Goal: Task Accomplishment & Management: Use online tool/utility

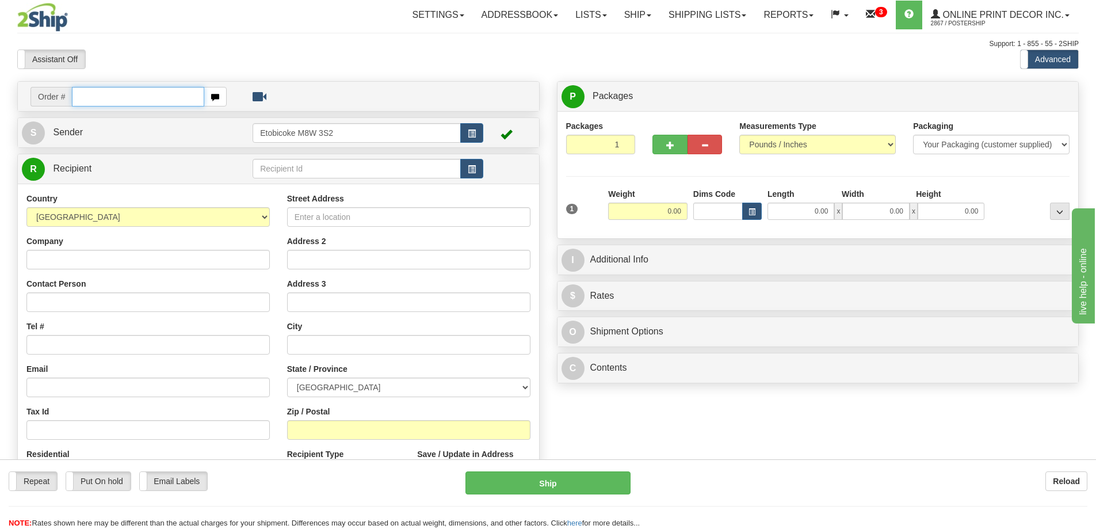
click at [99, 94] on input "text" at bounding box center [138, 97] width 132 height 20
type input "ca-421122"
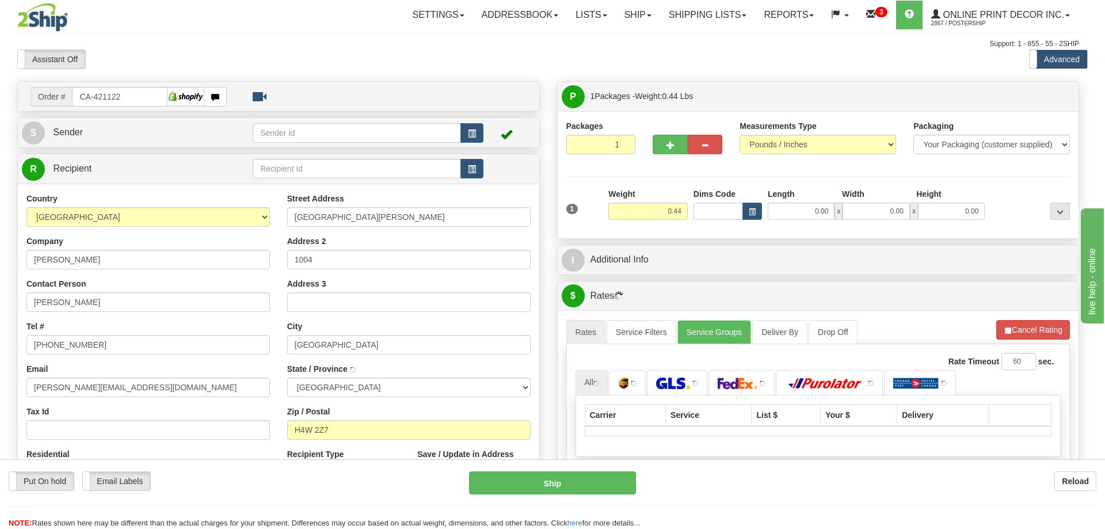
type input "COTE SAINT-LUC"
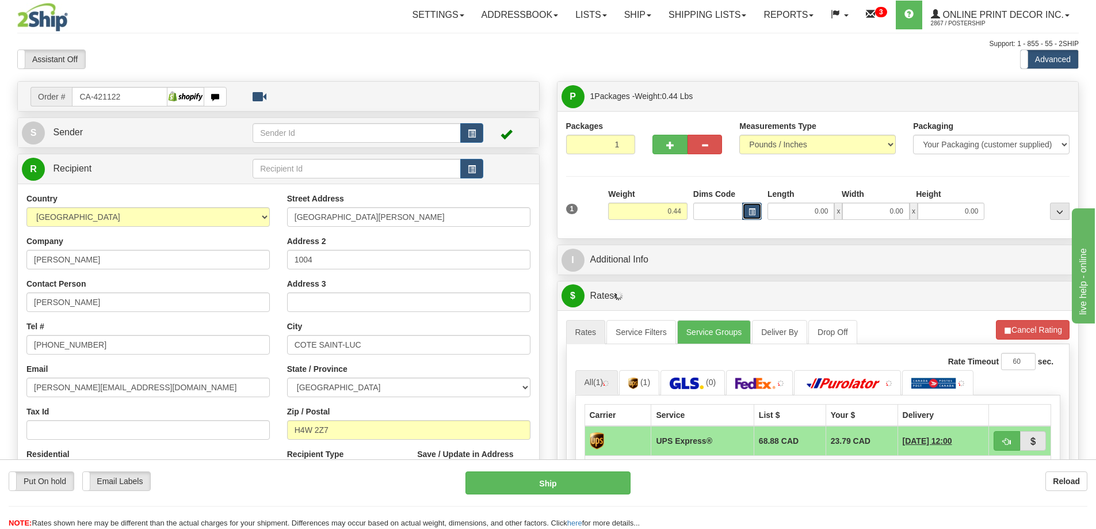
click at [749, 209] on span "button" at bounding box center [752, 212] width 7 height 6
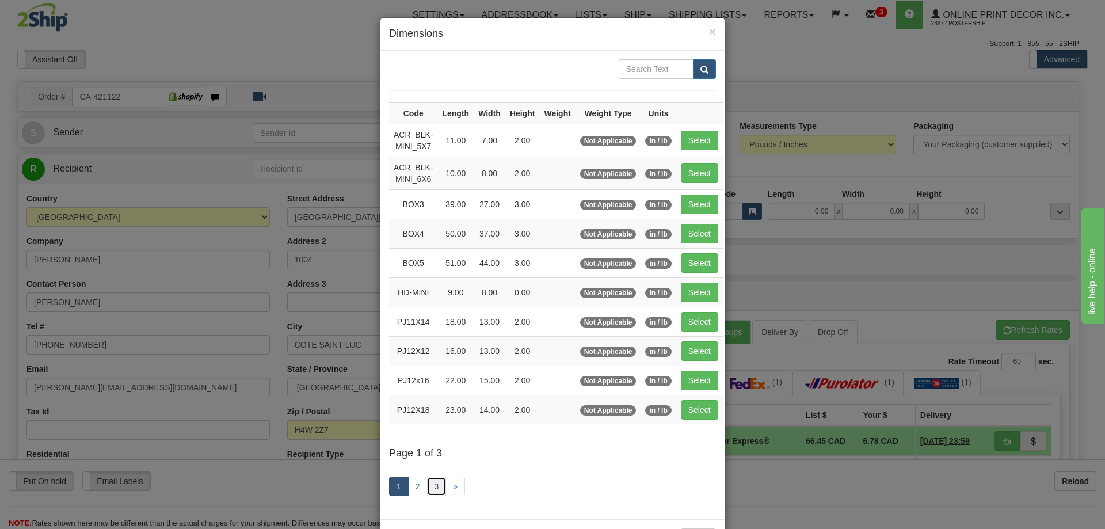
click at [427, 485] on link "3" at bounding box center [437, 486] width 20 height 20
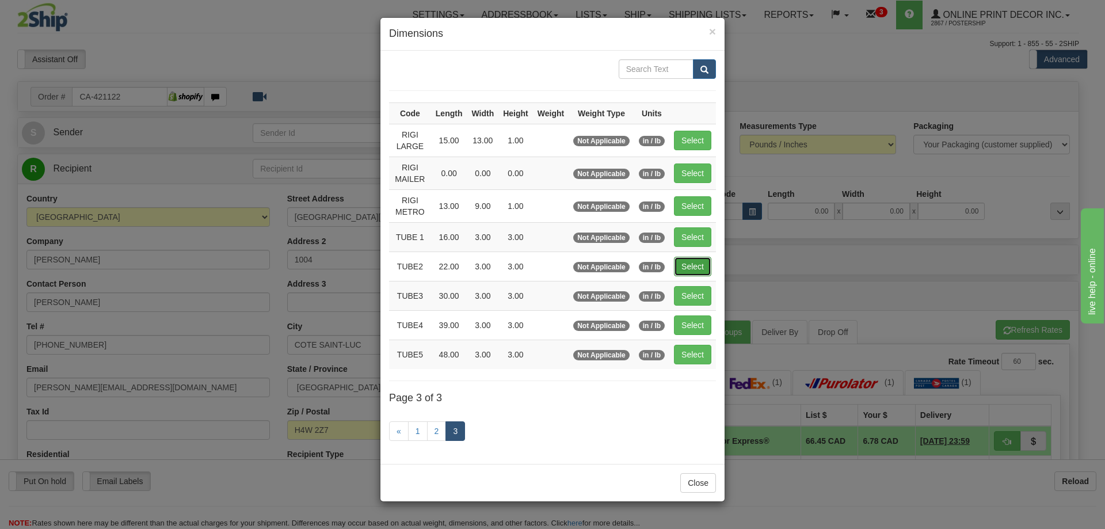
click at [694, 265] on button "Select" at bounding box center [692, 267] width 37 height 20
type input "TUBE2"
type input "22.00"
type input "3.00"
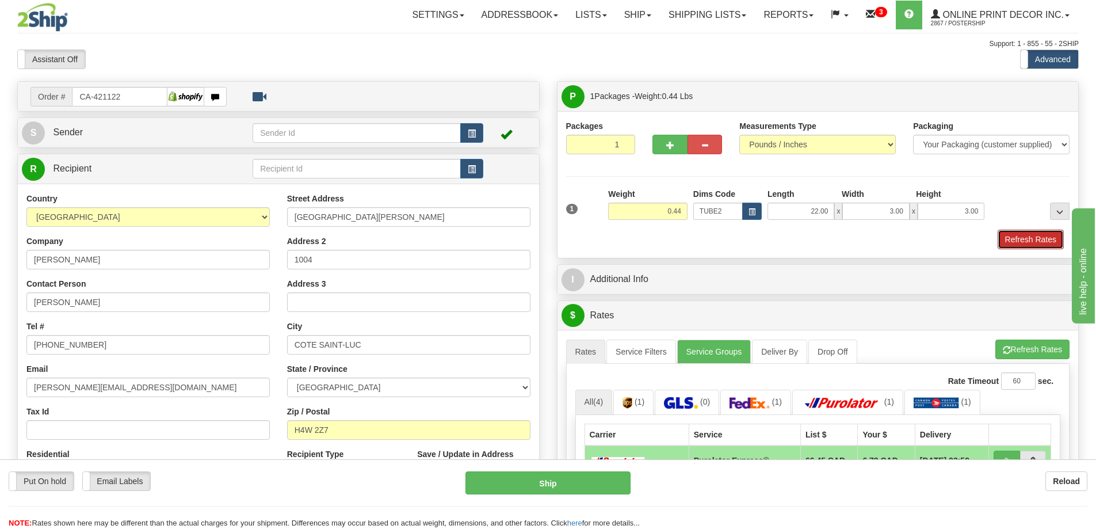
click at [1030, 241] on button "Refresh Rates" at bounding box center [1031, 240] width 66 height 20
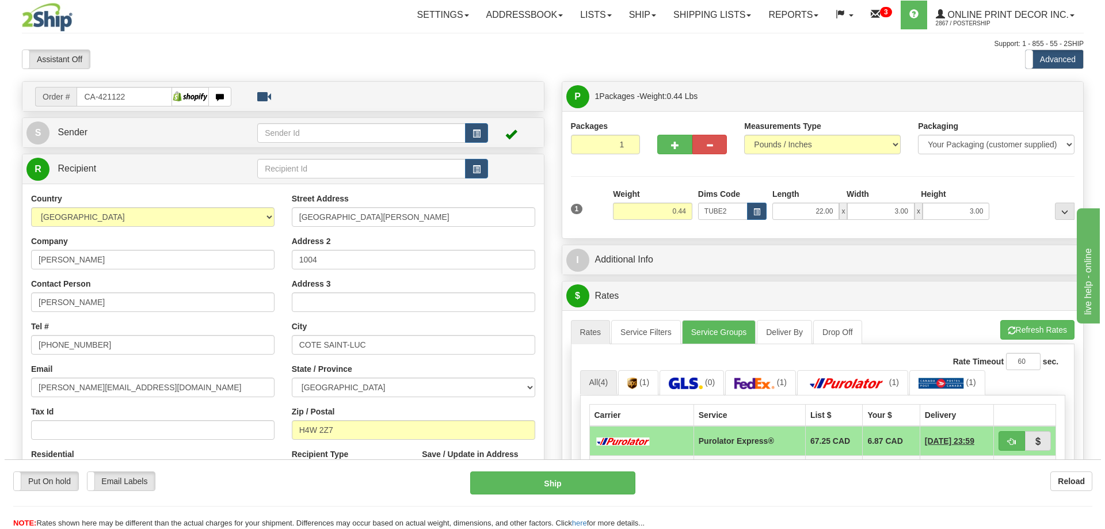
scroll to position [115, 0]
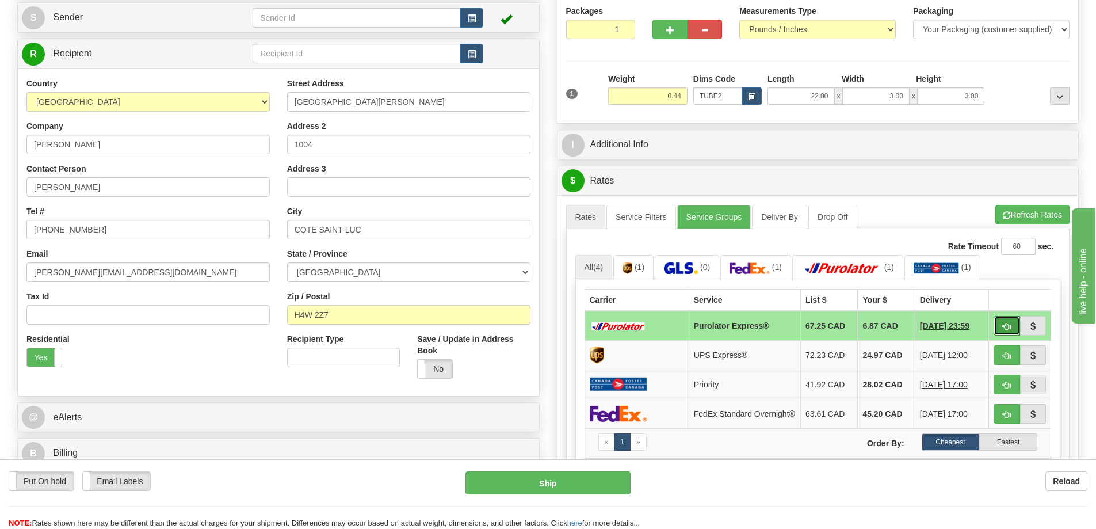
click at [998, 324] on button "button" at bounding box center [1007, 326] width 26 height 20
type input "202"
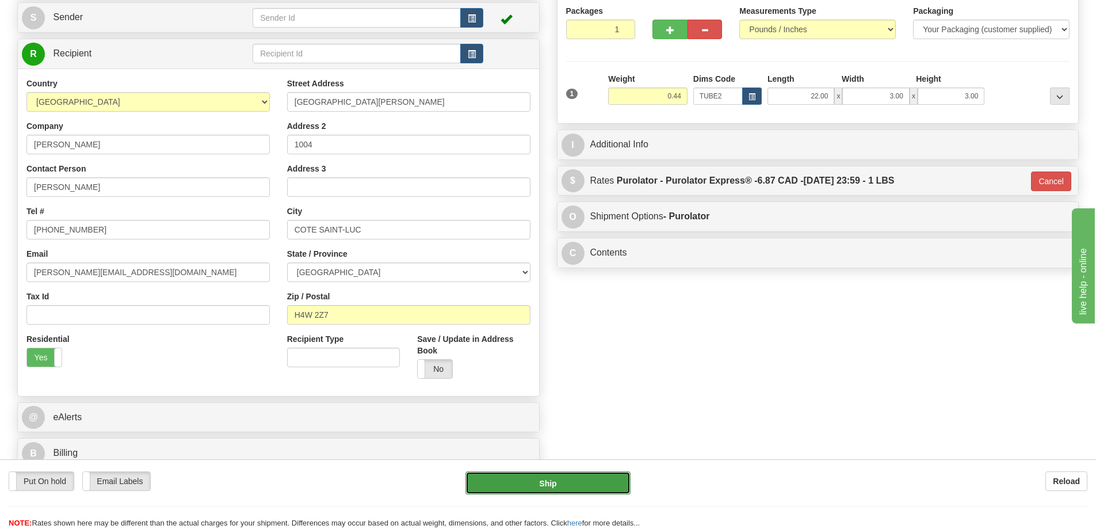
click at [596, 479] on button "Ship" at bounding box center [547, 482] width 165 height 23
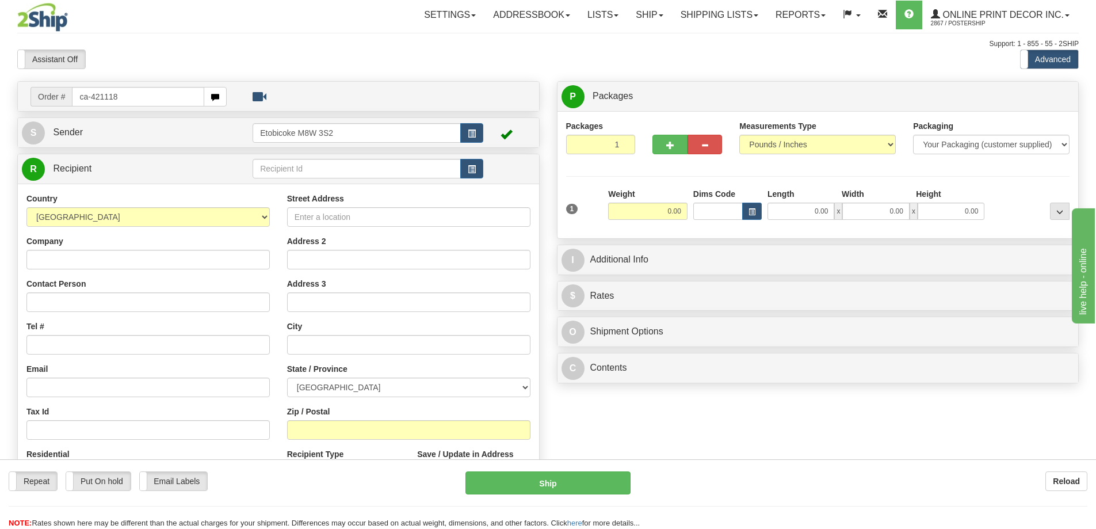
type input "ca-421118"
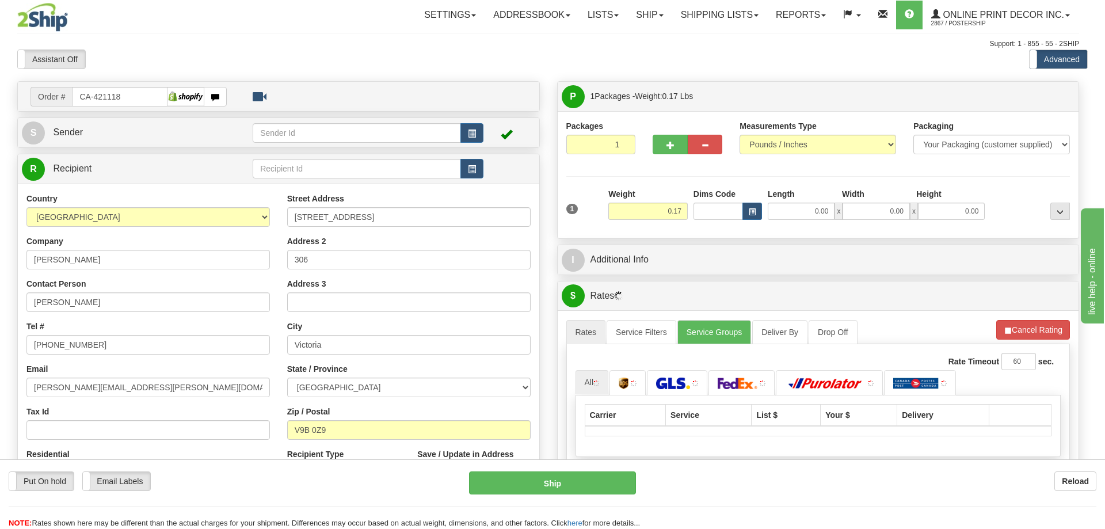
type input "[PERSON_NAME]"
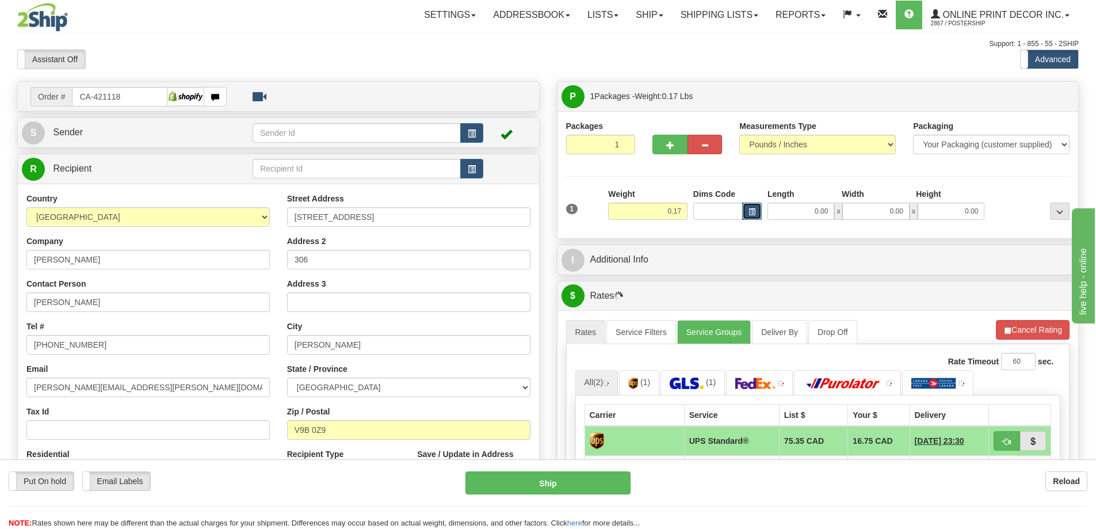
click at [757, 209] on button "button" at bounding box center [752, 211] width 20 height 17
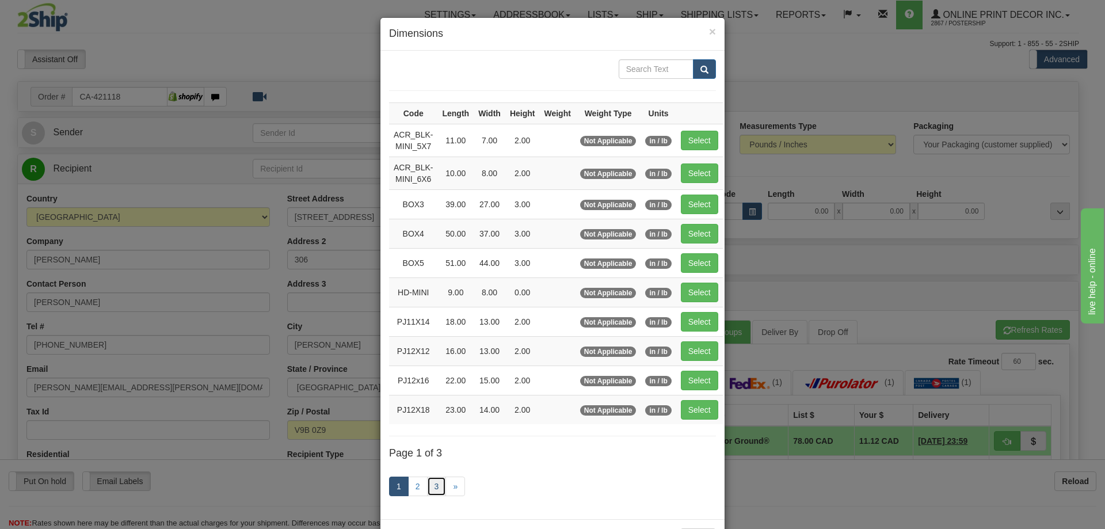
click at [427, 490] on link "3" at bounding box center [437, 486] width 20 height 20
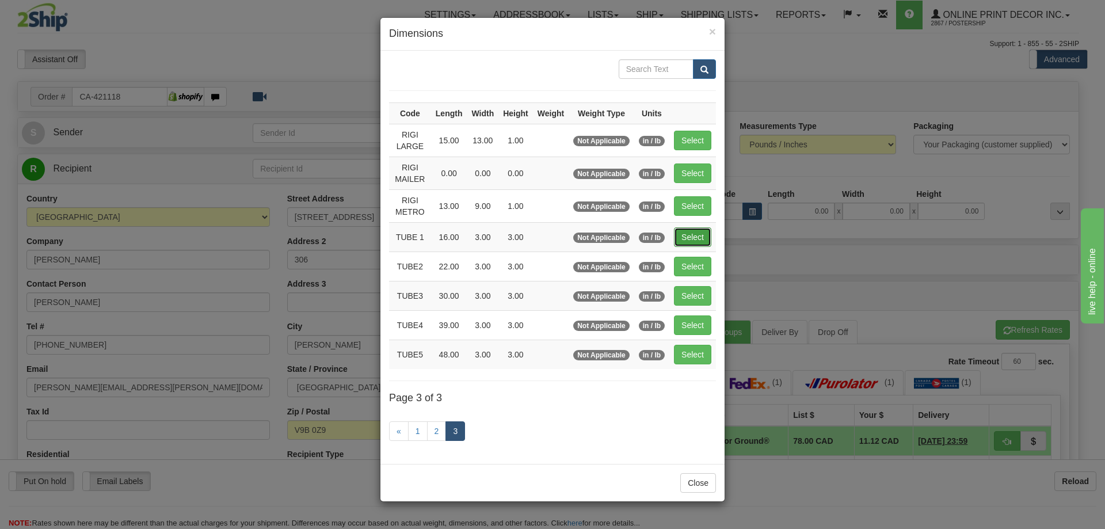
click at [692, 239] on button "Select" at bounding box center [692, 237] width 37 height 20
type input "TUBE 1"
type input "16.00"
type input "3.00"
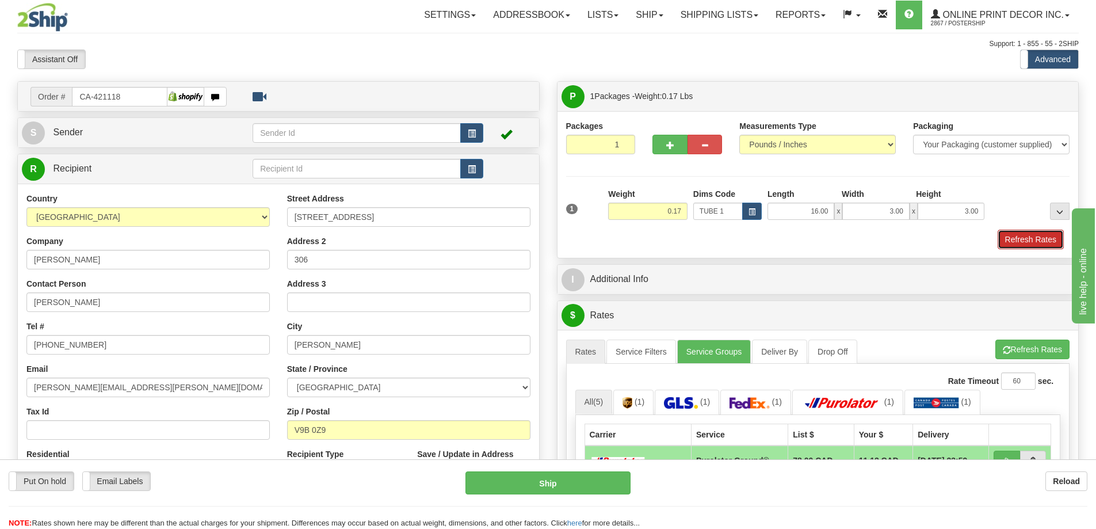
click at [1028, 244] on button "Refresh Rates" at bounding box center [1031, 240] width 66 height 20
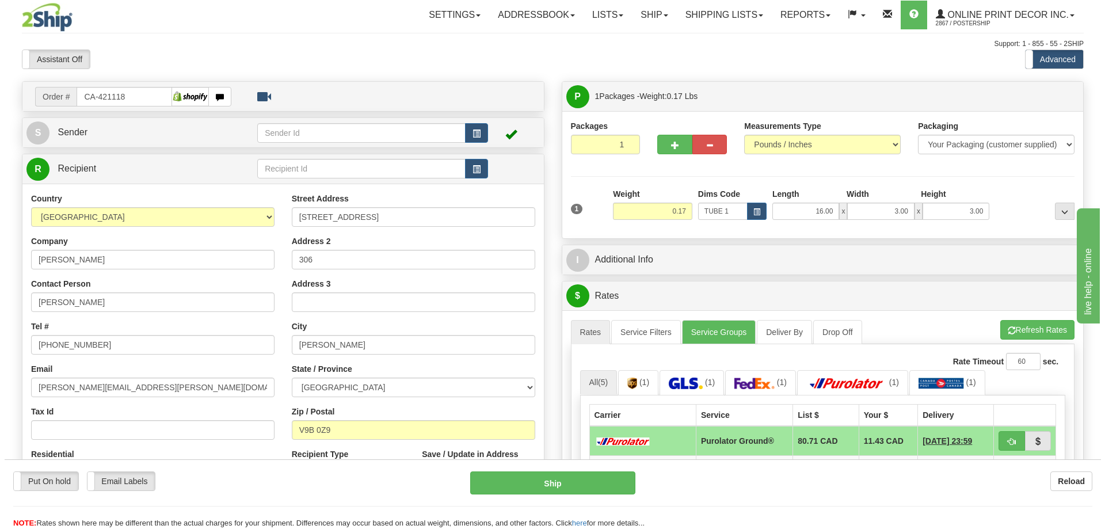
scroll to position [115, 0]
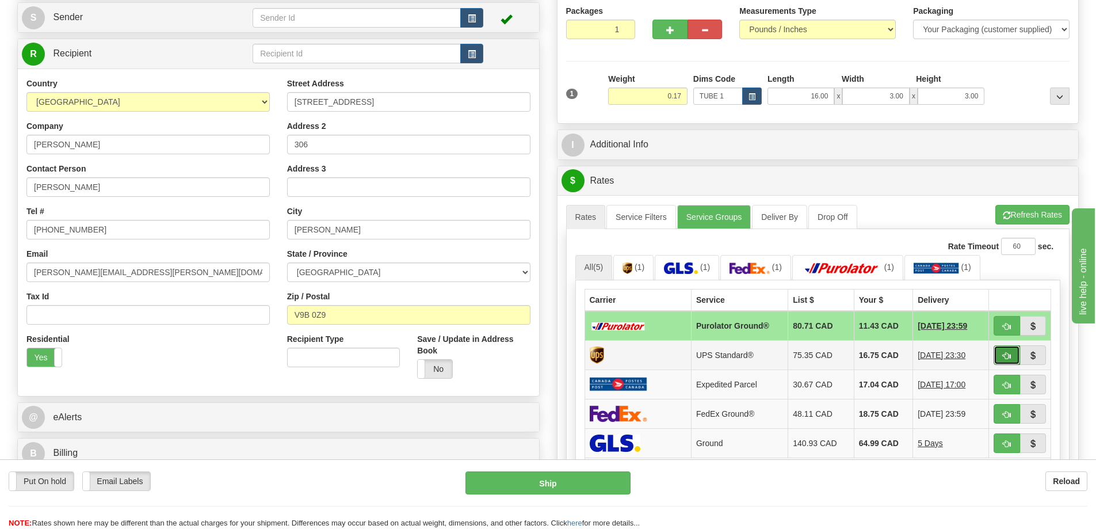
click at [1001, 352] on button "button" at bounding box center [1007, 355] width 26 height 20
type input "11"
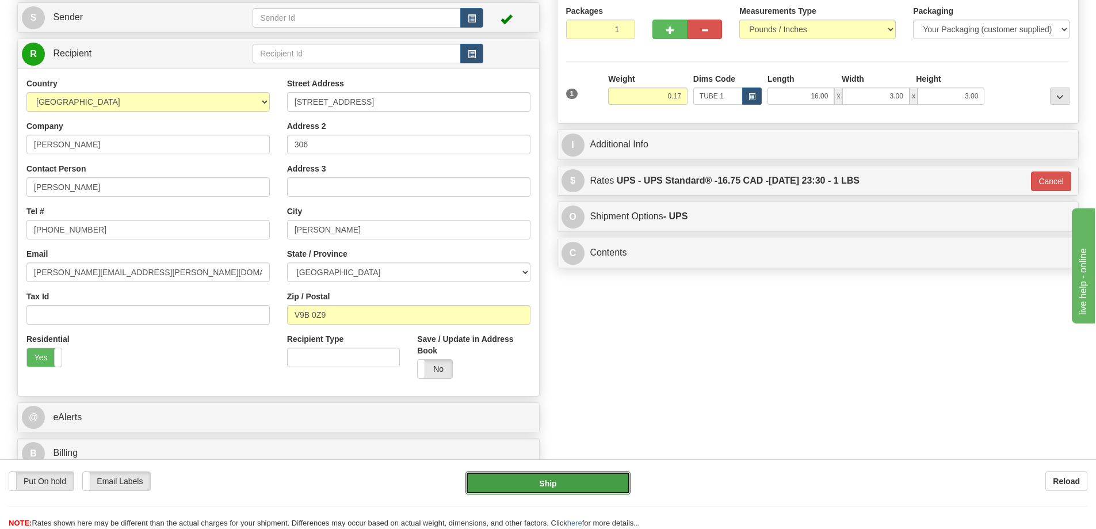
click at [550, 484] on button "Ship" at bounding box center [547, 482] width 165 height 23
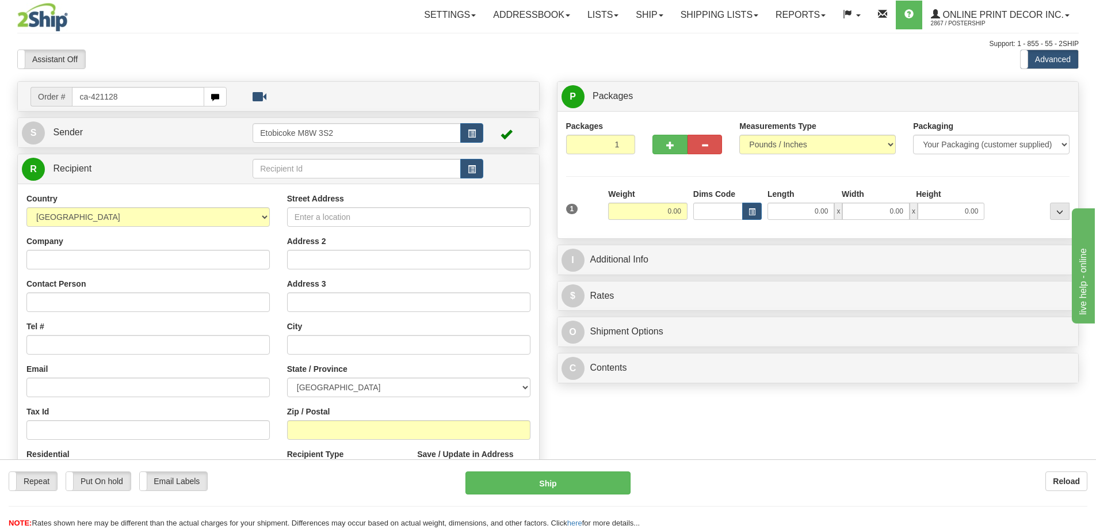
type input "ca-421128"
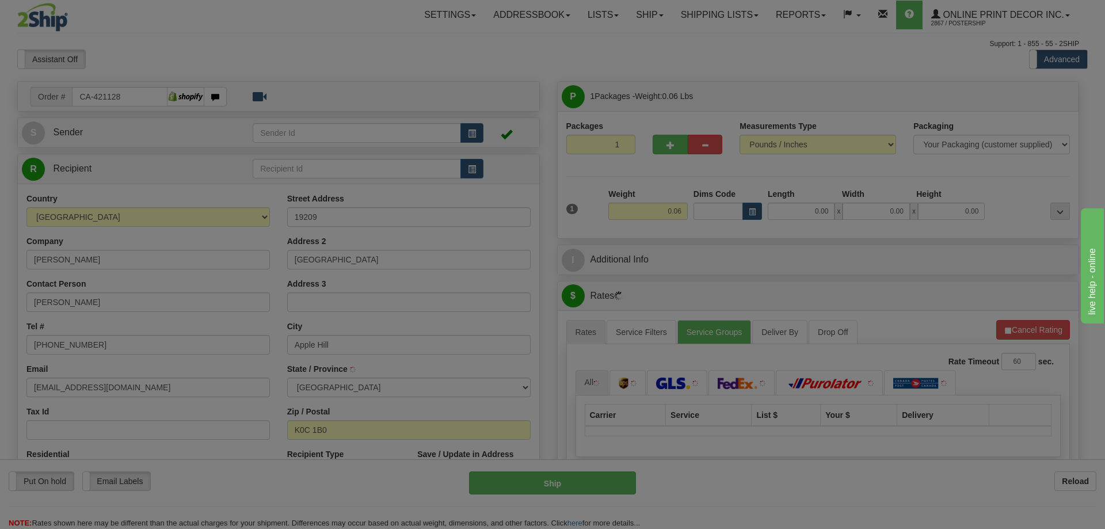
type input "APPLE HILL"
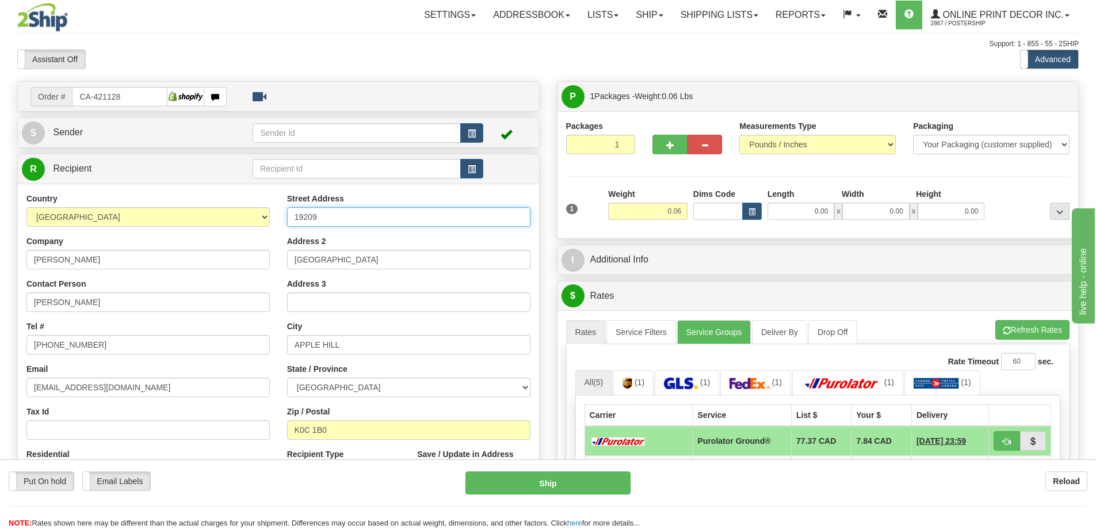
click at [337, 217] on input "19209" at bounding box center [408, 217] width 243 height 20
type input "19209 Second Street"
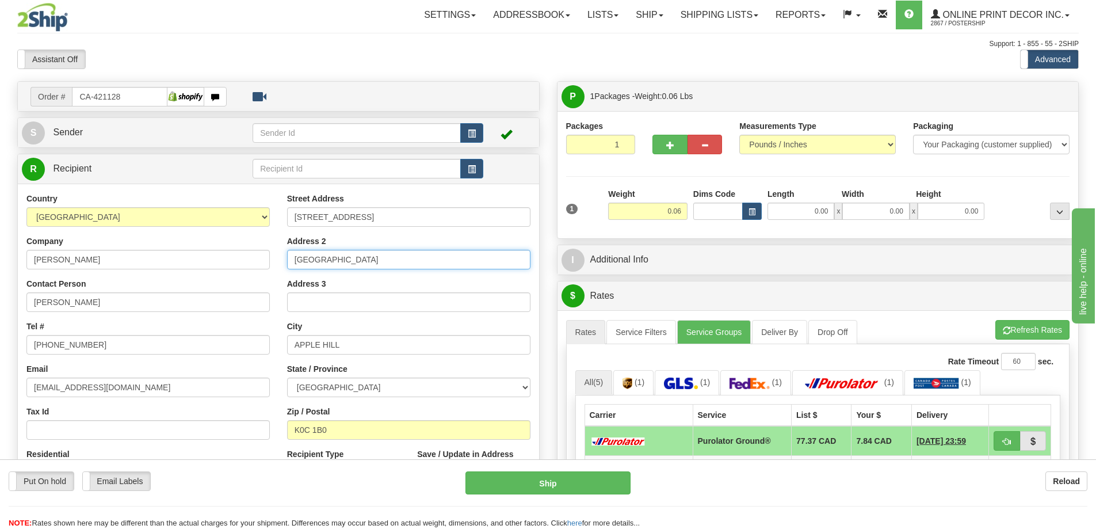
click at [361, 258] on input "Second Street" at bounding box center [408, 260] width 243 height 20
type input "S"
click at [754, 209] on span "button" at bounding box center [752, 212] width 7 height 6
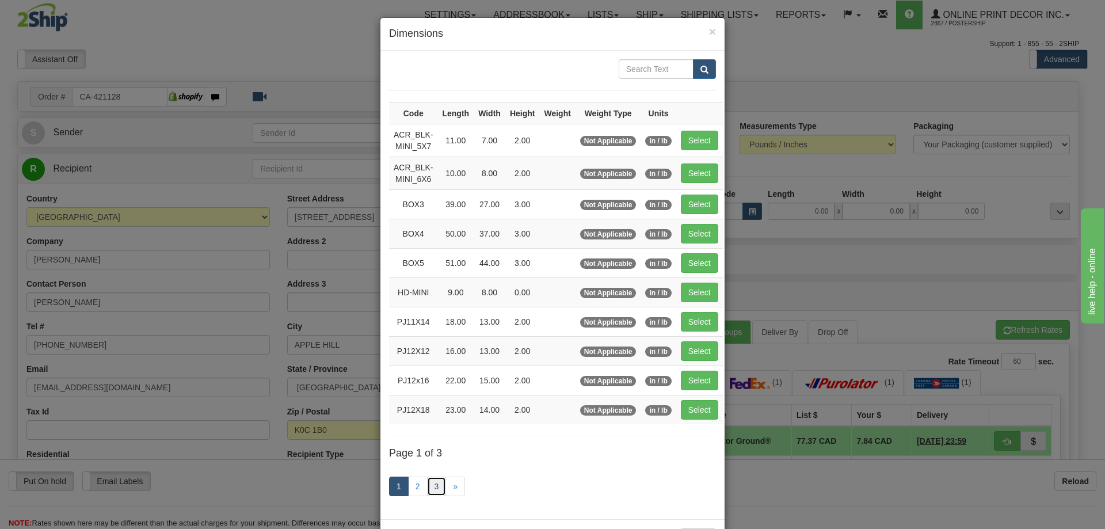
click at [430, 483] on link "3" at bounding box center [437, 486] width 20 height 20
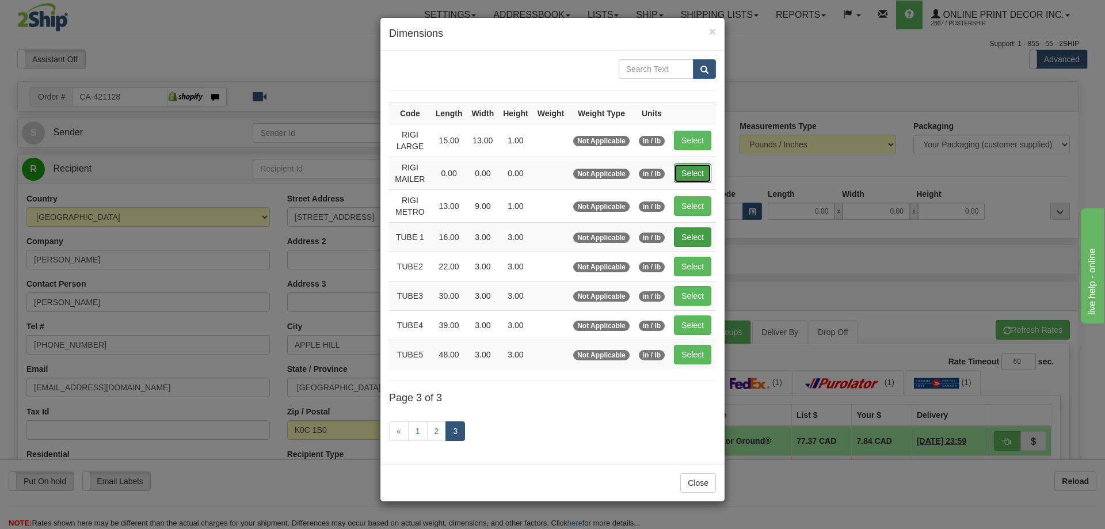
drag, startPoint x: 694, startPoint y: 173, endPoint x: 702, endPoint y: 177, distance: 8.8
click at [694, 173] on button "Select" at bounding box center [692, 173] width 37 height 20
type input "RIGI MAILER"
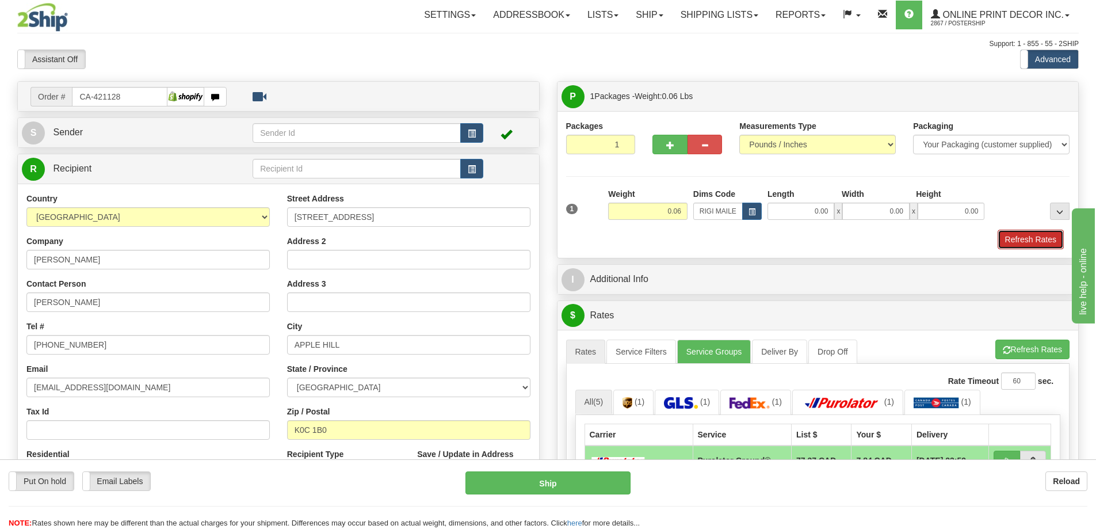
click at [1037, 246] on button "Refresh Rates" at bounding box center [1031, 240] width 66 height 20
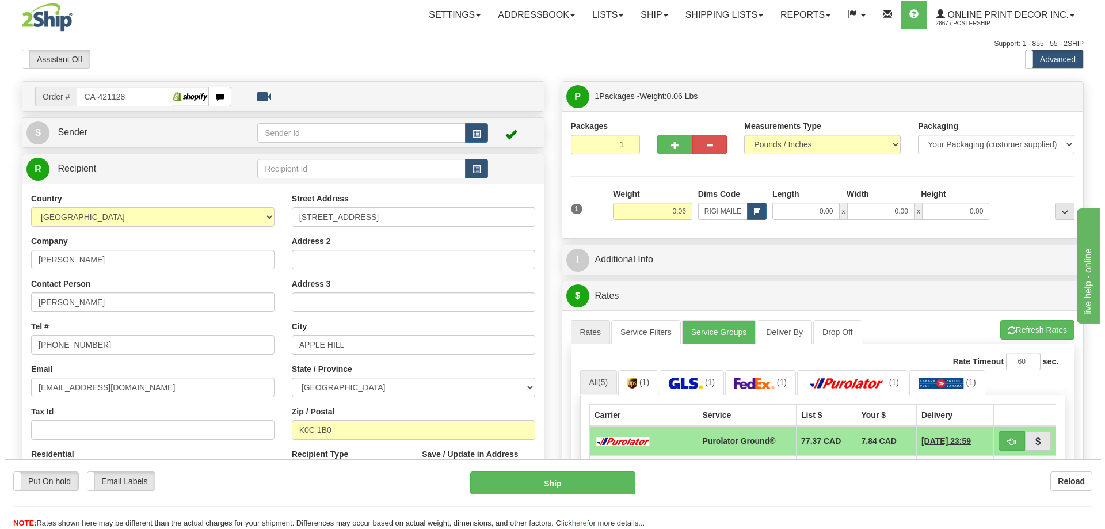
scroll to position [115, 0]
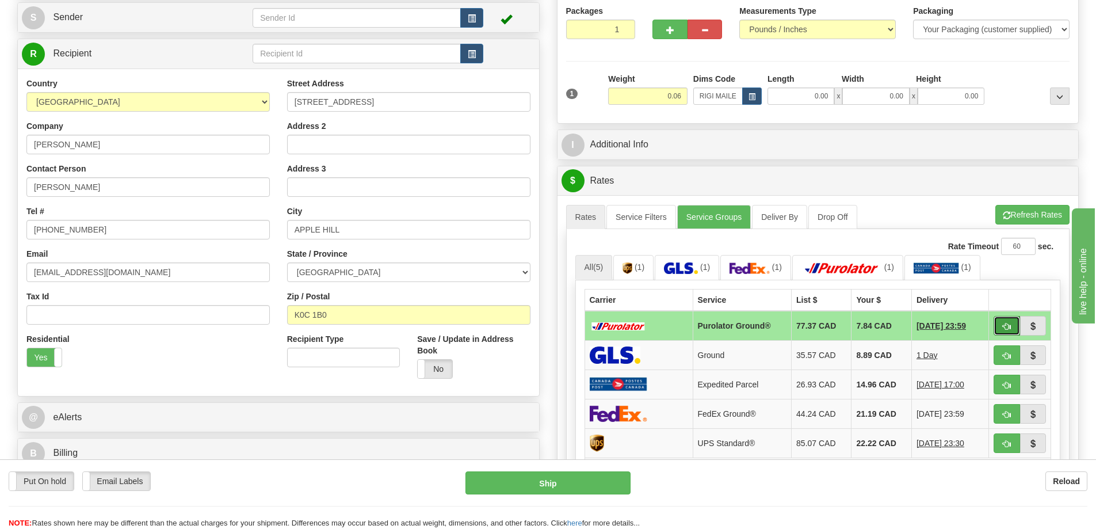
click at [1004, 327] on span "button" at bounding box center [1007, 326] width 8 height 7
type input "260"
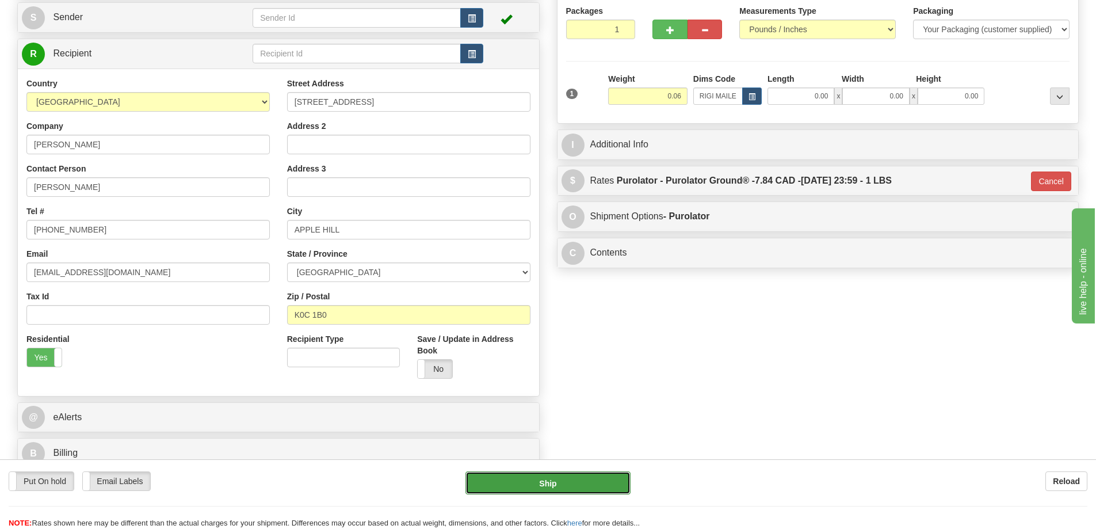
click at [579, 477] on button "Ship" at bounding box center [547, 482] width 165 height 23
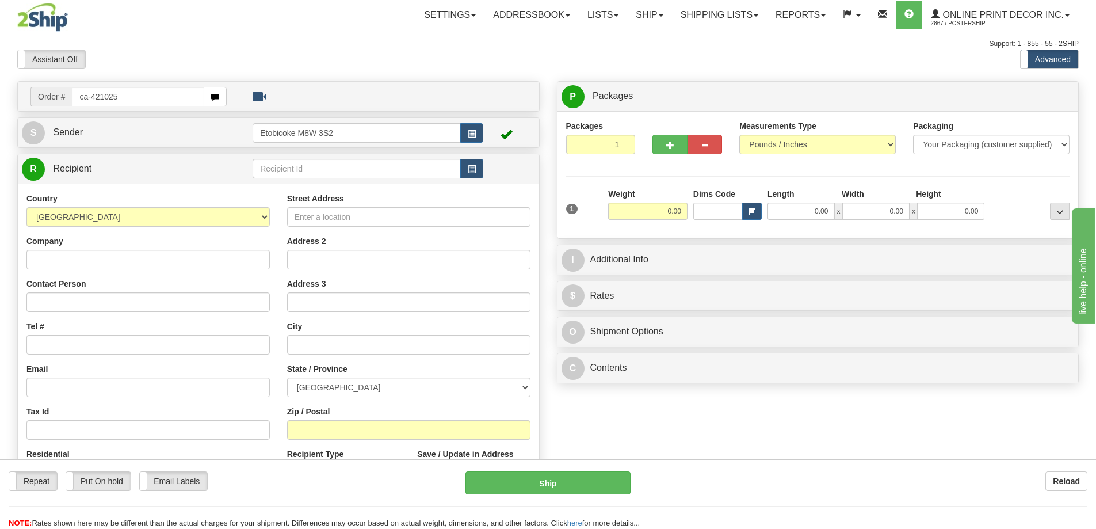
type input "ca-421025"
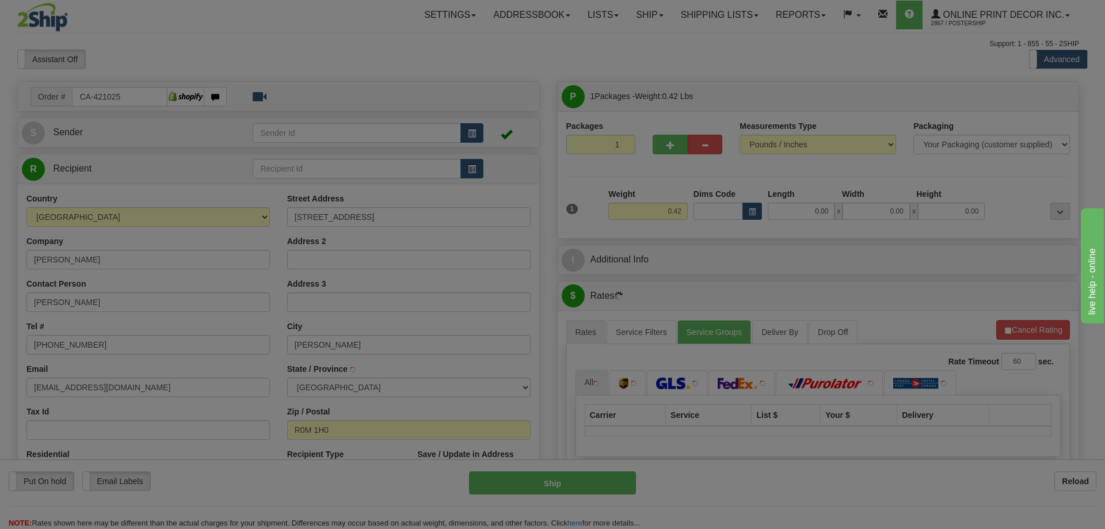
type input "MCAULEY"
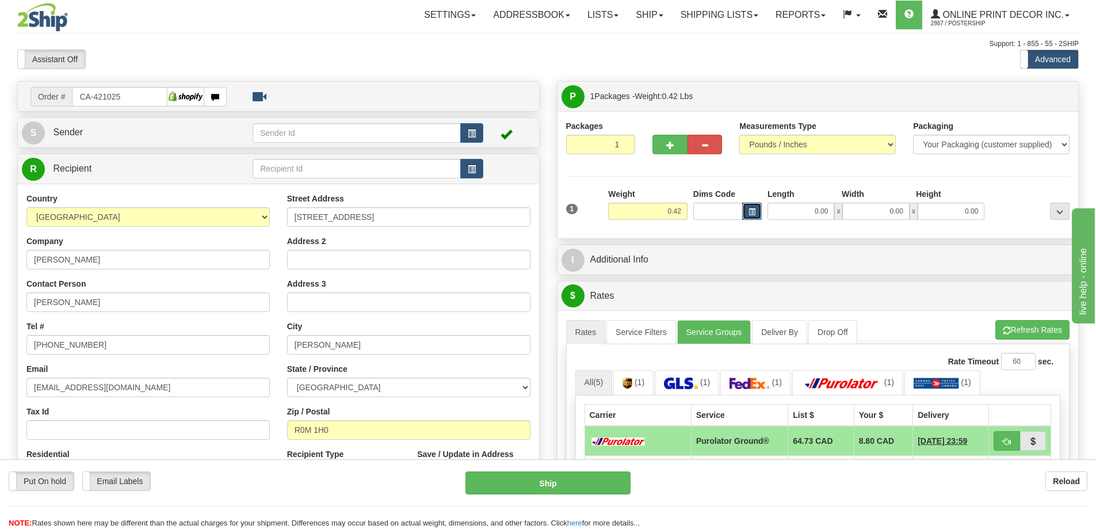
click at [751, 211] on span "button" at bounding box center [752, 212] width 7 height 6
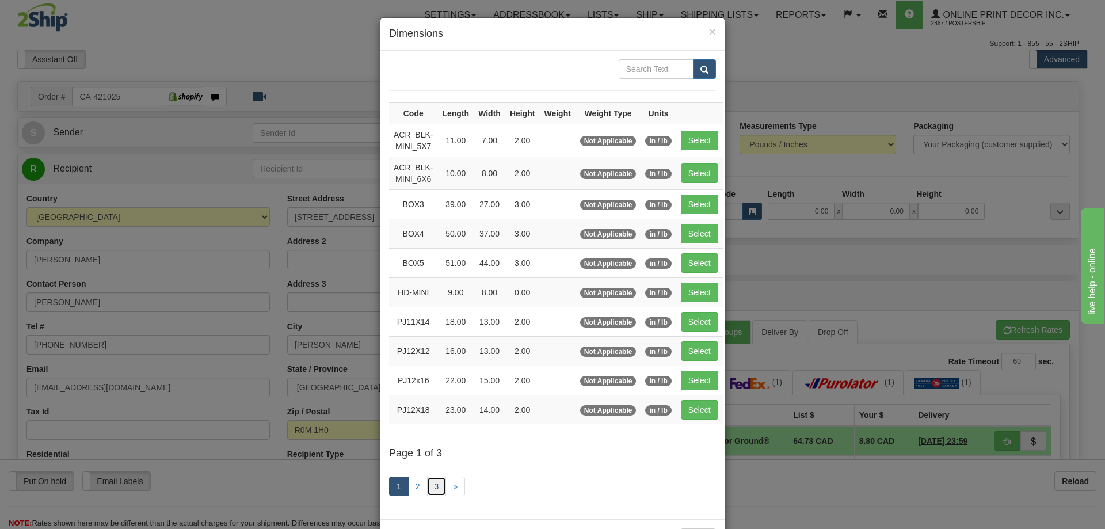
click at [431, 484] on link "3" at bounding box center [437, 486] width 20 height 20
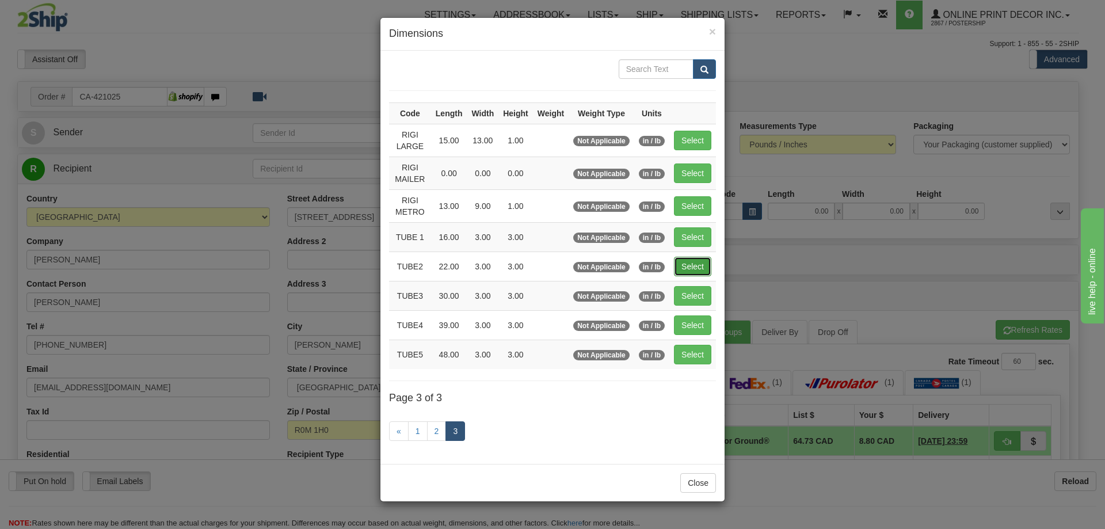
click at [695, 261] on button "Select" at bounding box center [692, 267] width 37 height 20
type input "TUBE2"
type input "22.00"
type input "3.00"
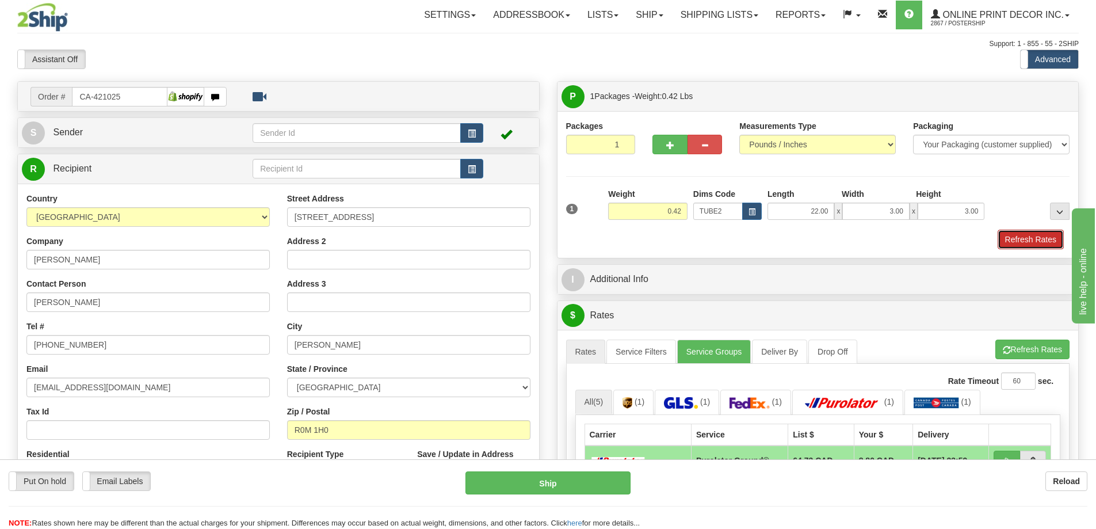
click at [1026, 241] on button "Refresh Rates" at bounding box center [1031, 240] width 66 height 20
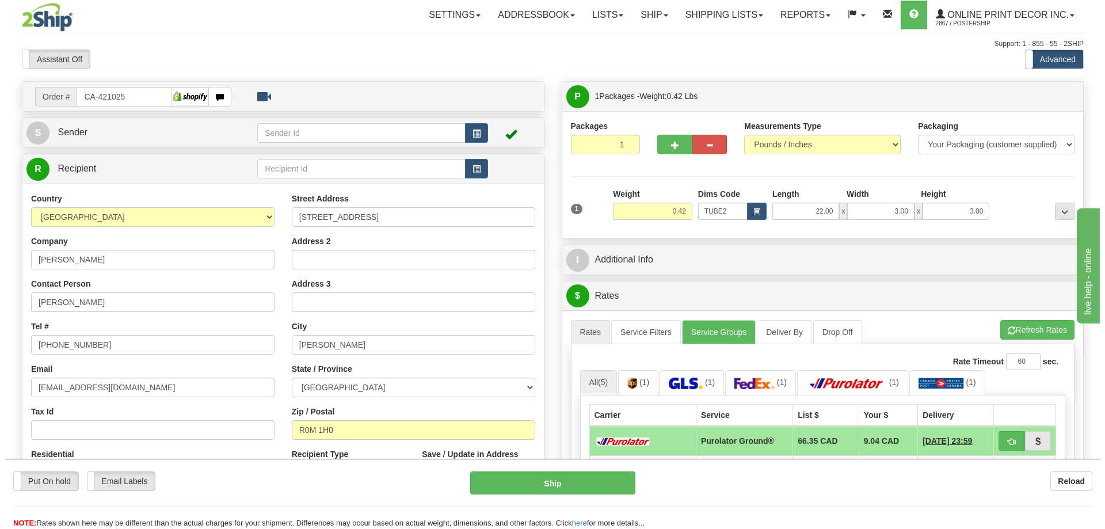
scroll to position [173, 0]
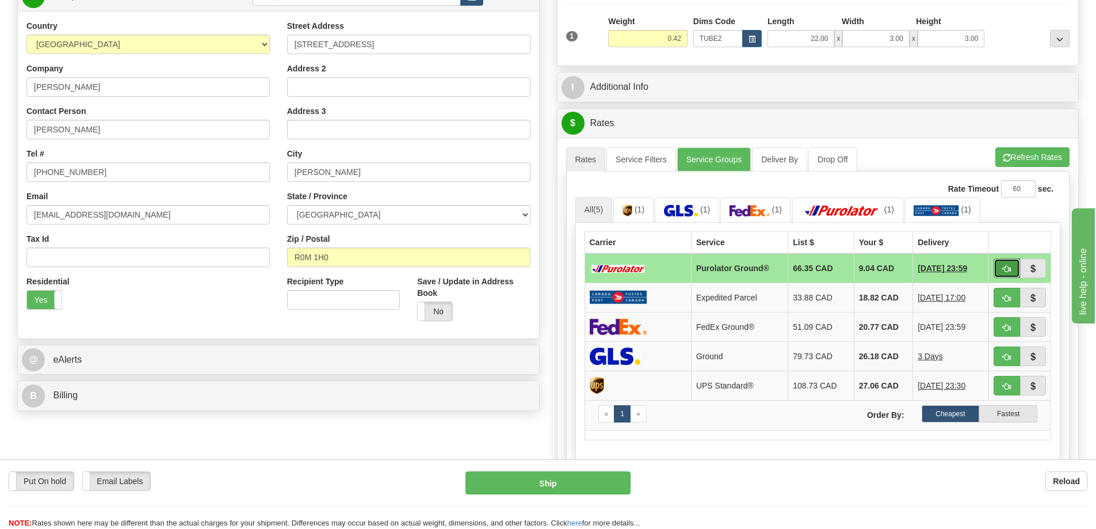
click at [1006, 262] on button "button" at bounding box center [1007, 268] width 26 height 20
type input "260"
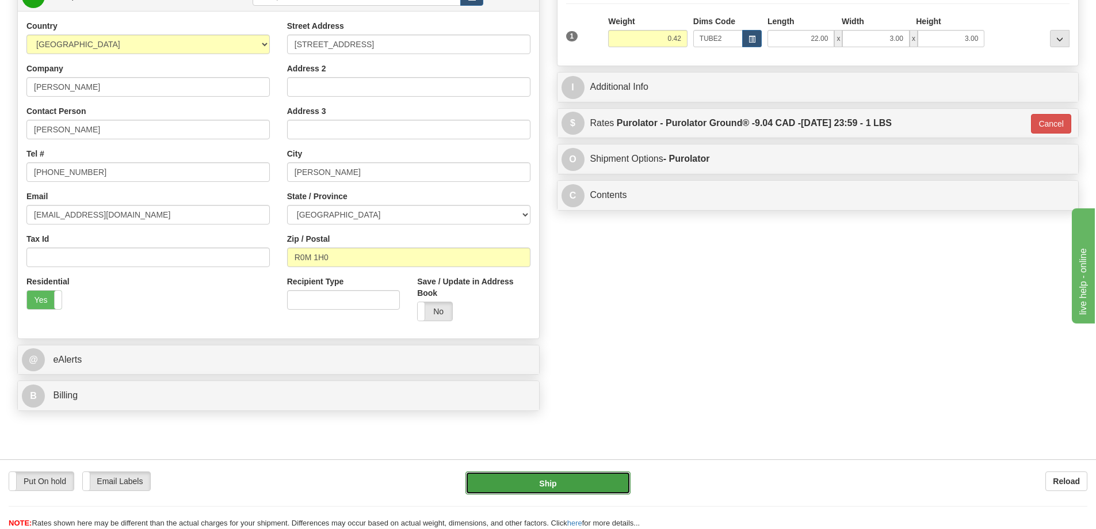
drag, startPoint x: 578, startPoint y: 486, endPoint x: 572, endPoint y: 483, distance: 6.4
click at [572, 483] on button "Ship" at bounding box center [547, 482] width 165 height 23
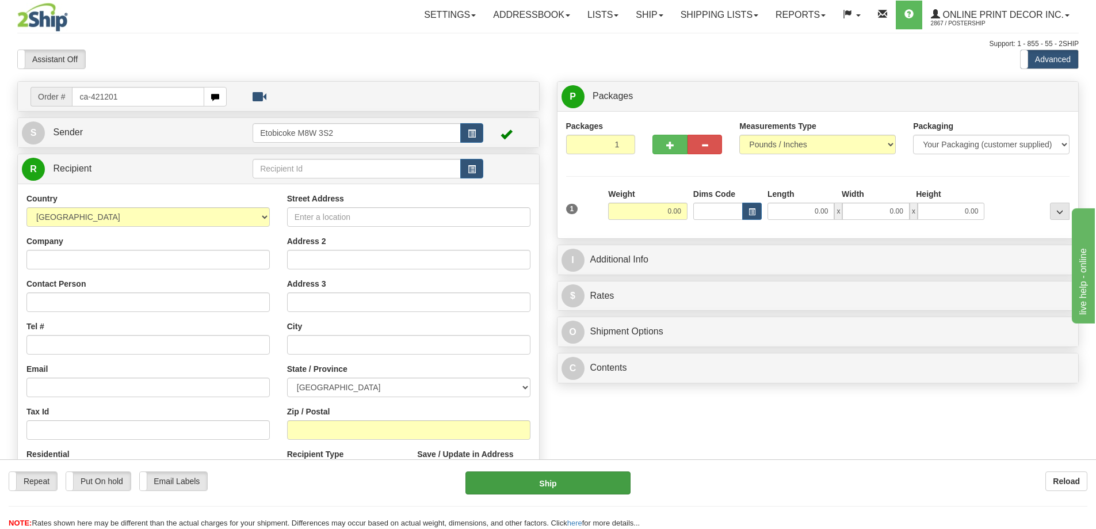
type input "ca-421201"
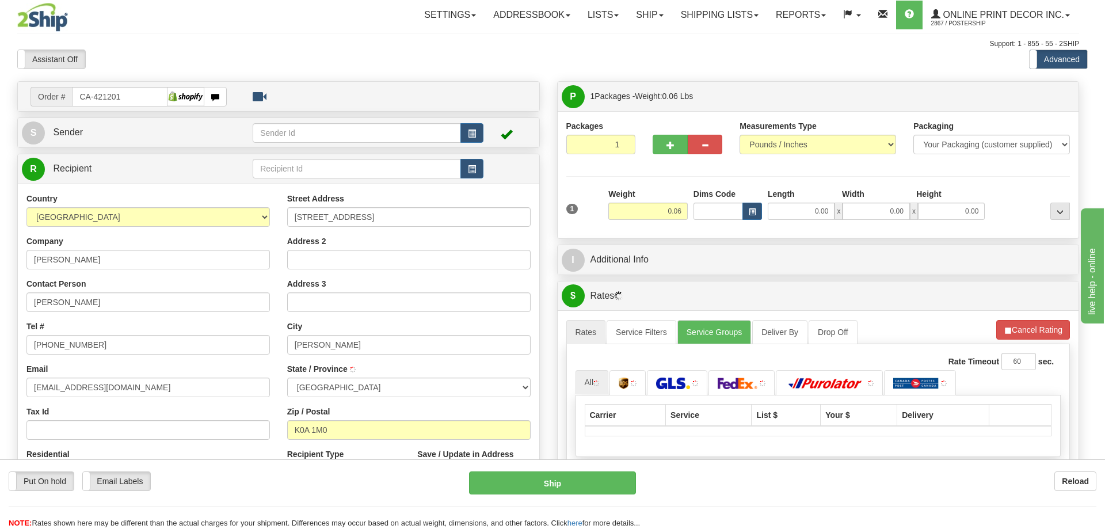
type input "CASSELMAN"
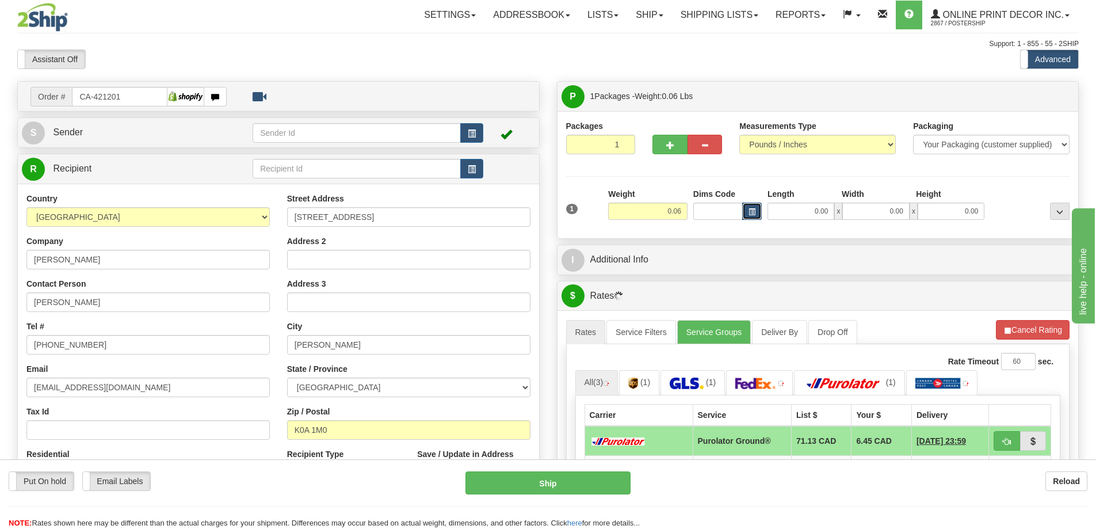
click at [755, 208] on button "button" at bounding box center [752, 211] width 20 height 17
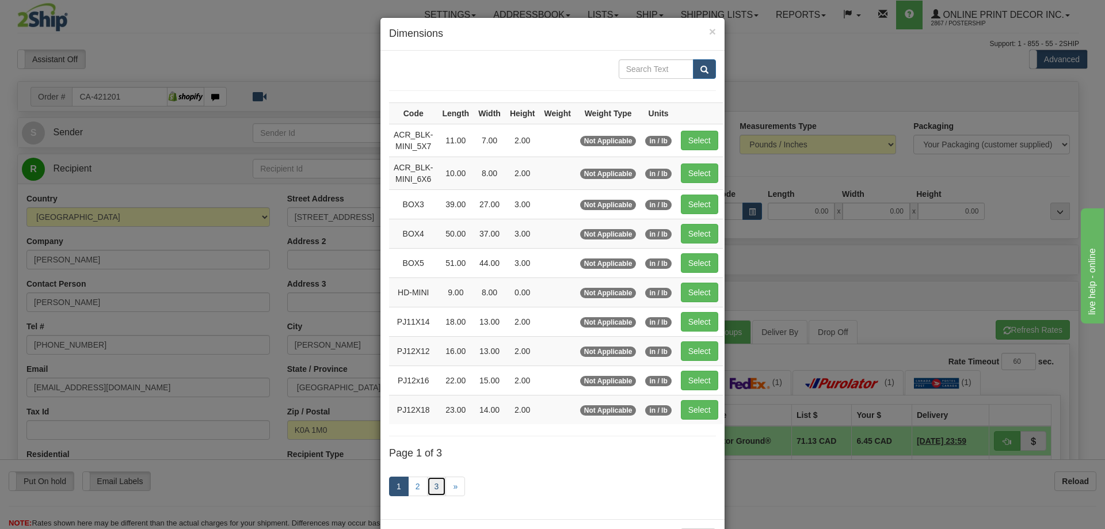
click at [432, 488] on link "3" at bounding box center [437, 486] width 20 height 20
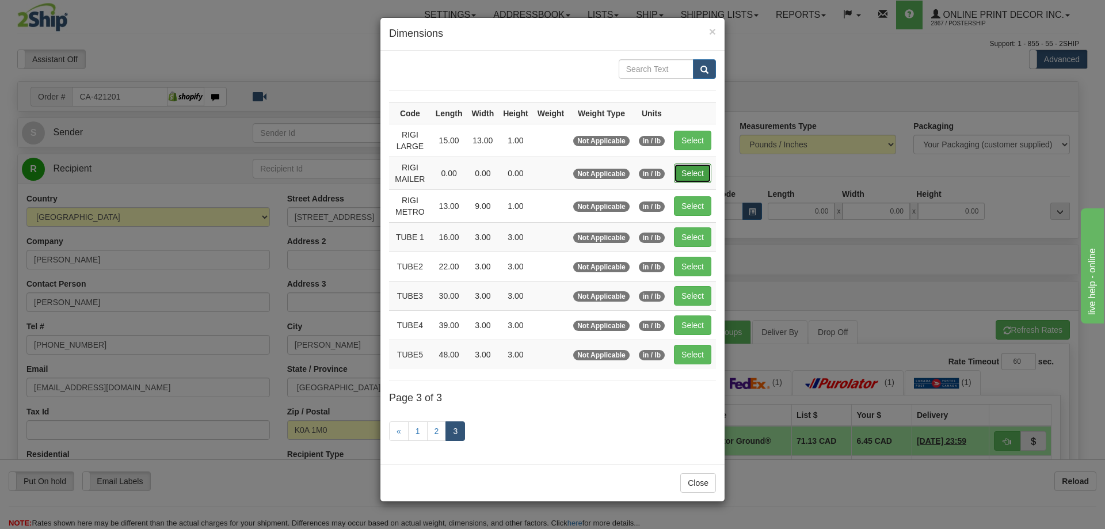
click at [686, 170] on button "Select" at bounding box center [692, 173] width 37 height 20
type input "RIGI MAILER"
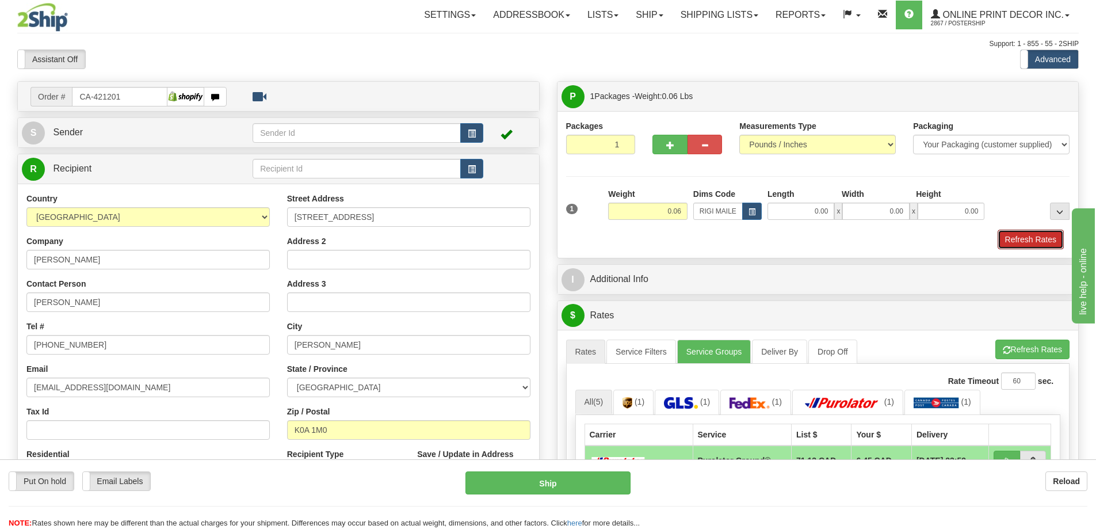
drag, startPoint x: 1023, startPoint y: 241, endPoint x: 865, endPoint y: 254, distance: 158.2
click at [1023, 241] on button "Refresh Rates" at bounding box center [1031, 240] width 66 height 20
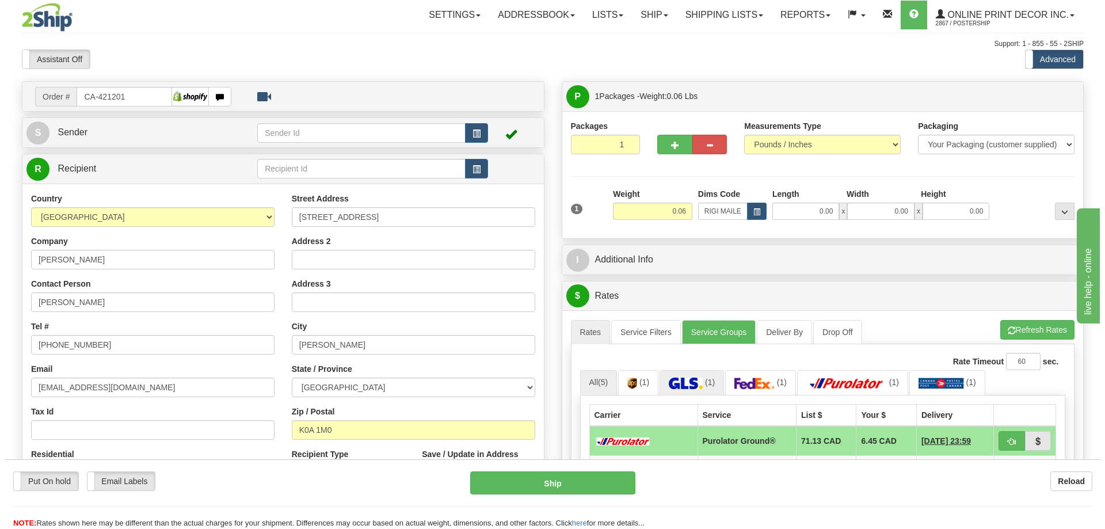
scroll to position [115, 0]
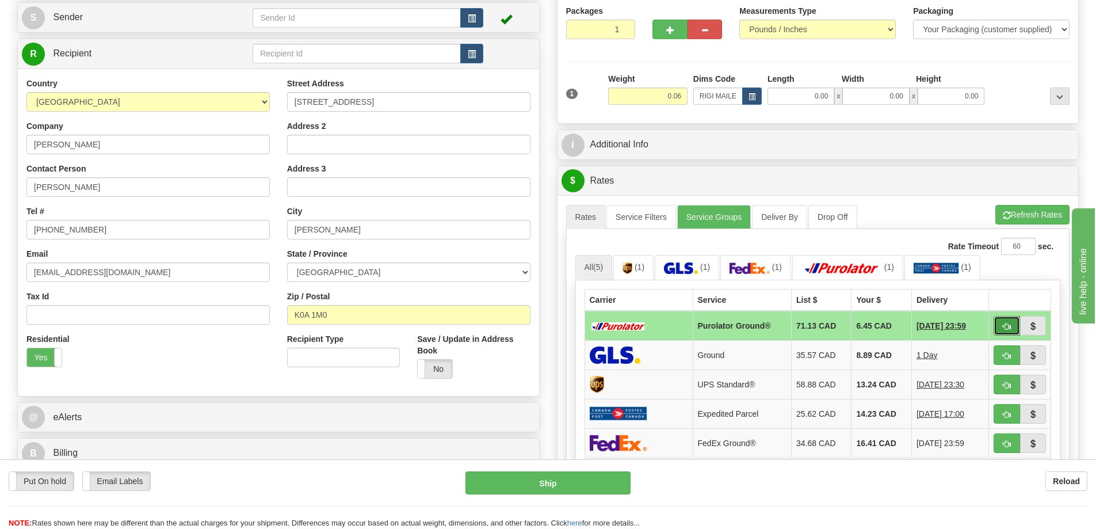
click at [998, 326] on button "button" at bounding box center [1007, 326] width 26 height 20
type input "260"
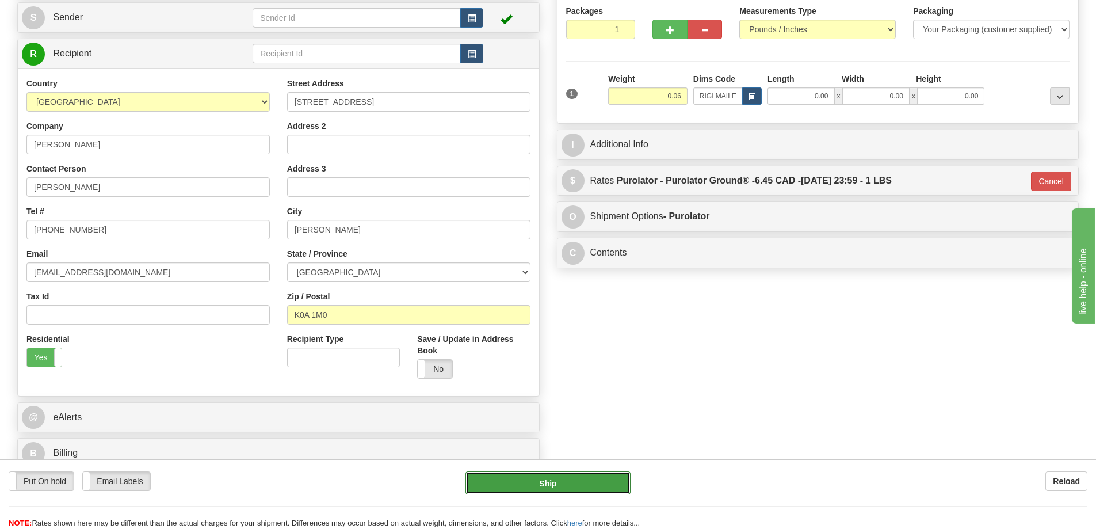
click at [568, 472] on button "Ship" at bounding box center [547, 482] width 165 height 23
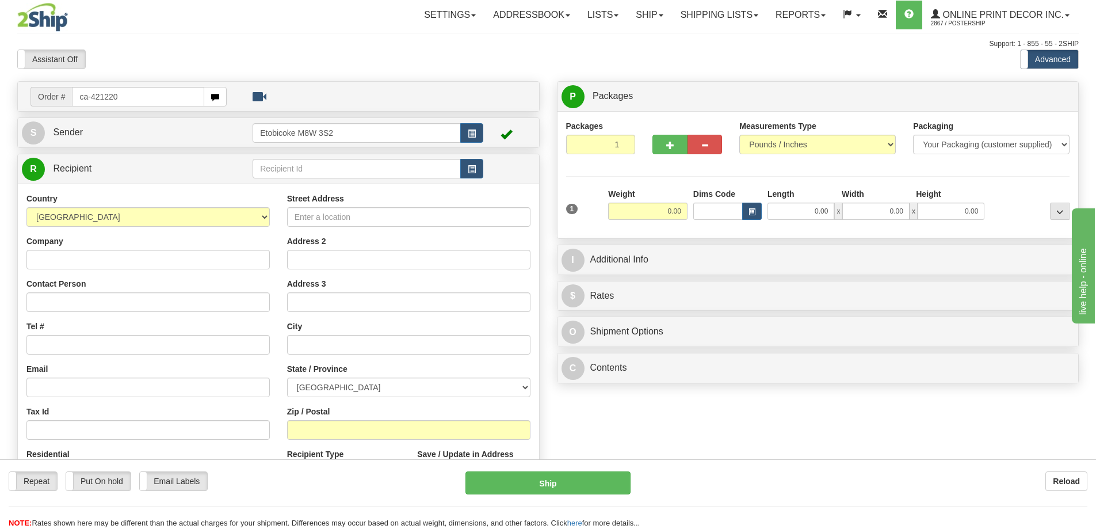
type input "ca-421220"
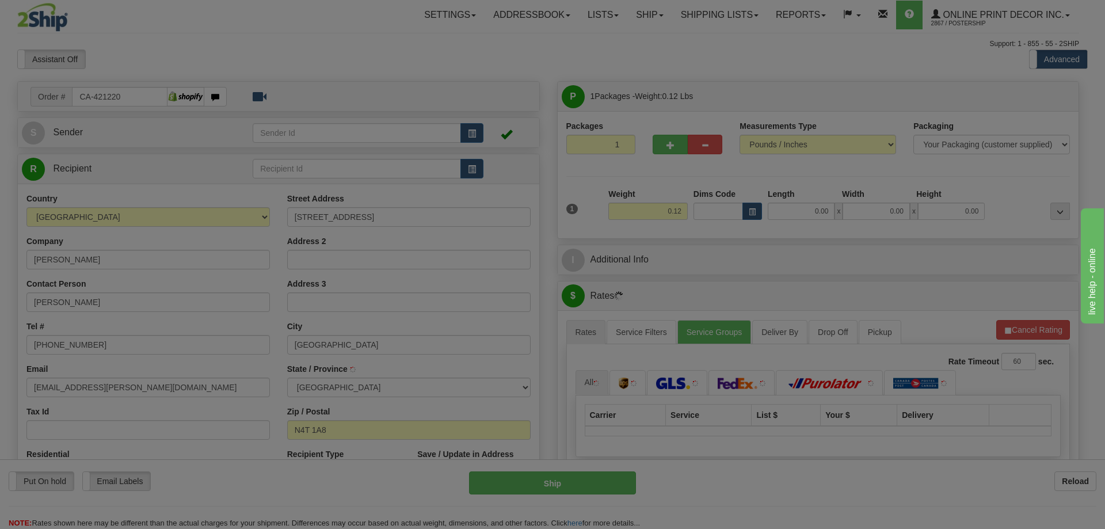
type input "WOODSTOCK"
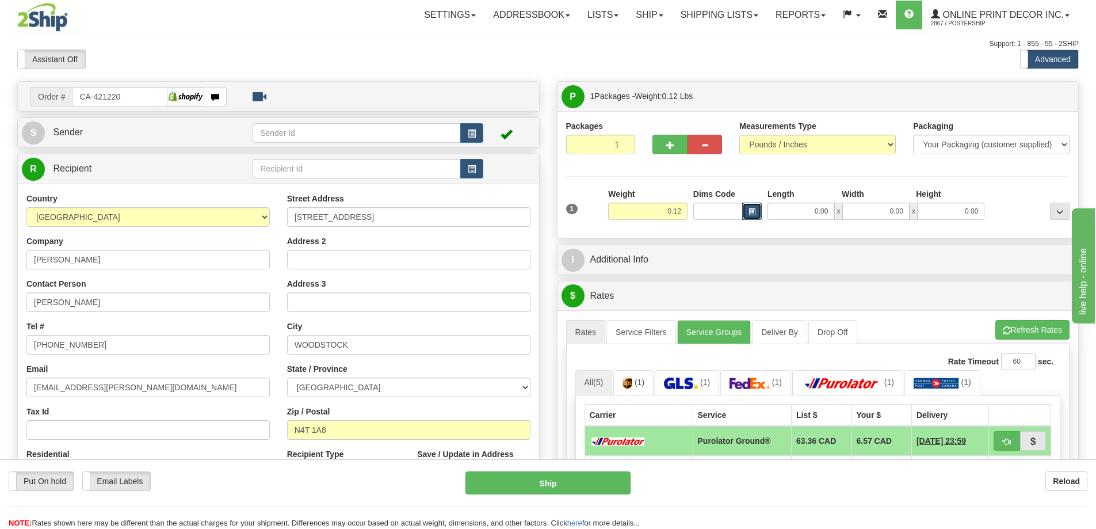
click at [751, 209] on span "button" at bounding box center [752, 212] width 7 height 6
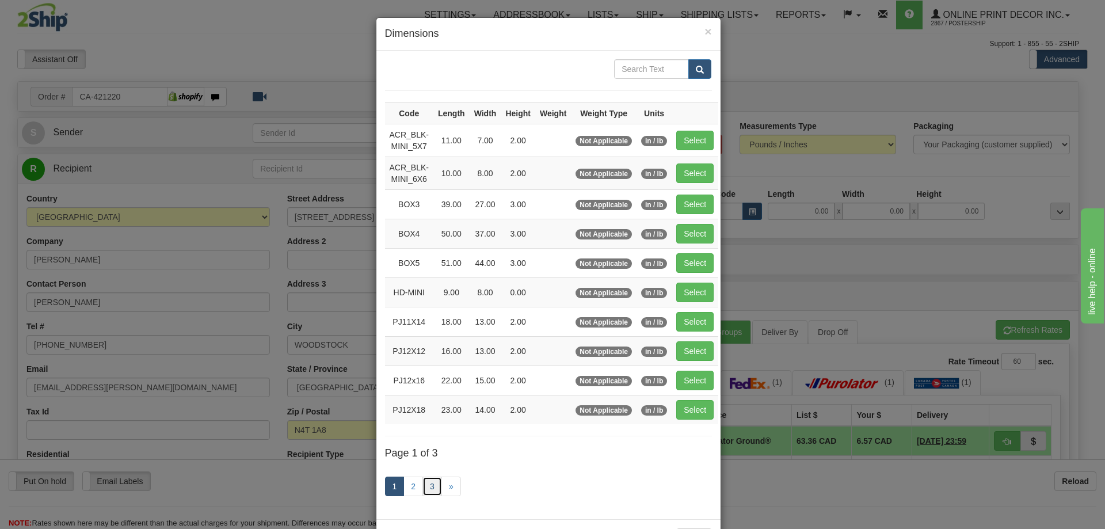
click at [422, 483] on link "3" at bounding box center [432, 486] width 20 height 20
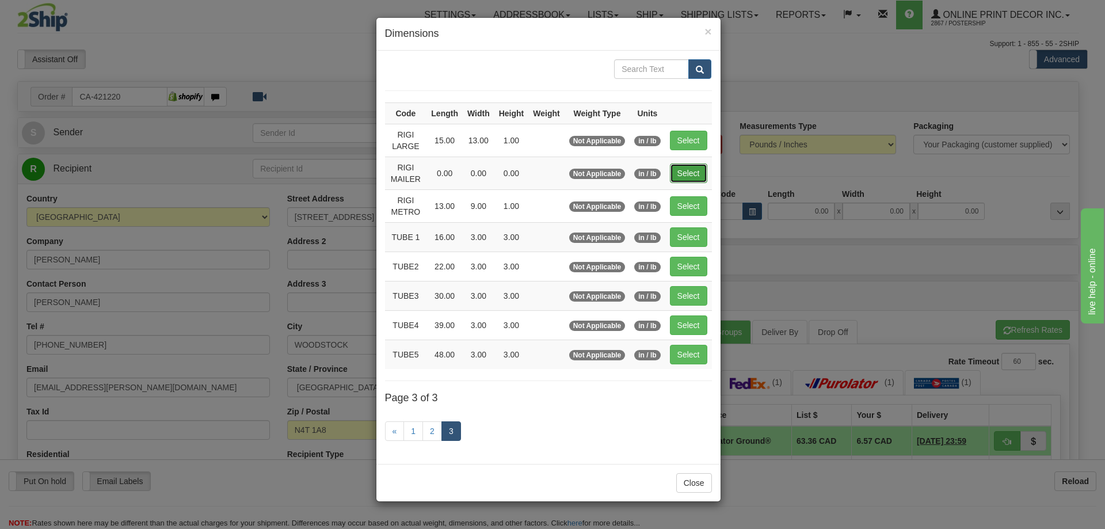
click at [697, 166] on button "Select" at bounding box center [688, 173] width 37 height 20
type input "RIGI MAILER"
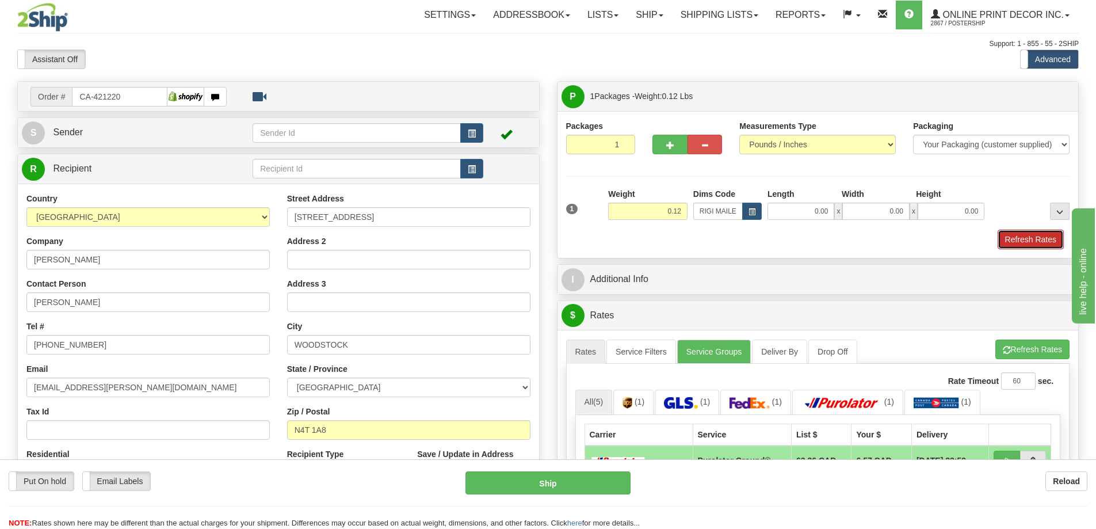
click at [1019, 239] on button "Refresh Rates" at bounding box center [1031, 240] width 66 height 20
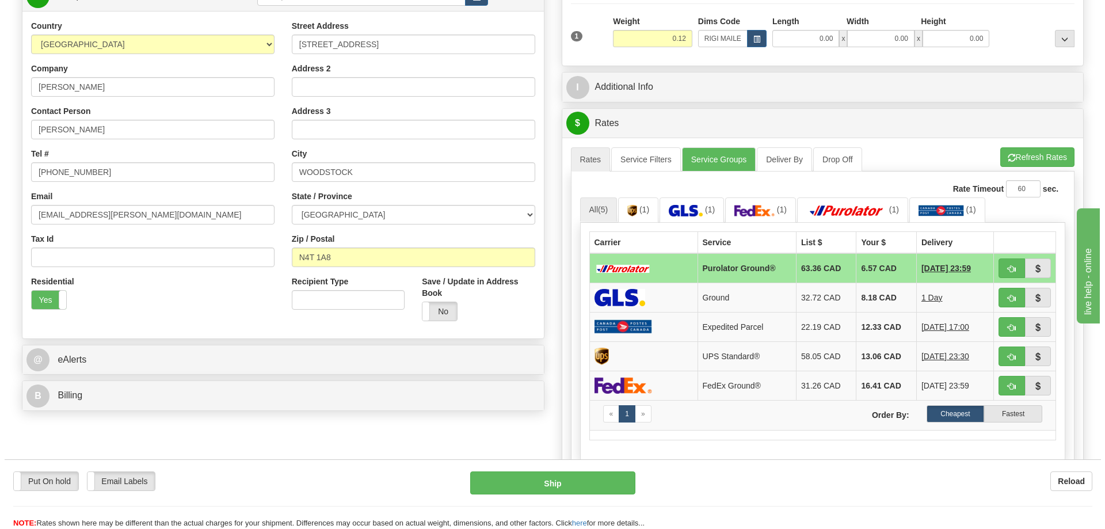
scroll to position [230, 0]
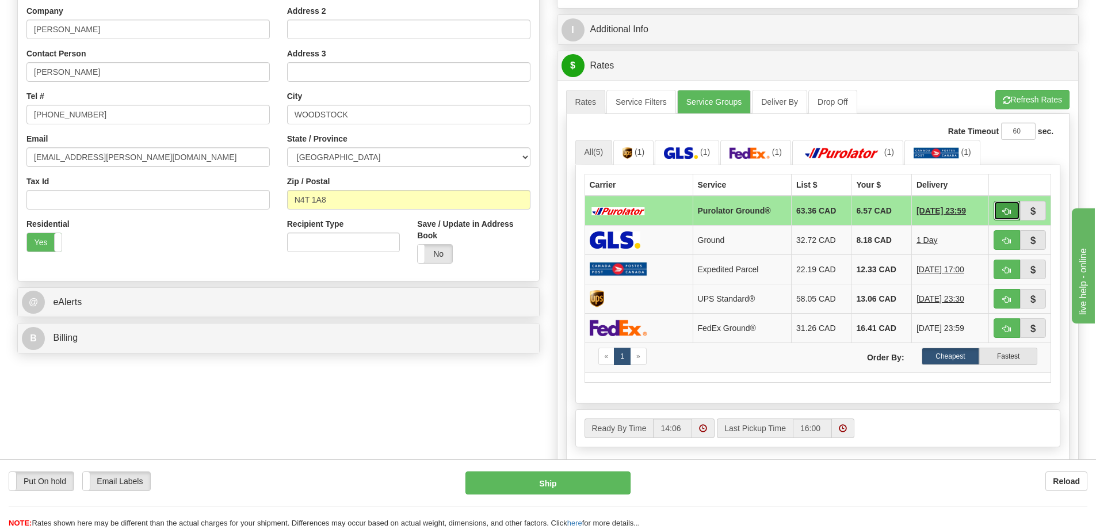
click at [1006, 207] on button "button" at bounding box center [1007, 211] width 26 height 20
type input "260"
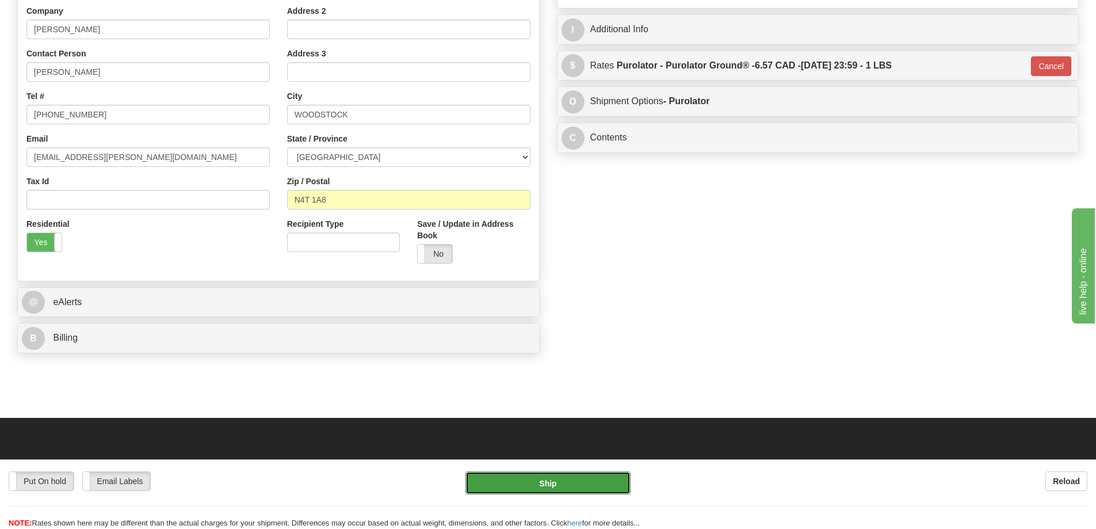
click at [552, 479] on button "Ship" at bounding box center [547, 482] width 165 height 23
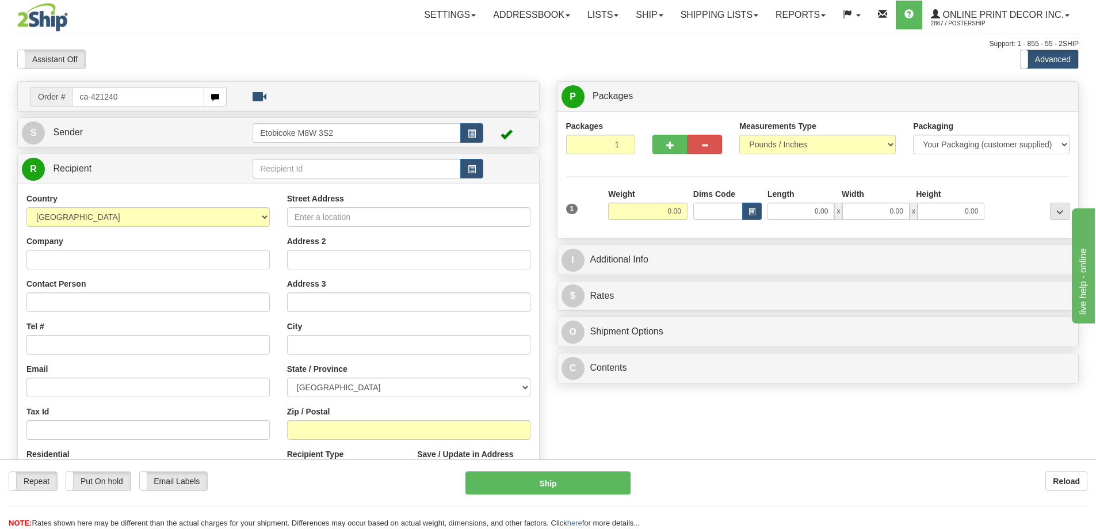
type input "ca-421240"
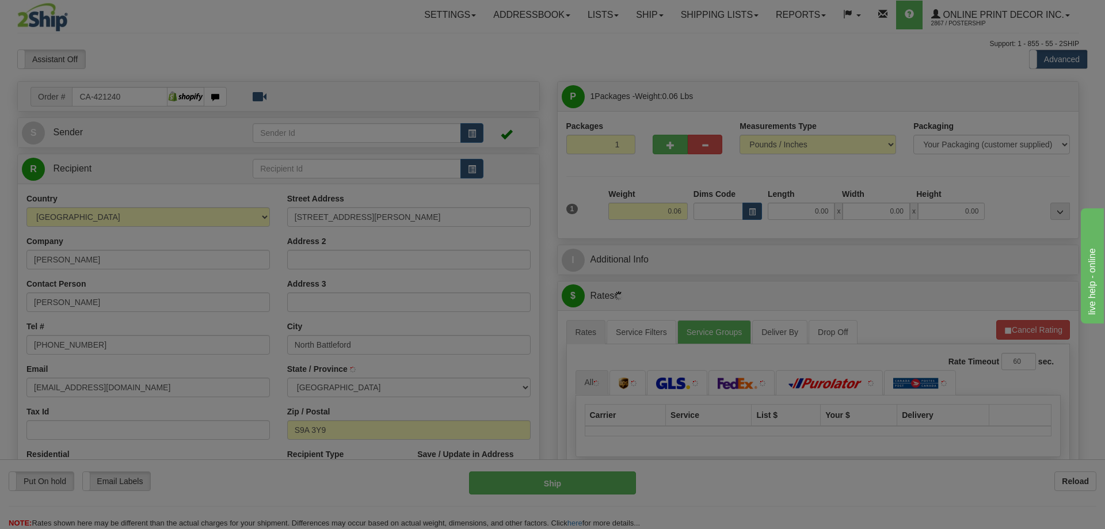
type input "NORTH BATTLEFORD"
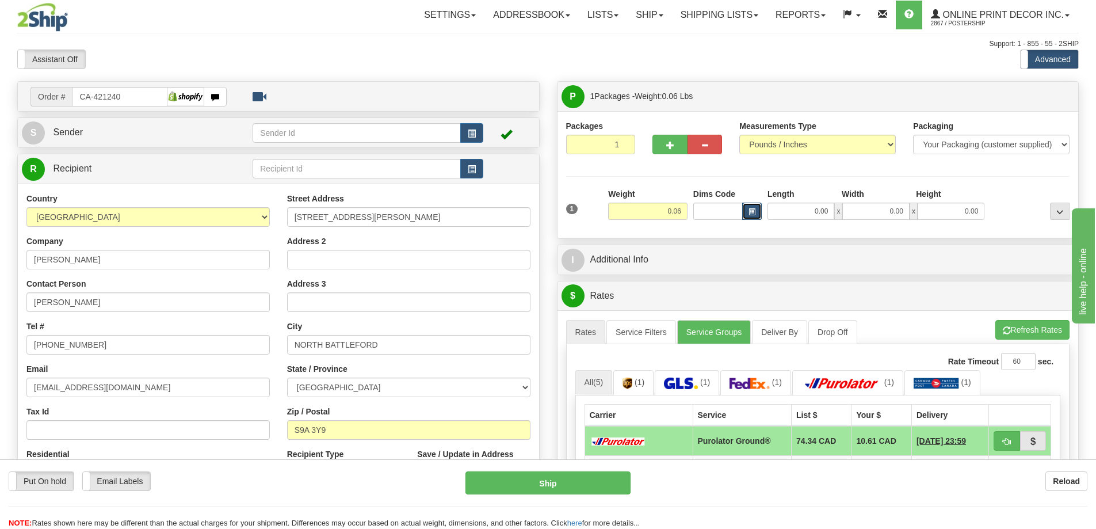
click at [742, 203] on button "button" at bounding box center [752, 211] width 20 height 17
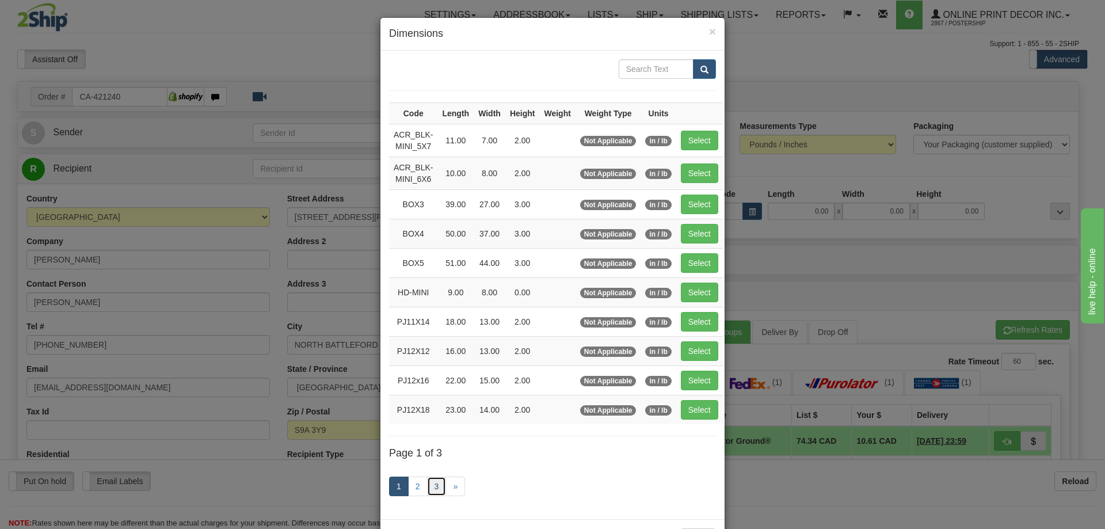
click at [427, 483] on link "3" at bounding box center [437, 486] width 20 height 20
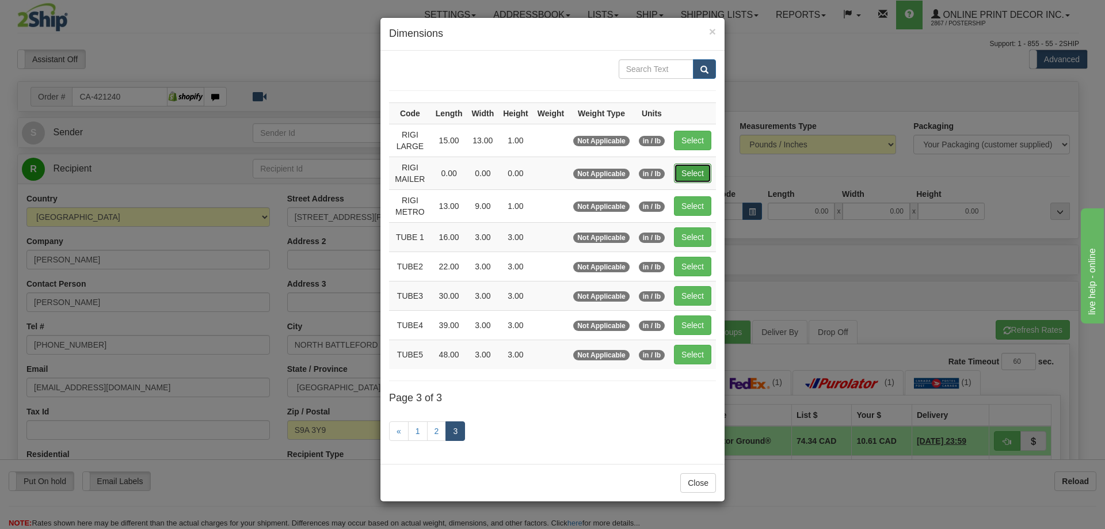
click at [689, 171] on button "Select" at bounding box center [692, 173] width 37 height 20
type input "RIGI MAILER"
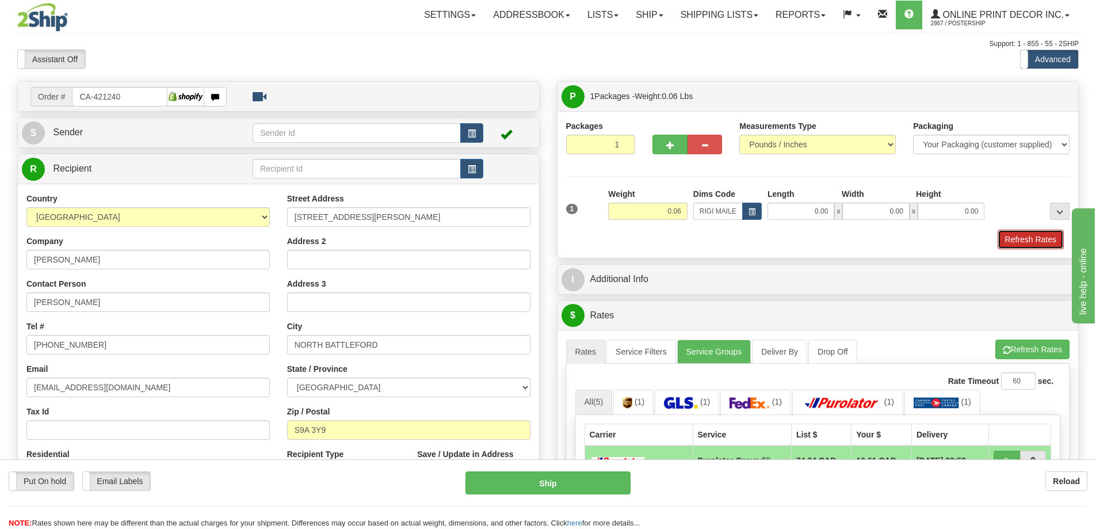
click at [1002, 232] on button "Refresh Rates" at bounding box center [1031, 240] width 66 height 20
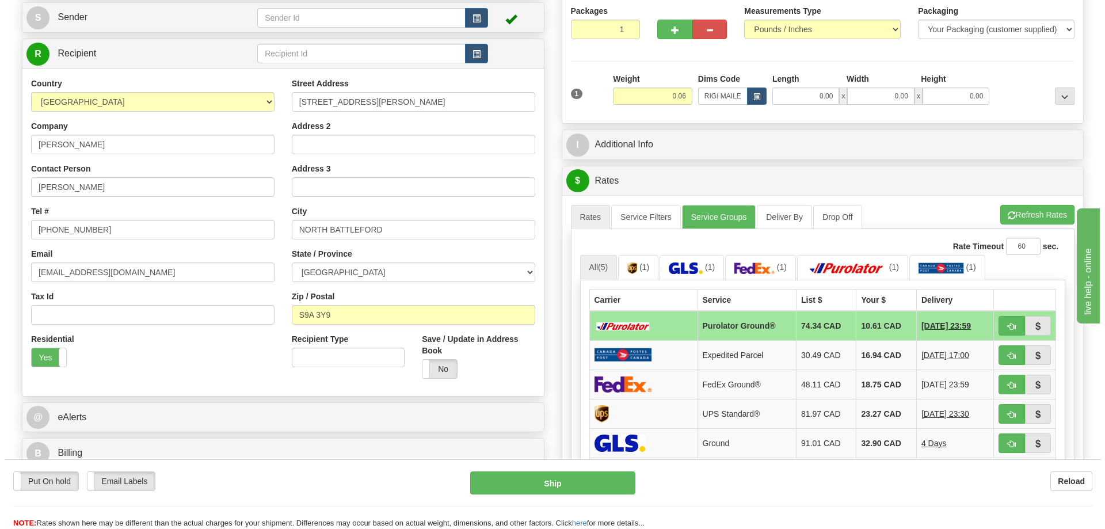
scroll to position [173, 0]
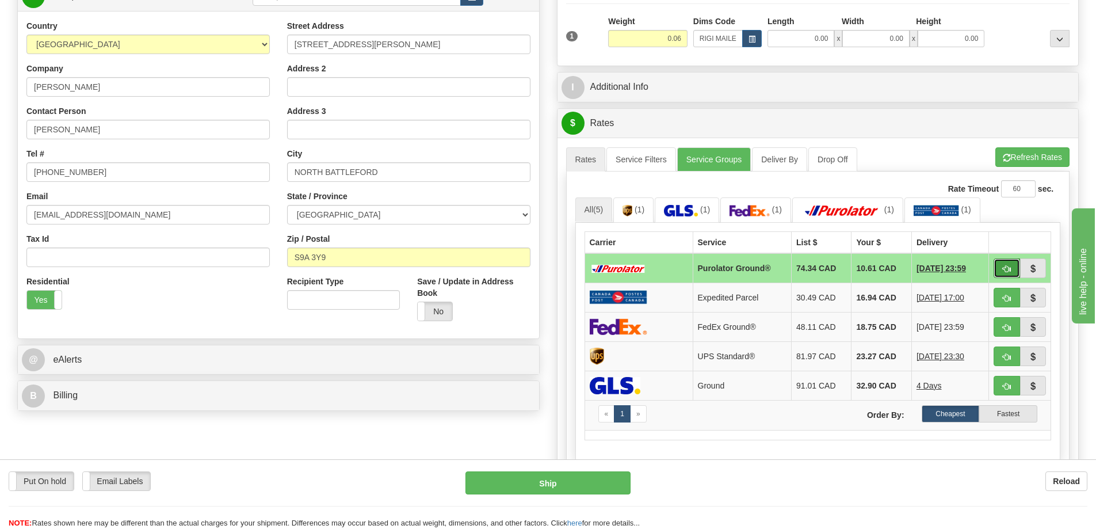
click at [1010, 267] on span "button" at bounding box center [1007, 268] width 8 height 7
type input "260"
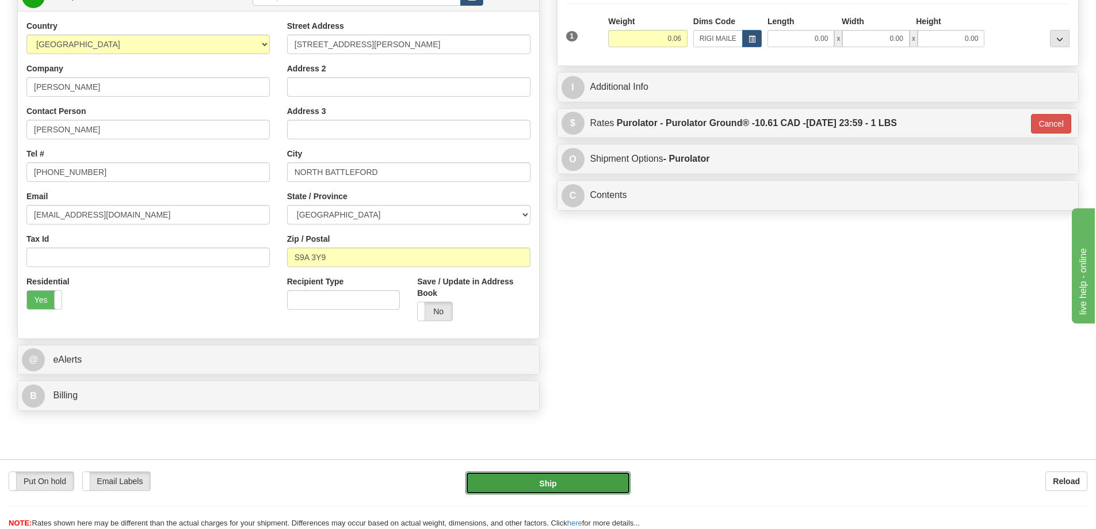
click at [589, 480] on button "Ship" at bounding box center [547, 482] width 165 height 23
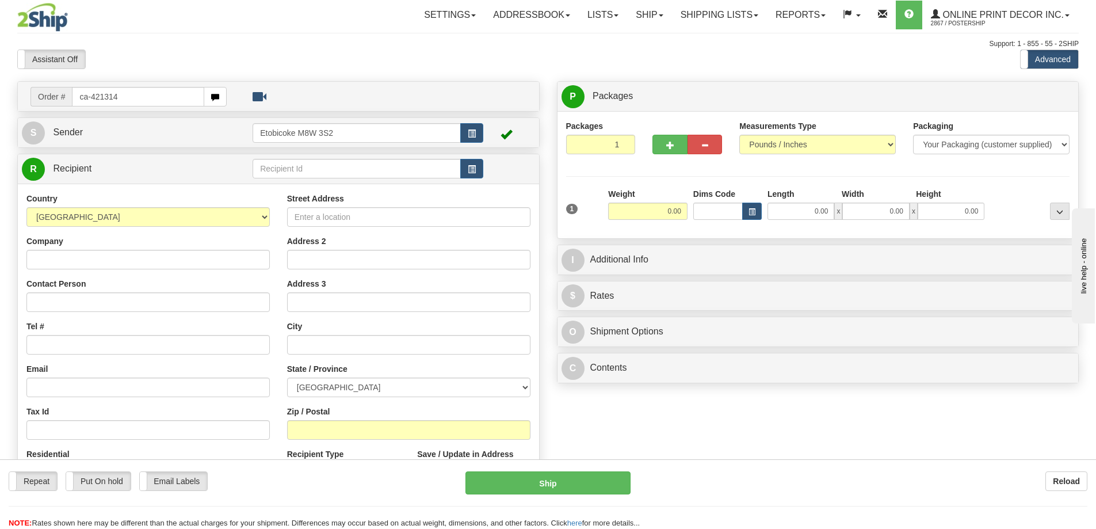
type input "ca-421314"
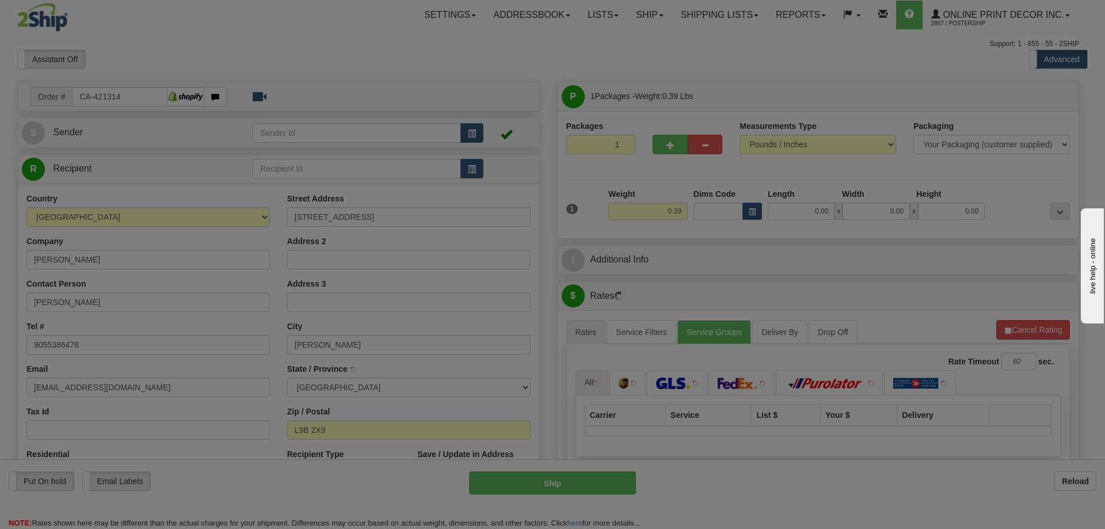
type input "HAMILTON"
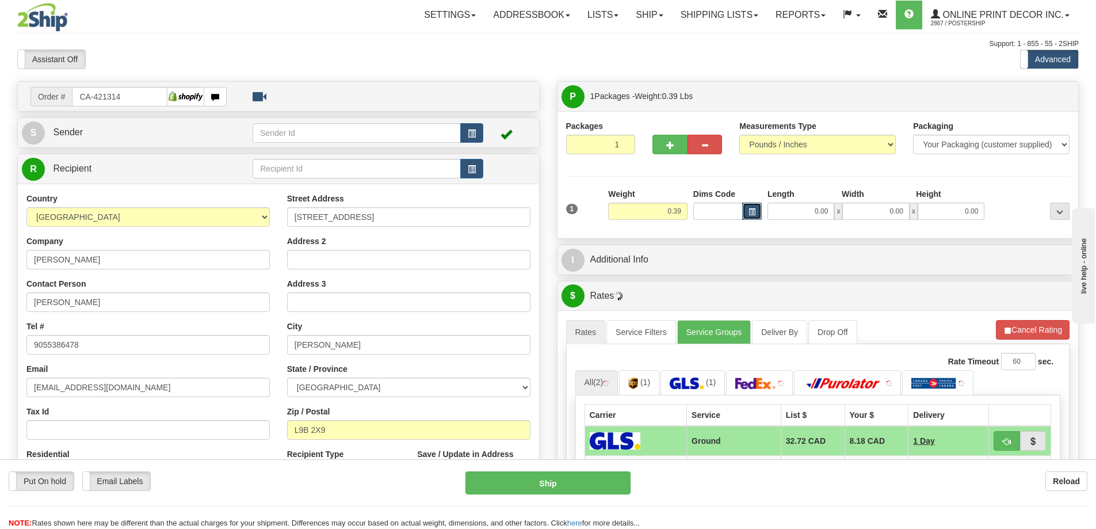
click at [753, 205] on button "button" at bounding box center [752, 211] width 20 height 17
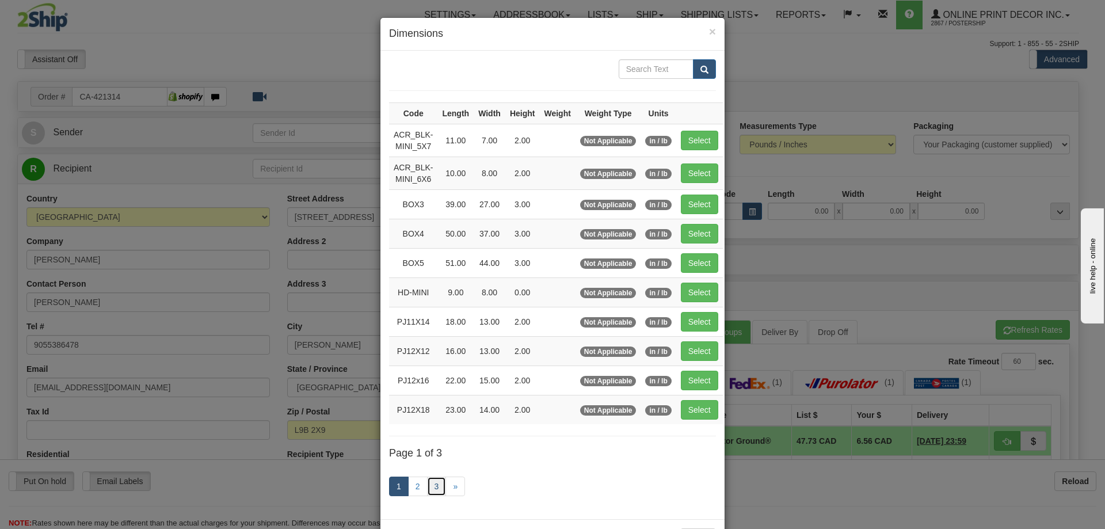
click at [430, 483] on link "3" at bounding box center [437, 486] width 20 height 20
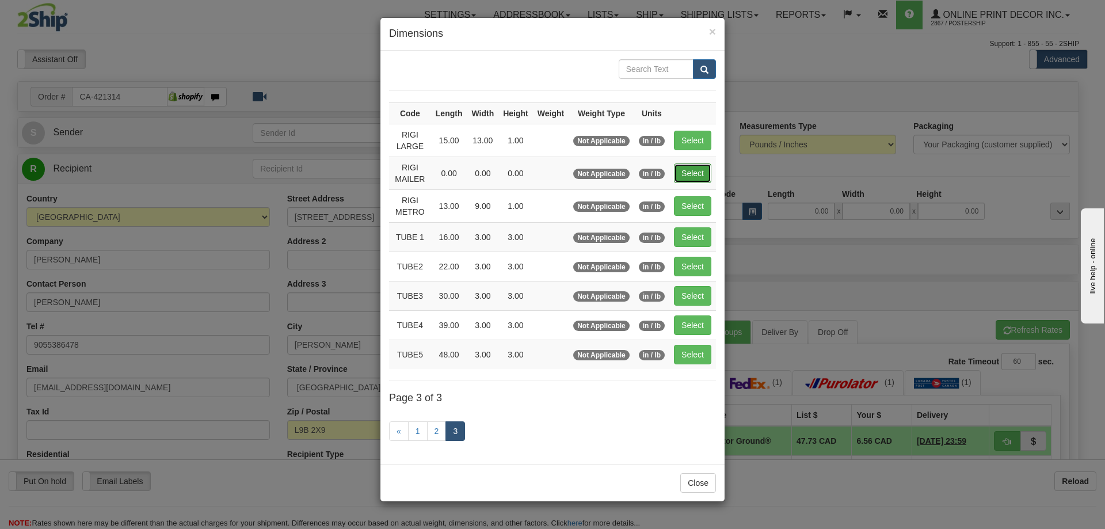
click at [700, 171] on button "Select" at bounding box center [692, 173] width 37 height 20
type input "RIGI MAILER"
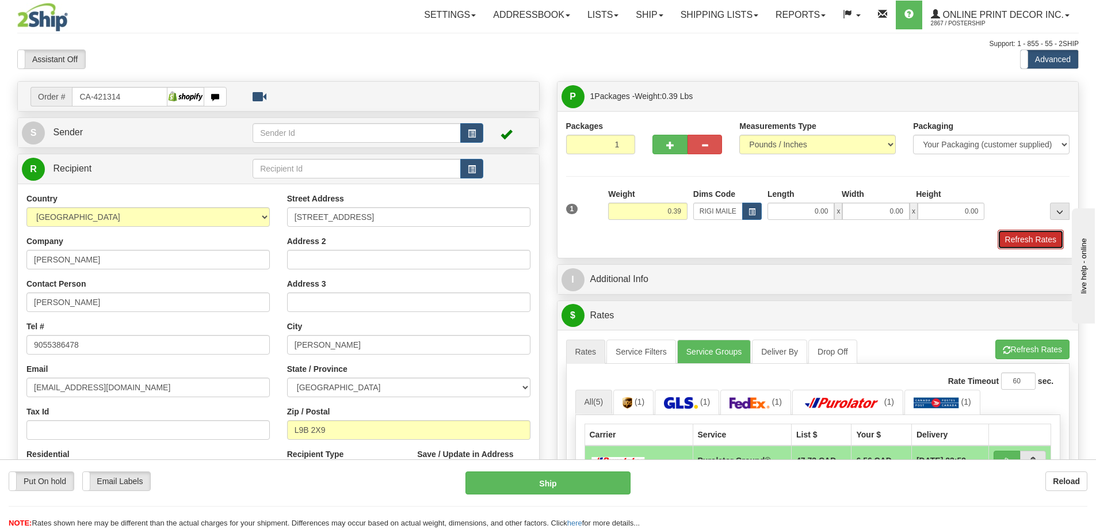
click at [1043, 240] on button "Refresh Rates" at bounding box center [1031, 240] width 66 height 20
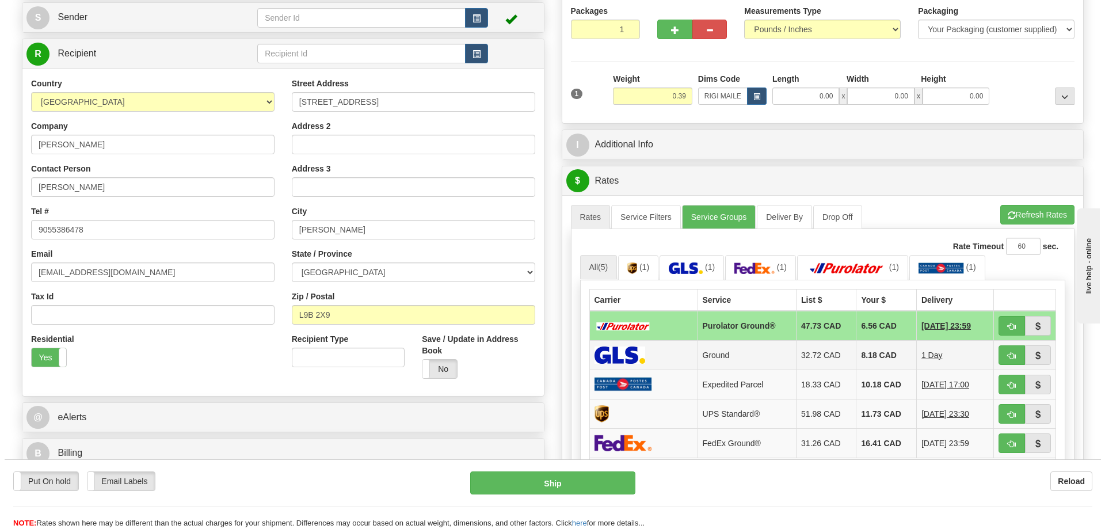
scroll to position [288, 0]
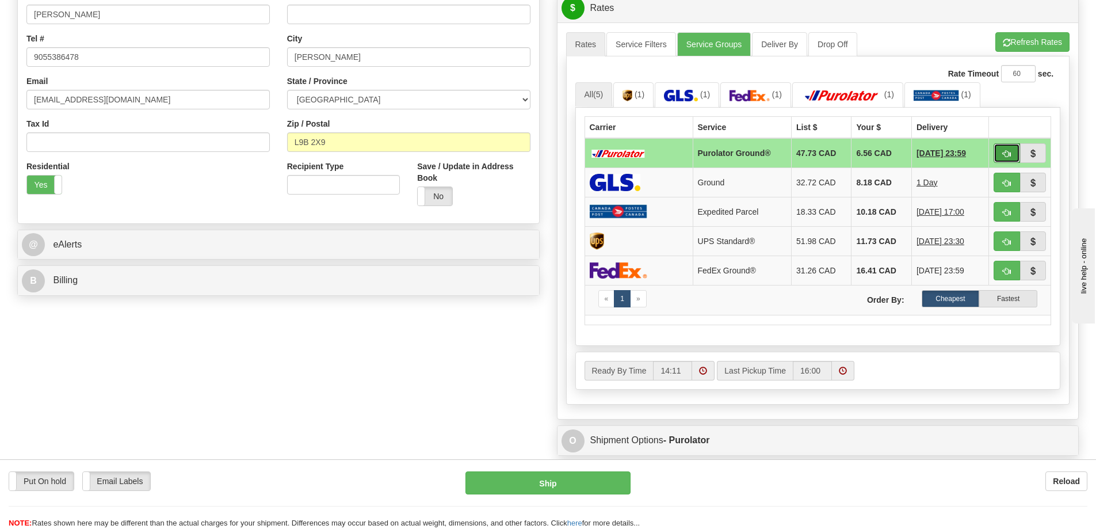
click at [1010, 158] on span "button" at bounding box center [1007, 153] width 8 height 7
type input "260"
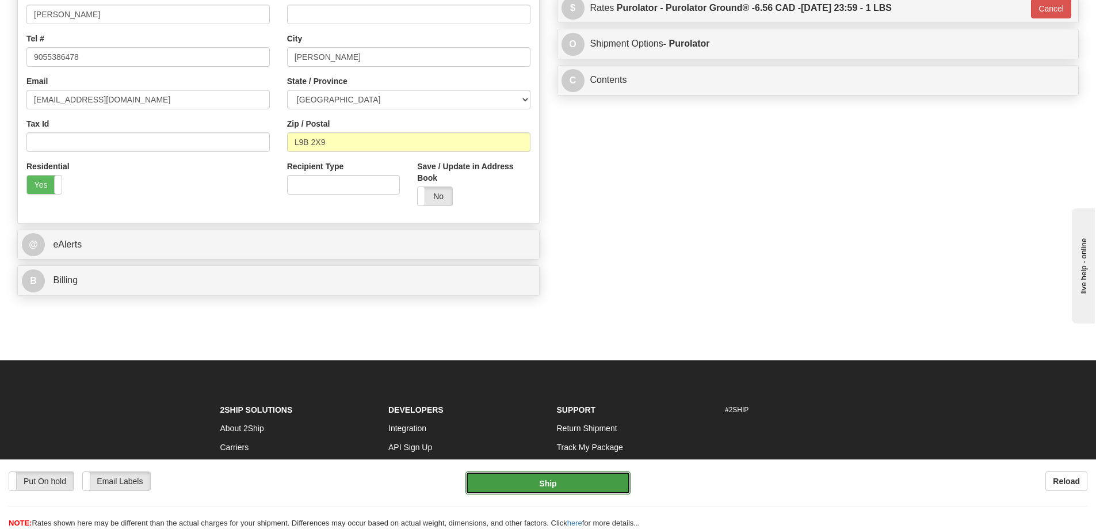
click at [593, 478] on button "Ship" at bounding box center [547, 482] width 165 height 23
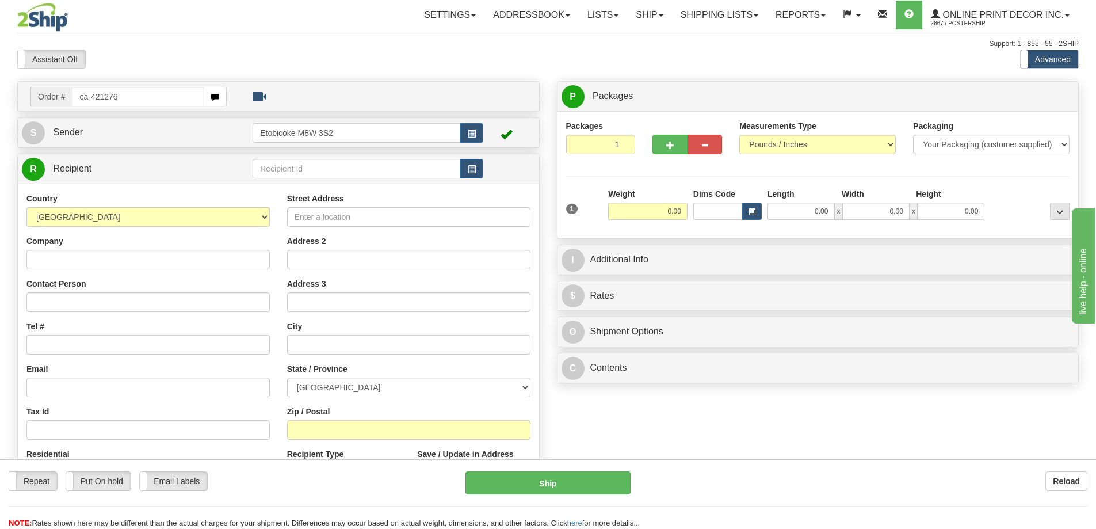
type input "ca-421276"
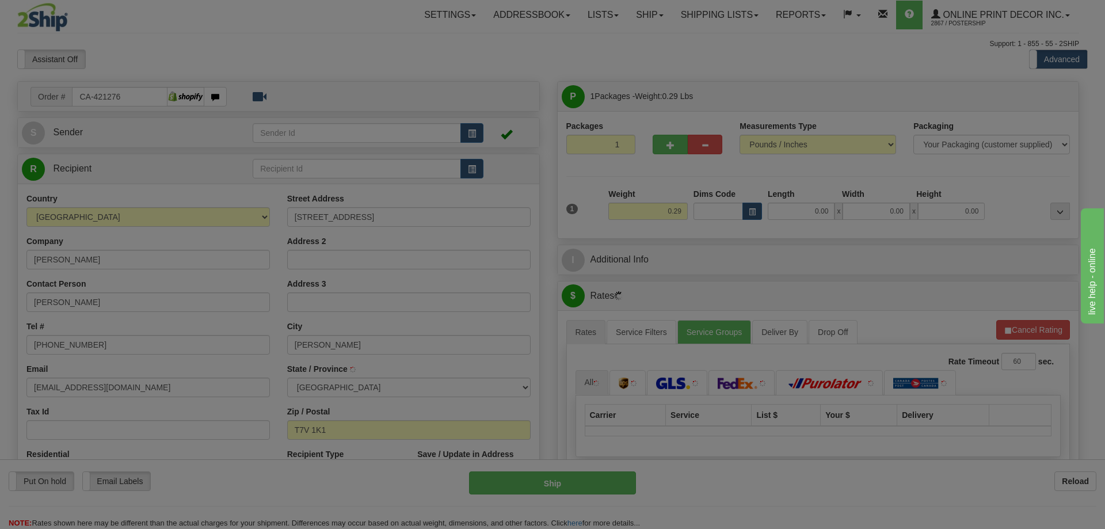
type input "HINTON"
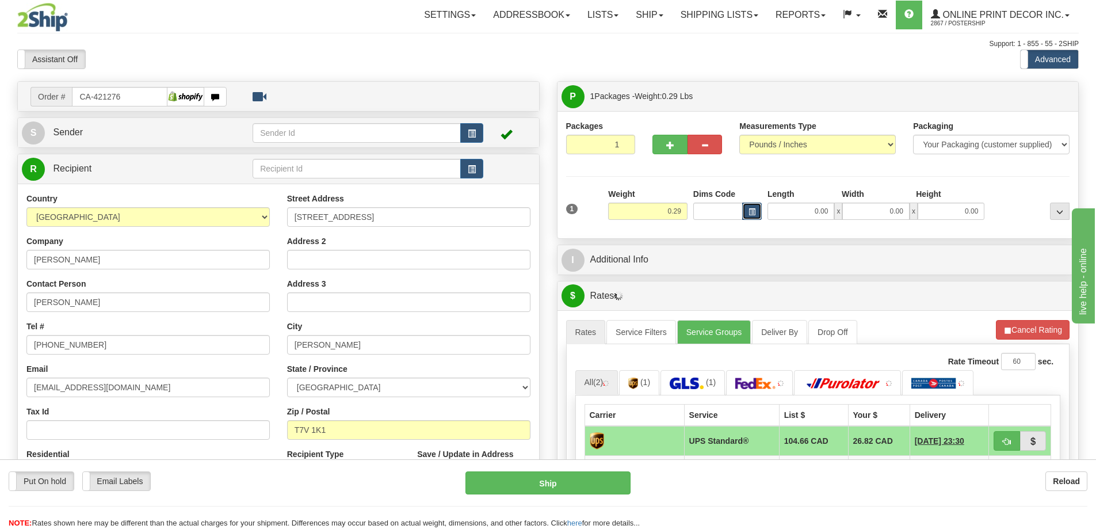
click at [752, 213] on span "button" at bounding box center [752, 212] width 7 height 6
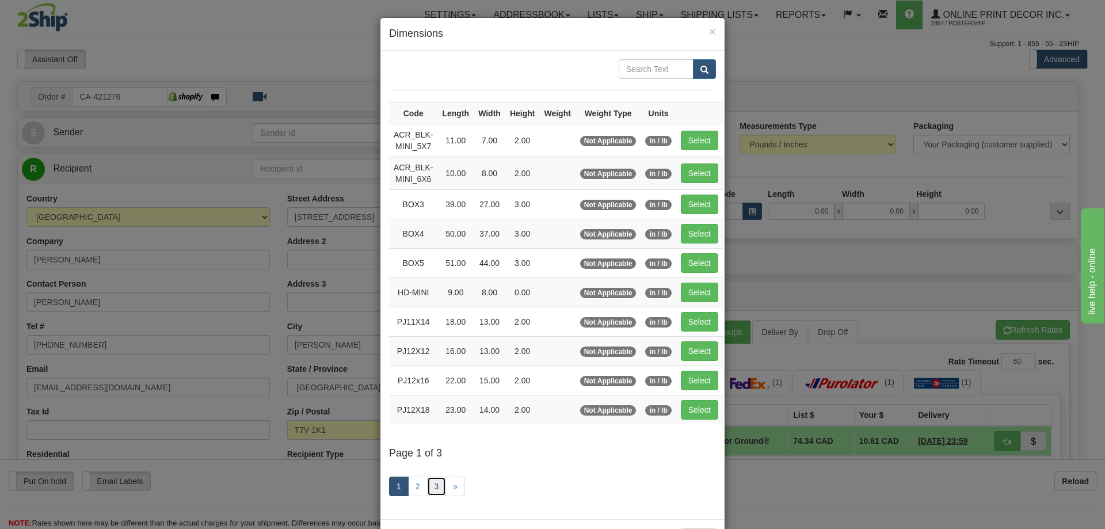
click at [436, 482] on link "3" at bounding box center [437, 486] width 20 height 20
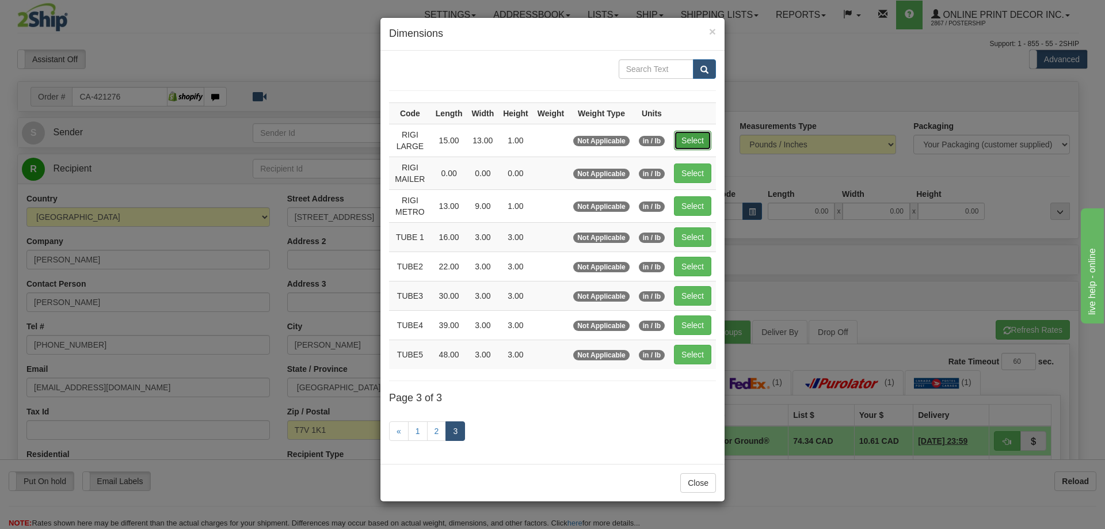
click at [693, 131] on button "Select" at bounding box center [692, 141] width 37 height 20
type input "RIGI LARGE"
type input "15.00"
type input "13.00"
type input "1.00"
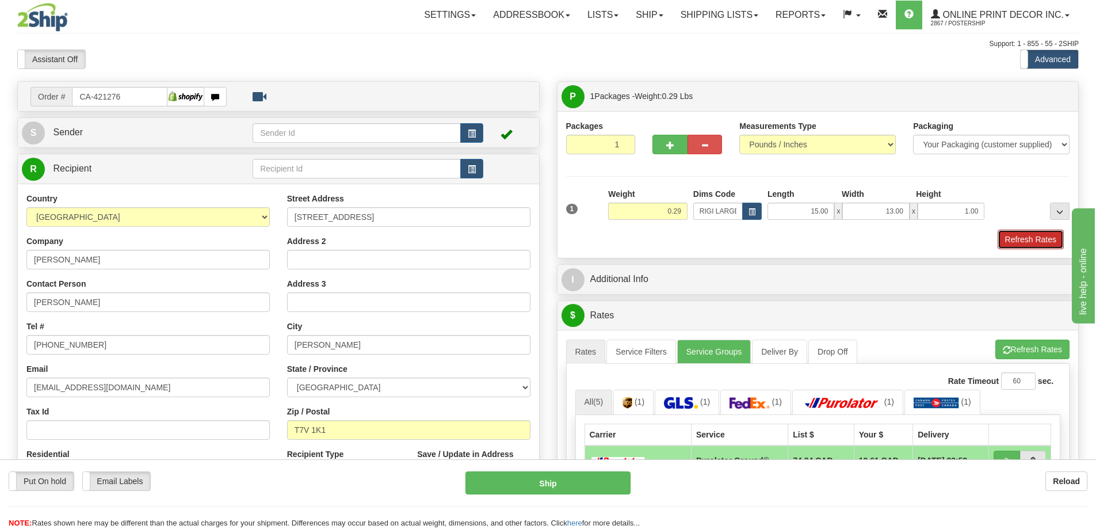
click at [1034, 242] on button "Refresh Rates" at bounding box center [1031, 240] width 66 height 20
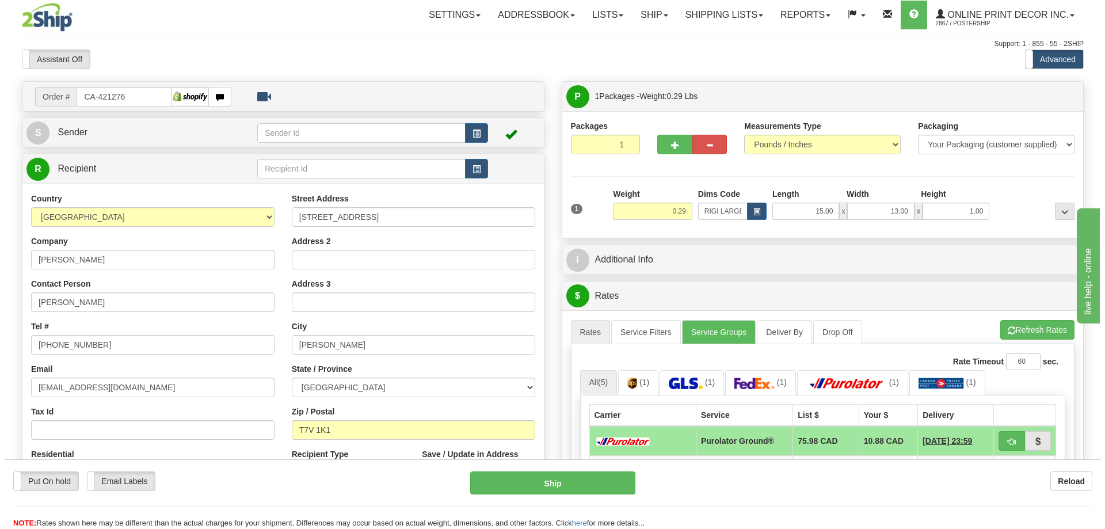
scroll to position [115, 0]
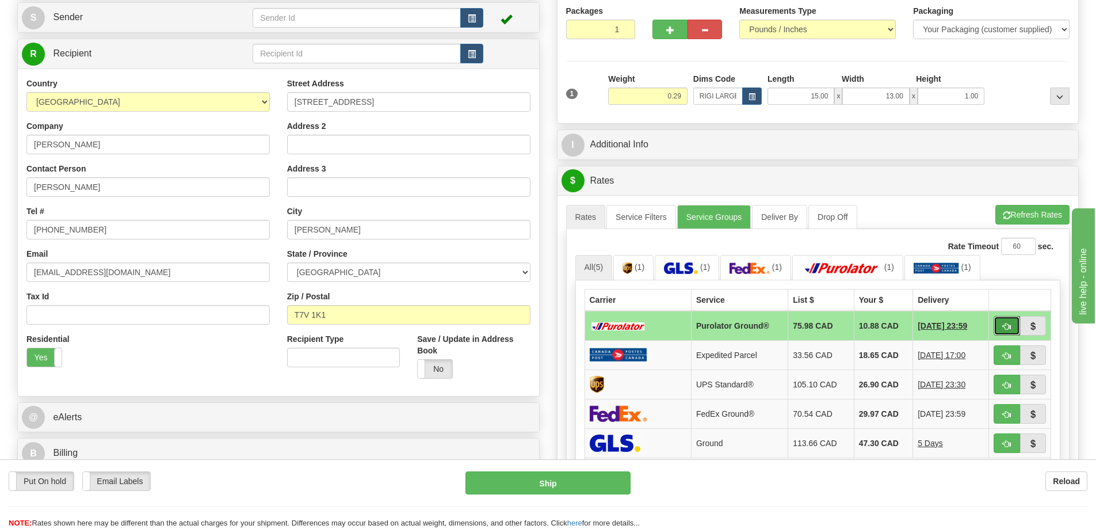
click at [999, 324] on button "button" at bounding box center [1007, 326] width 26 height 20
type input "260"
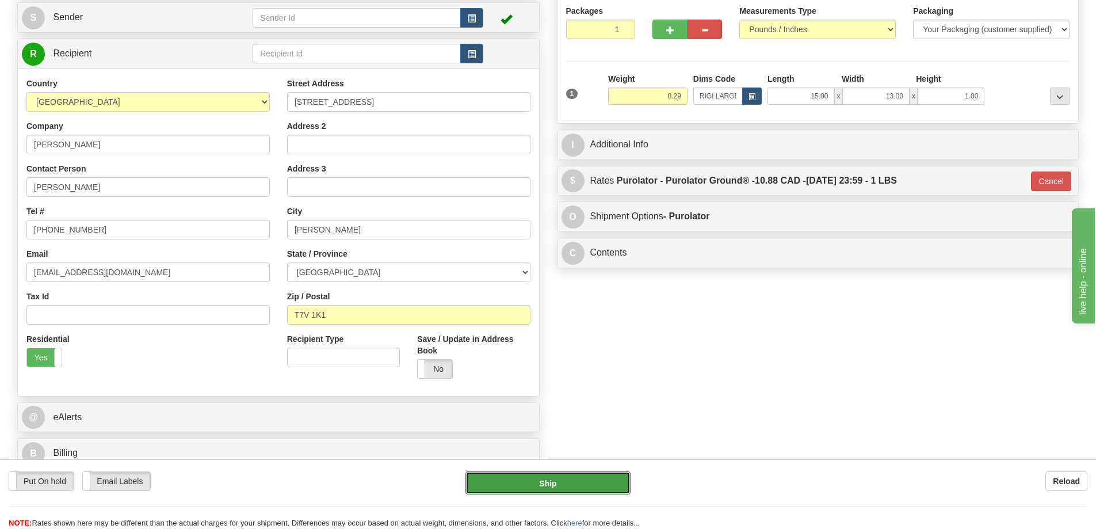
click at [568, 480] on button "Ship" at bounding box center [547, 482] width 165 height 23
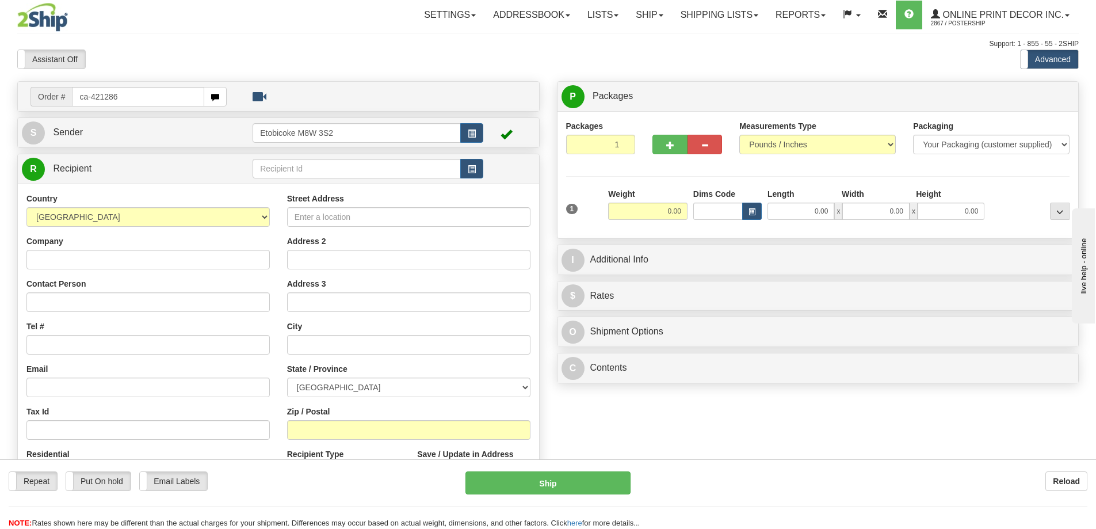
type input "ca-421286"
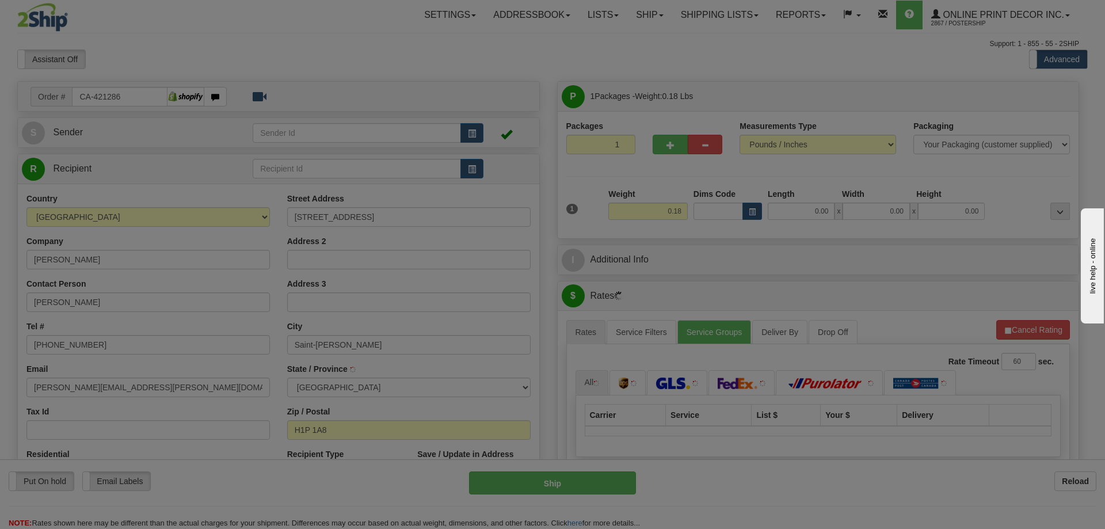
type input "SAINT-LEONARD"
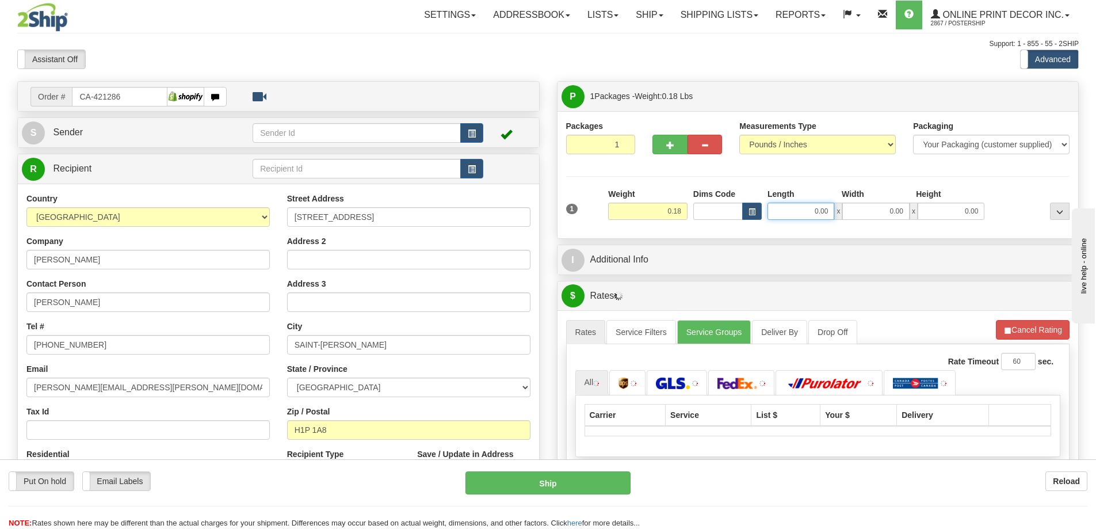
click at [768, 204] on input "0.00" at bounding box center [801, 211] width 67 height 17
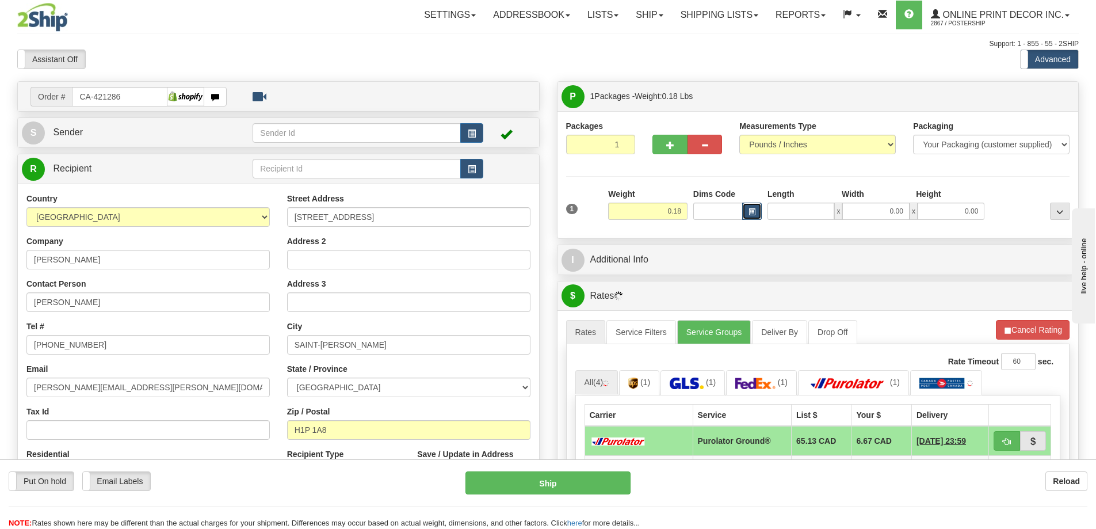
type input "0.00"
click at [749, 212] on span "button" at bounding box center [752, 212] width 7 height 6
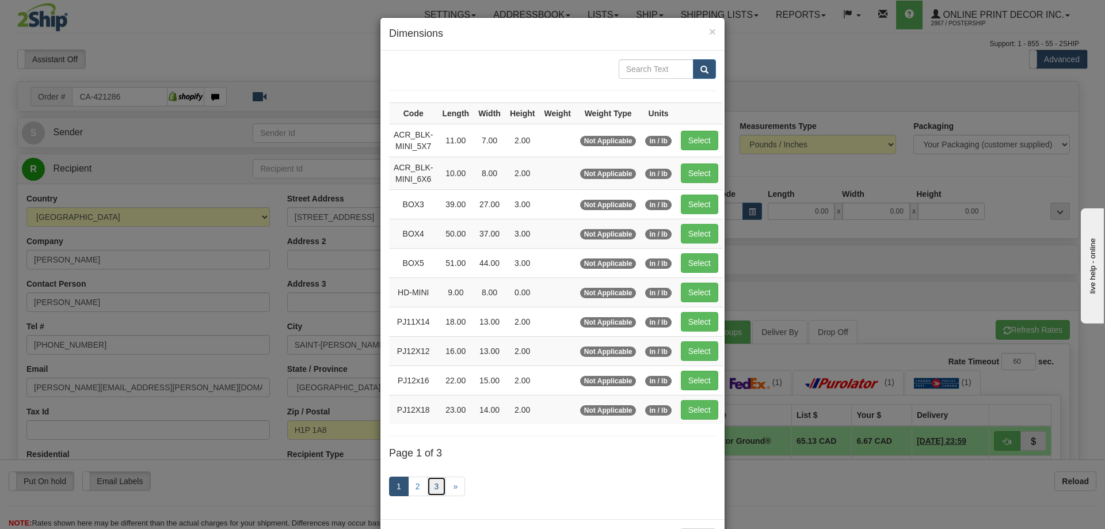
click at [430, 483] on link "3" at bounding box center [437, 486] width 20 height 20
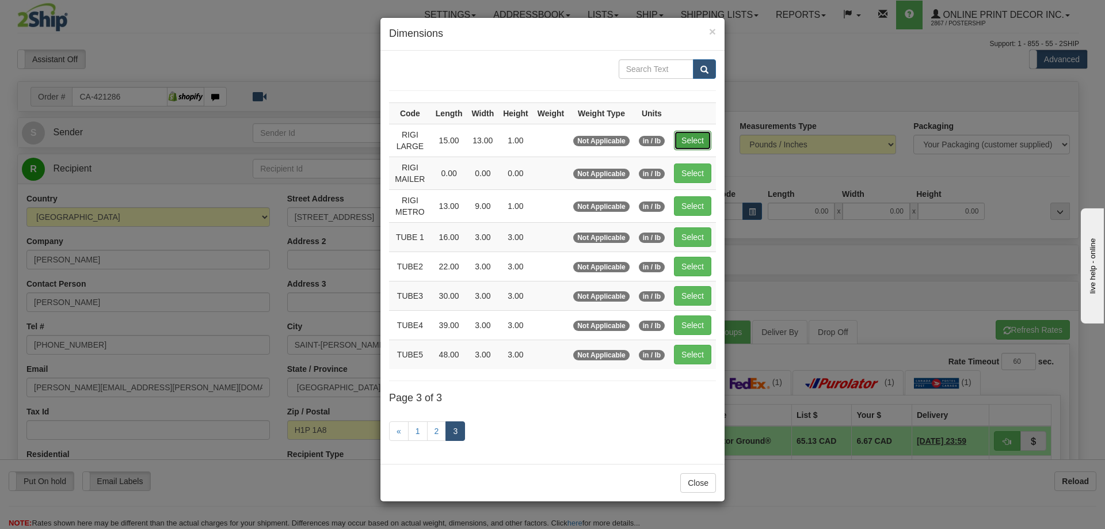
click at [689, 138] on button "Select" at bounding box center [692, 141] width 37 height 20
type input "RIGI LARGE"
type input "15.00"
type input "13.00"
type input "1.00"
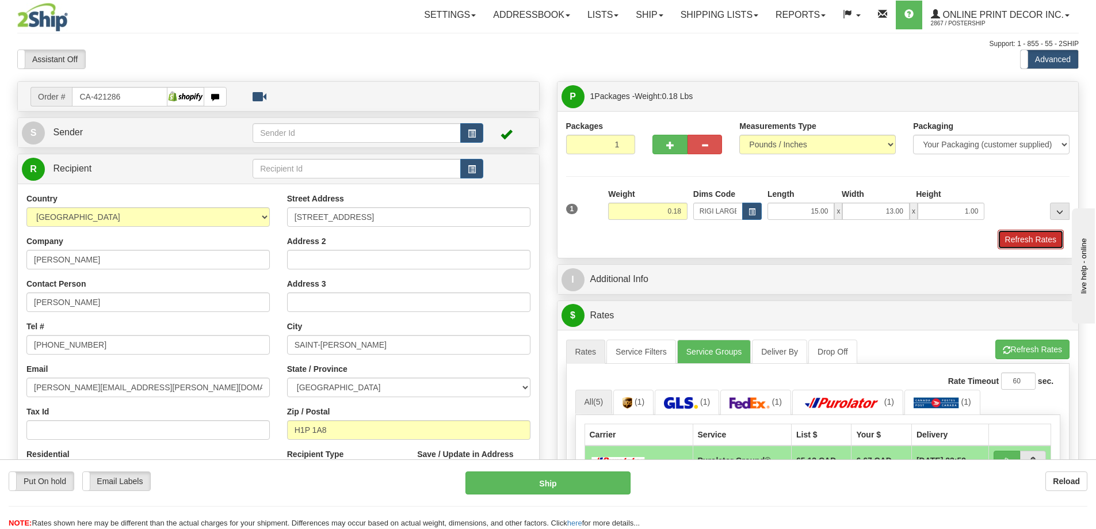
click at [1022, 238] on button "Refresh Rates" at bounding box center [1031, 240] width 66 height 20
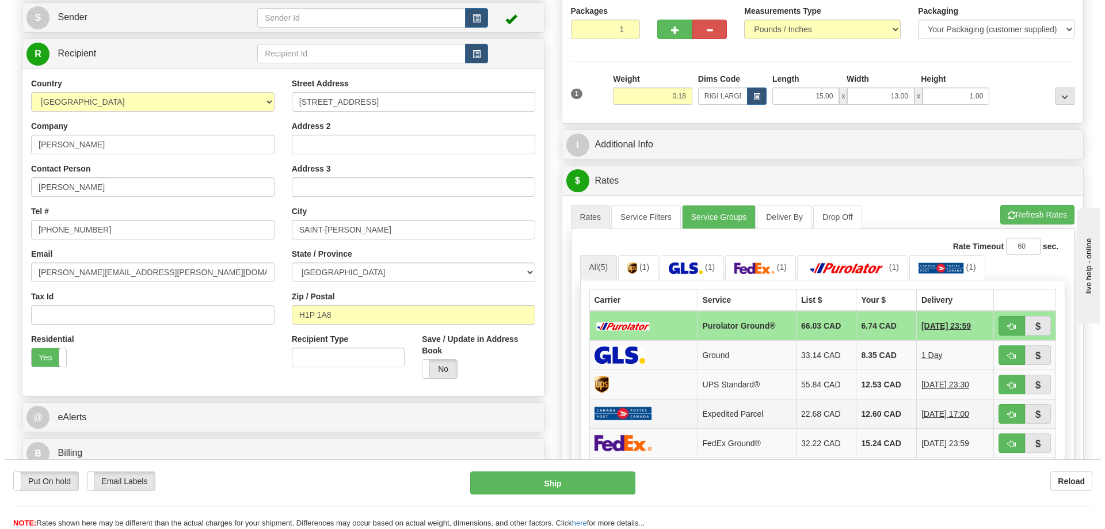
scroll to position [173, 0]
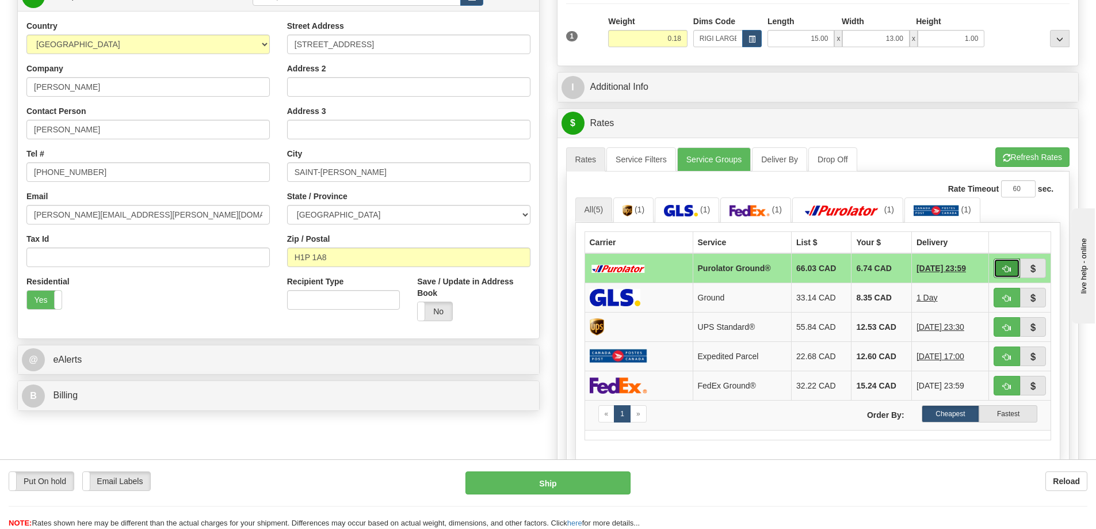
click at [1001, 265] on button "button" at bounding box center [1007, 268] width 26 height 20
type input "260"
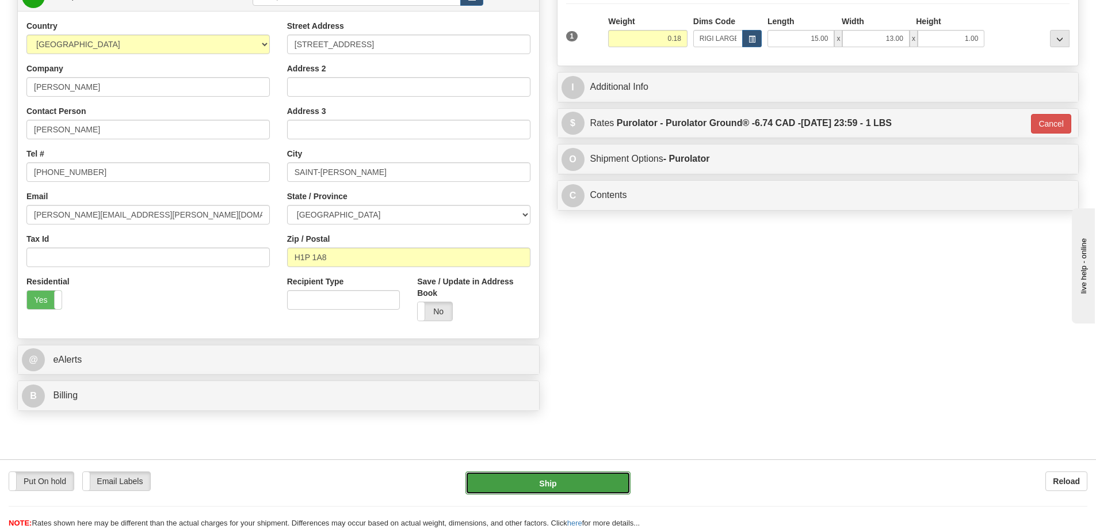
click at [585, 475] on button "Ship" at bounding box center [547, 482] width 165 height 23
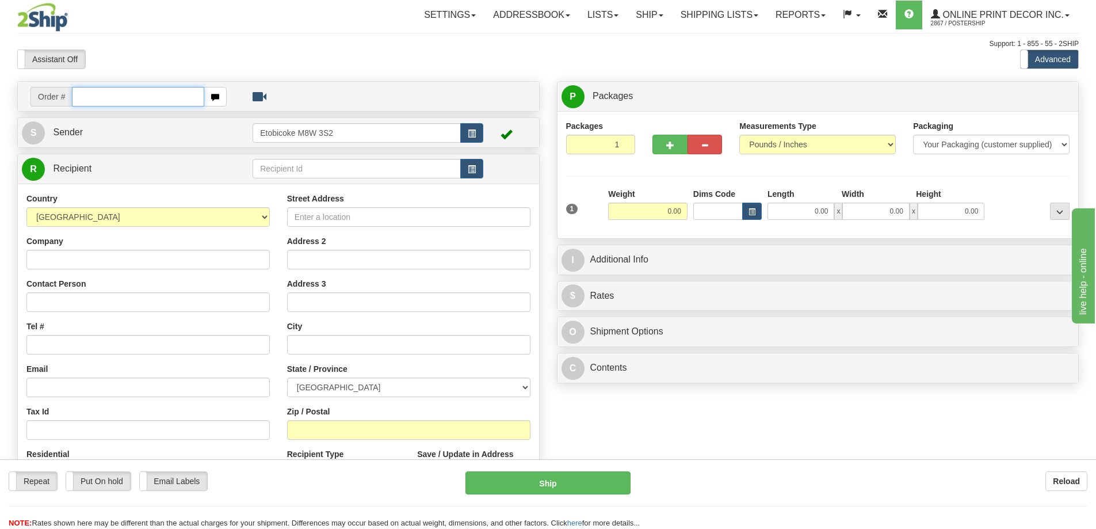
click at [102, 100] on input "text" at bounding box center [138, 97] width 132 height 20
type input "ca-421325"
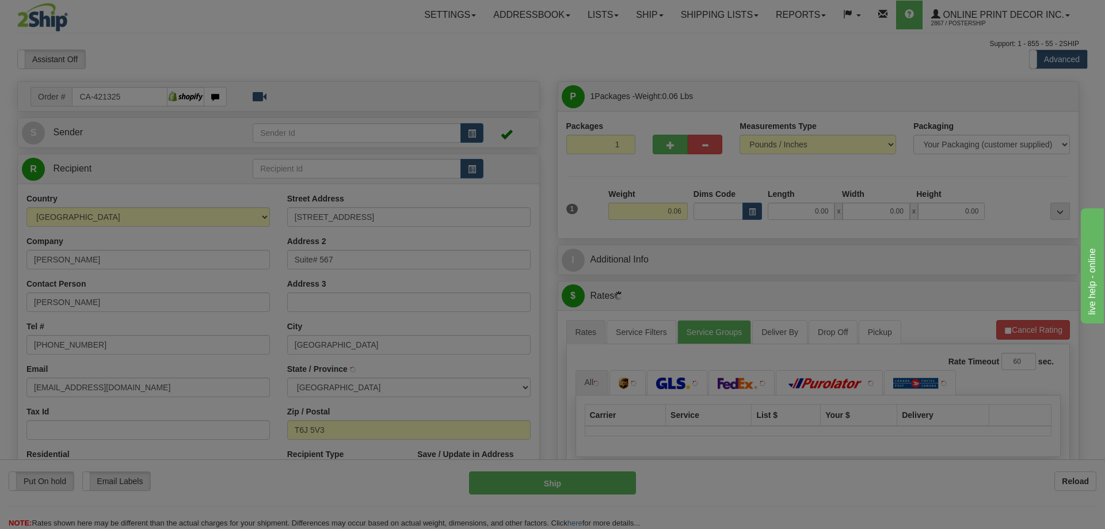
type input "EDMONTON"
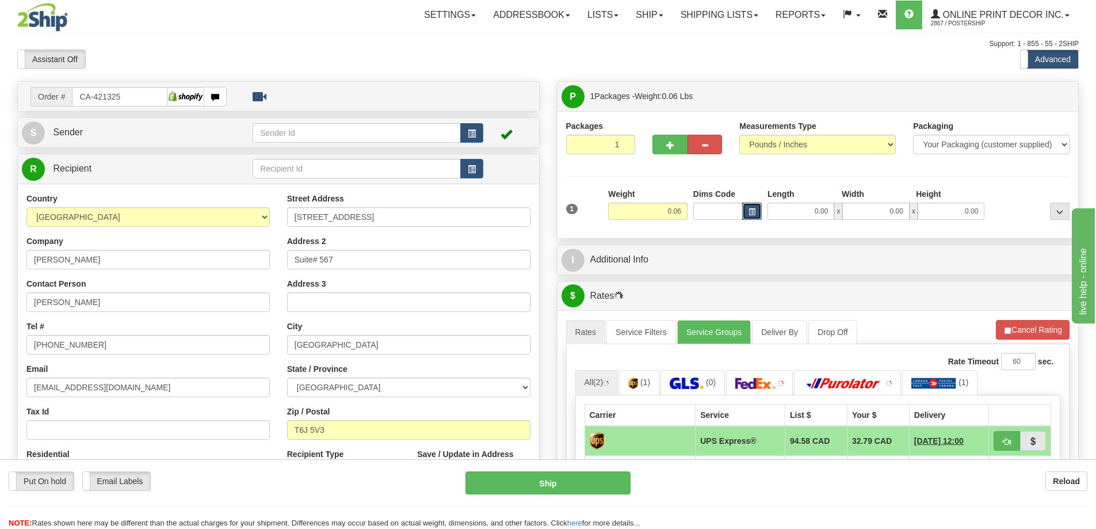
click at [745, 212] on button "button" at bounding box center [752, 211] width 20 height 17
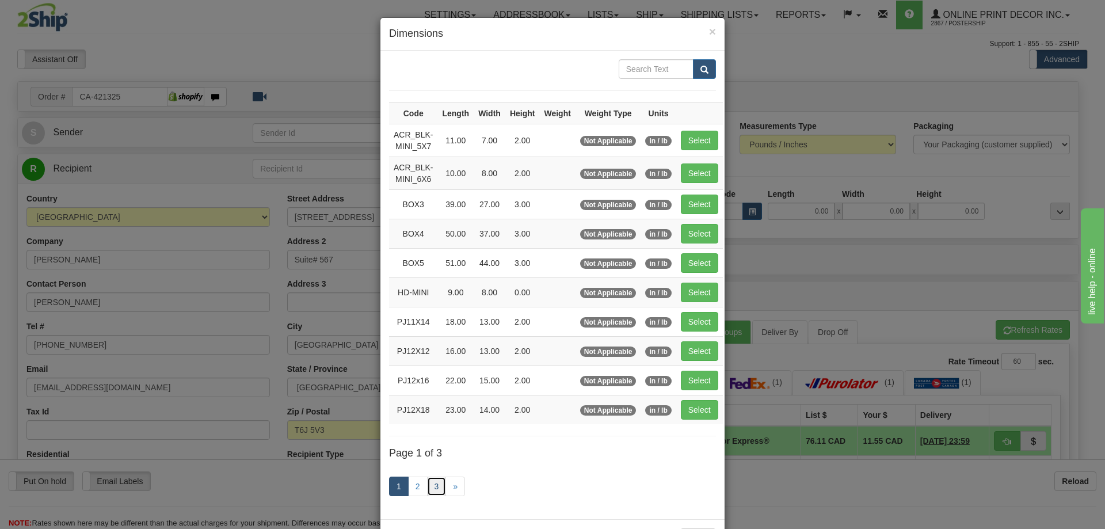
click at [427, 480] on link "3" at bounding box center [437, 486] width 20 height 20
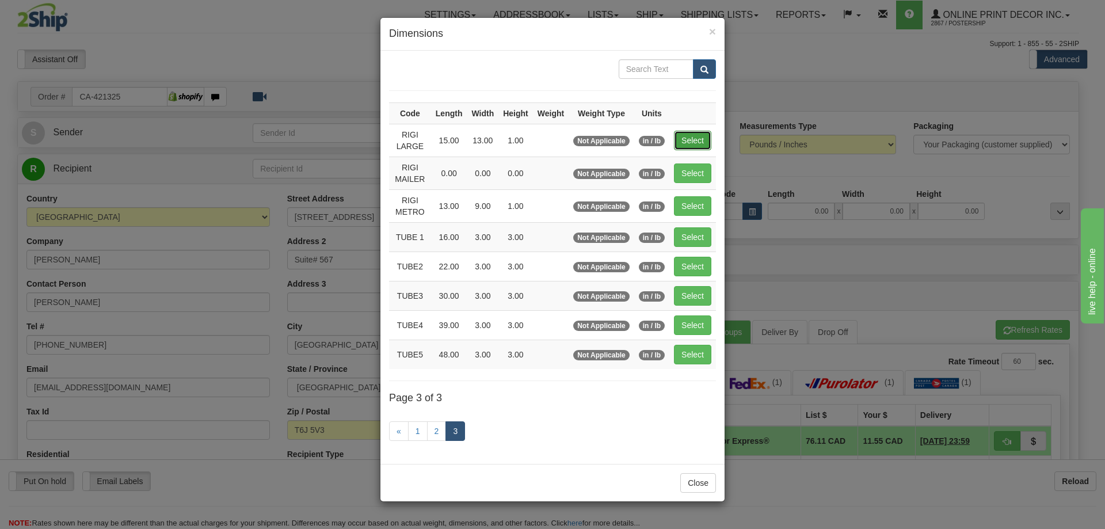
click at [693, 136] on button "Select" at bounding box center [692, 141] width 37 height 20
type input "RIGI LARGE"
type input "15.00"
type input "13.00"
type input "1.00"
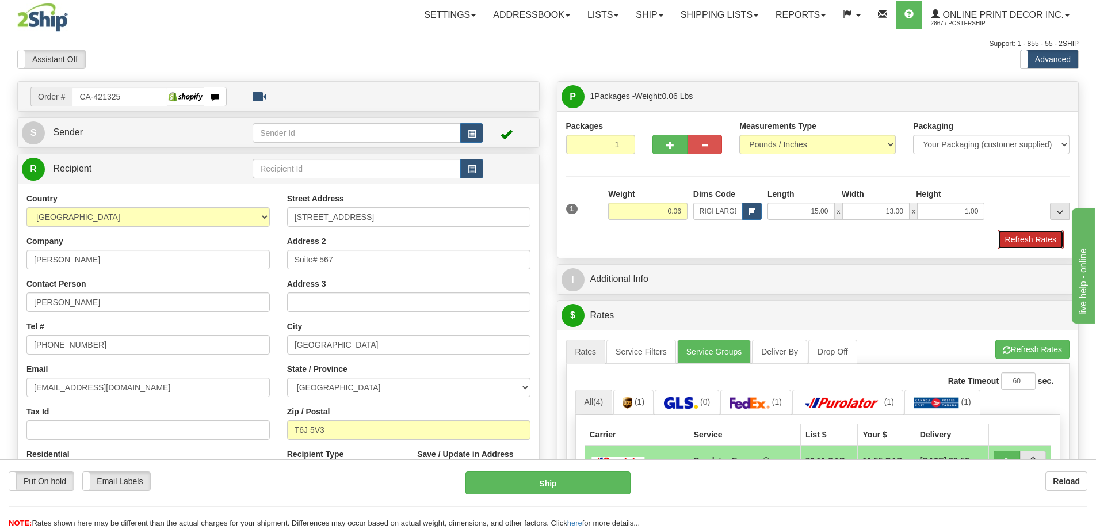
click at [1030, 235] on button "Refresh Rates" at bounding box center [1031, 240] width 66 height 20
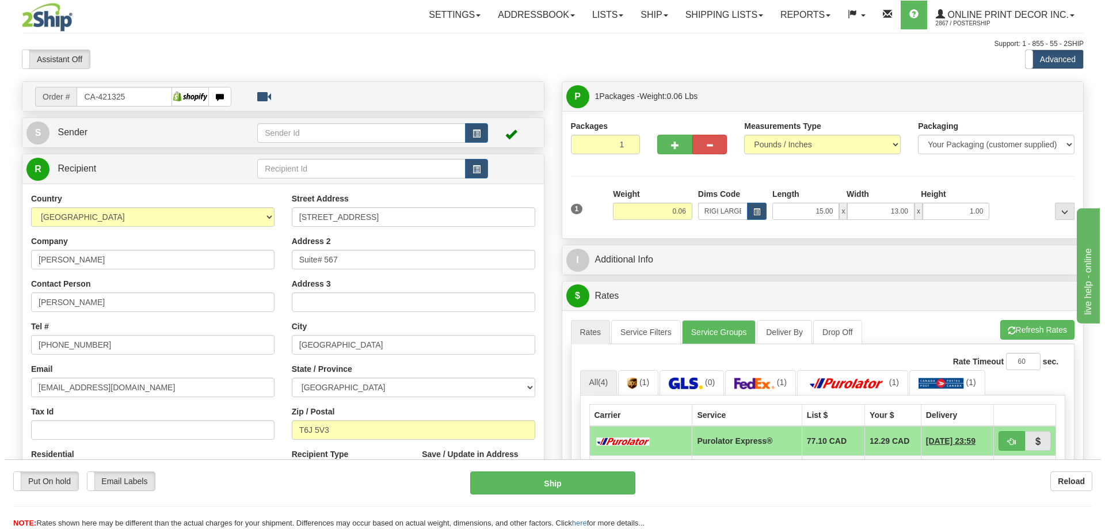
scroll to position [115, 0]
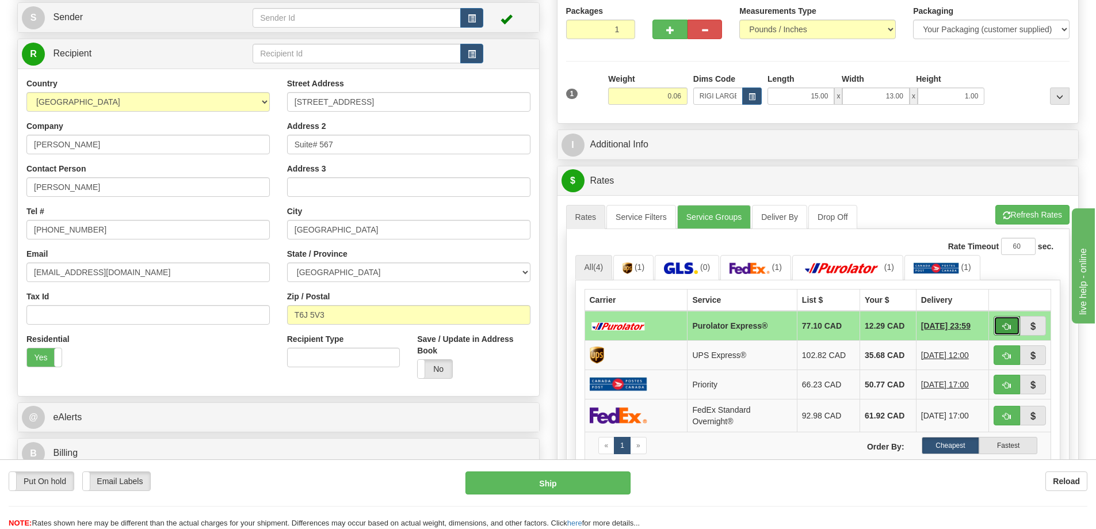
click at [1009, 319] on button "button" at bounding box center [1007, 326] width 26 height 20
type input "202"
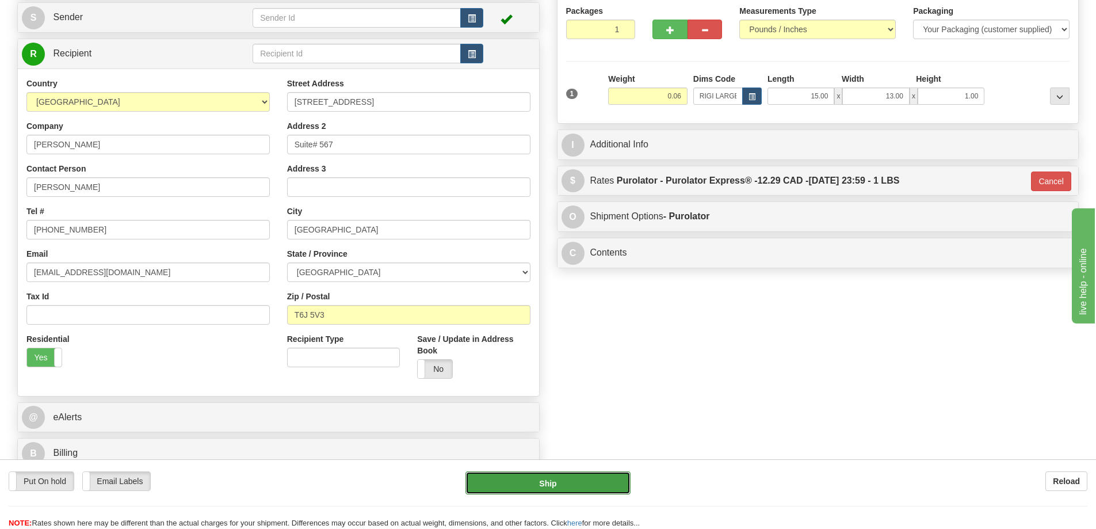
click at [600, 484] on button "Ship" at bounding box center [547, 482] width 165 height 23
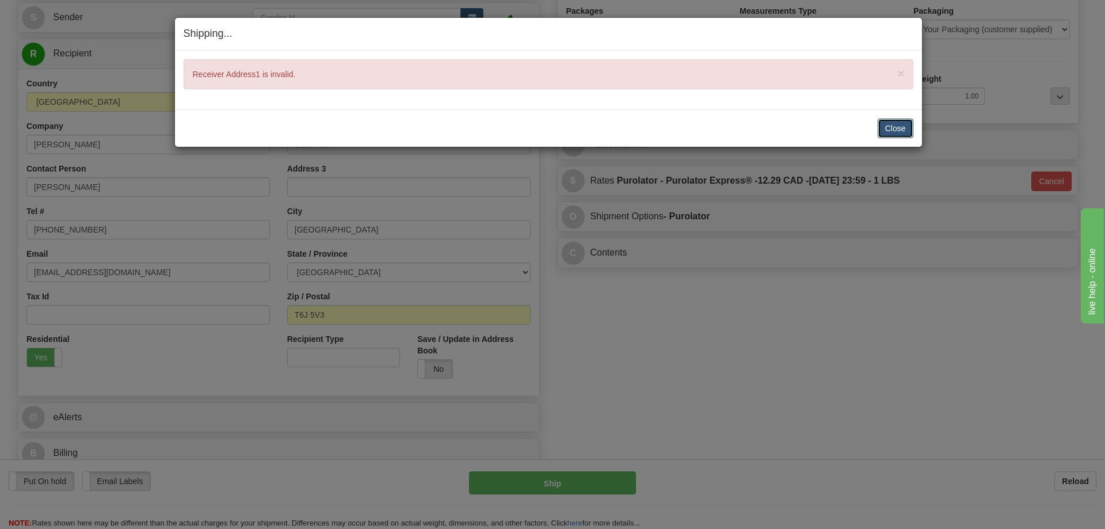
click at [905, 127] on button "Close" at bounding box center [895, 129] width 36 height 20
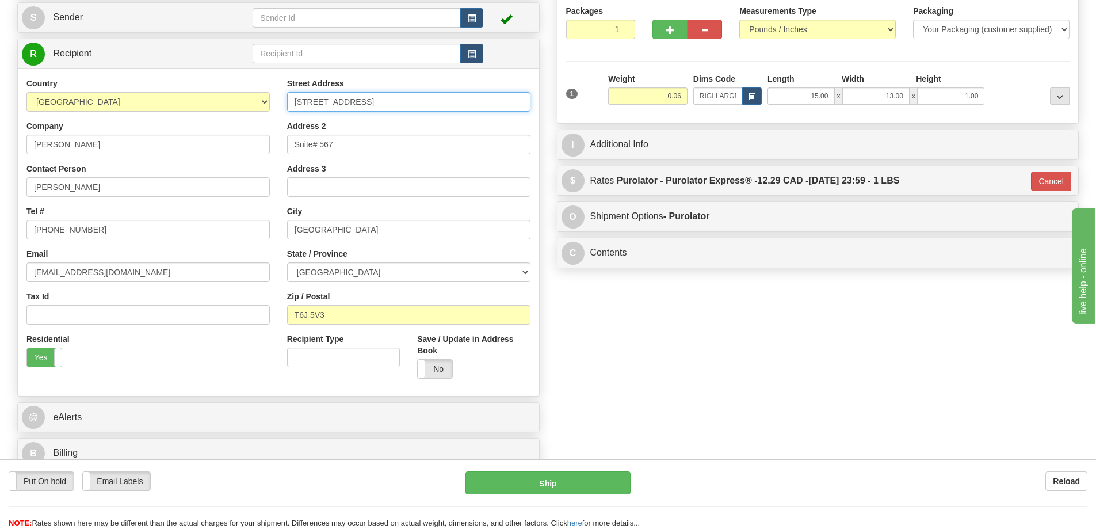
click at [511, 103] on input "567-11025 26 Avenue NW, Edmonton, Alberta Edmonton" at bounding box center [408, 102] width 243 height 20
type input "567-11025 26 Avenue NW"
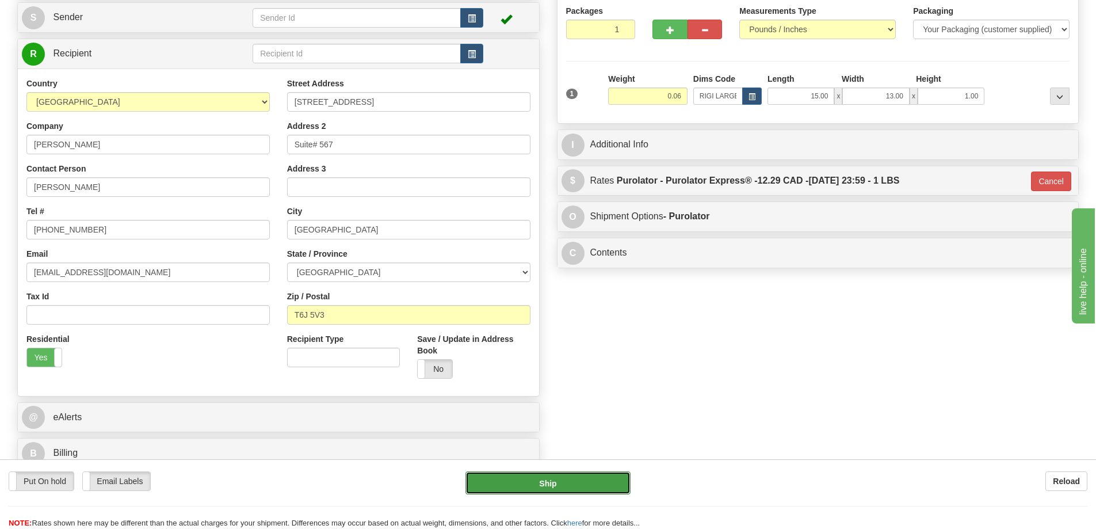
click at [578, 479] on button "Ship" at bounding box center [547, 482] width 165 height 23
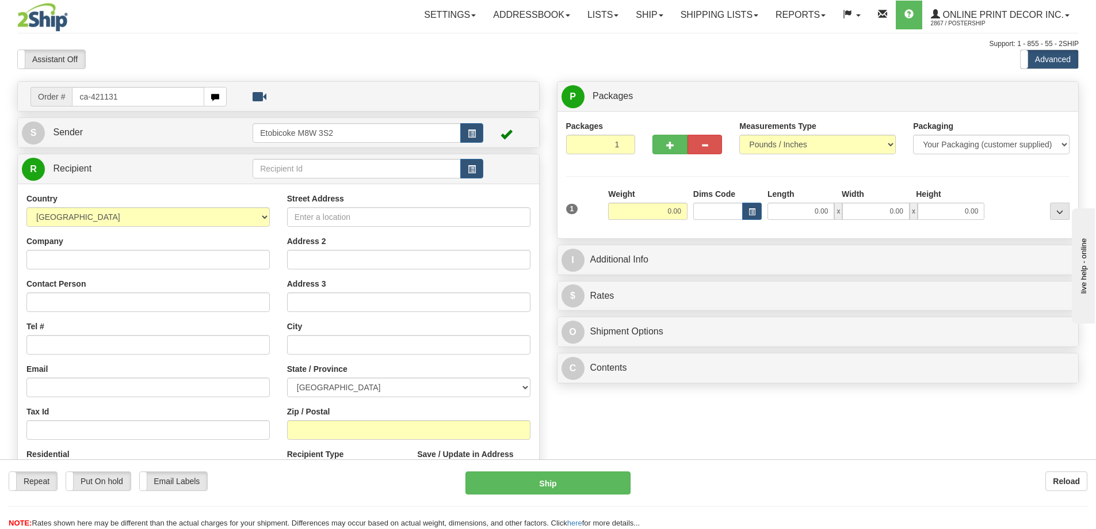
type input "ca-421131"
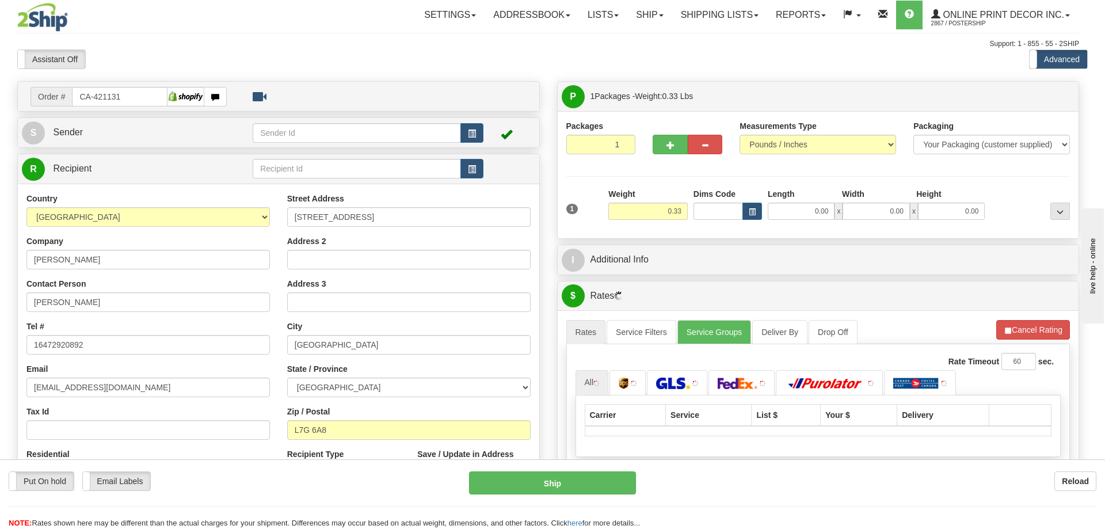
type input "[GEOGRAPHIC_DATA]"
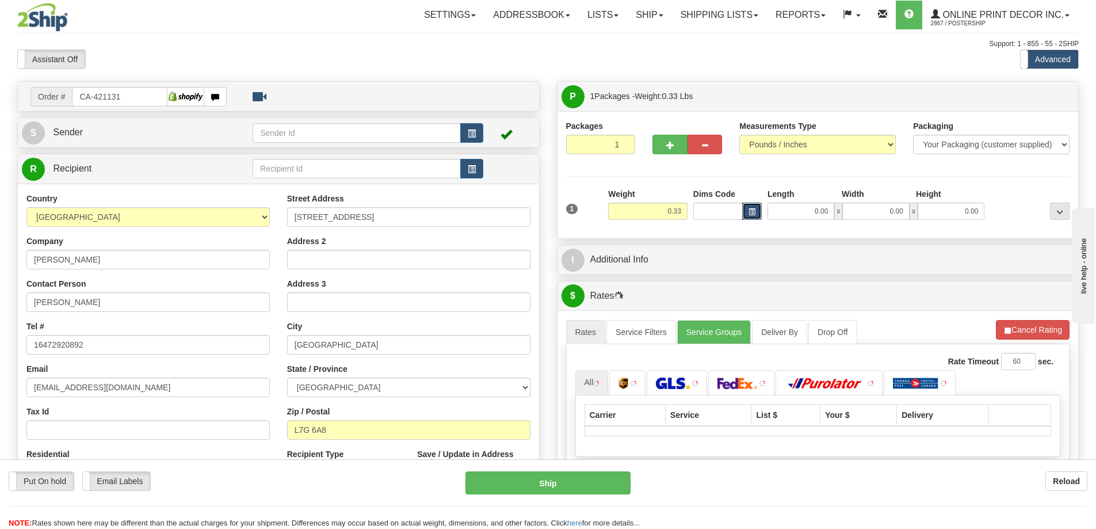
click at [753, 209] on span "button" at bounding box center [752, 212] width 7 height 6
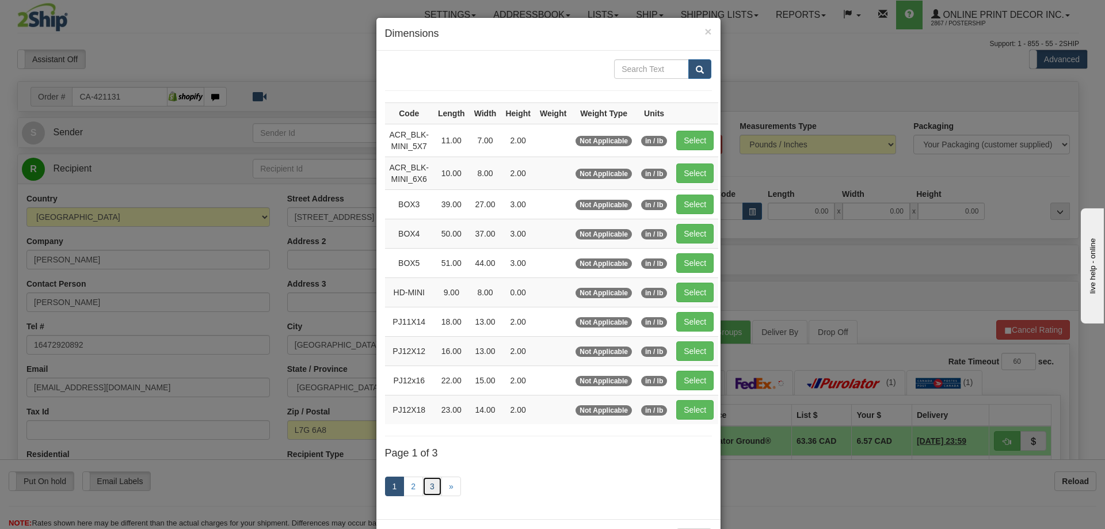
click at [422, 487] on link "3" at bounding box center [432, 486] width 20 height 20
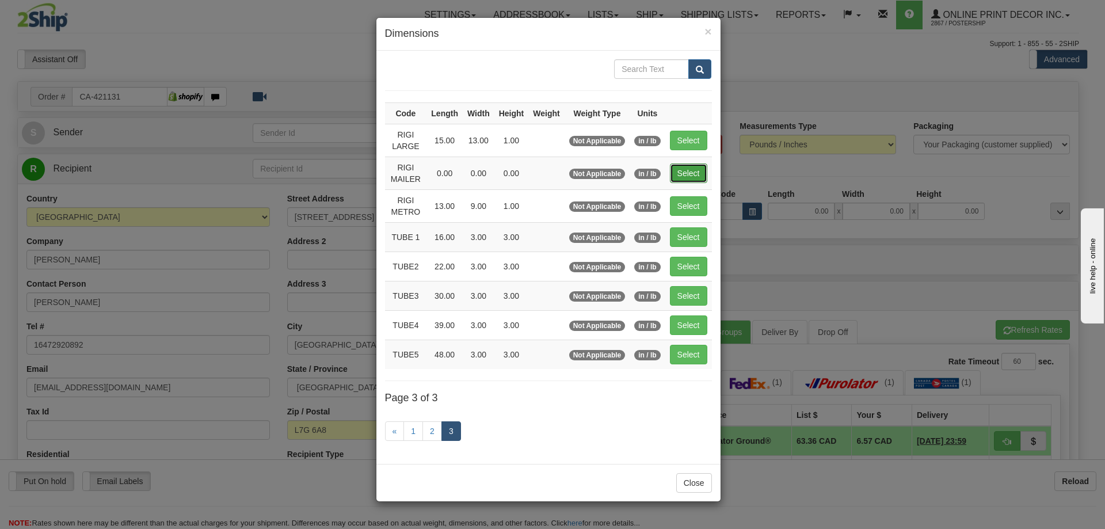
click at [693, 167] on button "Select" at bounding box center [688, 173] width 37 height 20
type input "RIGI MAILER"
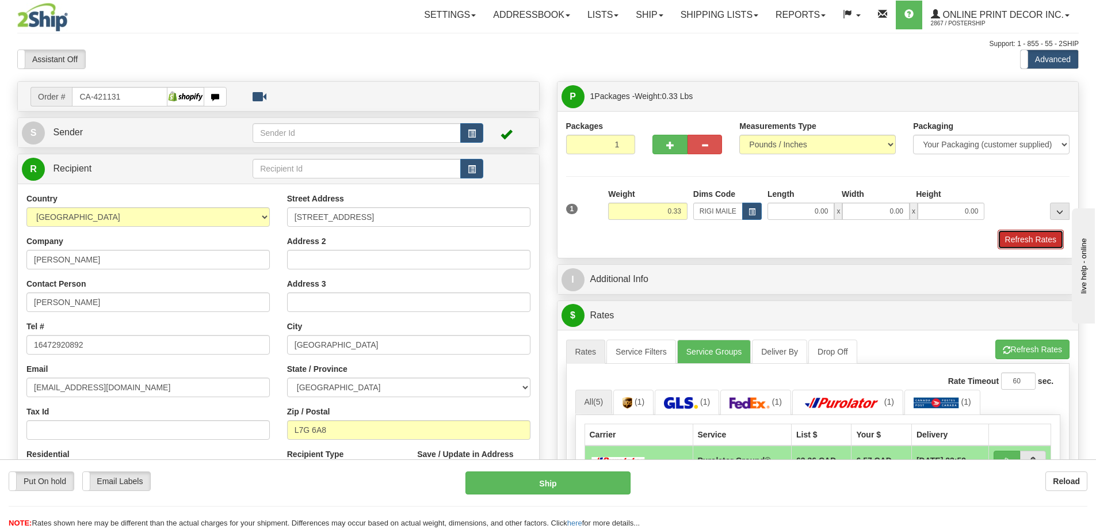
click at [1041, 238] on button "Refresh Rates" at bounding box center [1031, 240] width 66 height 20
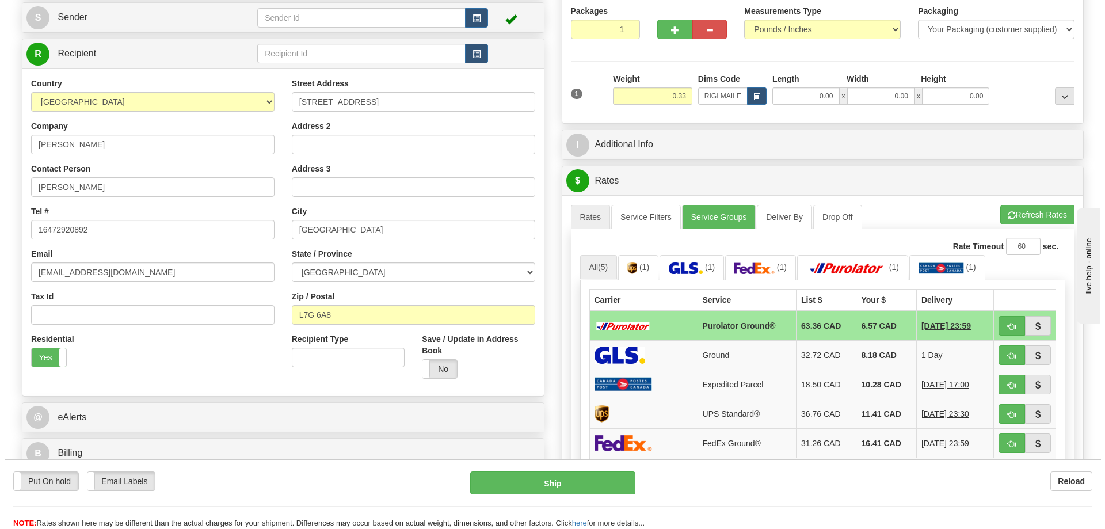
scroll to position [173, 0]
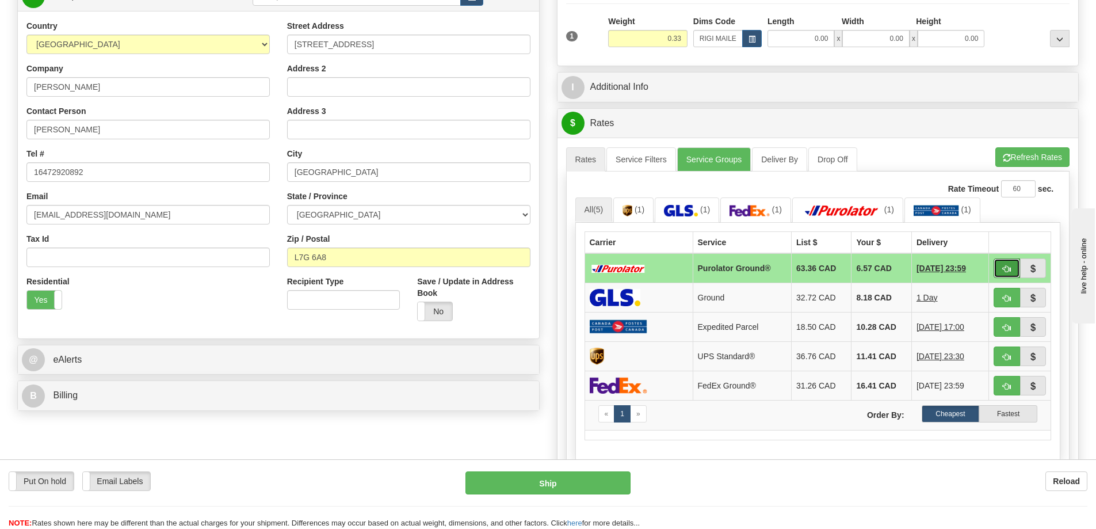
click at [1006, 264] on button "button" at bounding box center [1007, 268] width 26 height 20
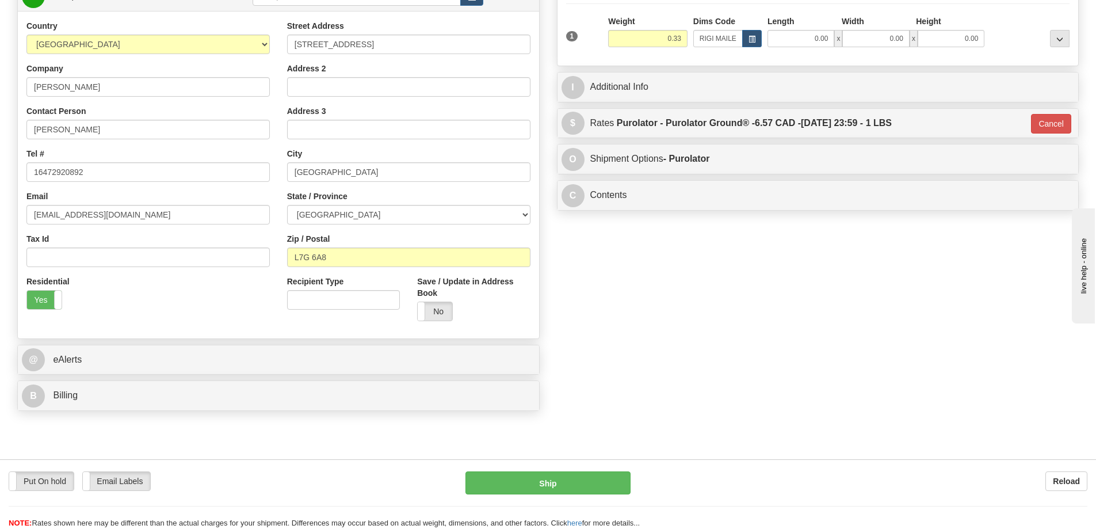
type input "260"
click at [541, 483] on button "Ship" at bounding box center [547, 482] width 165 height 23
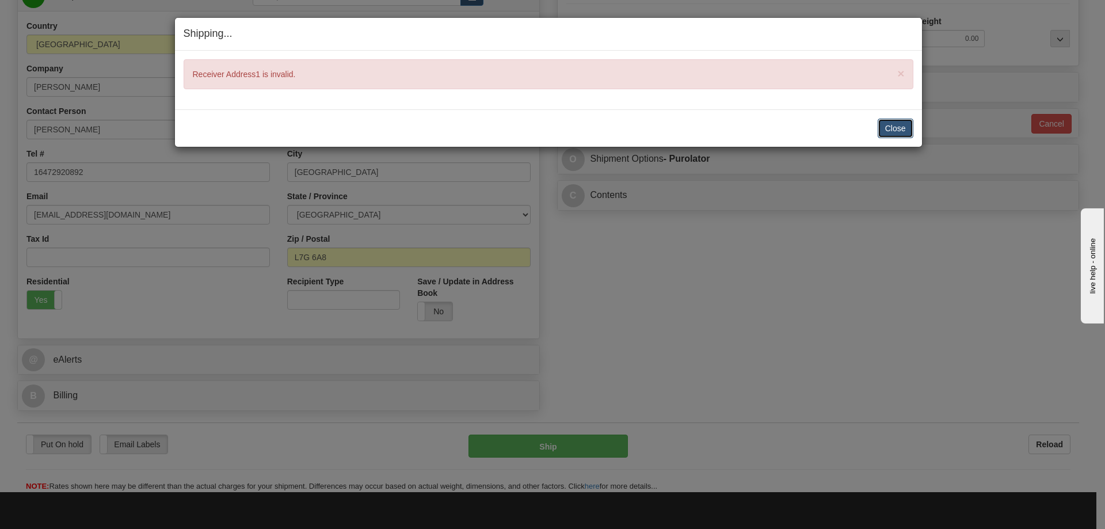
click at [893, 127] on button "Close" at bounding box center [895, 129] width 36 height 20
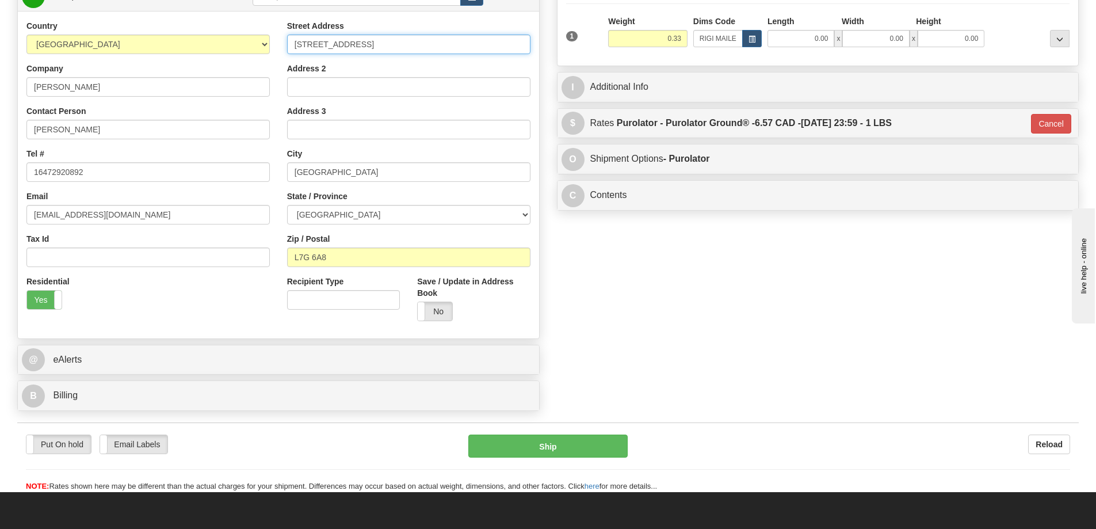
click at [482, 47] on input "145 Mowat Cres Georgetown Ontario L7G 6A8" at bounding box center [408, 45] width 243 height 20
type input "145 Mowat Cres"
click at [501, 445] on button "Ship" at bounding box center [547, 445] width 159 height 23
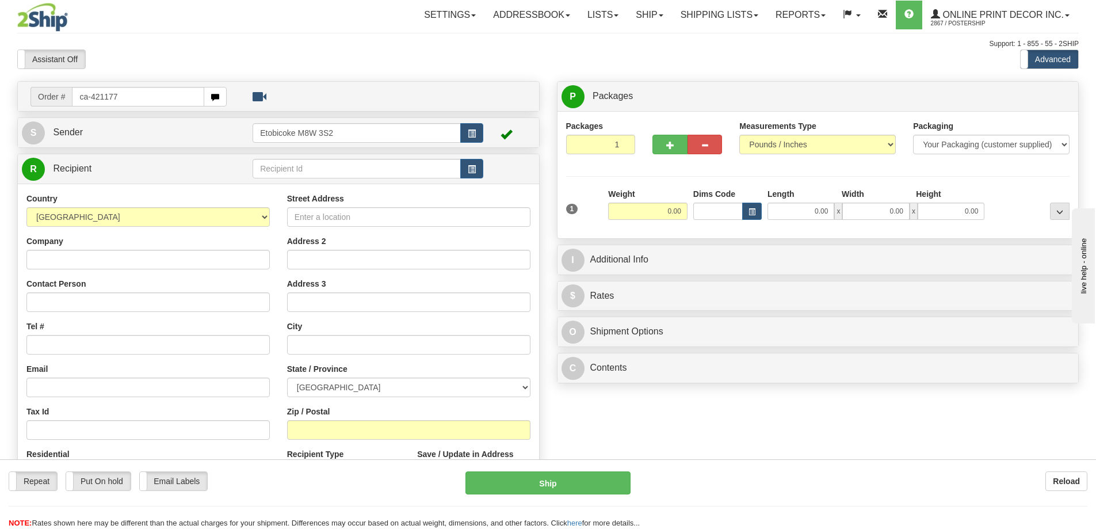
type input "ca-421177"
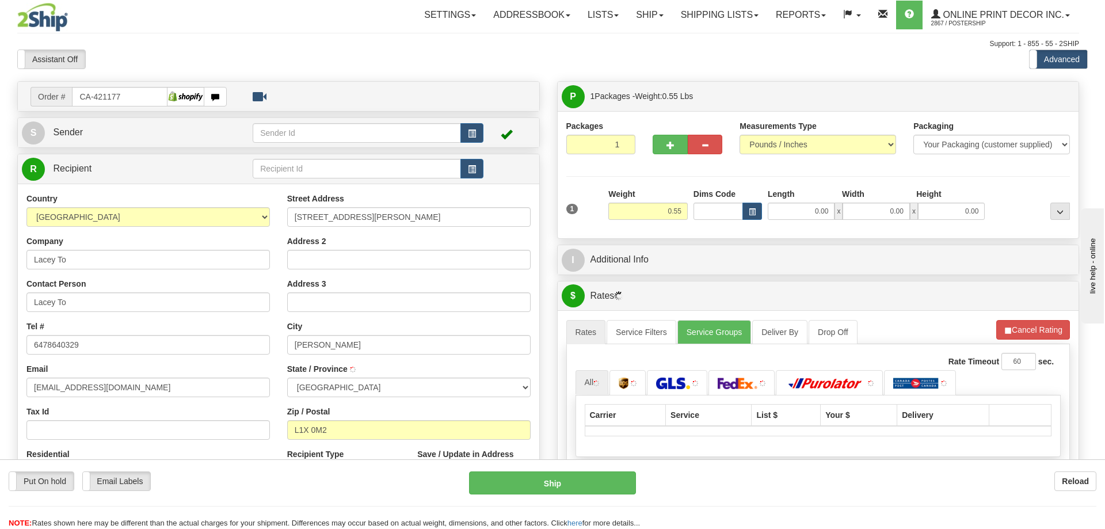
type input "[PERSON_NAME]"
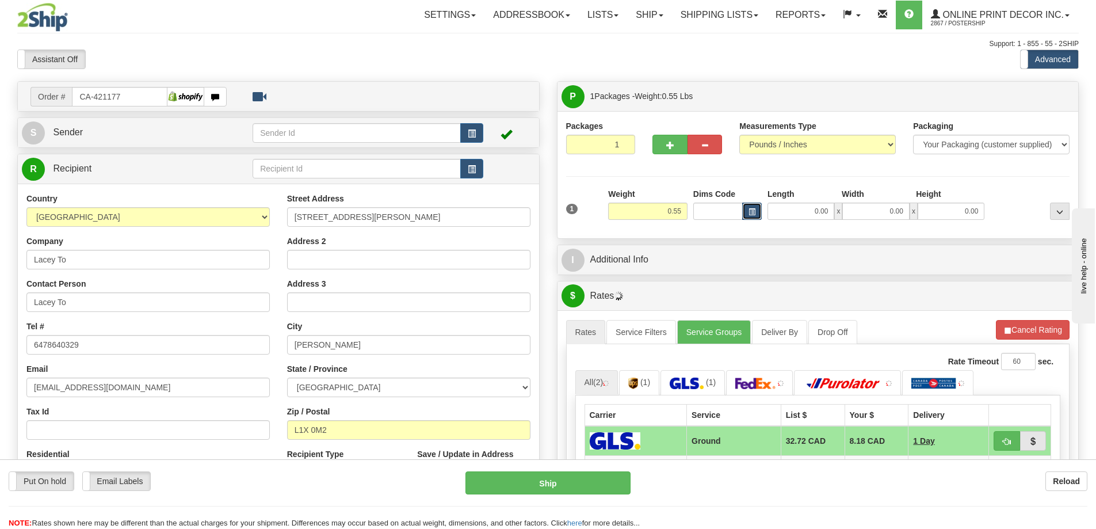
click at [751, 210] on span "button" at bounding box center [752, 212] width 7 height 6
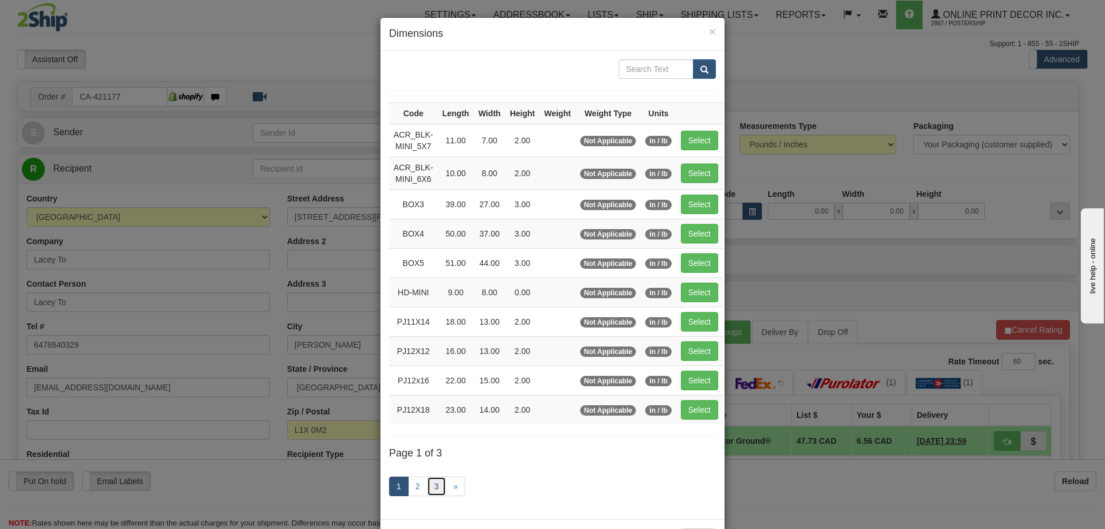
click at [434, 486] on link "3" at bounding box center [437, 486] width 20 height 20
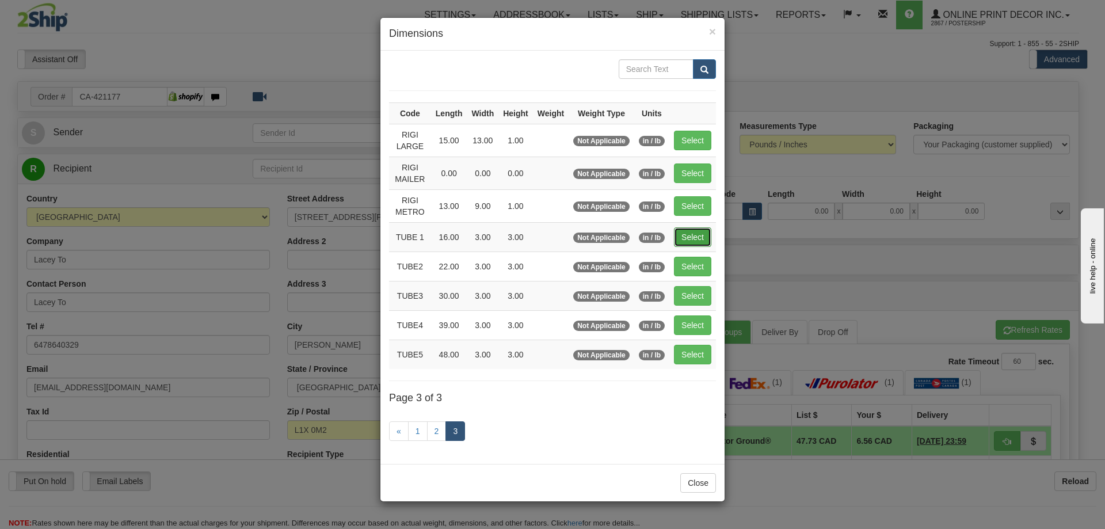
click at [698, 236] on button "Select" at bounding box center [692, 237] width 37 height 20
type input "TUBE 1"
type input "16.00"
type input "3.00"
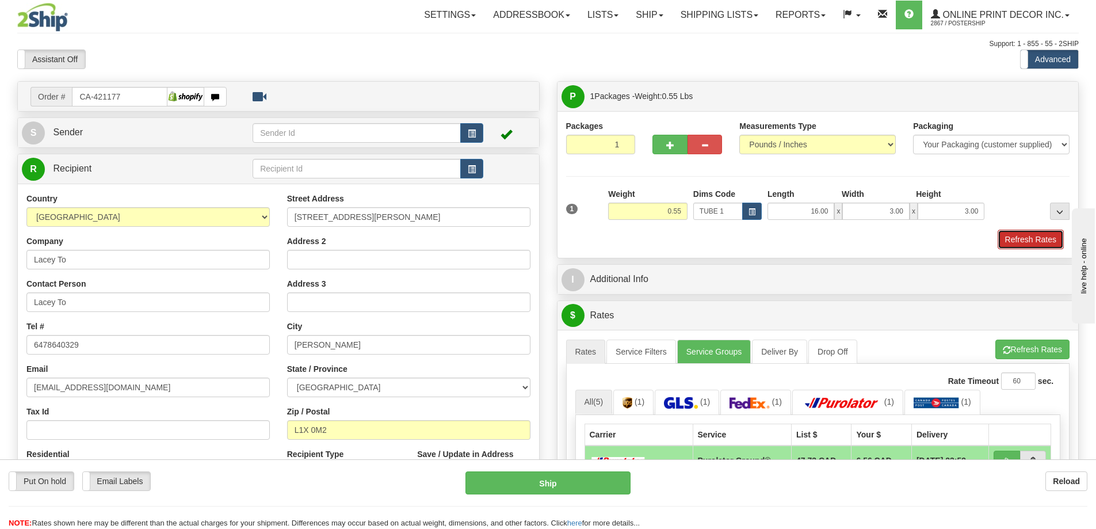
click at [1023, 238] on button "Refresh Rates" at bounding box center [1031, 240] width 66 height 20
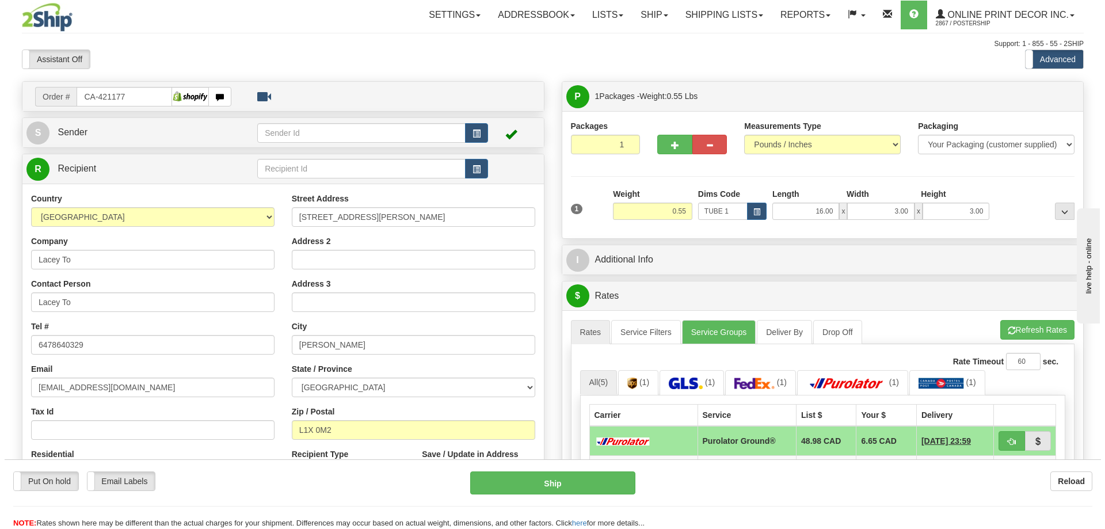
scroll to position [115, 0]
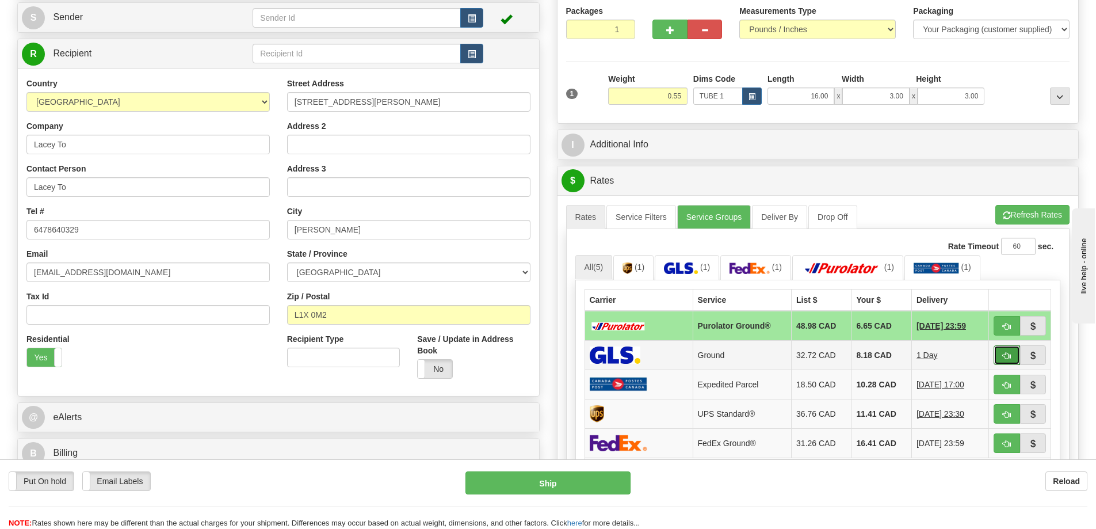
click at [1001, 357] on button "button" at bounding box center [1007, 355] width 26 height 20
type input "1"
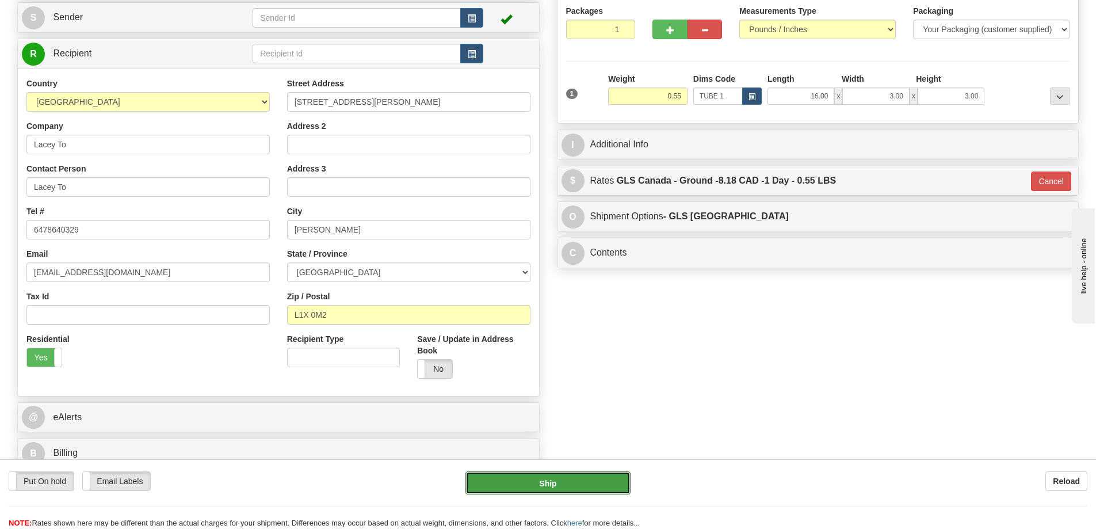
click at [572, 487] on button "Ship" at bounding box center [547, 482] width 165 height 23
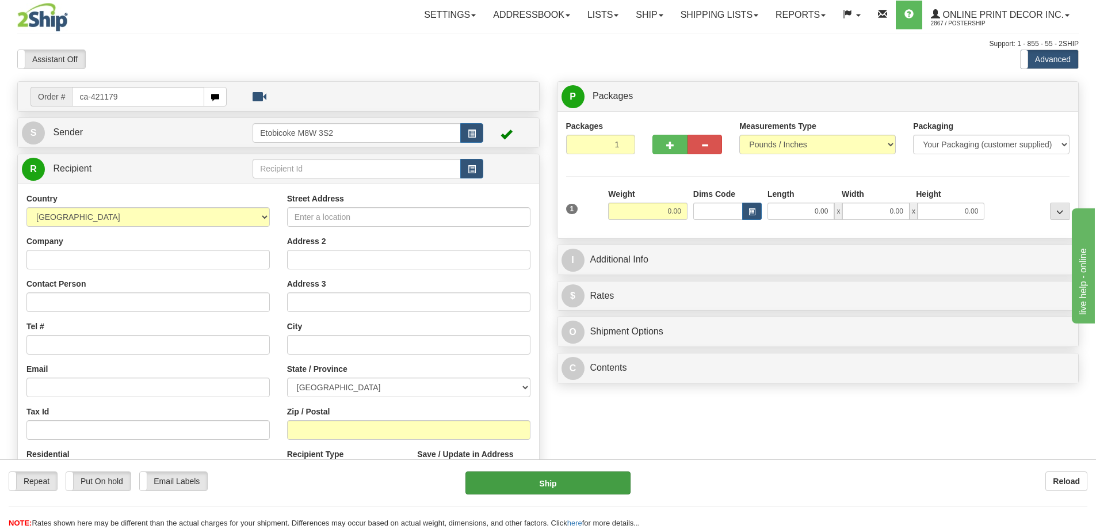
type input "ca-421179"
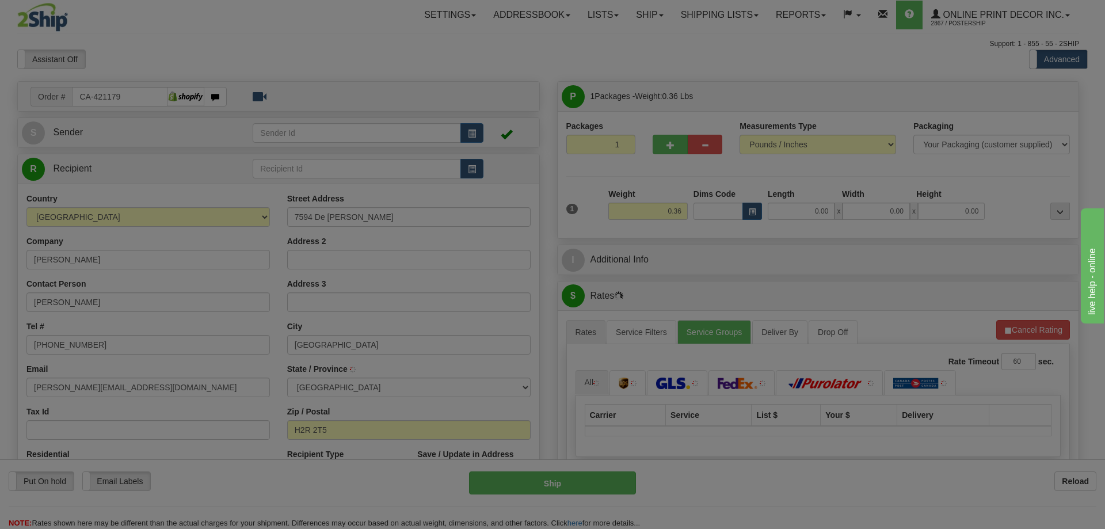
type input "MONTREAL"
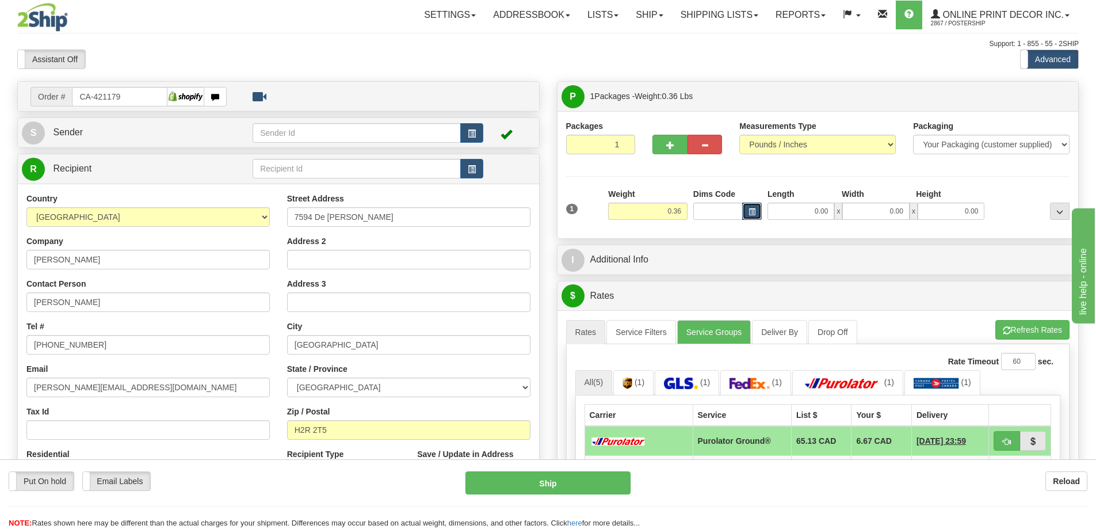
click at [755, 209] on button "button" at bounding box center [752, 211] width 20 height 17
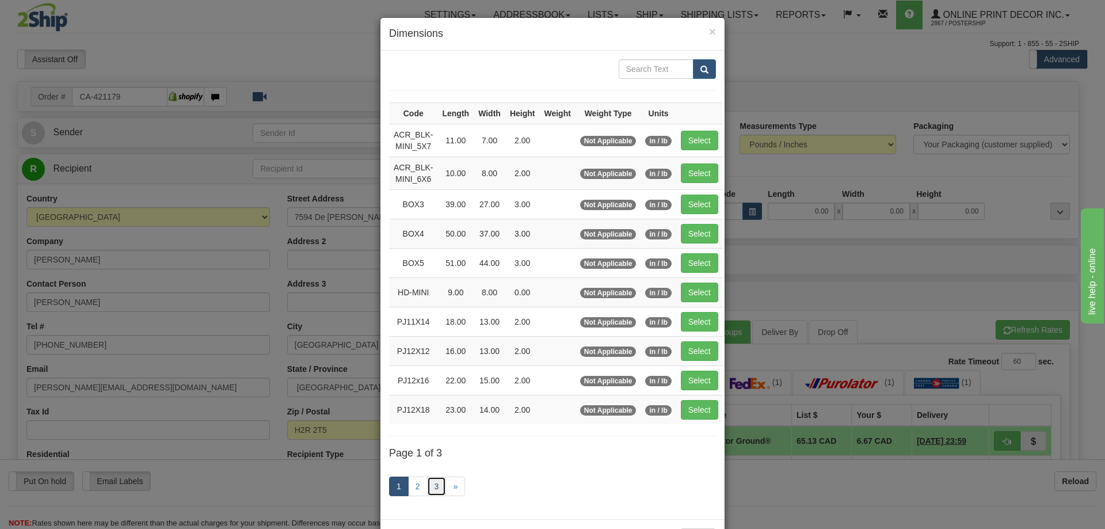
click at [432, 478] on link "3" at bounding box center [437, 486] width 20 height 20
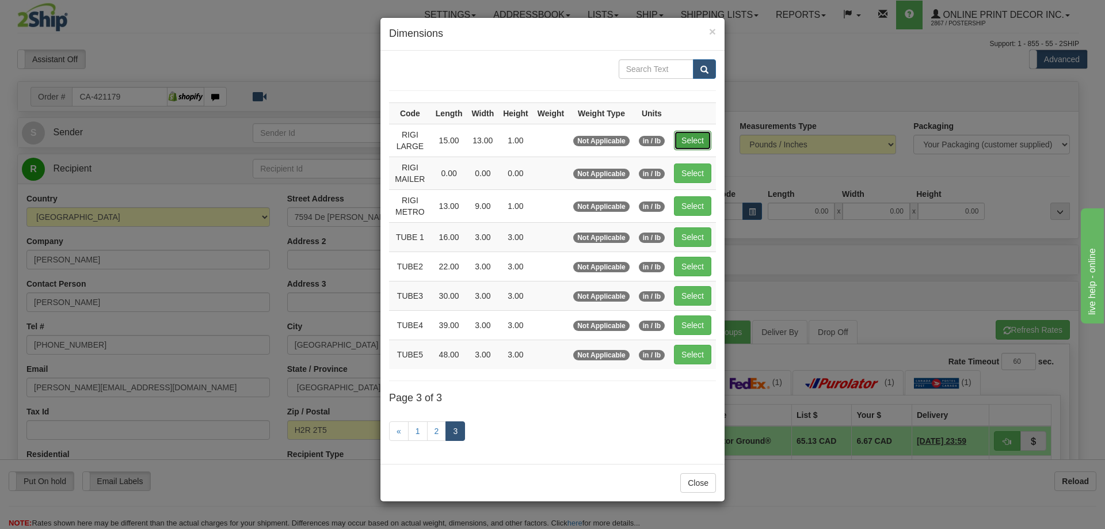
click at [699, 138] on button "Select" at bounding box center [692, 141] width 37 height 20
type input "RIGI LARGE"
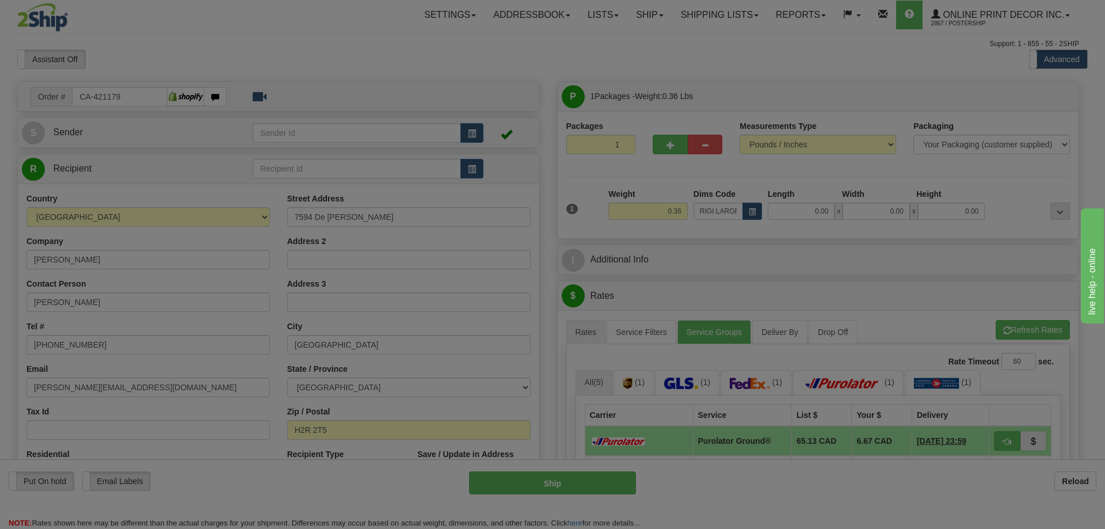
type input "15.00"
type input "13.00"
type input "1.00"
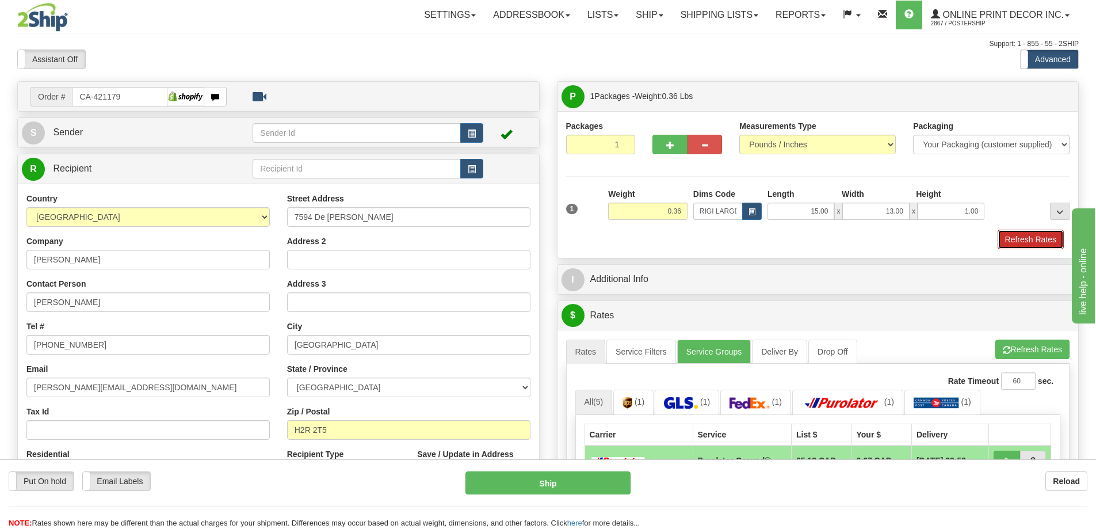
drag, startPoint x: 1040, startPoint y: 238, endPoint x: 1025, endPoint y: 241, distance: 14.6
click at [1039, 238] on button "Refresh Rates" at bounding box center [1031, 240] width 66 height 20
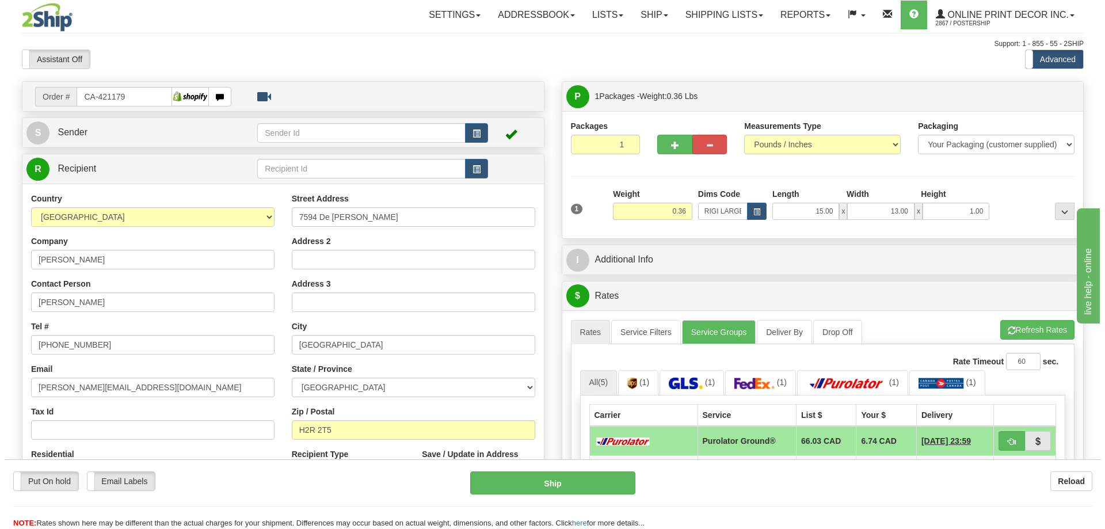
scroll to position [58, 0]
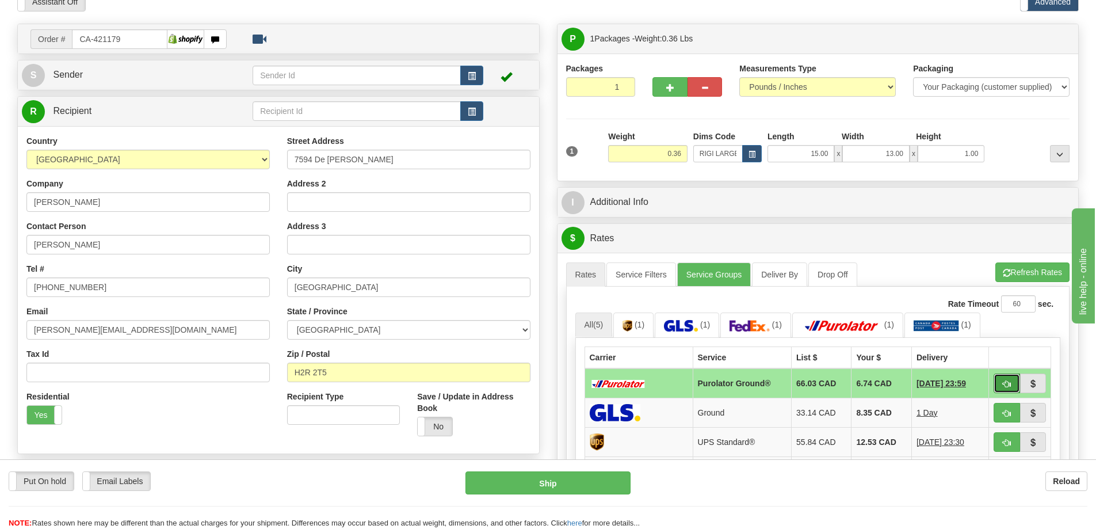
click at [1002, 377] on button "button" at bounding box center [1007, 383] width 26 height 20
type input "260"
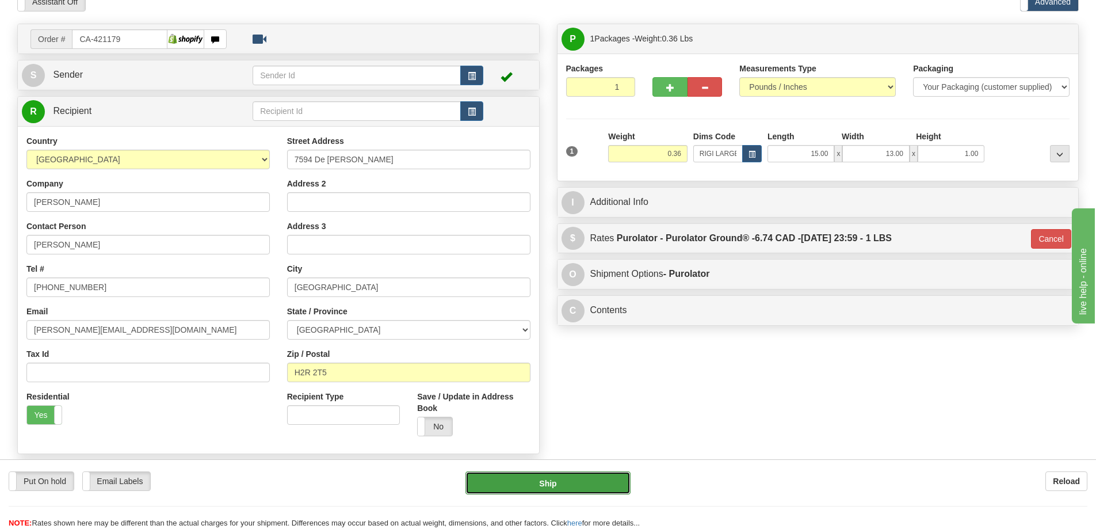
click at [583, 479] on button "Ship" at bounding box center [547, 482] width 165 height 23
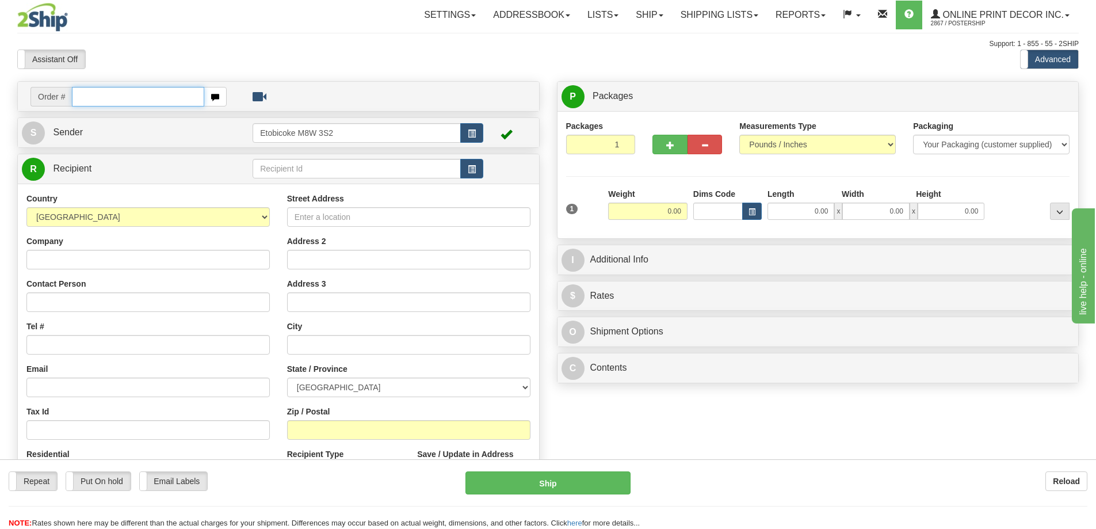
drag, startPoint x: 135, startPoint y: 97, endPoint x: 131, endPoint y: 89, distance: 8.8
click at [131, 89] on input "text" at bounding box center [138, 97] width 132 height 20
type input "us-55861"
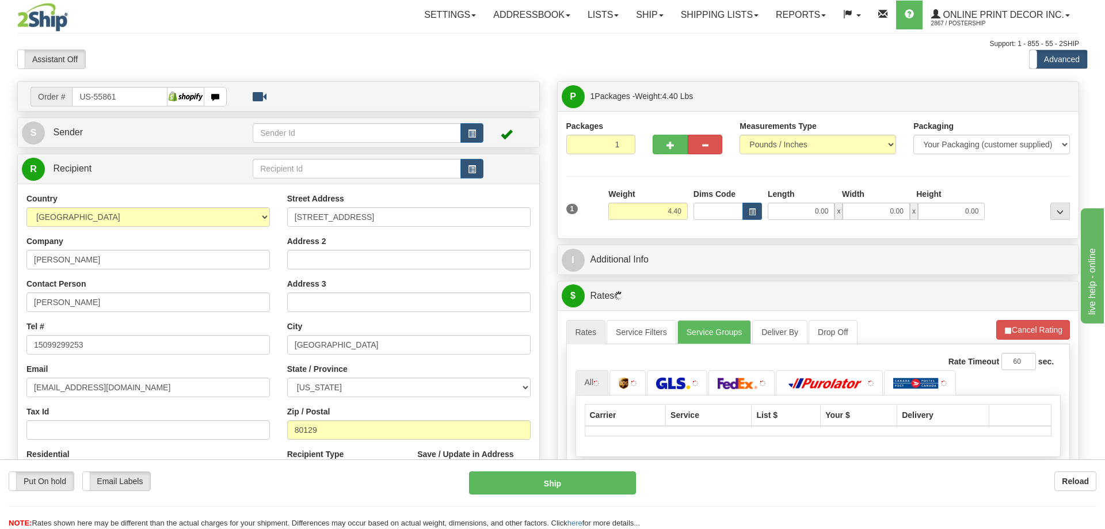
type input "LITTLETON"
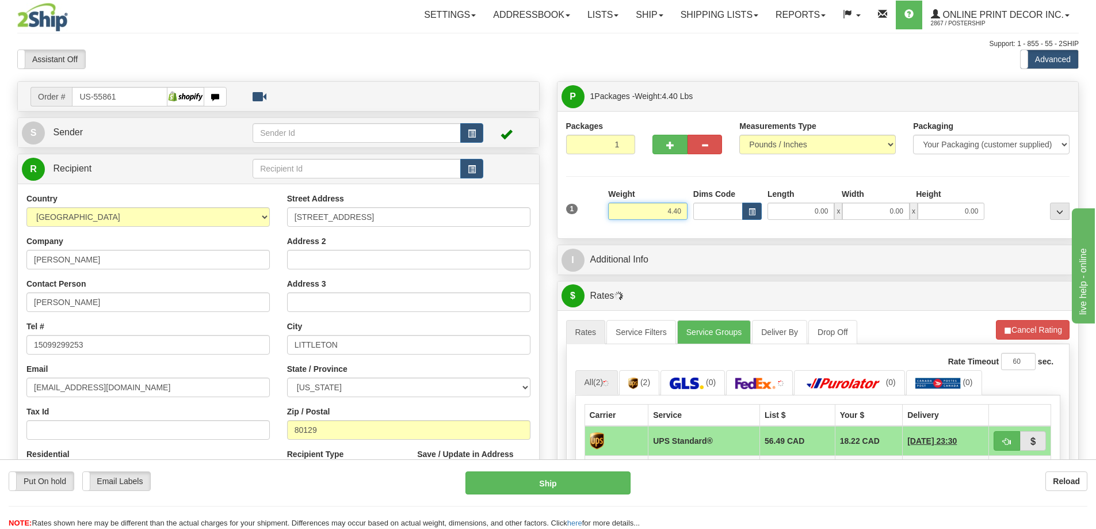
click at [683, 207] on input "4.40" at bounding box center [647, 211] width 79 height 17
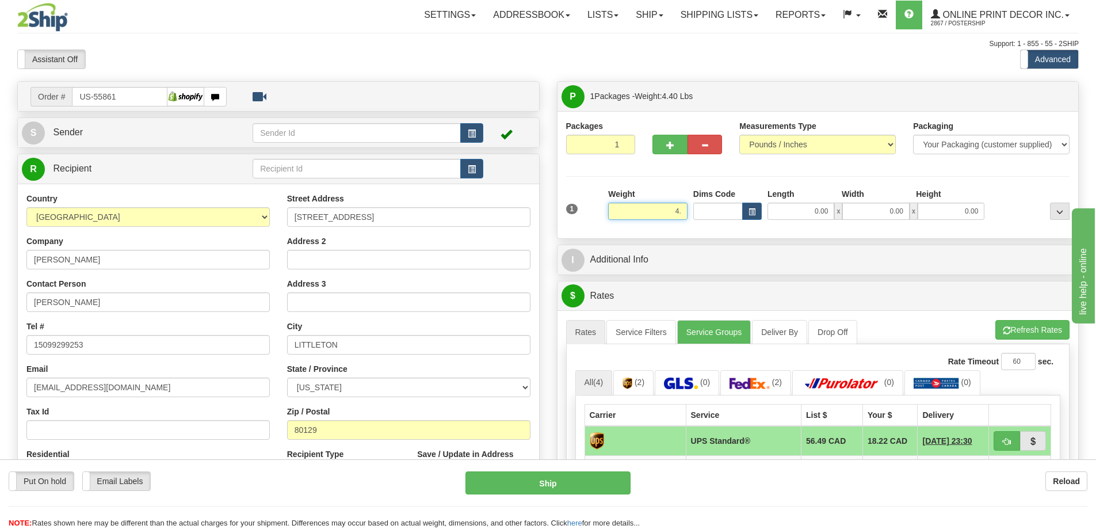
type input "4"
type input "2.00"
click at [755, 205] on button "button" at bounding box center [752, 211] width 20 height 17
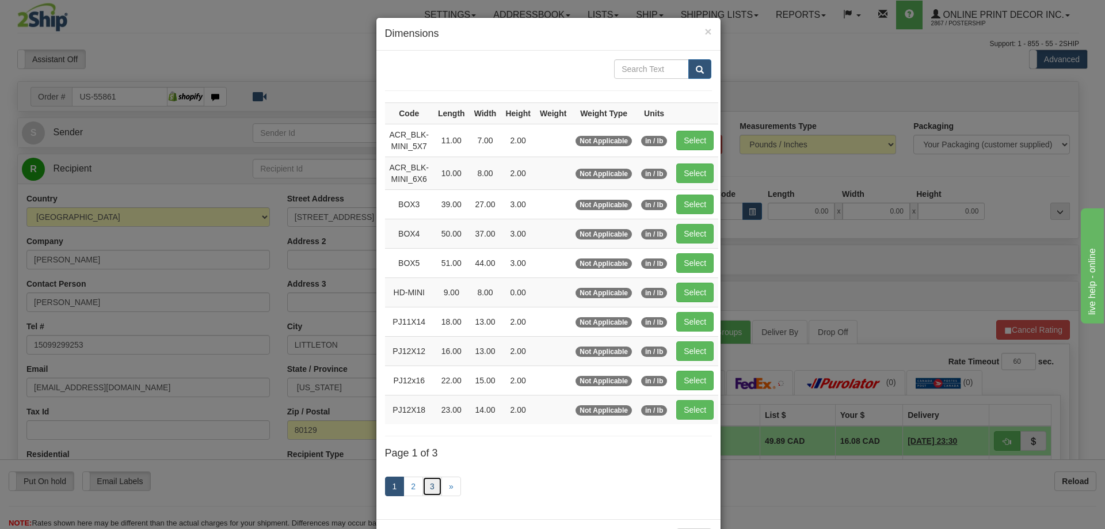
click at [423, 483] on link "3" at bounding box center [432, 486] width 20 height 20
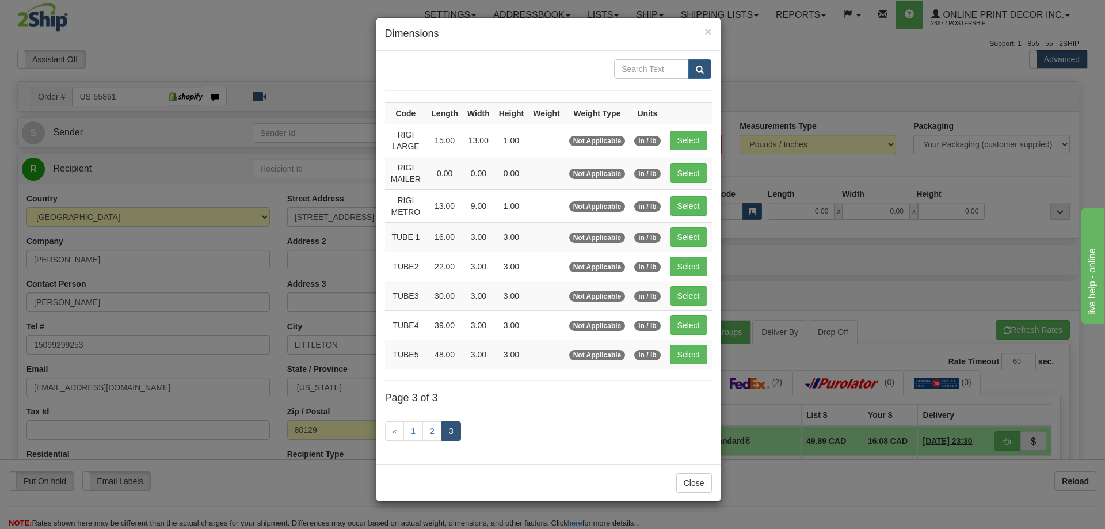
click at [710, 232] on td "Select" at bounding box center [688, 236] width 47 height 29
click at [689, 233] on button "Select" at bounding box center [688, 237] width 37 height 20
type input "TUBE 1"
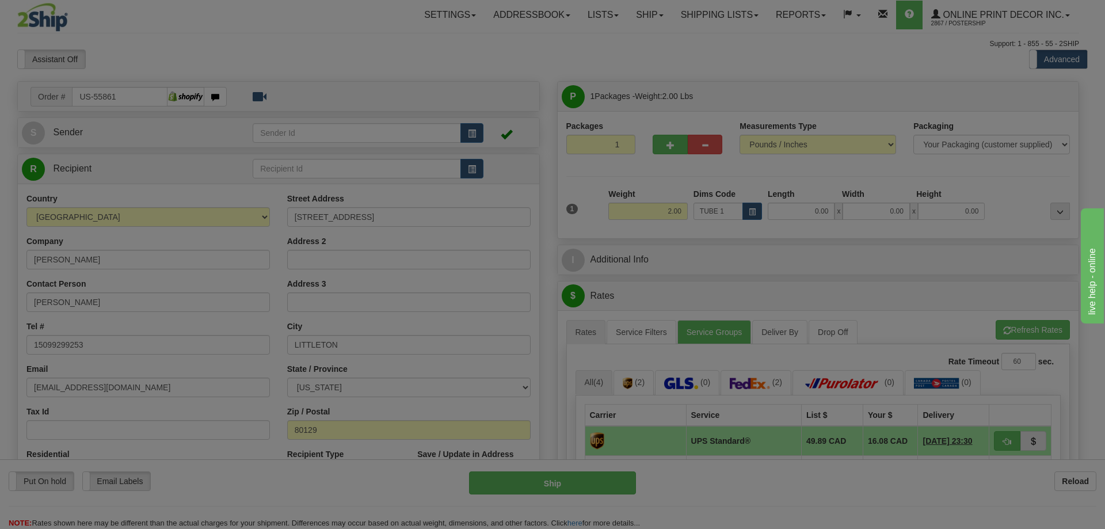
type input "16.00"
type input "3.00"
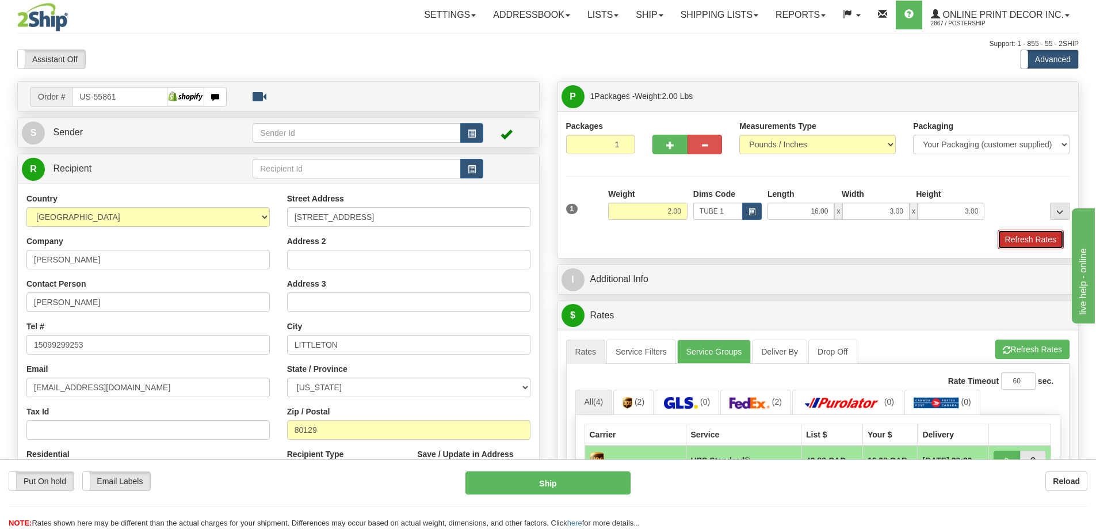
click at [1042, 239] on button "Refresh Rates" at bounding box center [1031, 240] width 66 height 20
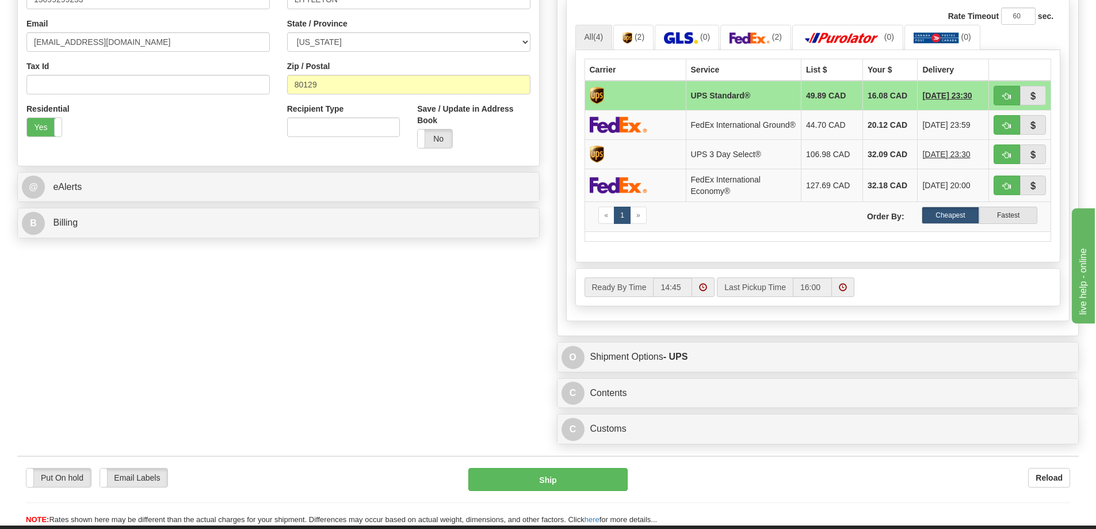
scroll to position [460, 0]
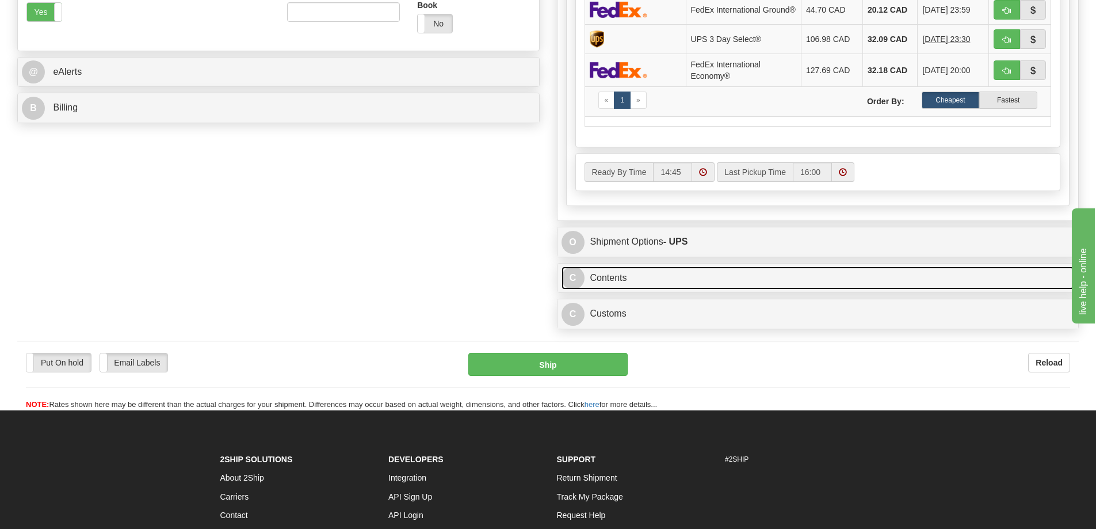
click at [735, 289] on link "C Contents" at bounding box center [818, 278] width 513 height 24
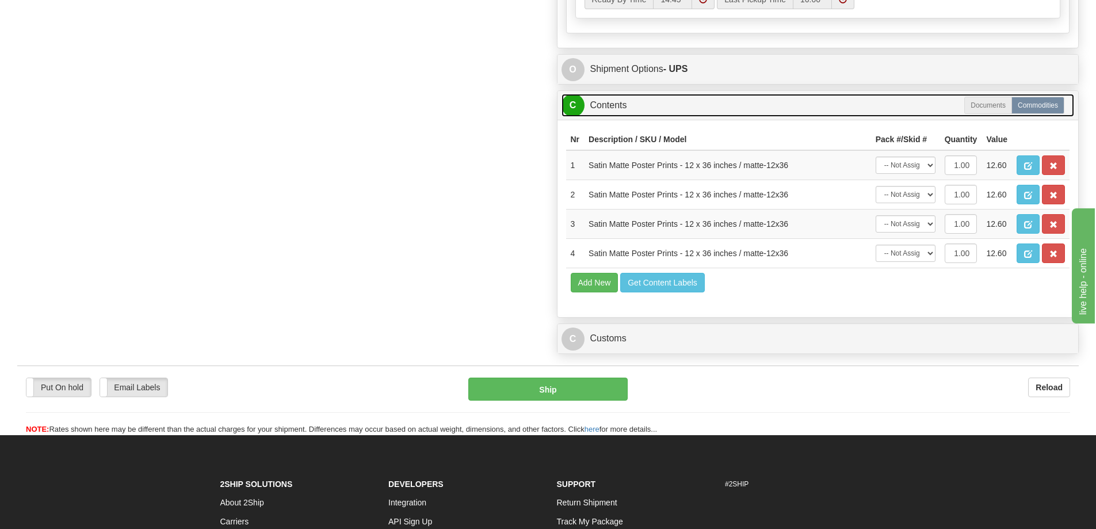
scroll to position [690, 0]
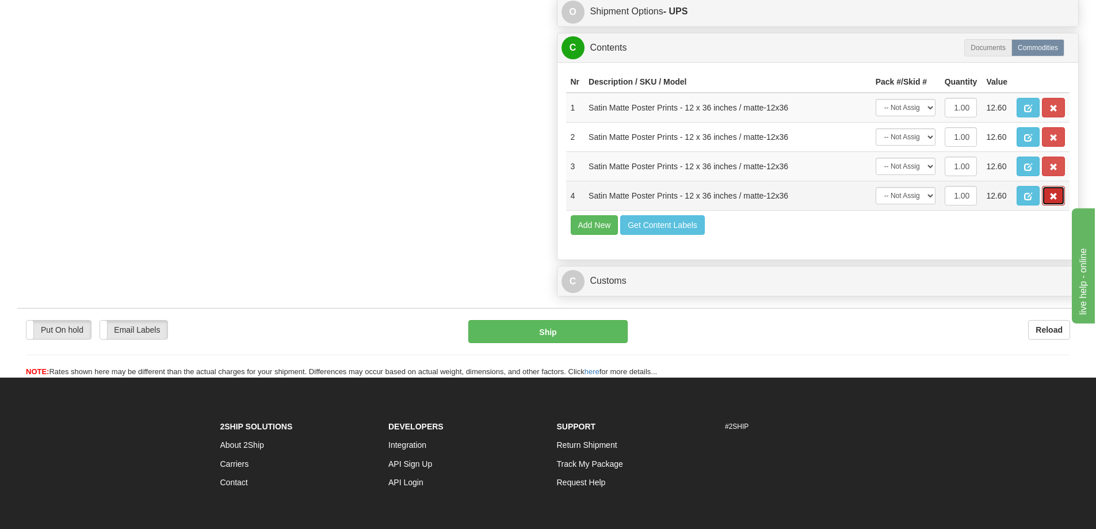
click at [1053, 200] on span "button" at bounding box center [1053, 196] width 8 height 7
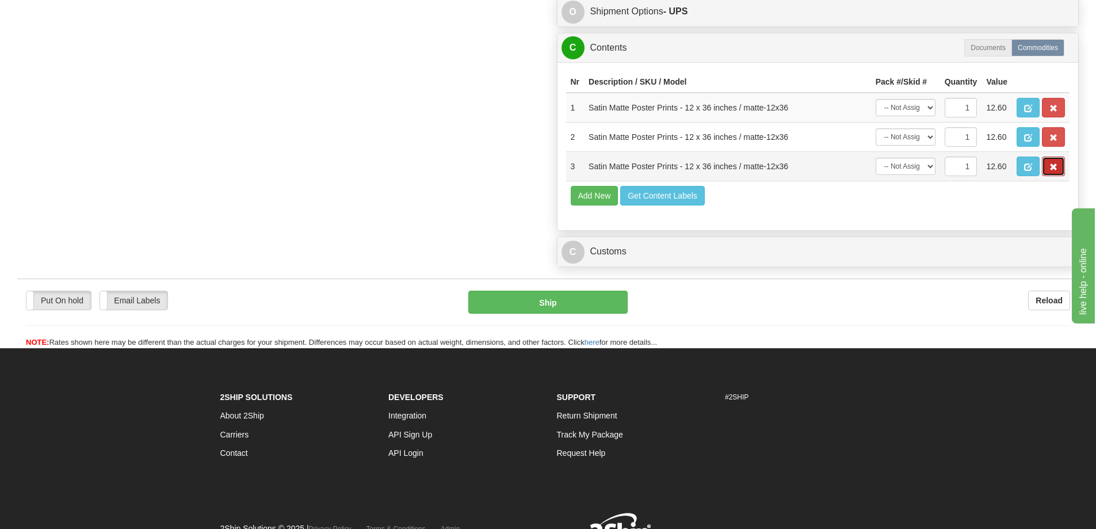
click at [1056, 171] on span "button" at bounding box center [1053, 166] width 8 height 7
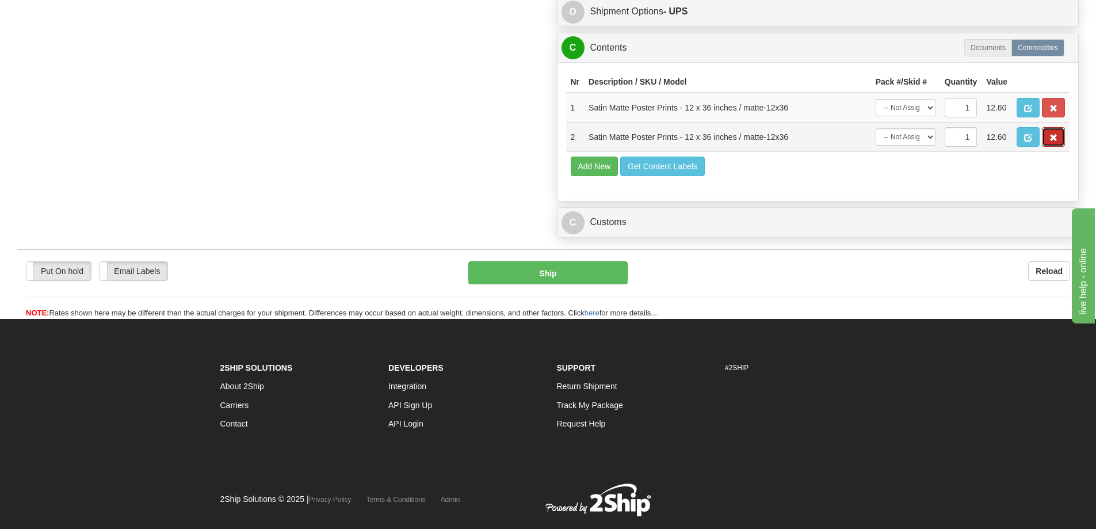
click at [1056, 142] on span "button" at bounding box center [1053, 137] width 8 height 7
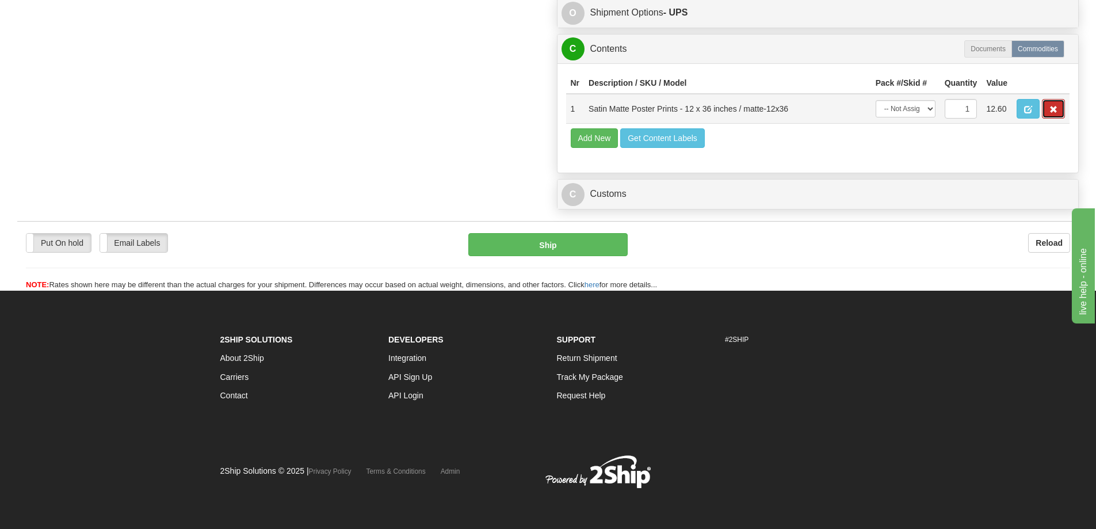
click at [1062, 119] on button "button" at bounding box center [1053, 109] width 23 height 20
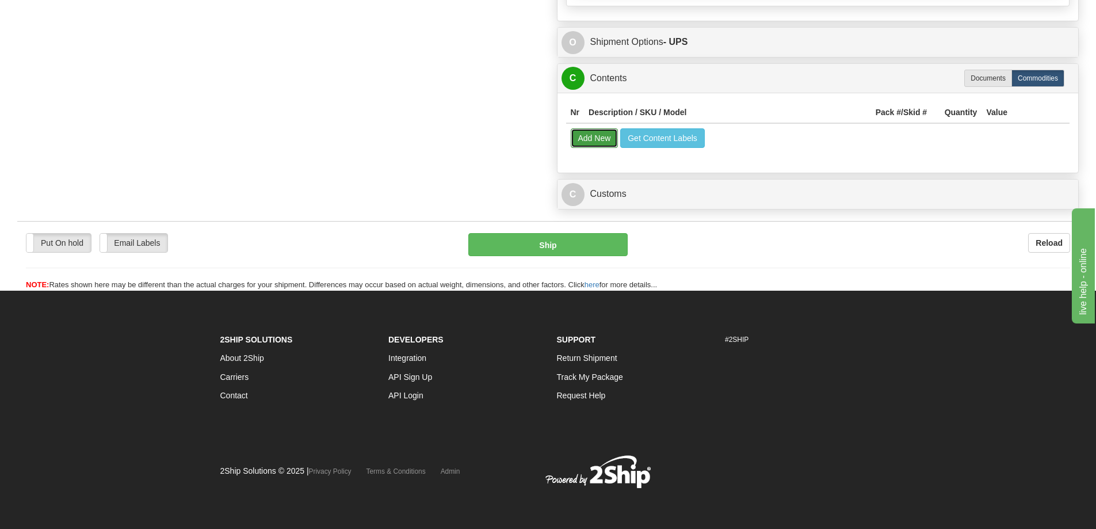
click at [600, 133] on button "Add New" at bounding box center [595, 138] width 48 height 20
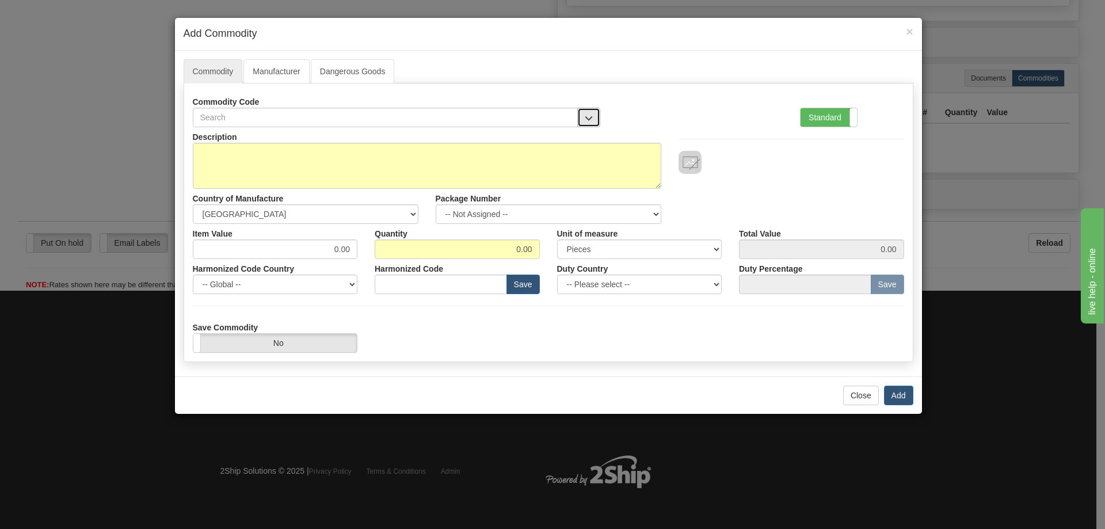
click at [586, 111] on button "button" at bounding box center [588, 118] width 23 height 20
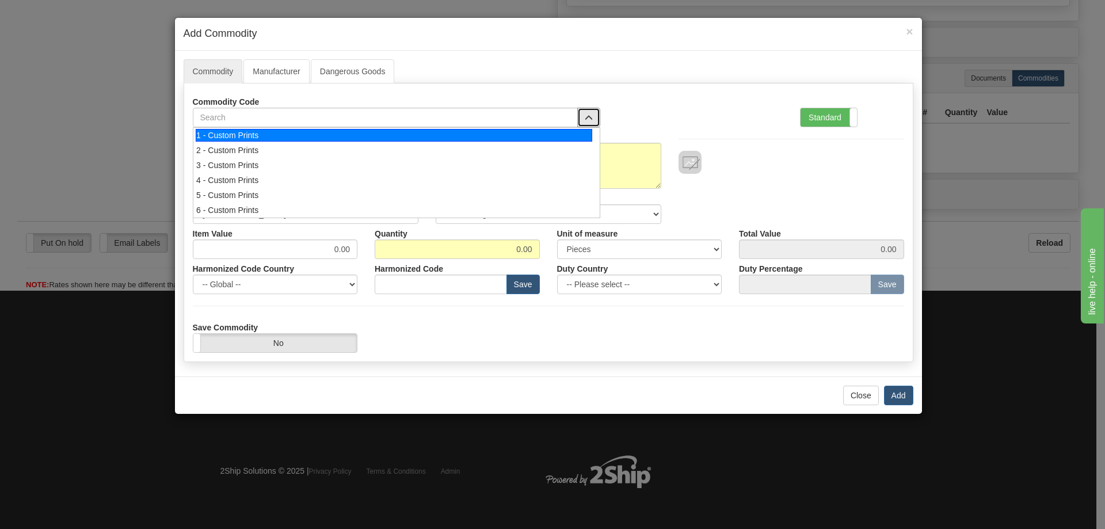
click at [578, 129] on div "1 - Custom Prints" at bounding box center [394, 135] width 396 height 13
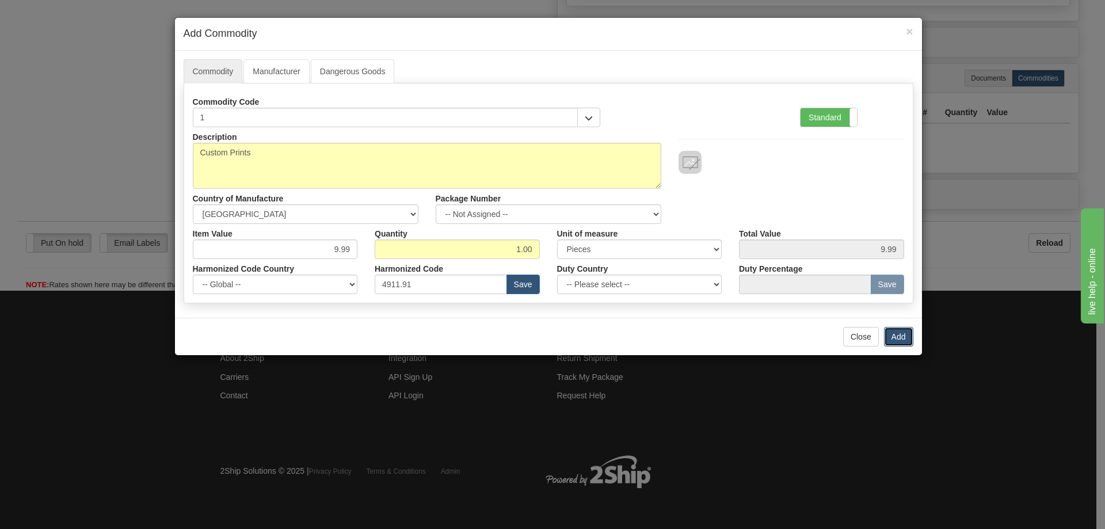
click at [896, 337] on button "Add" at bounding box center [898, 337] width 29 height 20
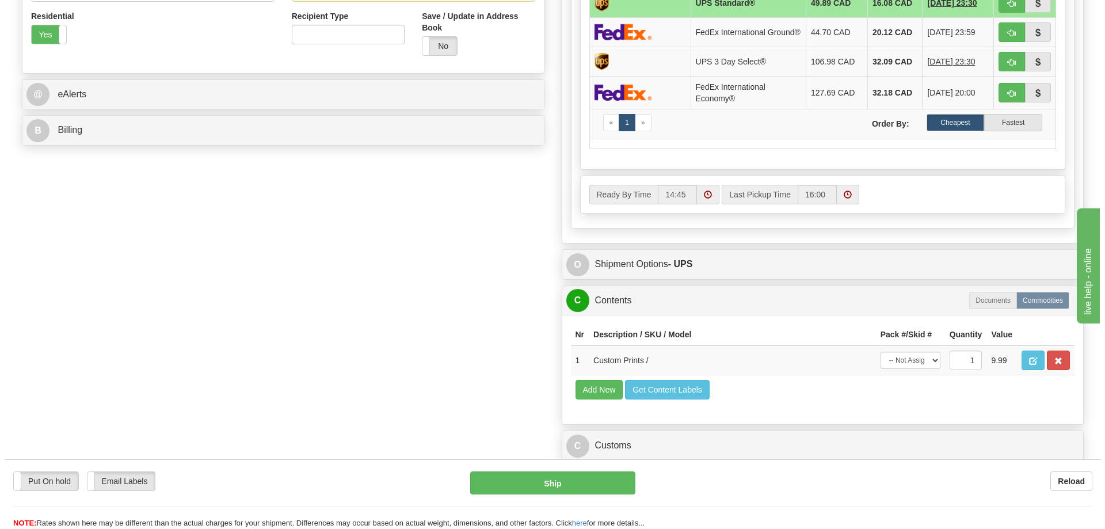
scroll to position [323, 0]
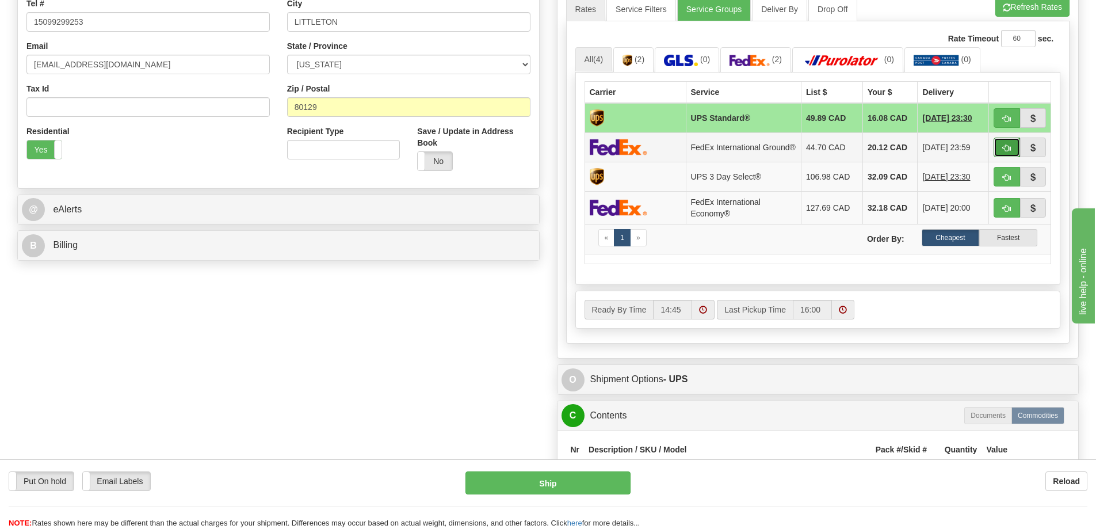
click at [1010, 149] on span "button" at bounding box center [1007, 147] width 8 height 7
type input "92"
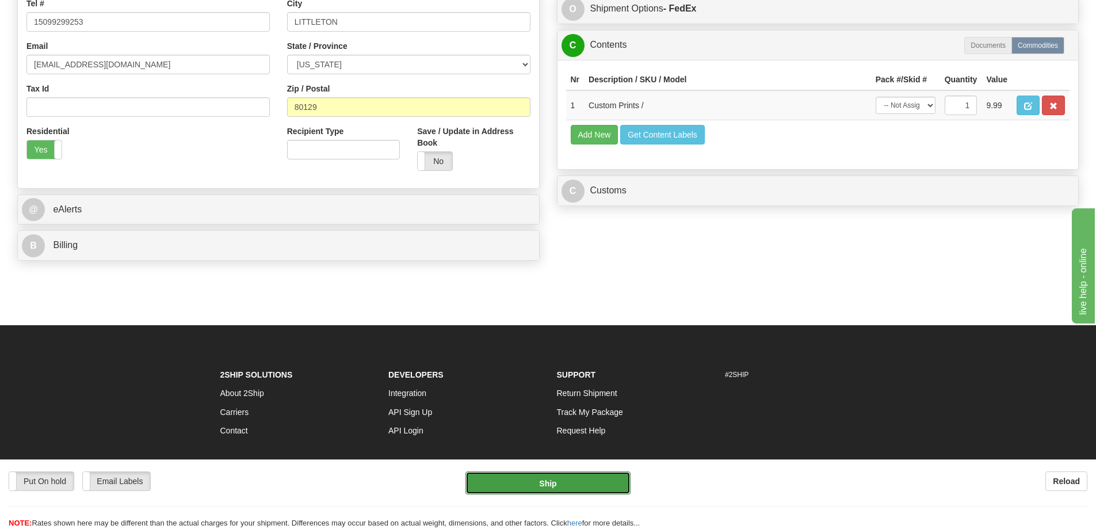
click at [588, 482] on button "Ship" at bounding box center [547, 482] width 165 height 23
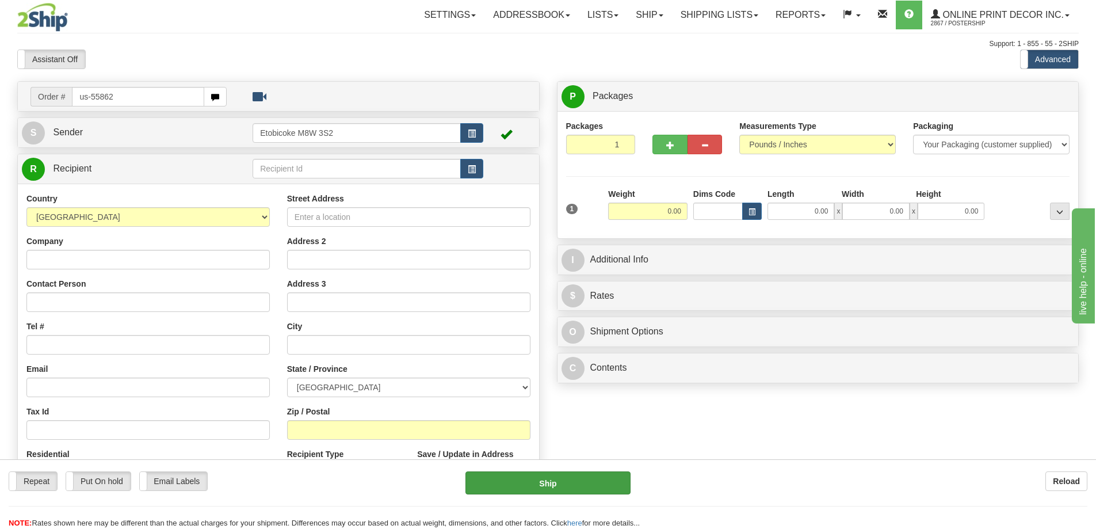
type input "us-55862"
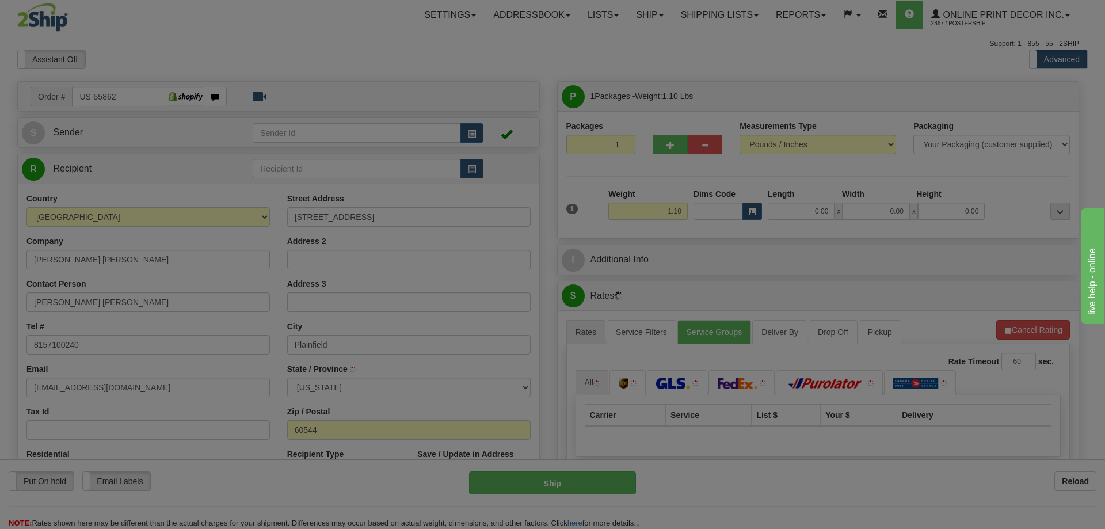
type input "PLAINFIELD"
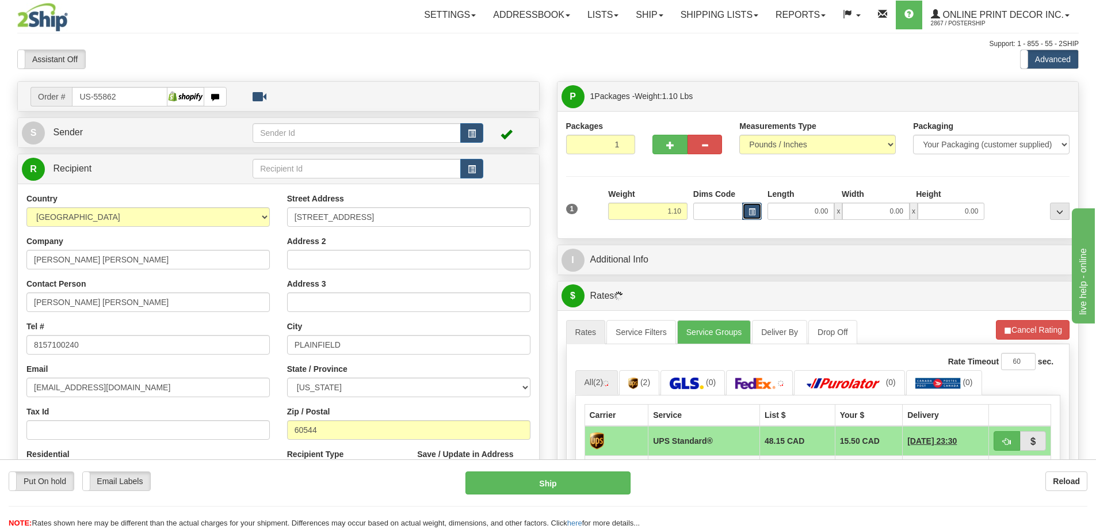
click at [750, 209] on span "button" at bounding box center [752, 212] width 7 height 6
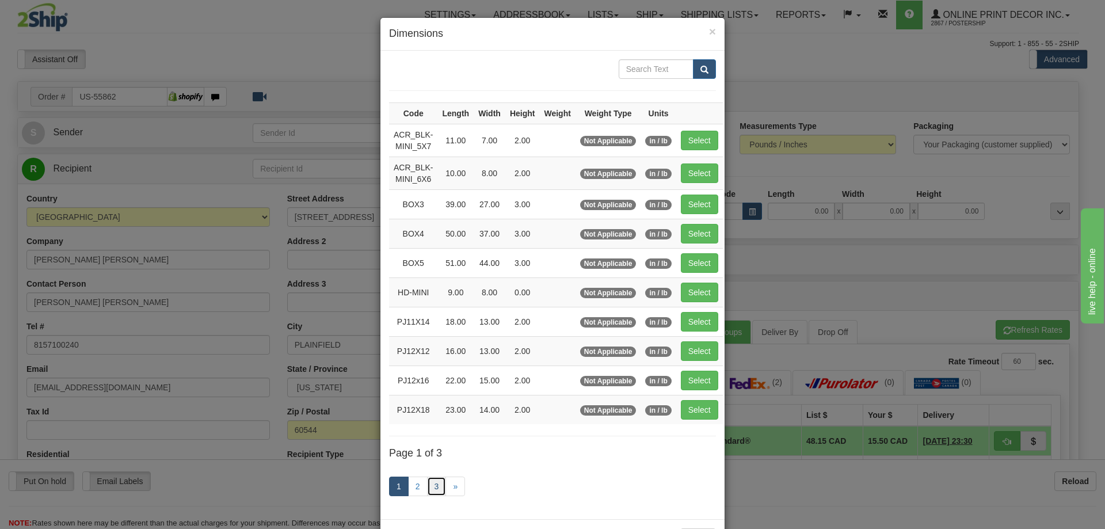
click at [429, 482] on link "3" at bounding box center [437, 486] width 20 height 20
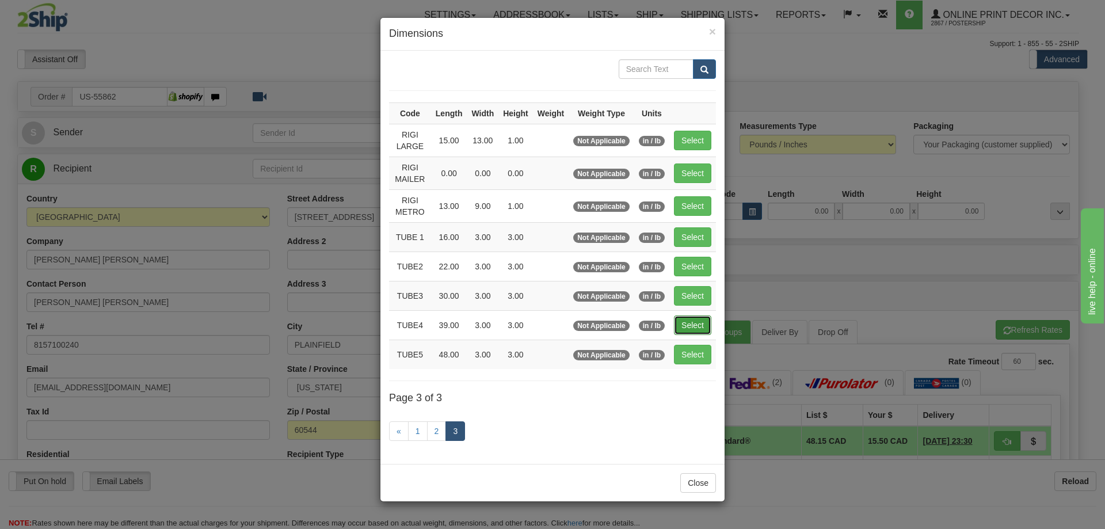
click at [695, 326] on button "Select" at bounding box center [692, 325] width 37 height 20
type input "TUBE4"
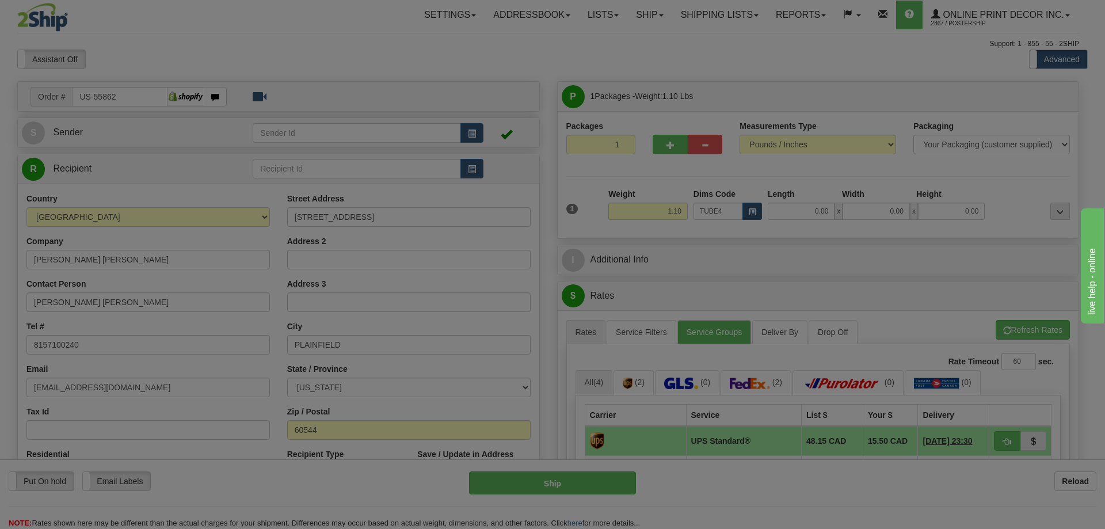
type input "39.00"
type input "3.00"
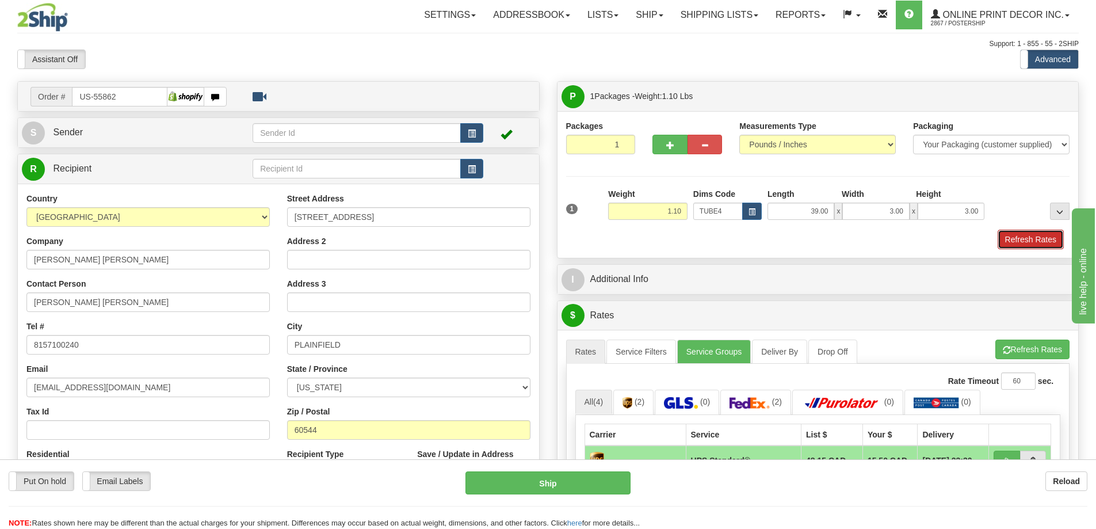
click at [1022, 239] on button "Refresh Rates" at bounding box center [1031, 240] width 66 height 20
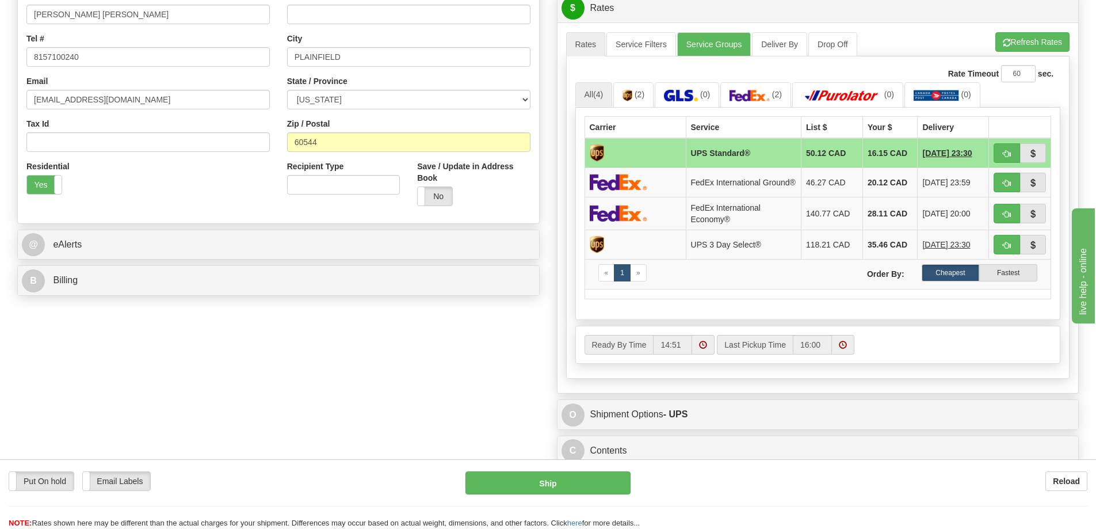
scroll to position [403, 0]
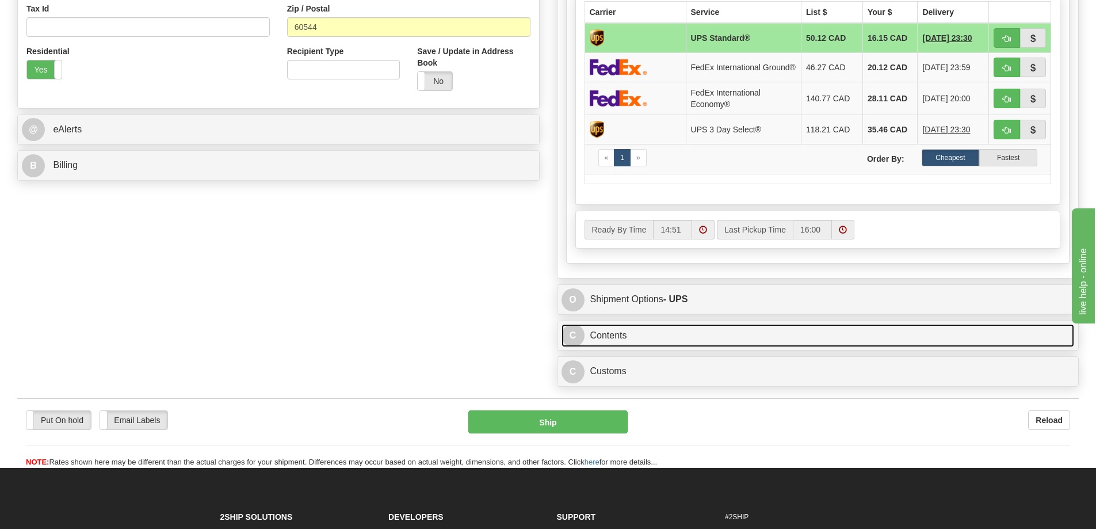
click at [770, 342] on link "C Contents" at bounding box center [818, 336] width 513 height 24
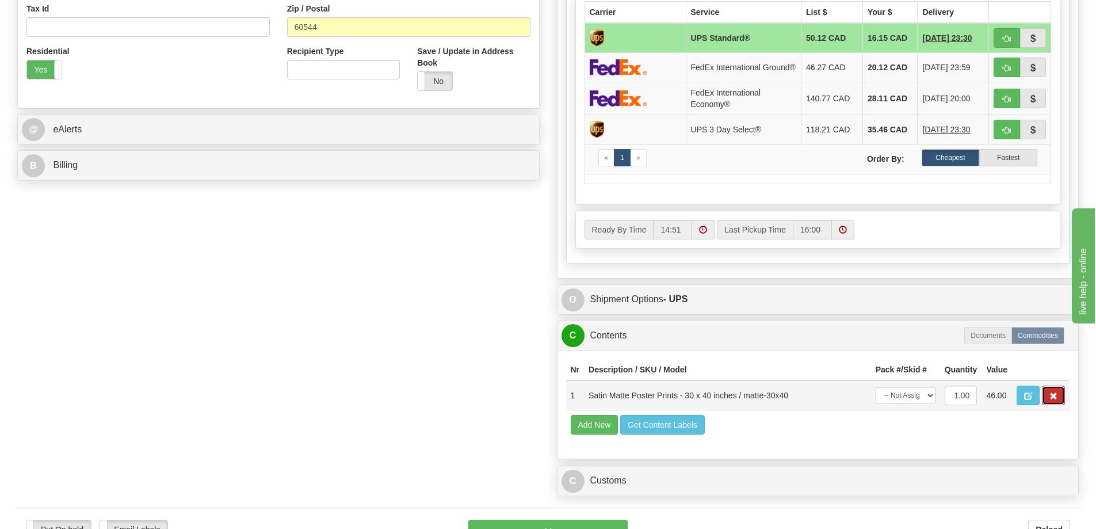
click at [1056, 399] on span "button" at bounding box center [1053, 395] width 8 height 7
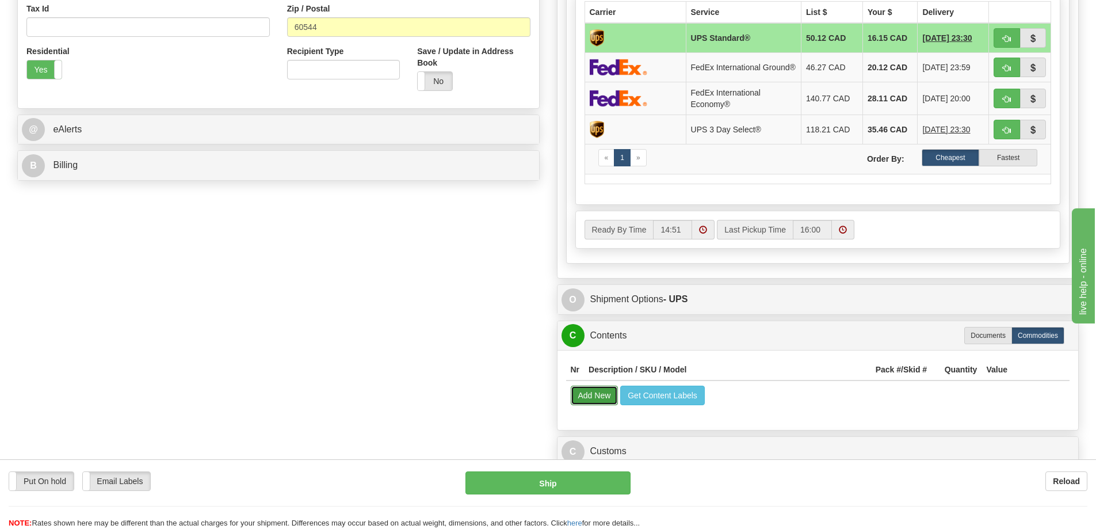
click at [581, 398] on button "Add New" at bounding box center [595, 395] width 48 height 20
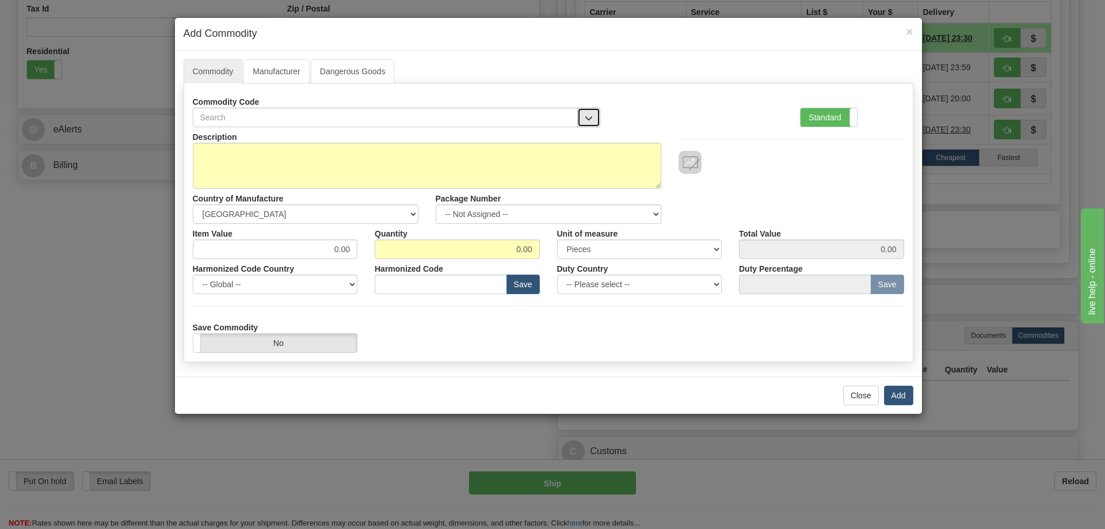
click at [589, 114] on span "button" at bounding box center [589, 117] width 8 height 7
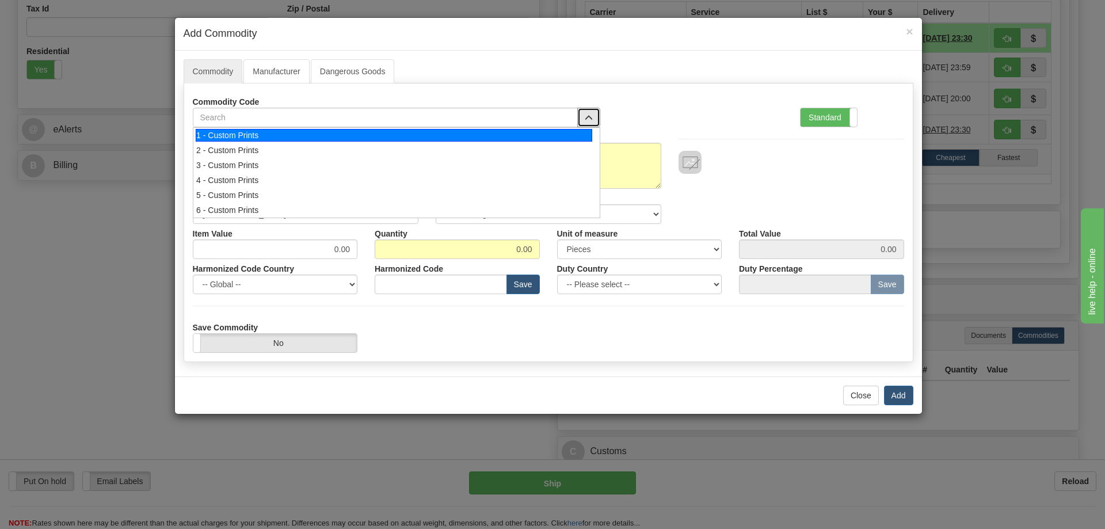
click at [567, 131] on div "1 - Custom Prints" at bounding box center [394, 135] width 396 height 13
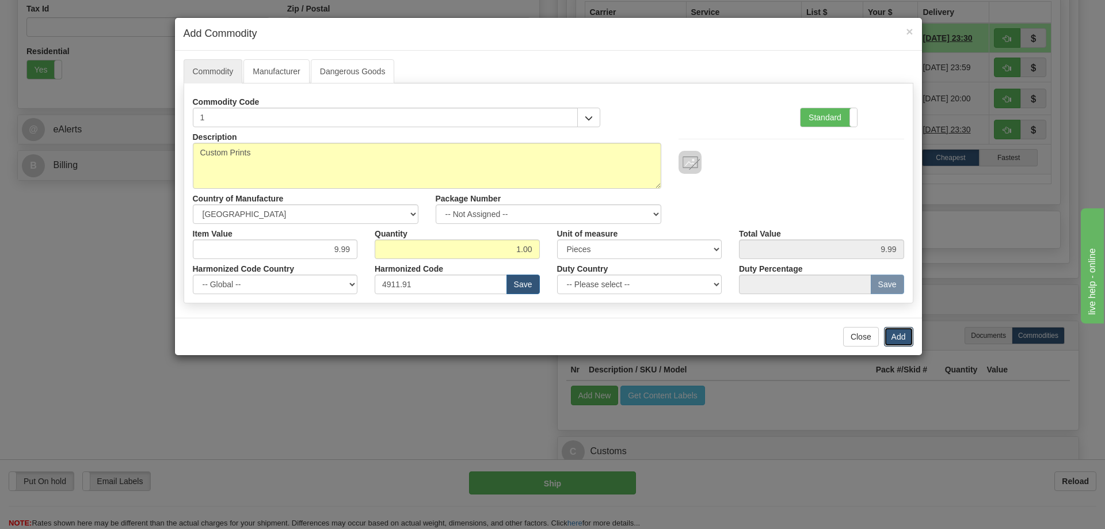
drag, startPoint x: 896, startPoint y: 331, endPoint x: 883, endPoint y: 322, distance: 16.1
click at [896, 332] on button "Add" at bounding box center [898, 337] width 29 height 20
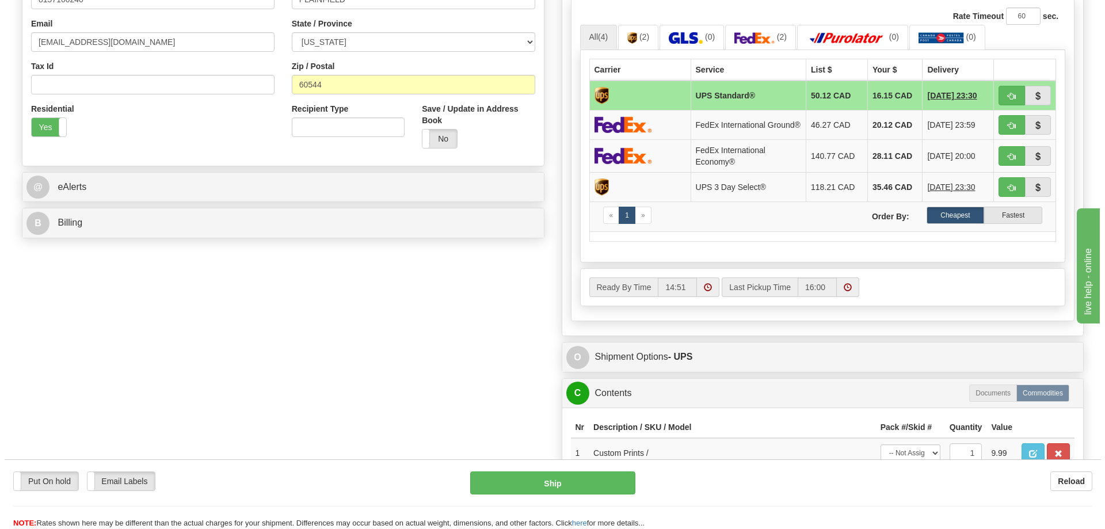
scroll to position [173, 0]
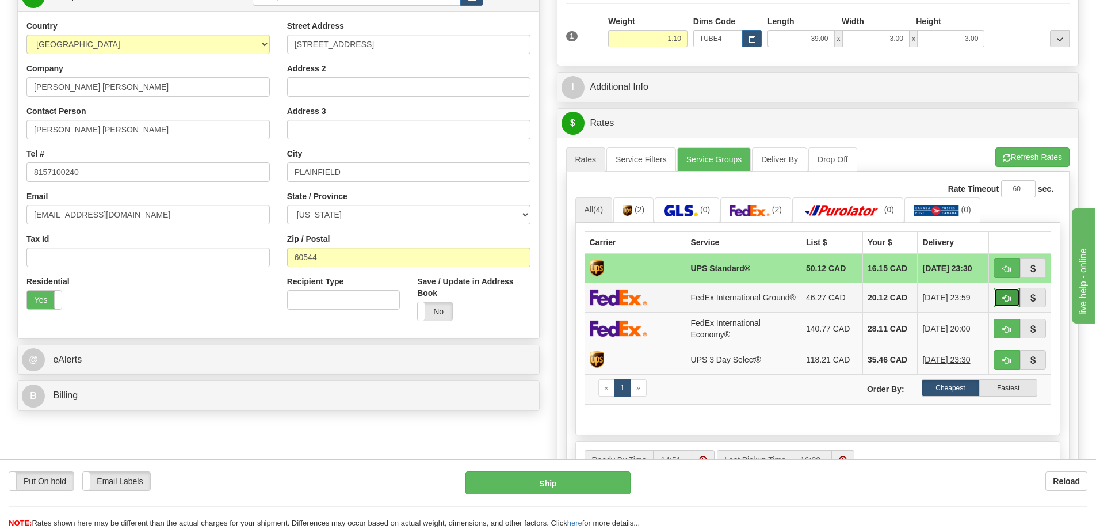
click at [1011, 299] on button "button" at bounding box center [1007, 298] width 26 height 20
type input "92"
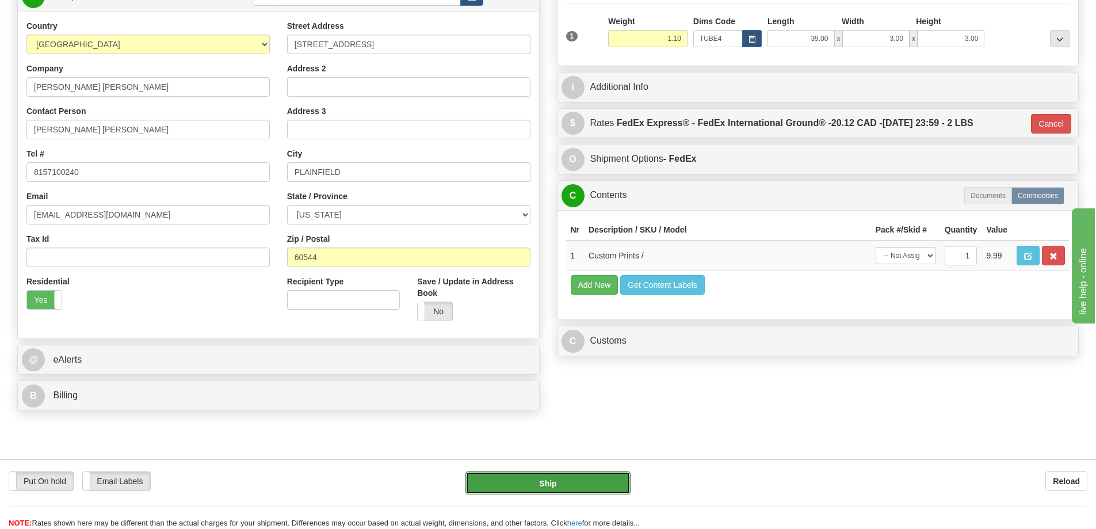
click at [590, 480] on button "Ship" at bounding box center [547, 482] width 165 height 23
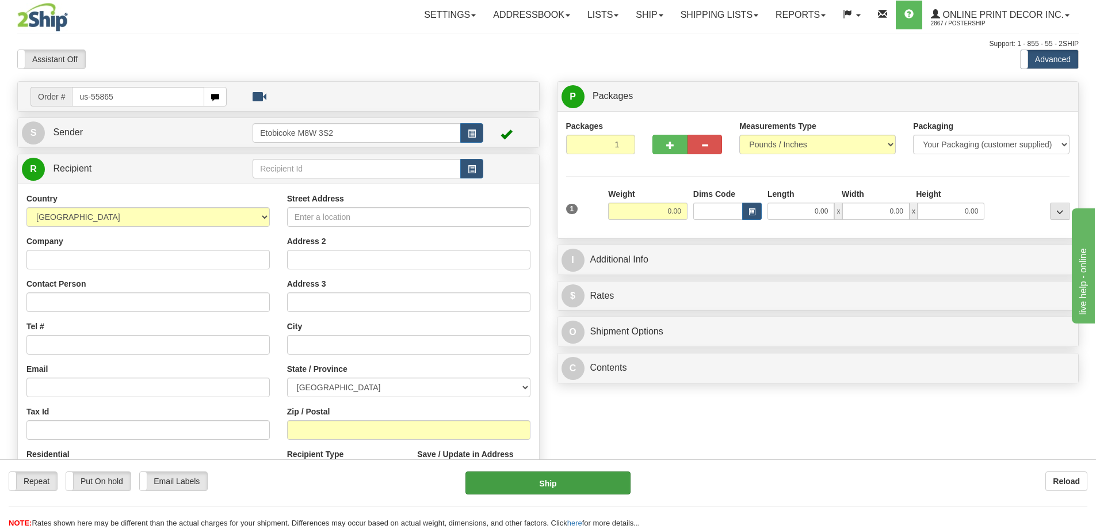
type input "us-55865"
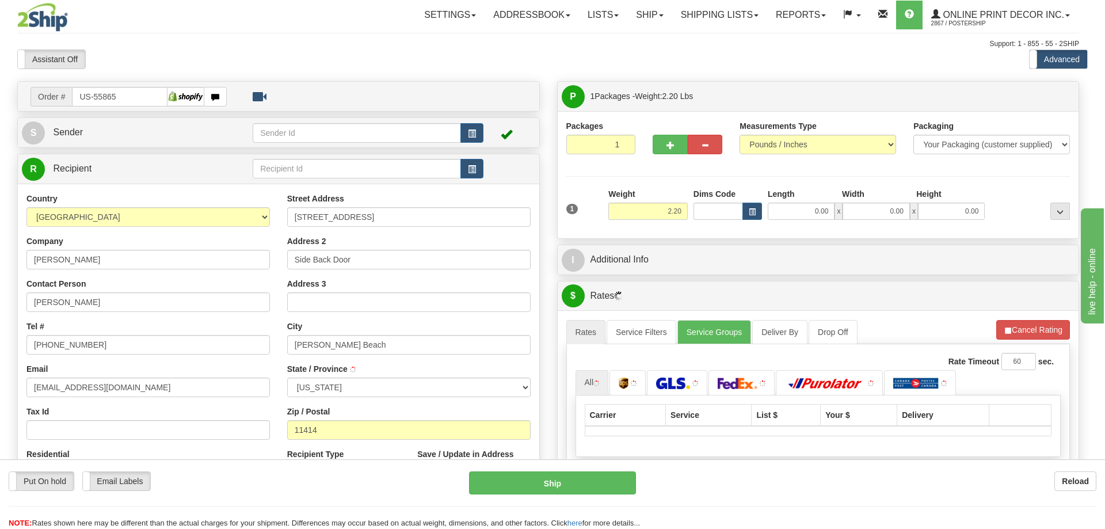
type input "[PERSON_NAME][GEOGRAPHIC_DATA]"
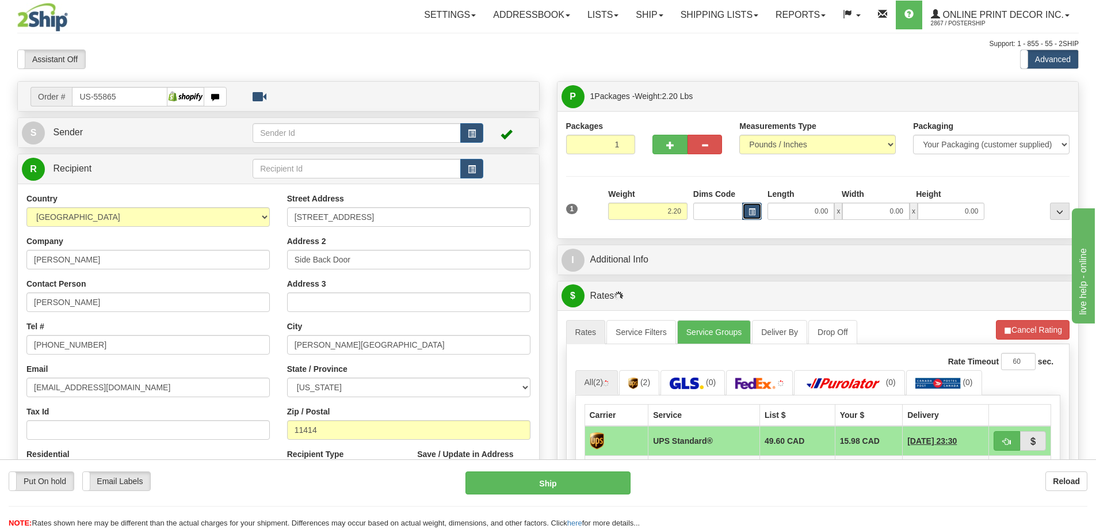
click at [750, 203] on button "button" at bounding box center [752, 211] width 20 height 17
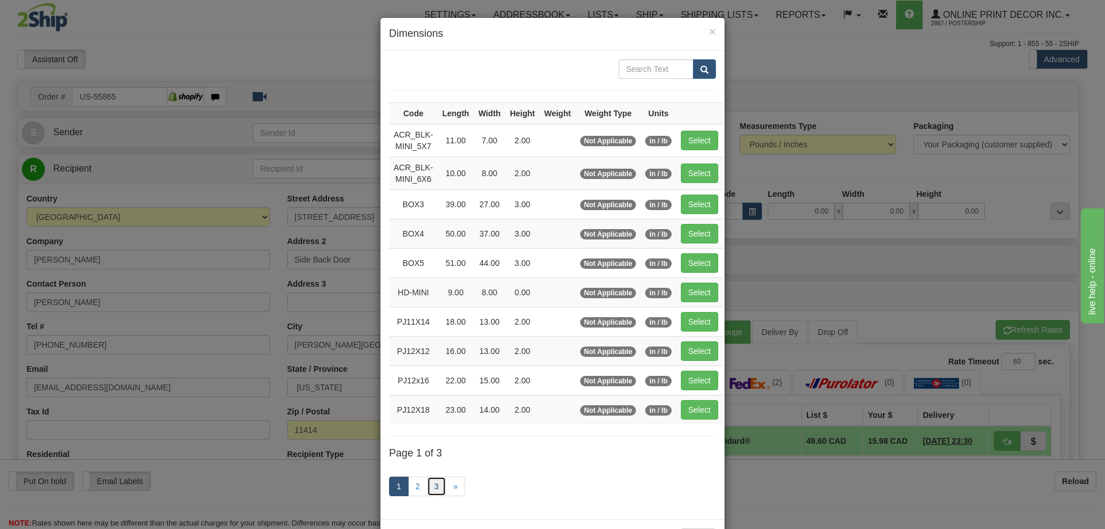
click at [429, 482] on link "3" at bounding box center [437, 486] width 20 height 20
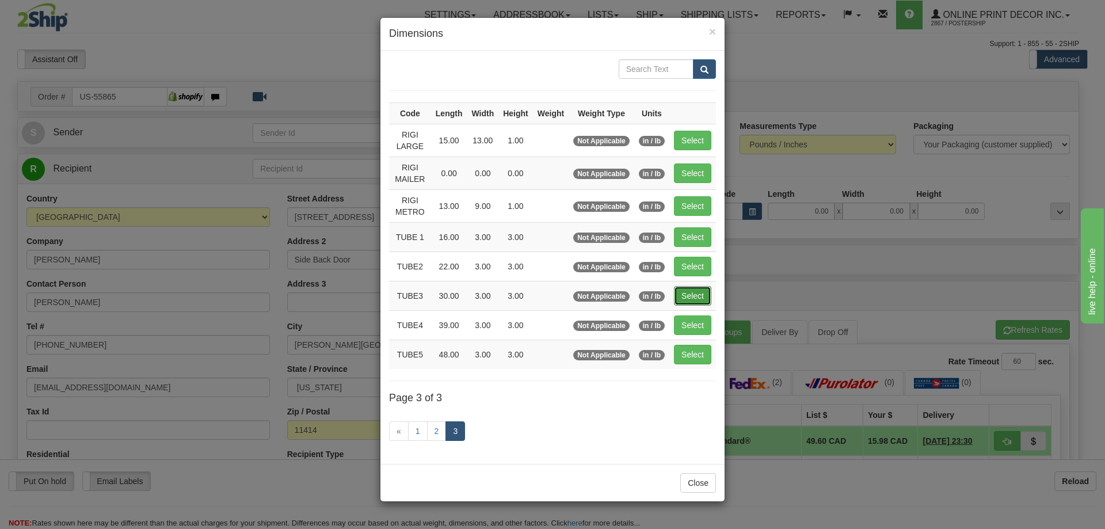
click at [694, 293] on button "Select" at bounding box center [692, 296] width 37 height 20
type input "TUBE3"
type input "30.00"
type input "3.00"
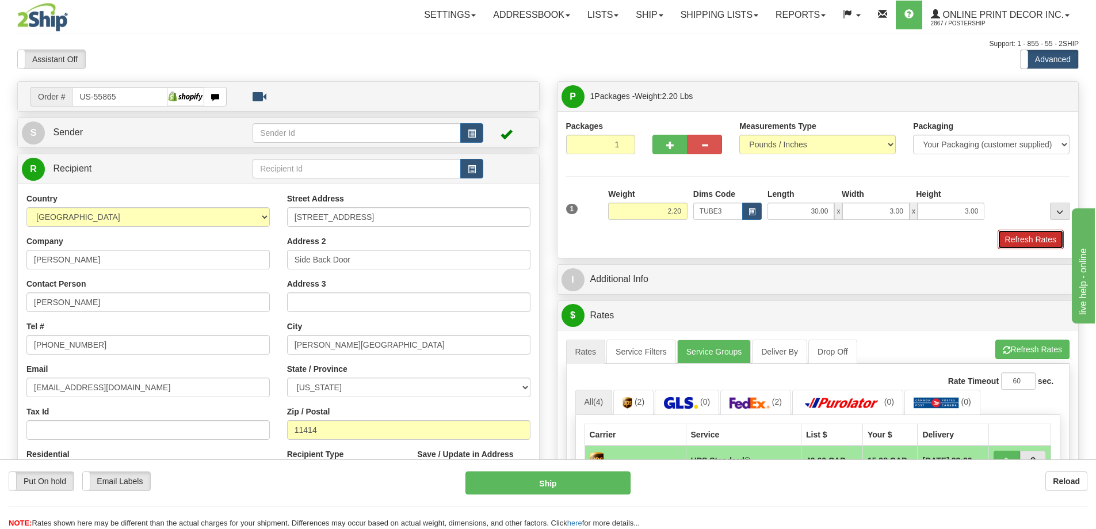
click at [1026, 242] on button "Refresh Rates" at bounding box center [1031, 240] width 66 height 20
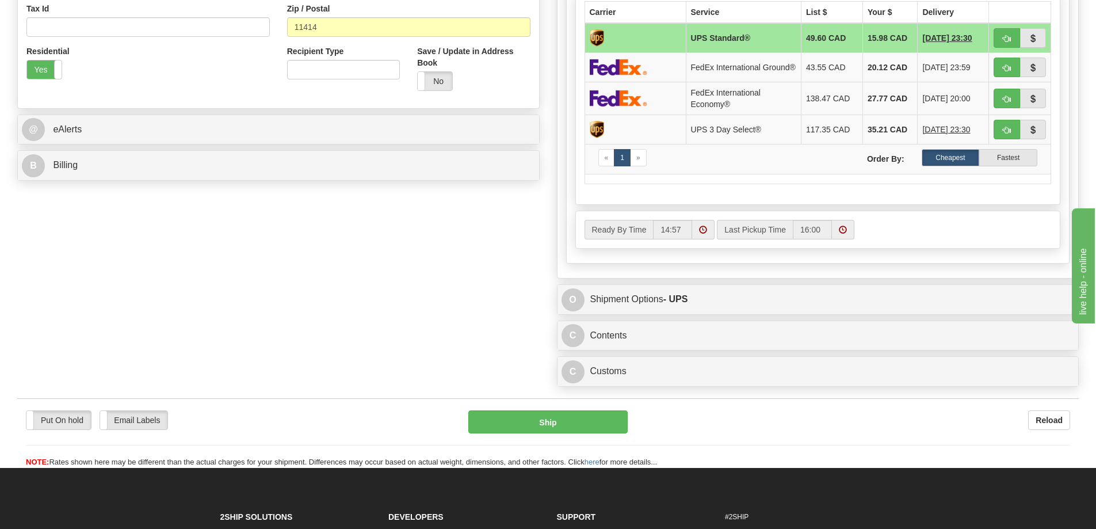
scroll to position [518, 0]
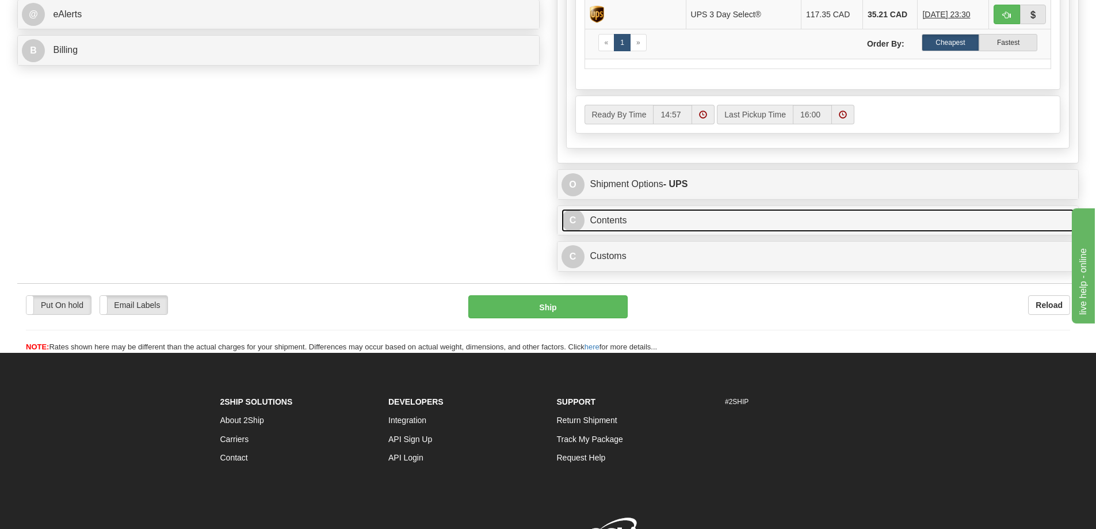
click at [731, 225] on link "C Contents" at bounding box center [818, 221] width 513 height 24
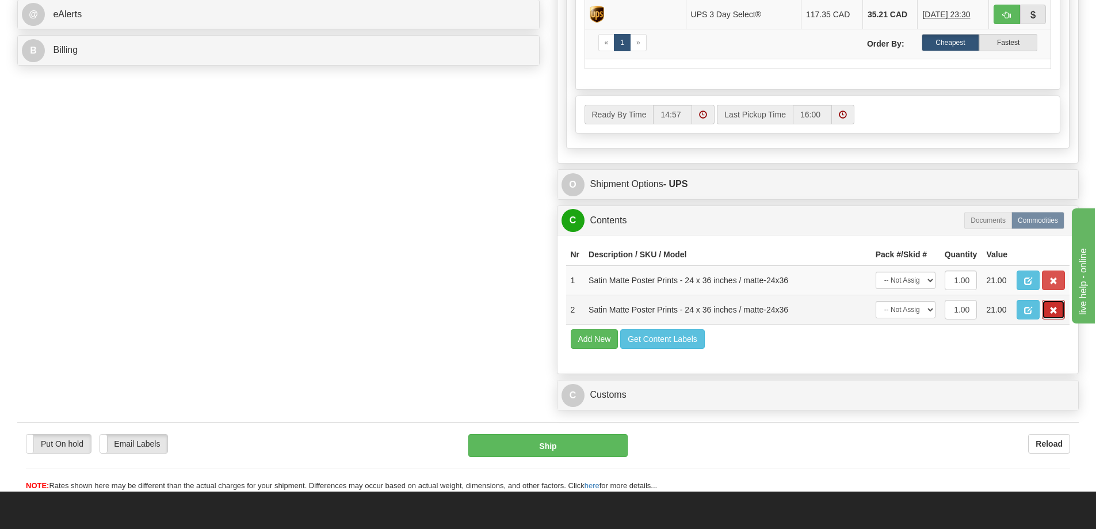
click at [1051, 313] on span "button" at bounding box center [1053, 310] width 8 height 7
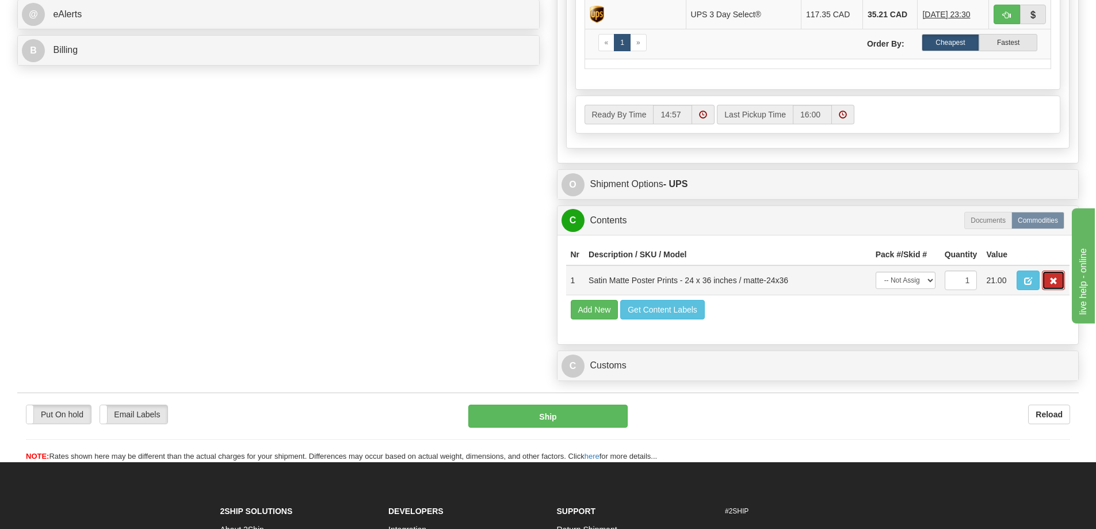
click at [1051, 285] on span "button" at bounding box center [1053, 280] width 8 height 7
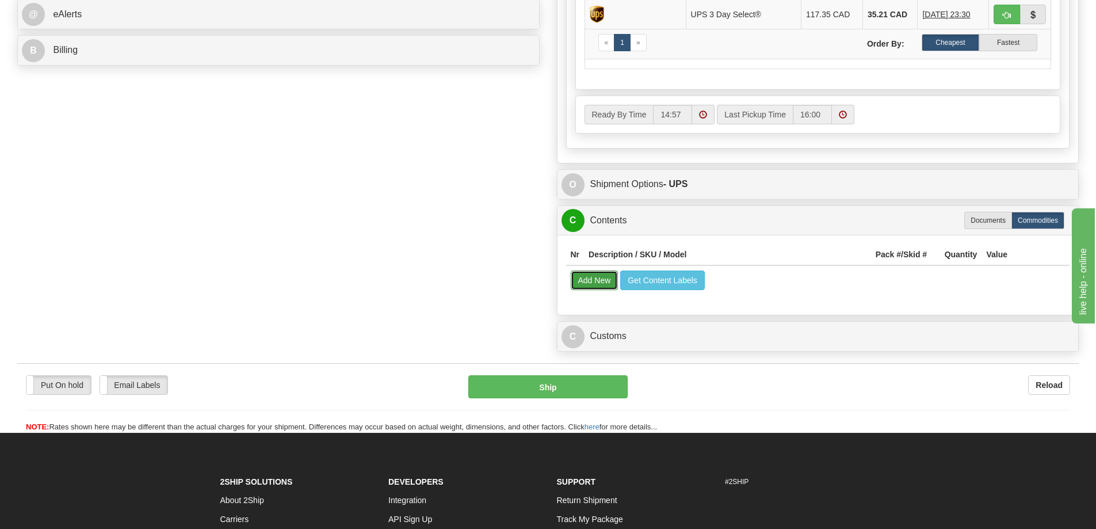
click at [606, 281] on button "Add New" at bounding box center [595, 280] width 48 height 20
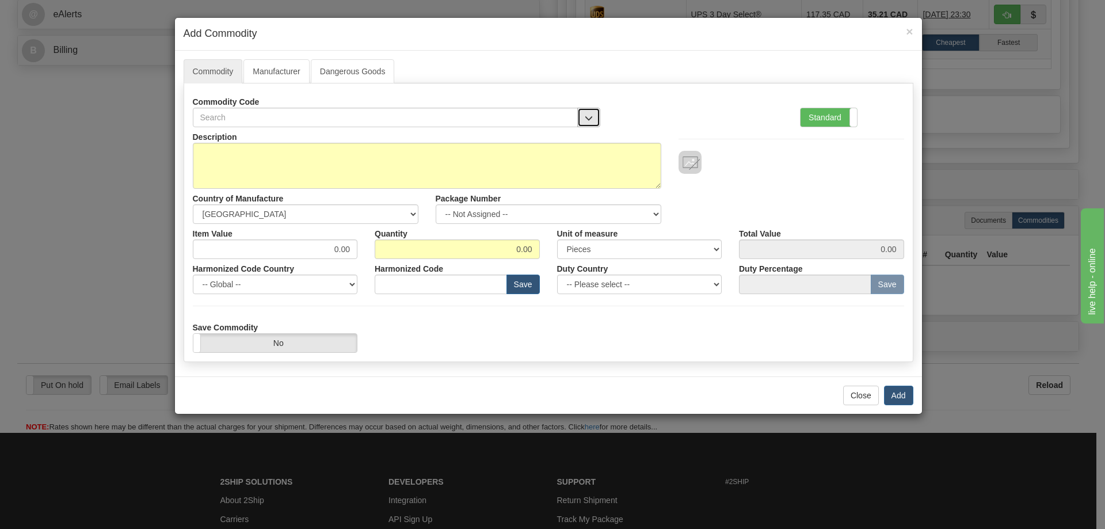
click at [587, 114] on span "button" at bounding box center [589, 117] width 8 height 7
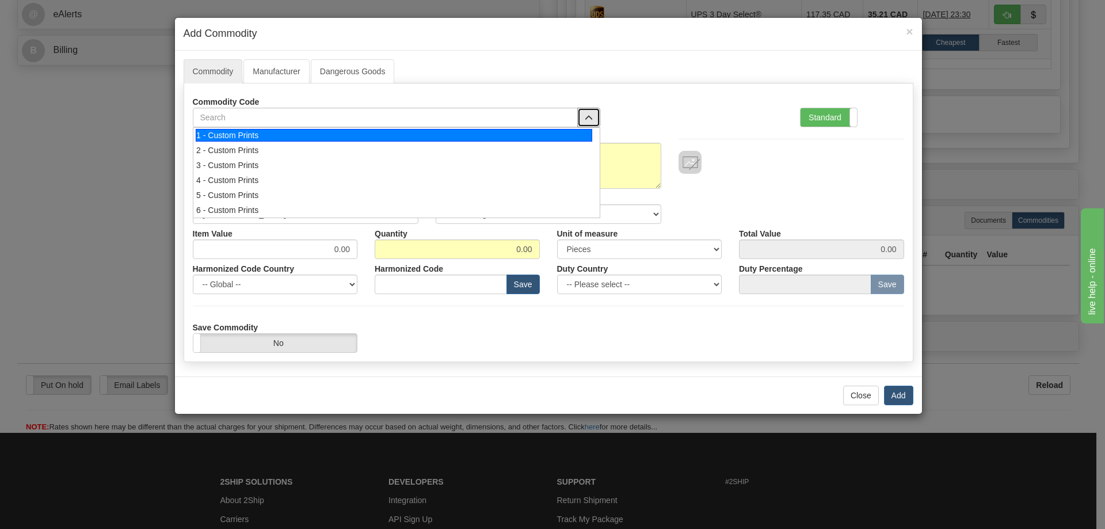
click at [571, 132] on div "1 - Custom Prints" at bounding box center [394, 135] width 396 height 13
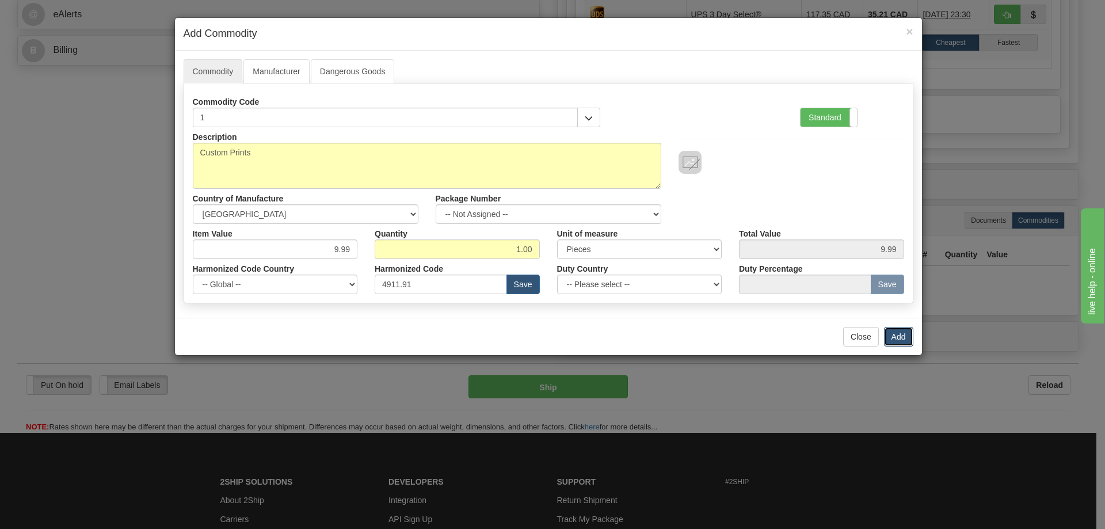
drag, startPoint x: 895, startPoint y: 333, endPoint x: 890, endPoint y: 326, distance: 8.2
click at [894, 331] on button "Add" at bounding box center [898, 337] width 29 height 20
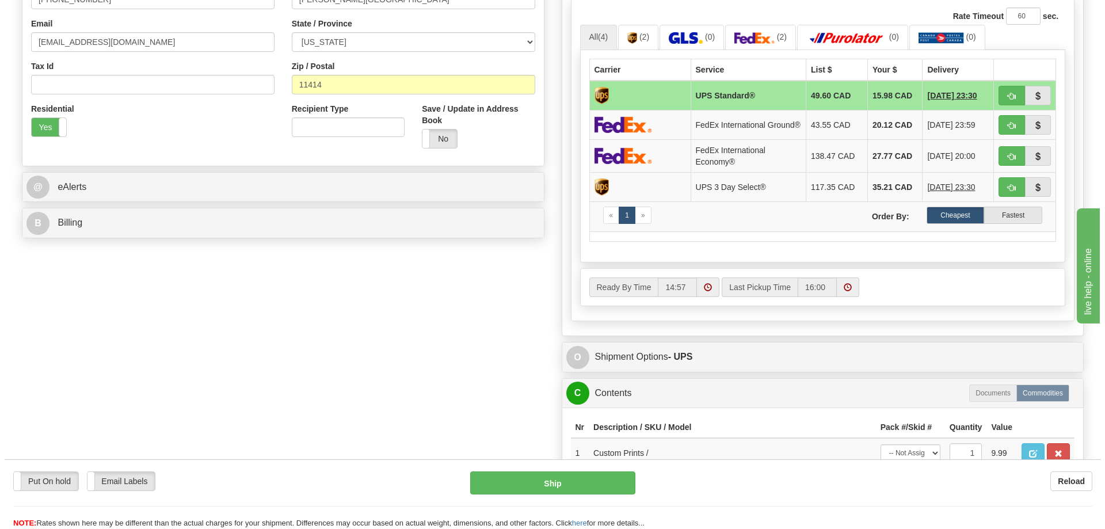
scroll to position [230, 0]
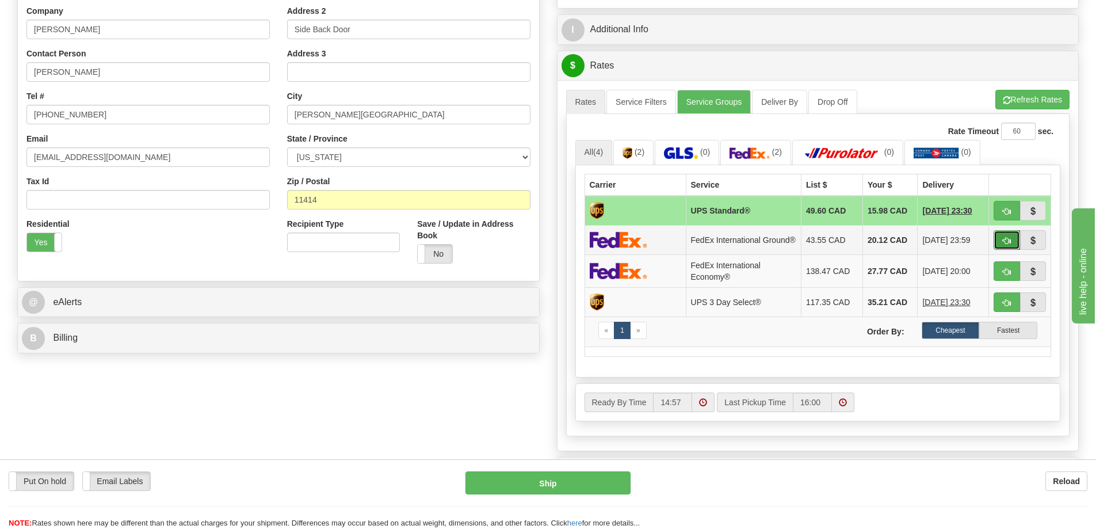
click at [1002, 242] on button "button" at bounding box center [1007, 240] width 26 height 20
type input "92"
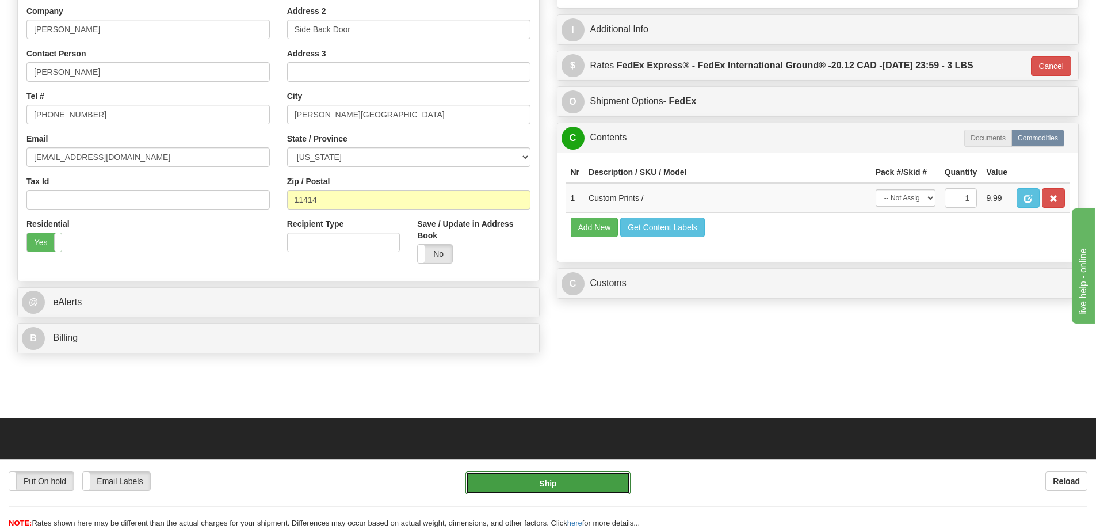
click at [566, 480] on button "Ship" at bounding box center [547, 482] width 165 height 23
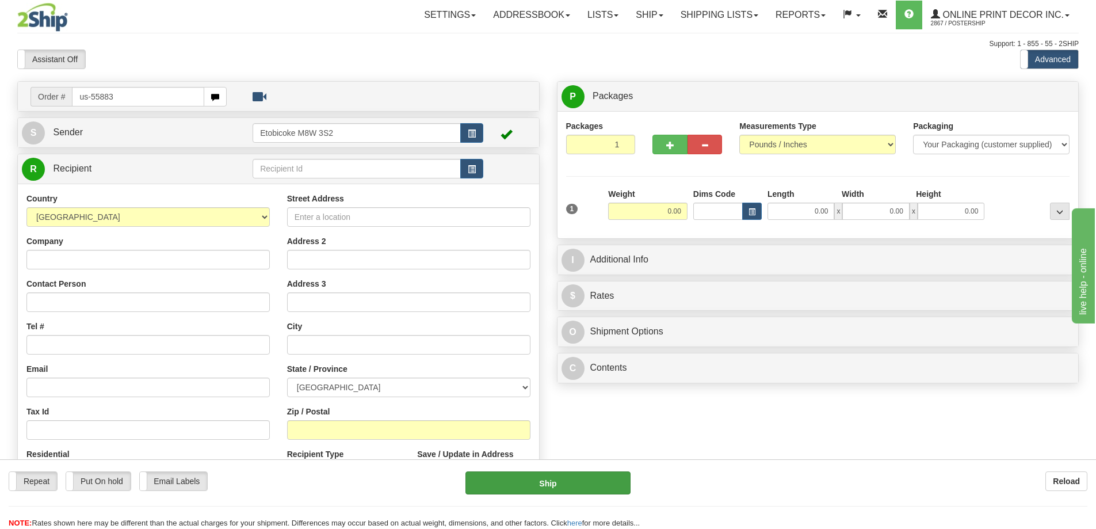
type input "us-55883"
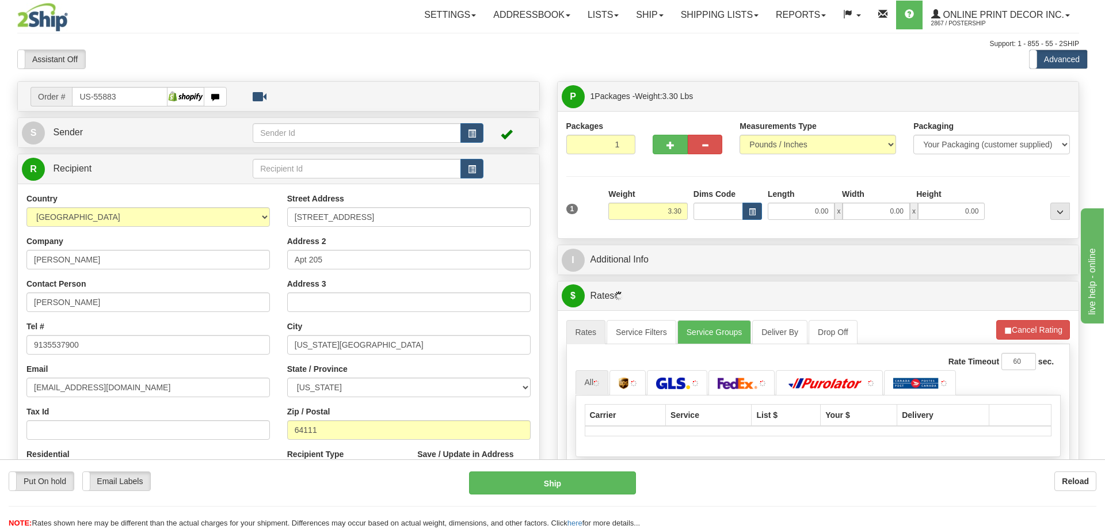
type input "[US_STATE][GEOGRAPHIC_DATA]"
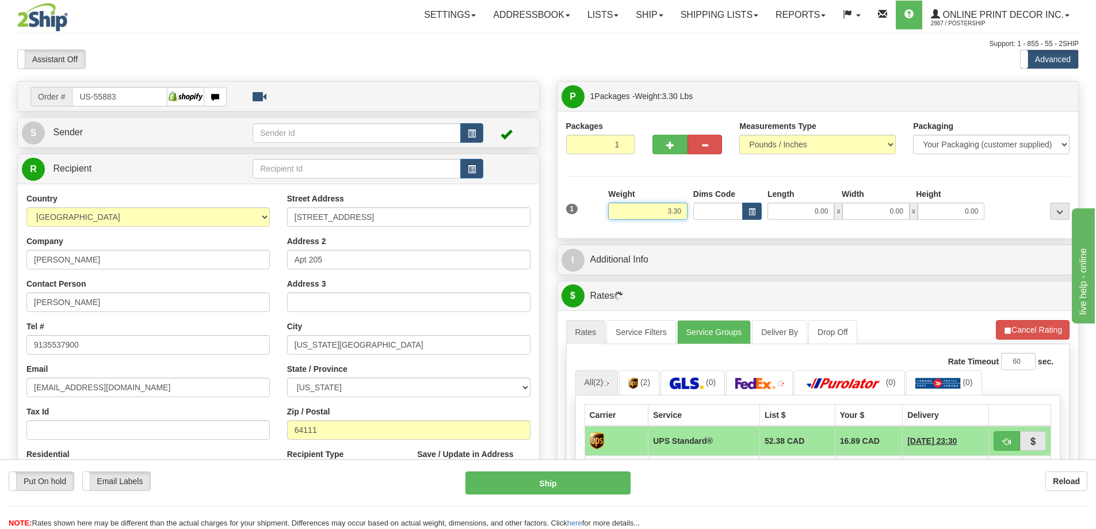
click at [683, 208] on input "3.30" at bounding box center [647, 211] width 79 height 17
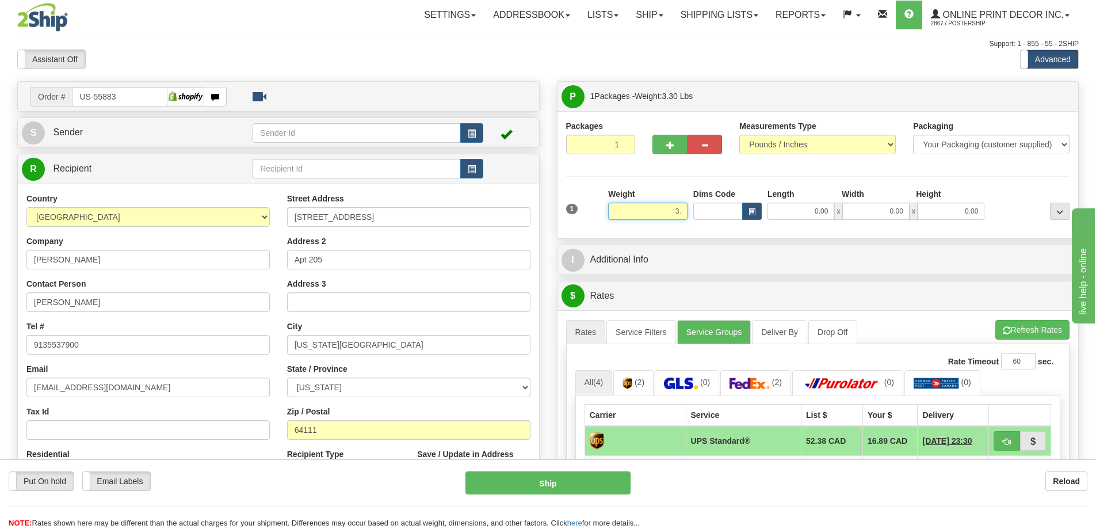
type input "3"
type input "2.00"
click at [752, 212] on span "button" at bounding box center [752, 212] width 7 height 6
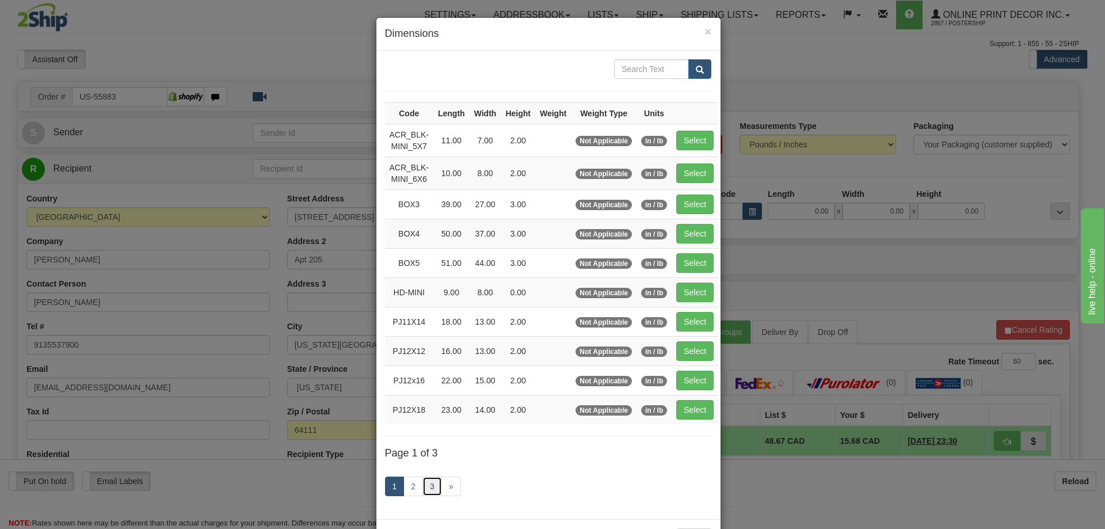
click at [429, 487] on link "3" at bounding box center [432, 486] width 20 height 20
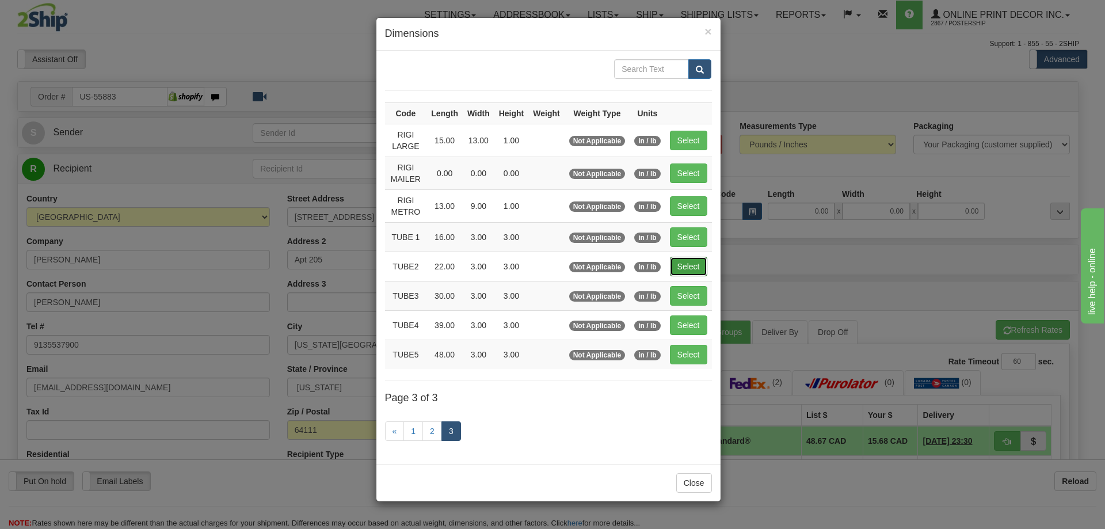
drag, startPoint x: 697, startPoint y: 262, endPoint x: 688, endPoint y: 262, distance: 9.2
click at [696, 262] on button "Select" at bounding box center [688, 267] width 37 height 20
type input "TUBE2"
type input "22.00"
type input "3.00"
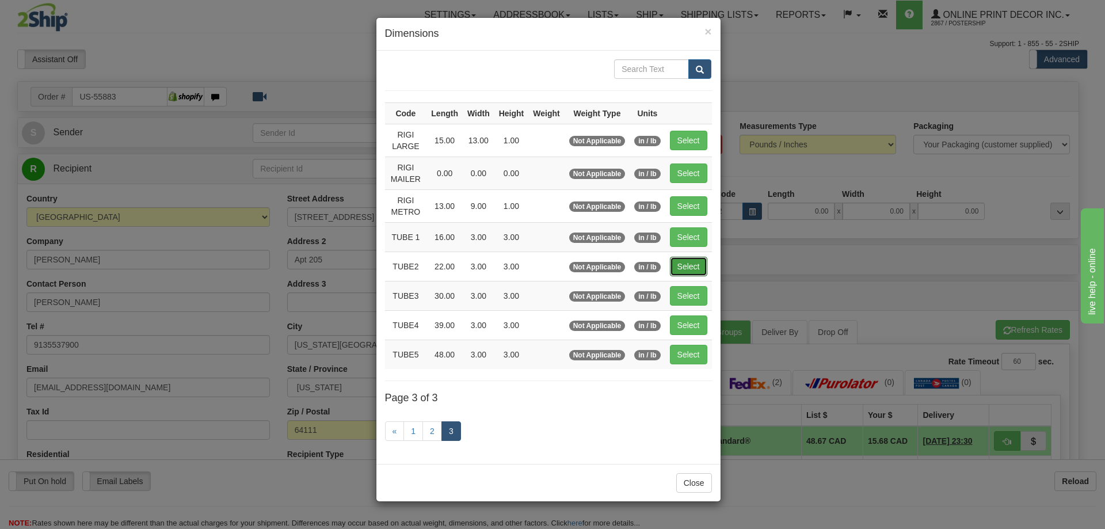
type input "3.00"
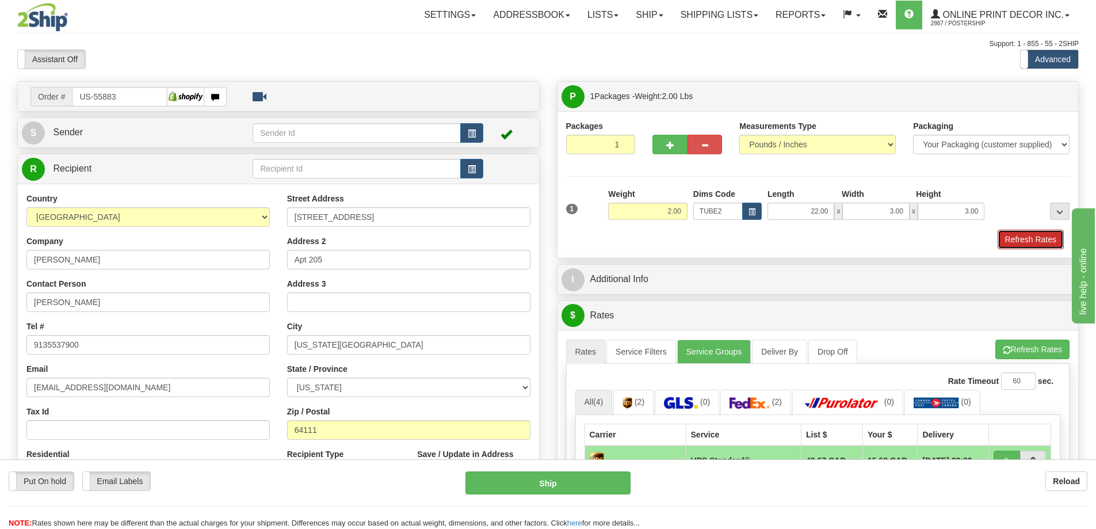
click at [1049, 243] on button "Refresh Rates" at bounding box center [1031, 240] width 66 height 20
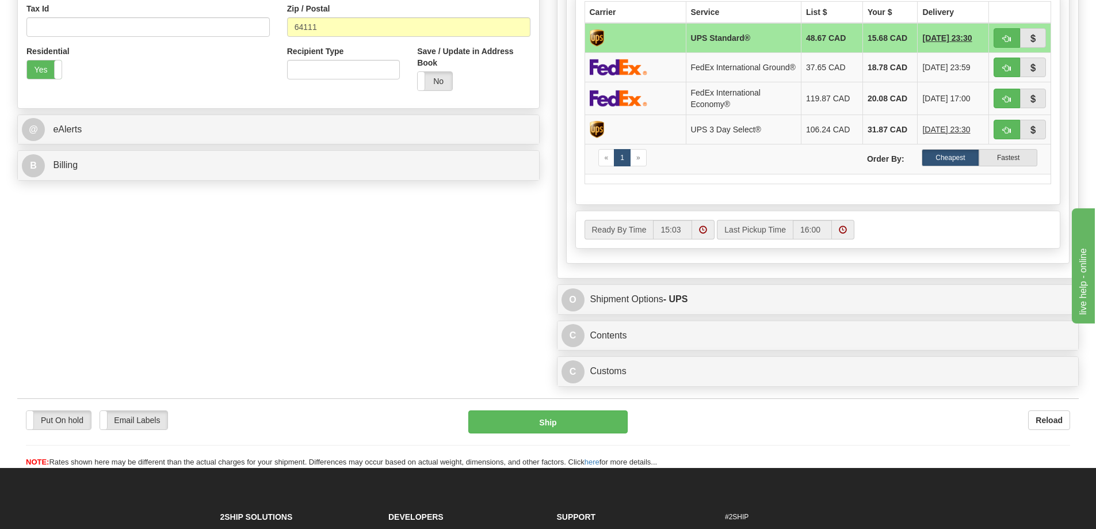
scroll to position [518, 0]
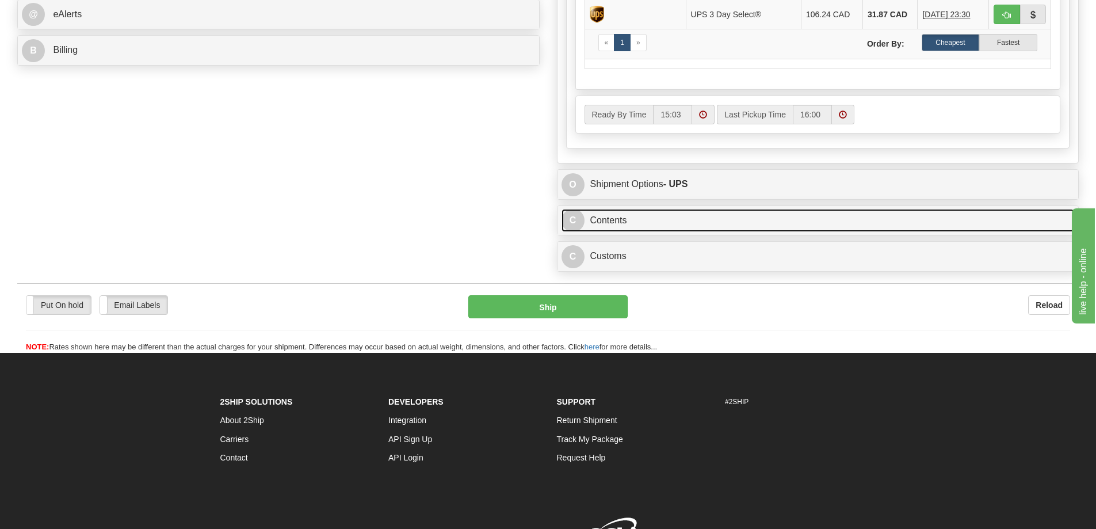
click at [738, 223] on link "C Contents" at bounding box center [818, 221] width 513 height 24
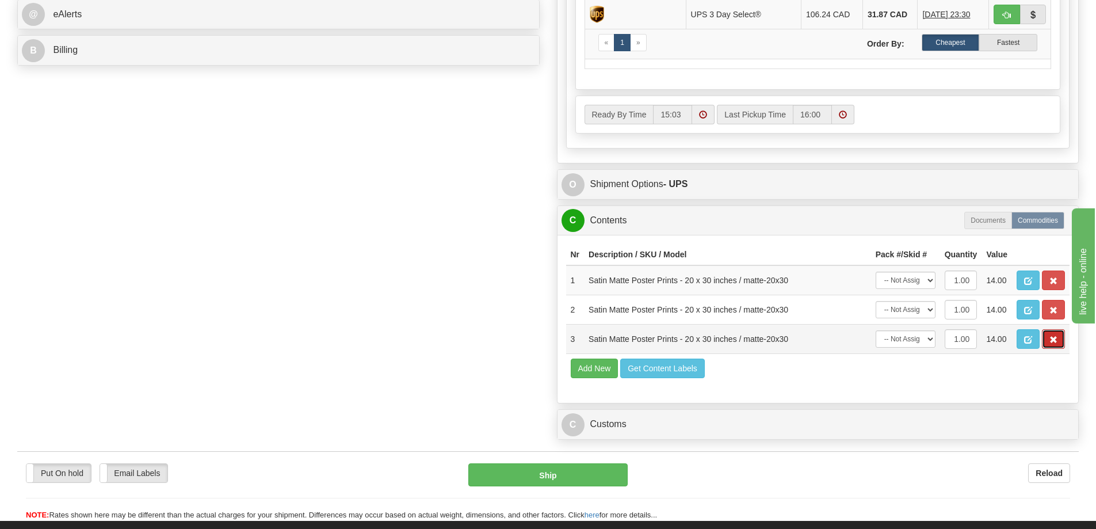
drag, startPoint x: 1049, startPoint y: 347, endPoint x: 1051, endPoint y: 337, distance: 9.8
click at [1049, 343] on span "button" at bounding box center [1053, 339] width 8 height 7
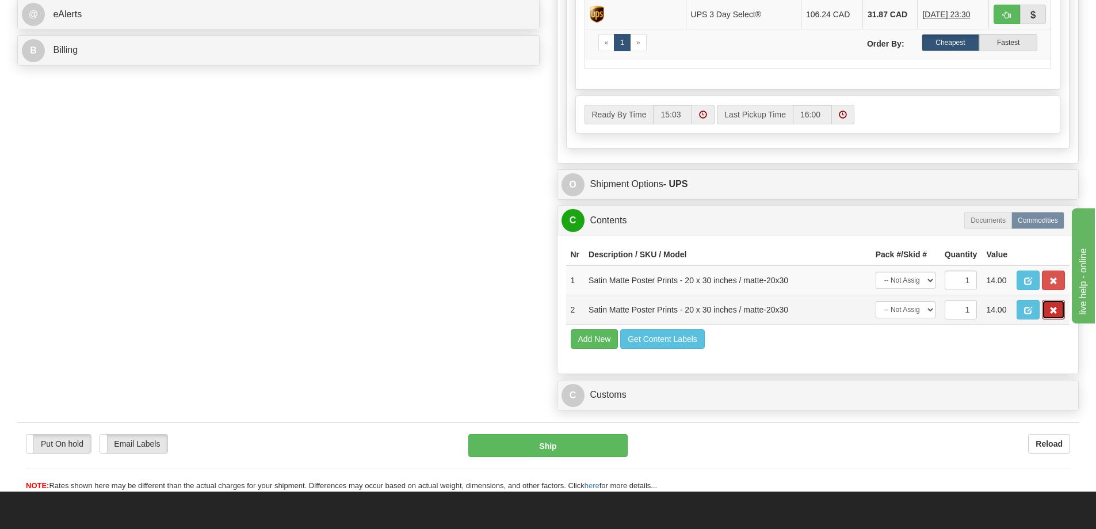
click at [1052, 314] on span "button" at bounding box center [1053, 310] width 8 height 7
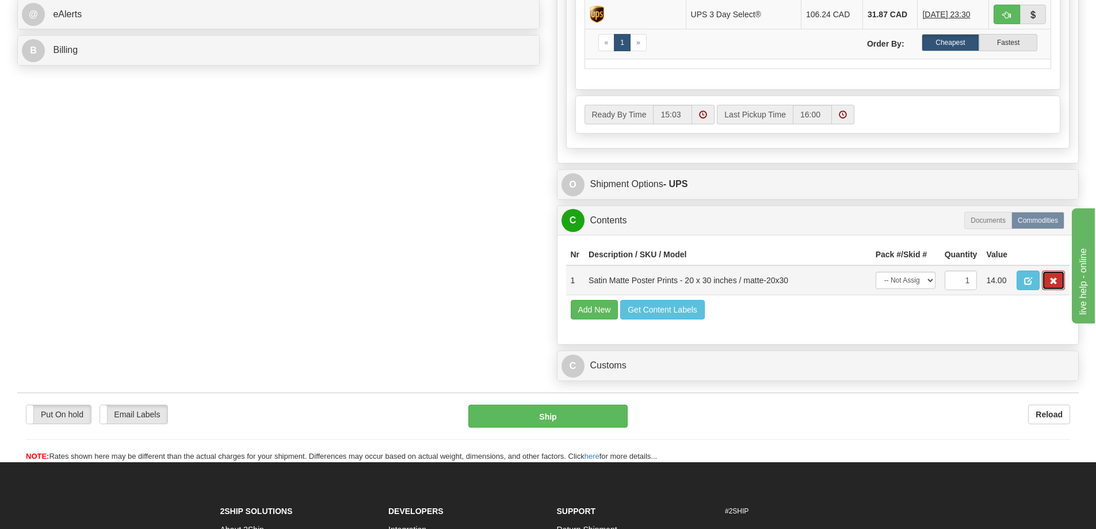
click at [1047, 288] on button "button" at bounding box center [1053, 280] width 23 height 20
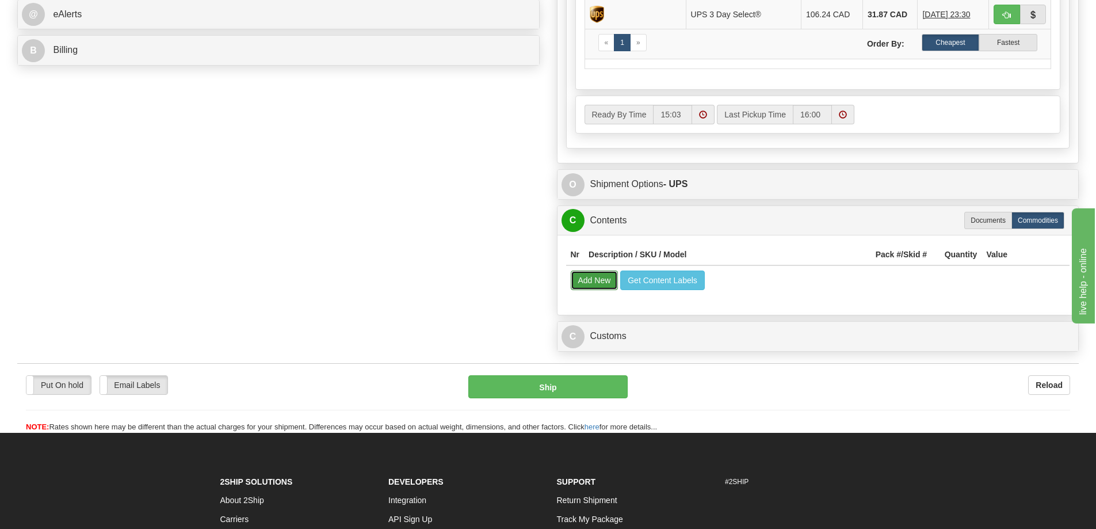
click at [586, 286] on button "Add New" at bounding box center [595, 280] width 48 height 20
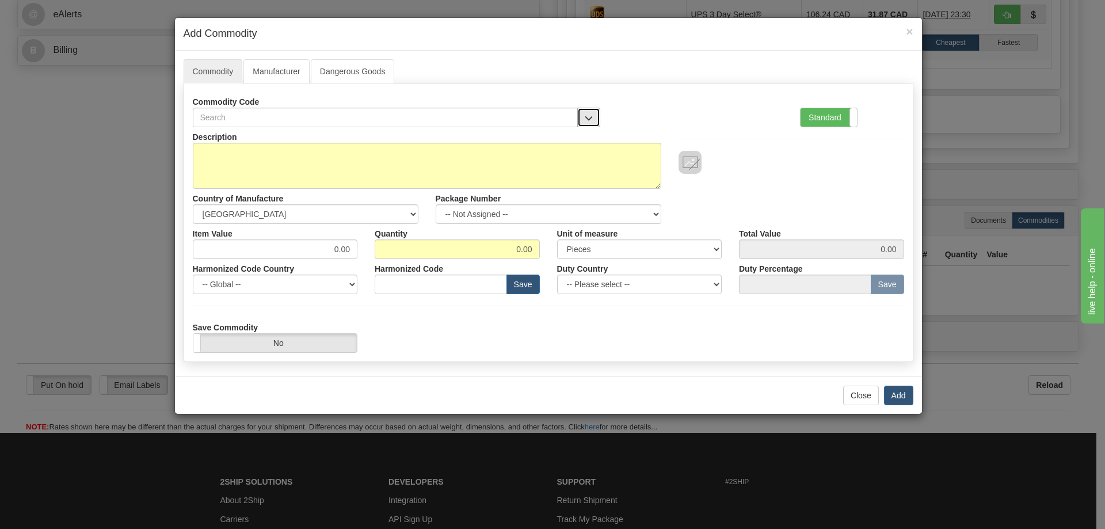
click at [582, 109] on button "button" at bounding box center [588, 118] width 23 height 20
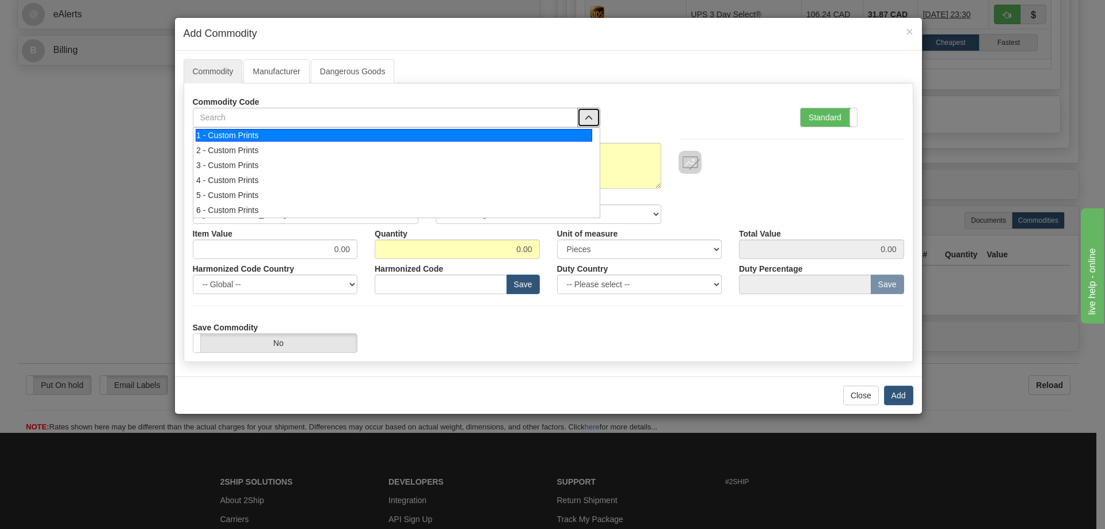
click at [574, 129] on div "1 - Custom Prints" at bounding box center [394, 135] width 396 height 13
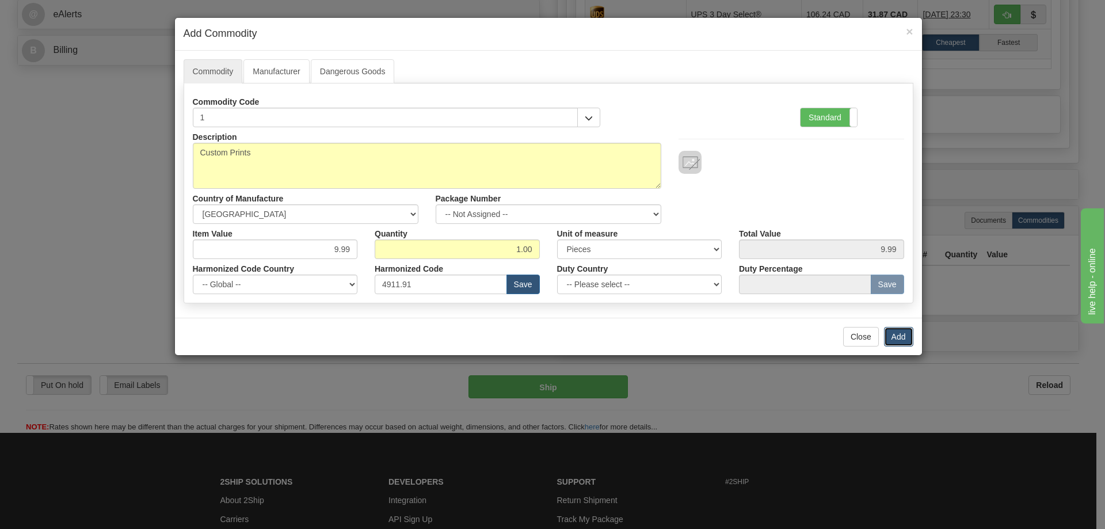
click at [898, 331] on button "Add" at bounding box center [898, 337] width 29 height 20
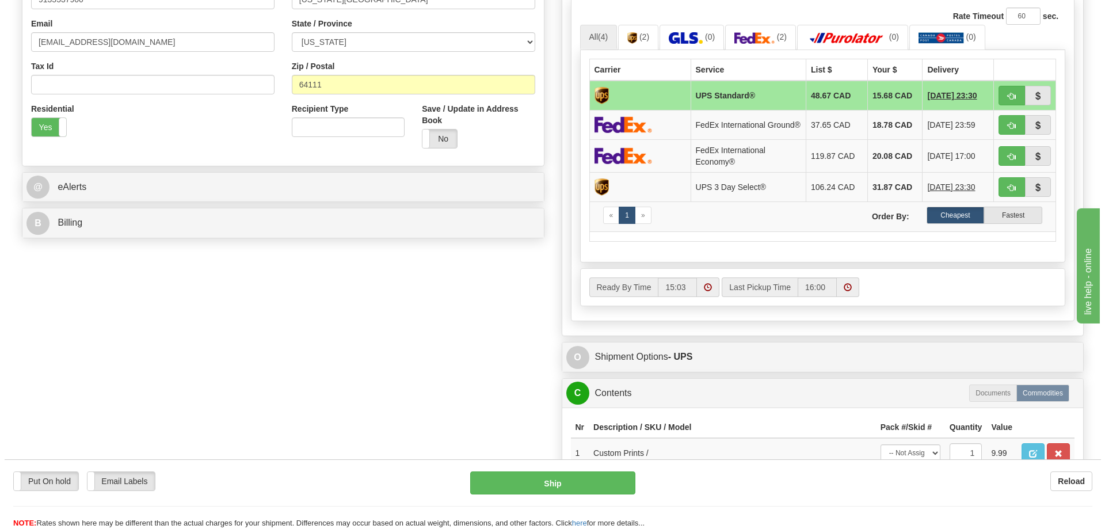
scroll to position [230, 0]
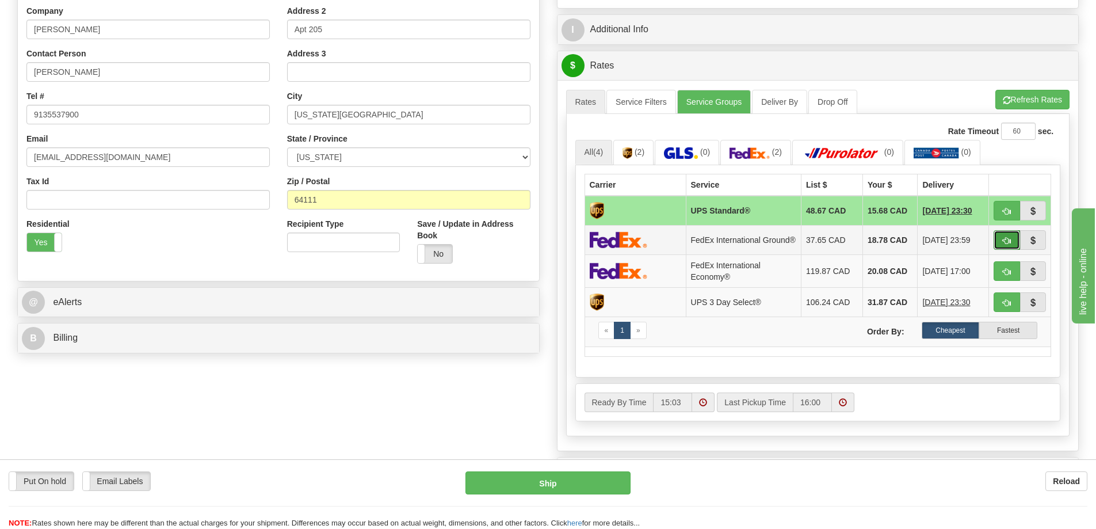
drag, startPoint x: 1008, startPoint y: 241, endPoint x: 1001, endPoint y: 236, distance: 9.1
click at [1009, 241] on span "button" at bounding box center [1007, 240] width 8 height 7
type input "92"
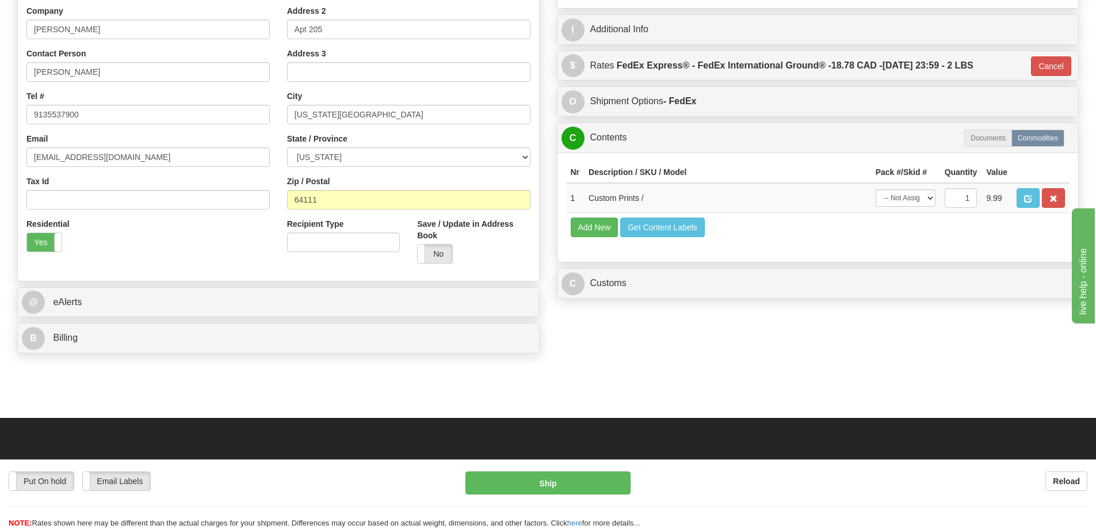
click at [609, 469] on div "Put On hold Put On hold Email Labels Email Labels Edit Reload Ship Reload" at bounding box center [548, 494] width 1096 height 70
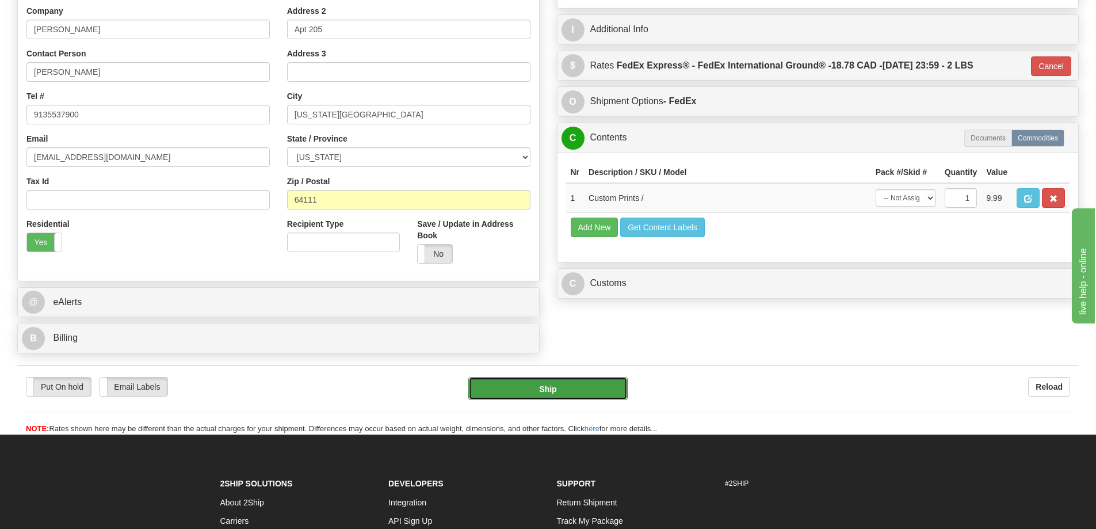
click at [604, 384] on button "Ship" at bounding box center [547, 388] width 159 height 23
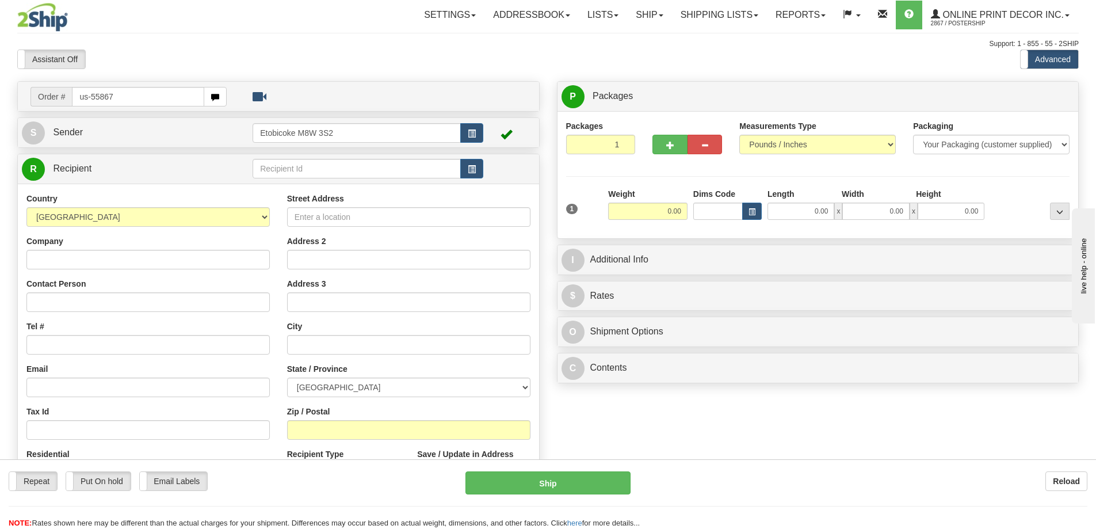
type input "us-55867"
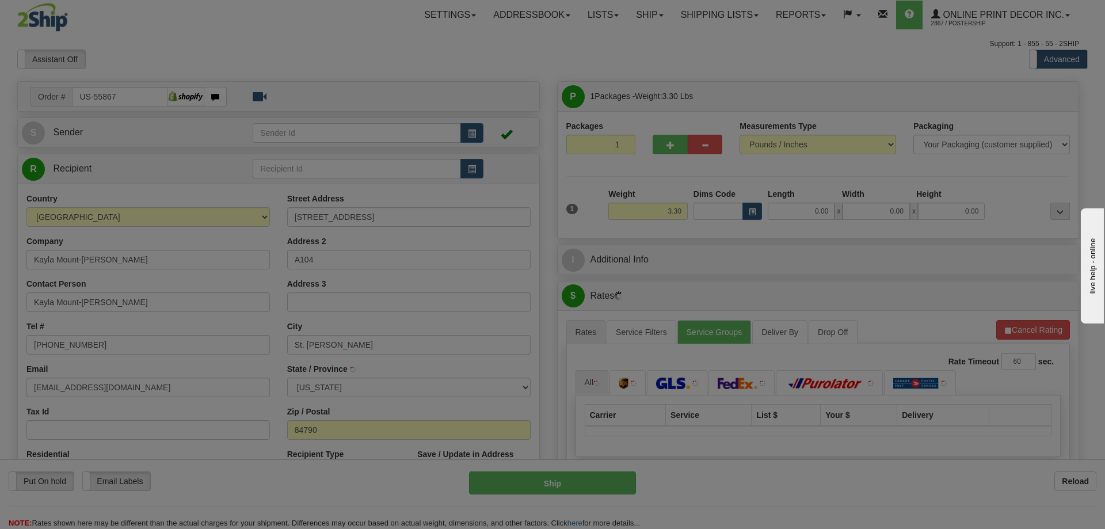
type input "SAINT [PERSON_NAME]"
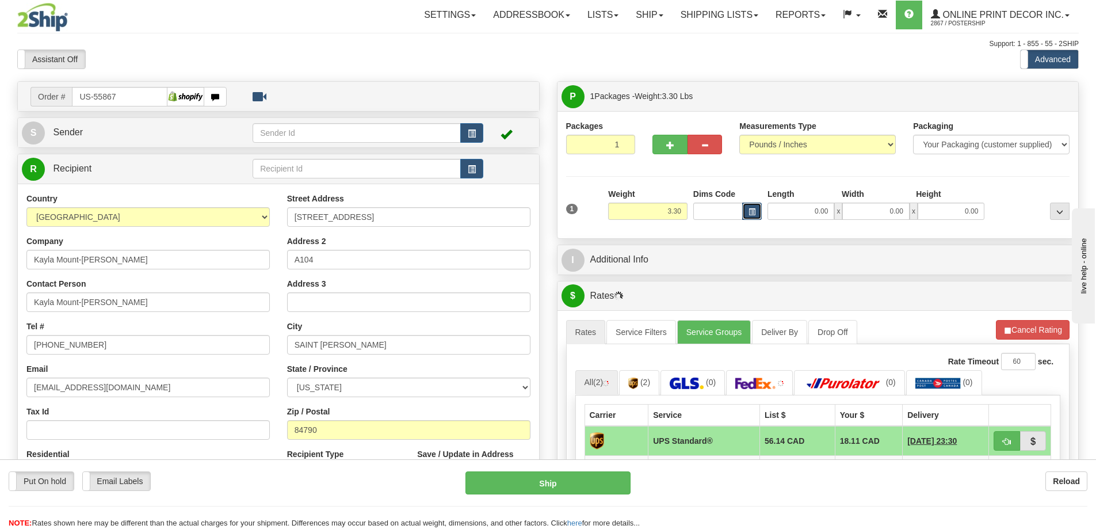
click at [756, 207] on button "button" at bounding box center [752, 211] width 20 height 17
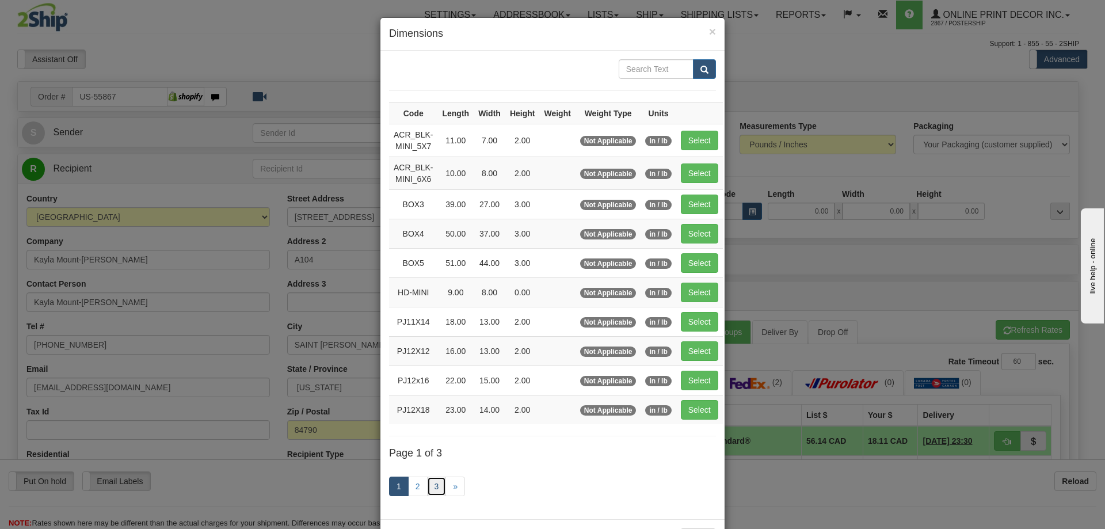
click at [427, 483] on link "3" at bounding box center [437, 486] width 20 height 20
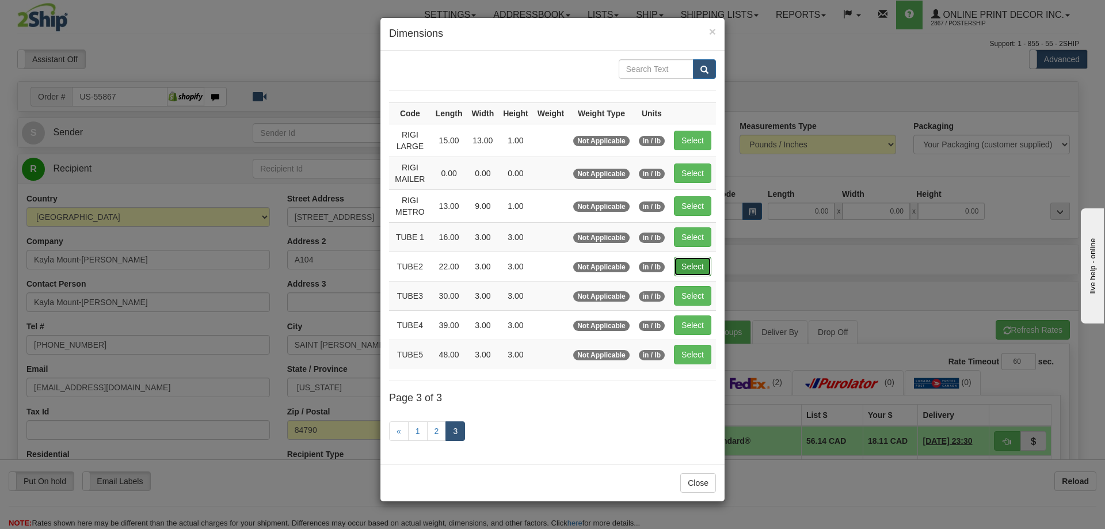
click at [697, 265] on button "Select" at bounding box center [692, 267] width 37 height 20
type input "TUBE2"
type input "22.00"
type input "3.00"
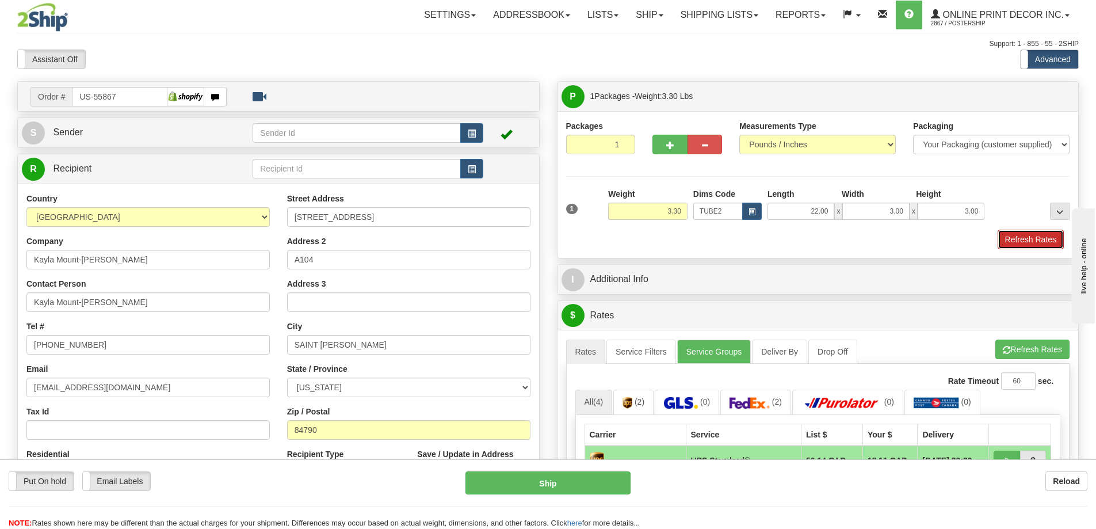
click at [1033, 241] on button "Refresh Rates" at bounding box center [1031, 240] width 66 height 20
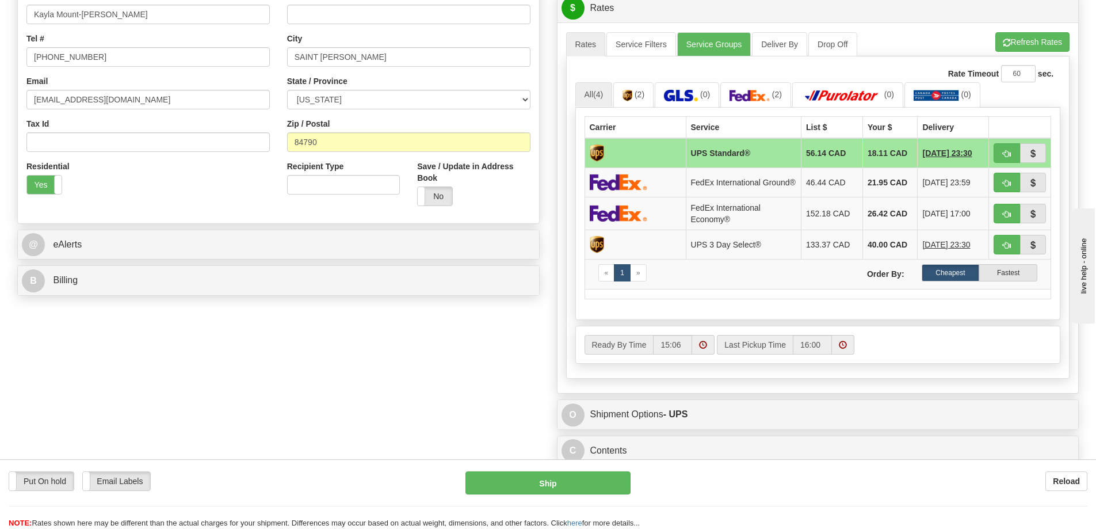
scroll to position [345, 0]
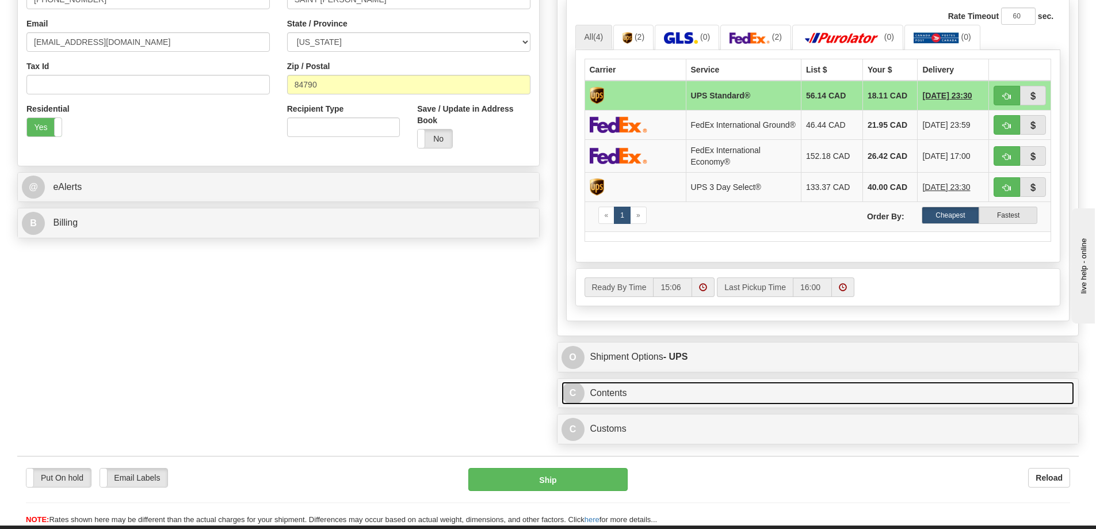
click at [749, 404] on link "C Contents" at bounding box center [818, 393] width 513 height 24
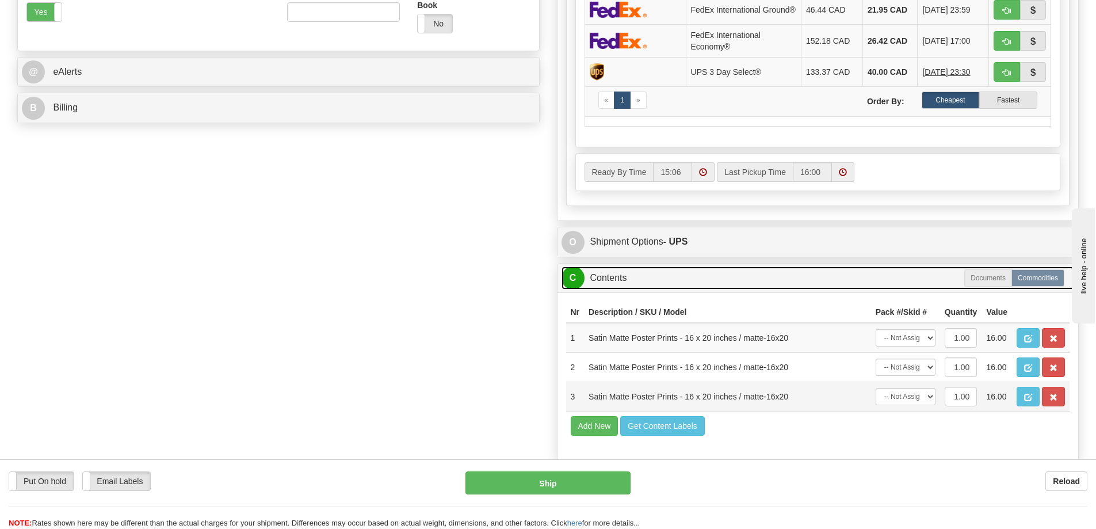
scroll to position [518, 0]
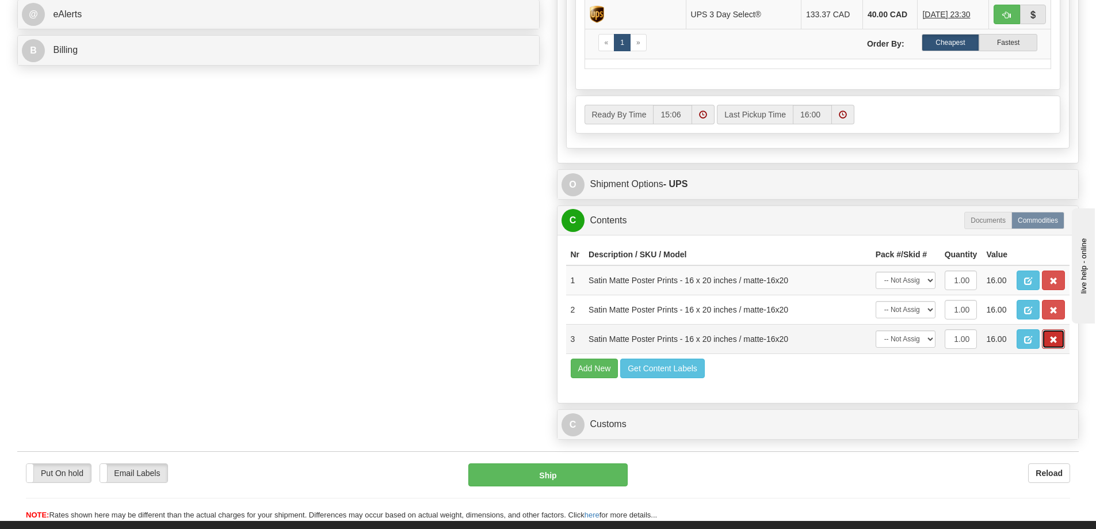
click at [1056, 343] on span "button" at bounding box center [1053, 339] width 8 height 7
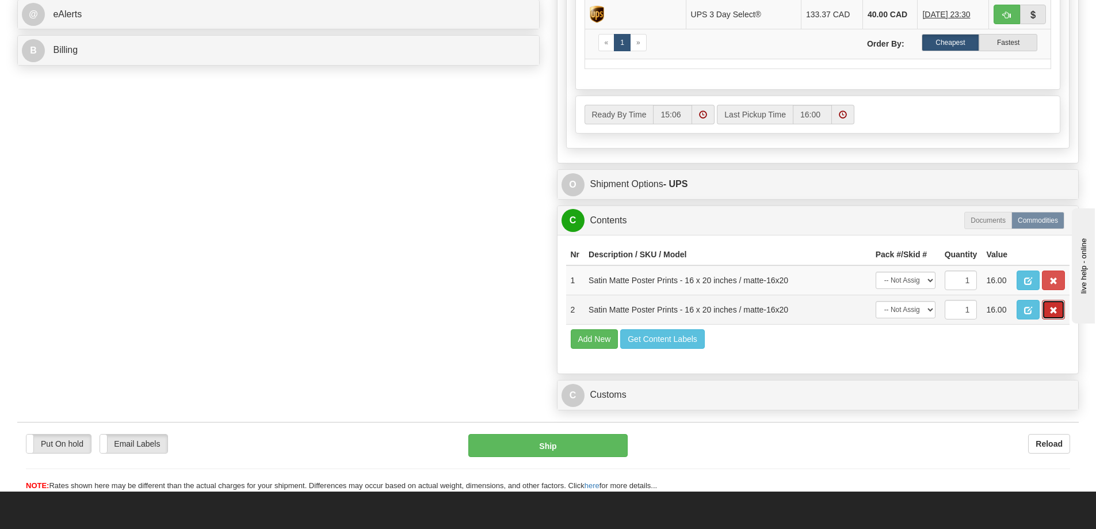
click at [1053, 314] on span "button" at bounding box center [1053, 310] width 8 height 7
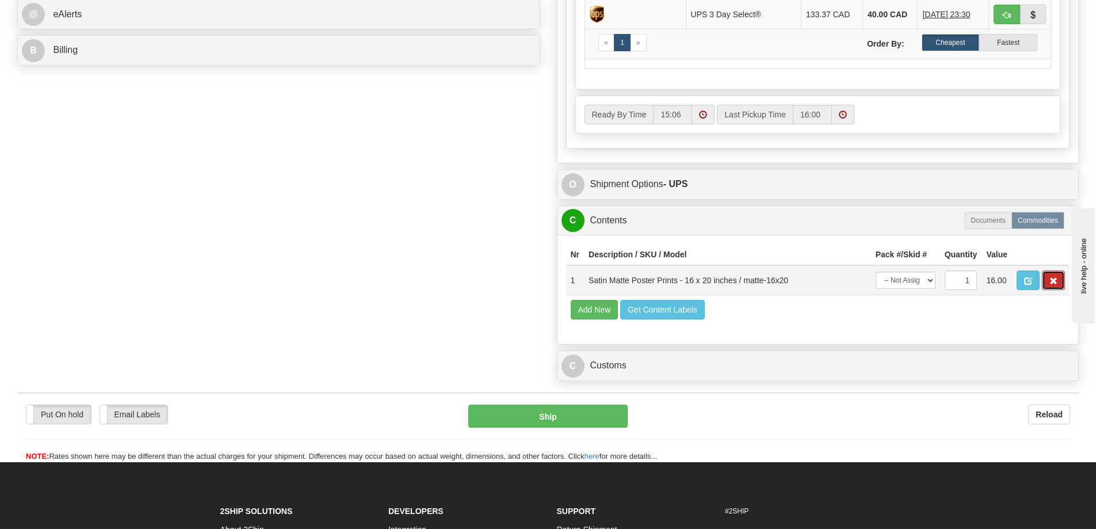
click at [1060, 287] on button "button" at bounding box center [1053, 280] width 23 height 20
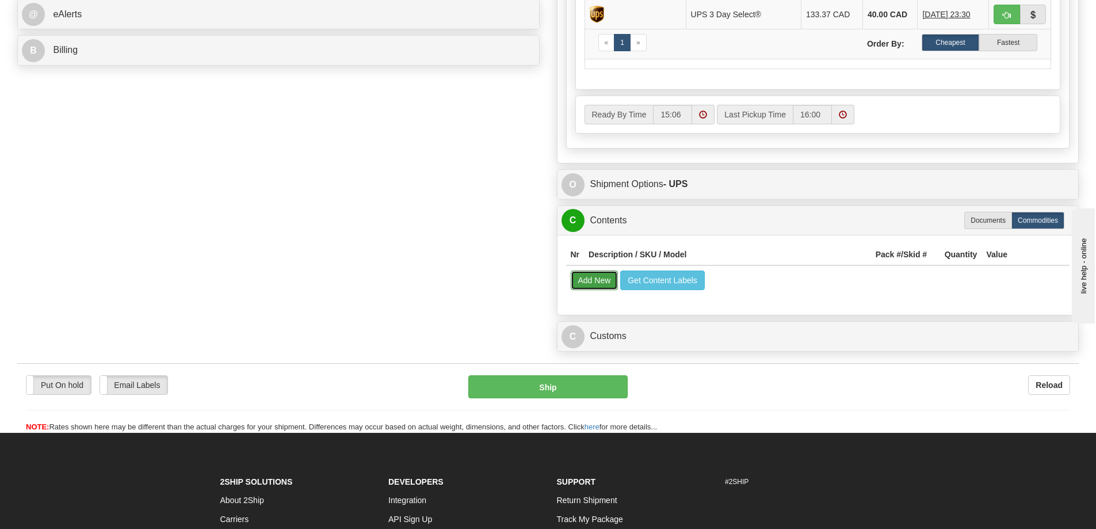
click at [600, 290] on button "Add New" at bounding box center [595, 280] width 48 height 20
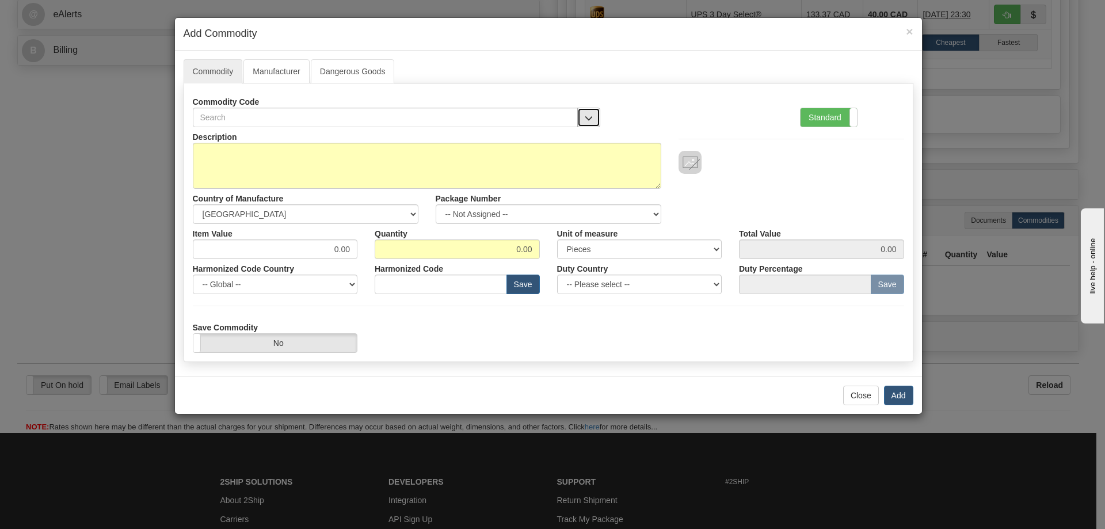
click at [583, 113] on button "button" at bounding box center [588, 118] width 23 height 20
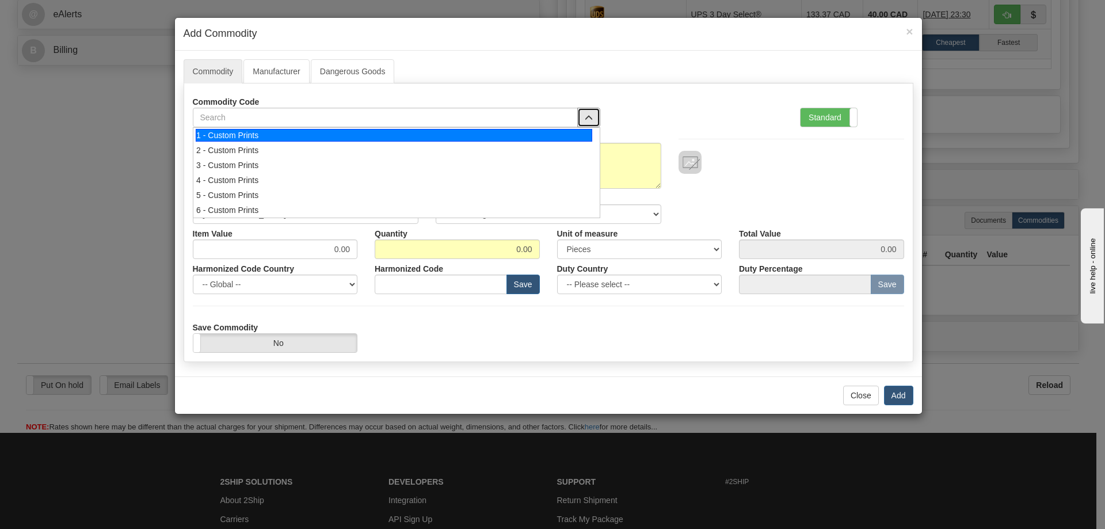
click at [575, 133] on div "1 - Custom Prints" at bounding box center [394, 135] width 396 height 13
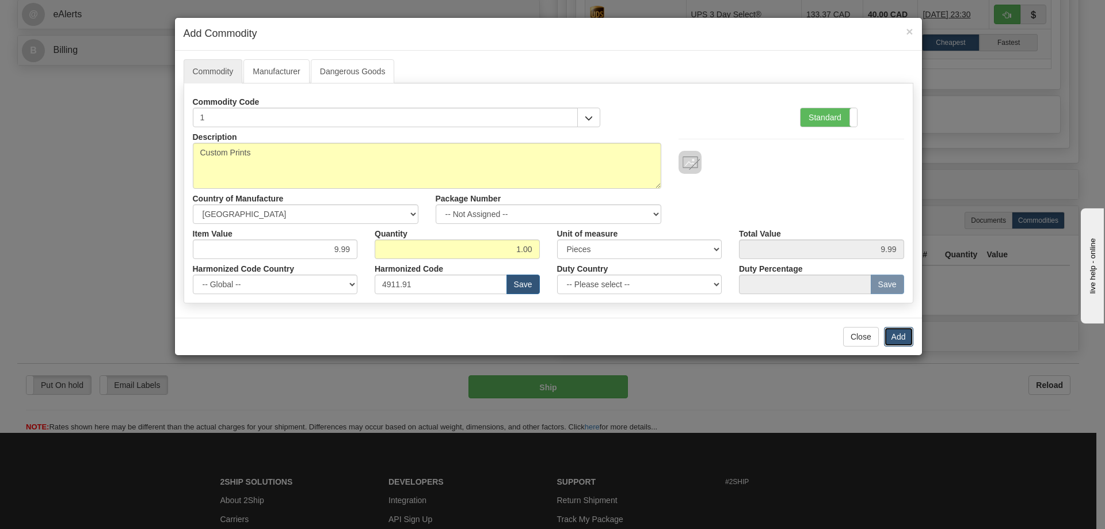
click at [890, 335] on button "Add" at bounding box center [898, 337] width 29 height 20
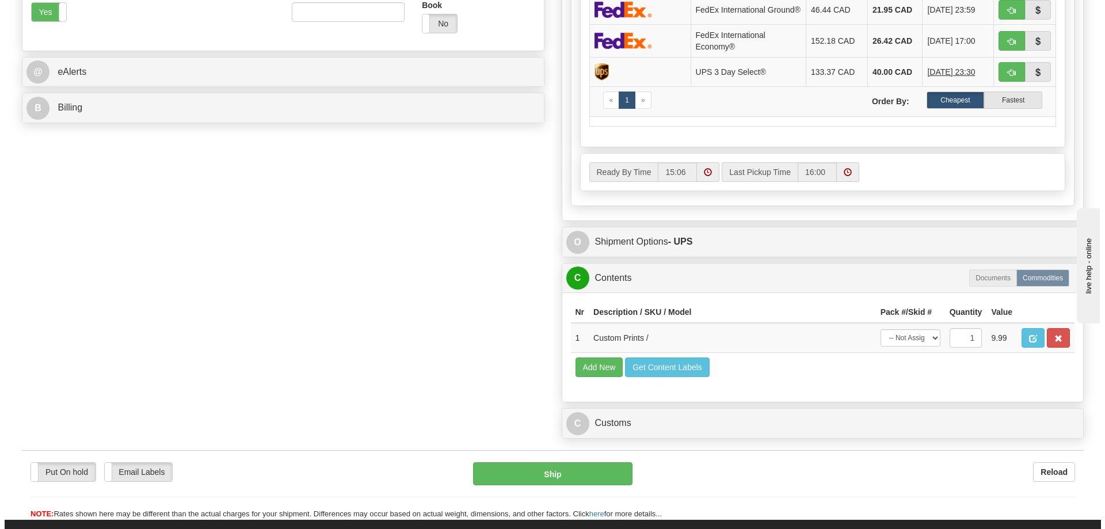
scroll to position [230, 0]
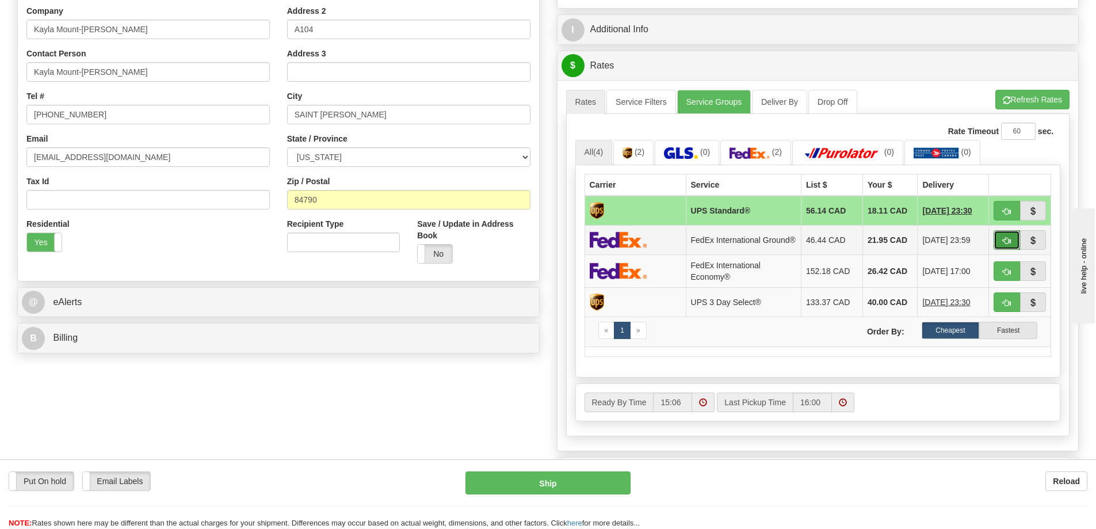
drag, startPoint x: 1013, startPoint y: 236, endPoint x: 1000, endPoint y: 239, distance: 13.0
click at [1009, 236] on button "button" at bounding box center [1007, 240] width 26 height 20
type input "92"
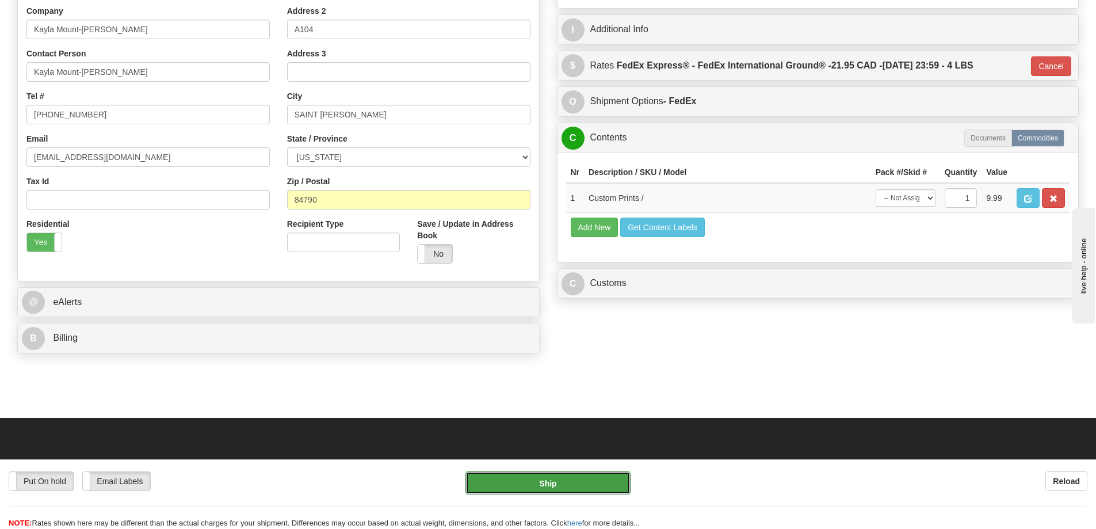
click at [614, 481] on button "Ship" at bounding box center [547, 482] width 165 height 23
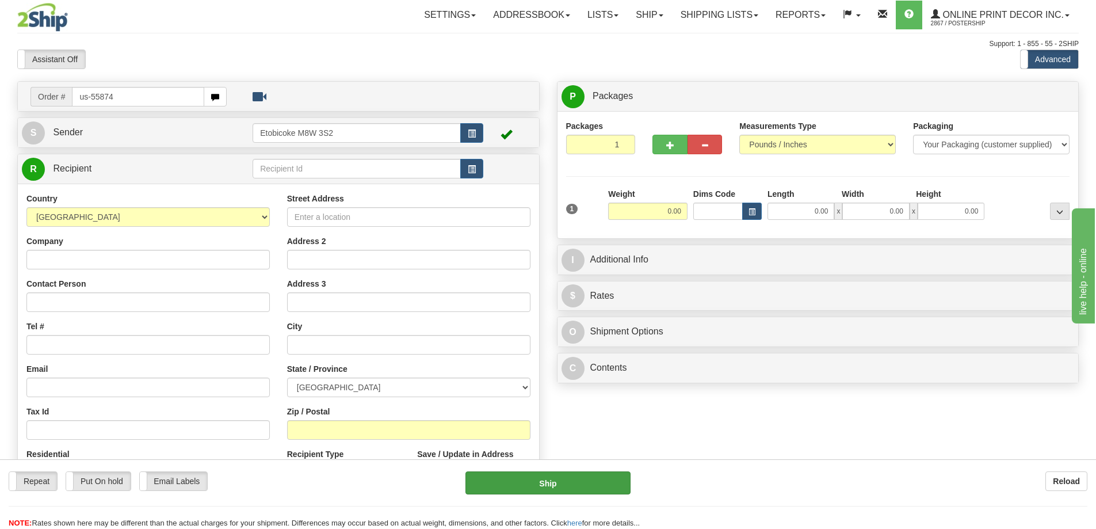
type input "us-55874"
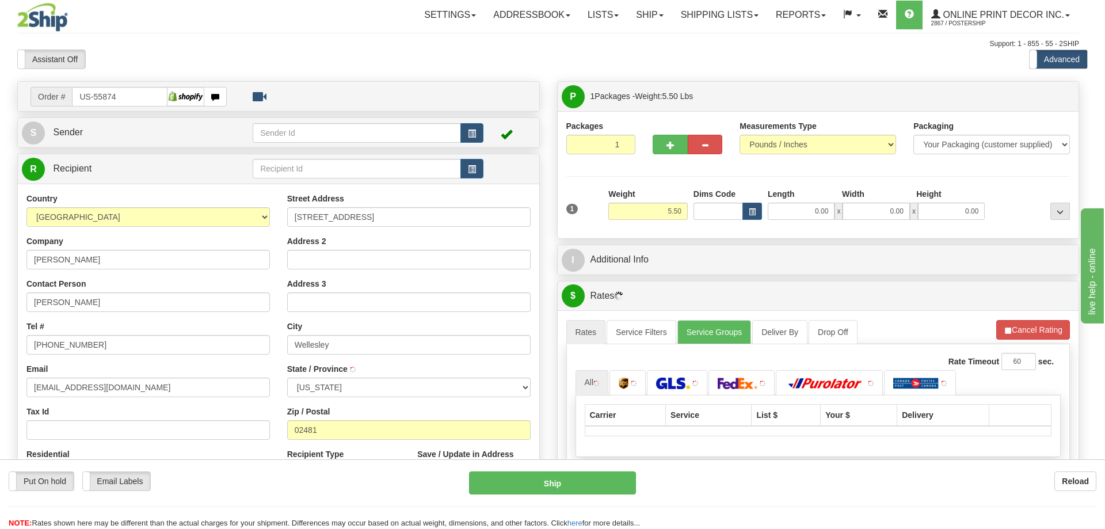
type input "[GEOGRAPHIC_DATA]"
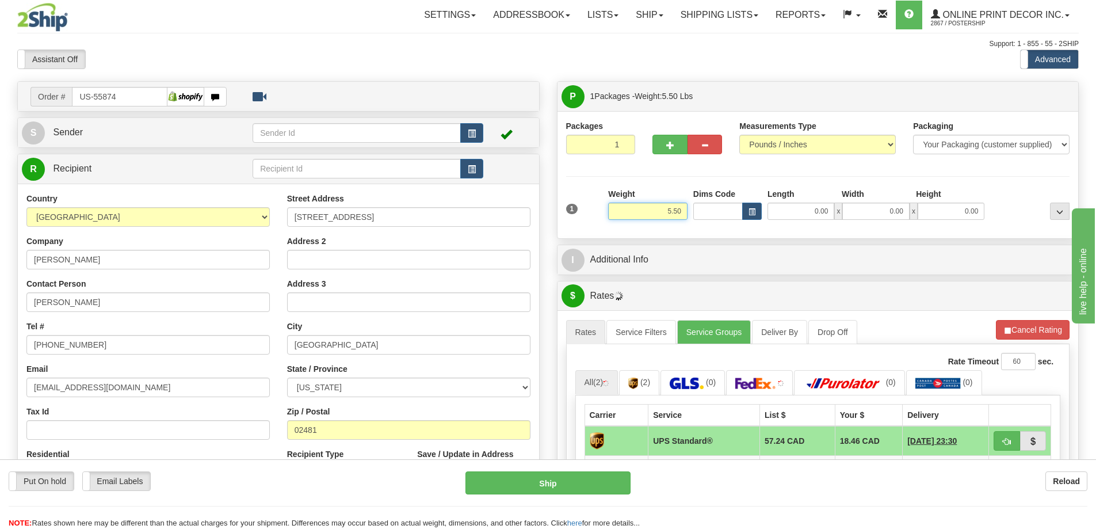
click at [684, 205] on input "5.50" at bounding box center [647, 211] width 79 height 17
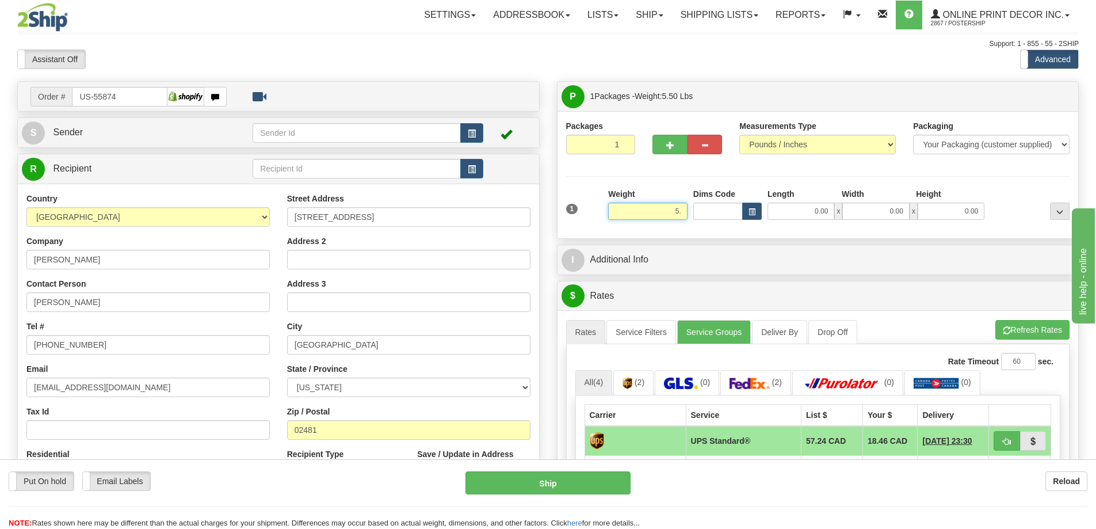
type input "5"
type input "2.00"
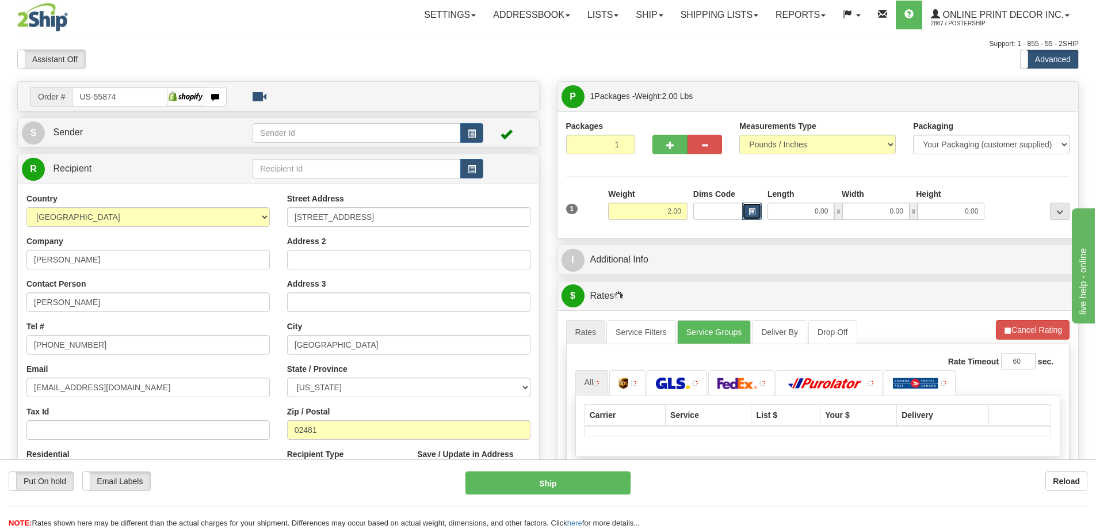
click at [749, 207] on button "button" at bounding box center [752, 211] width 20 height 17
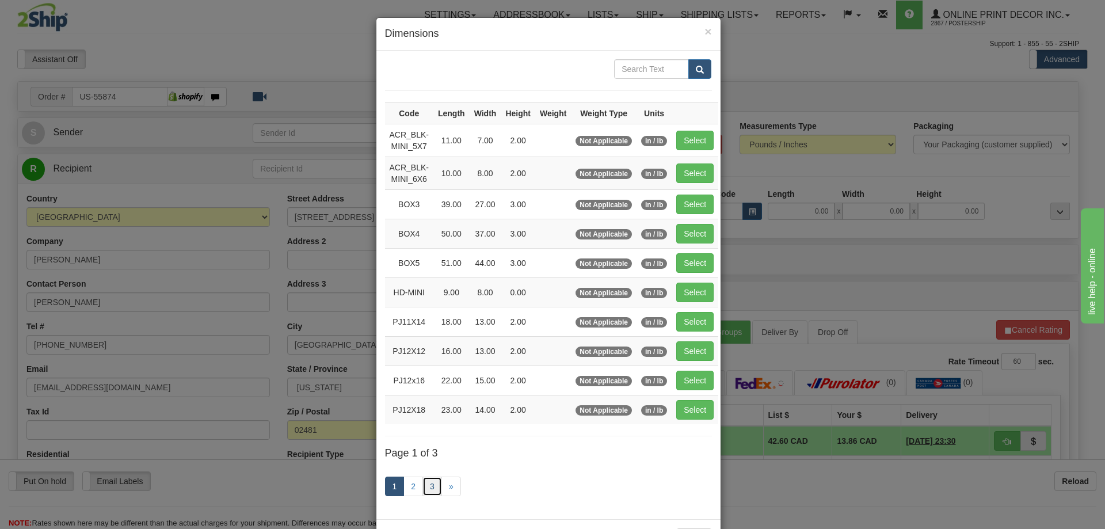
click at [425, 491] on link "3" at bounding box center [432, 486] width 20 height 20
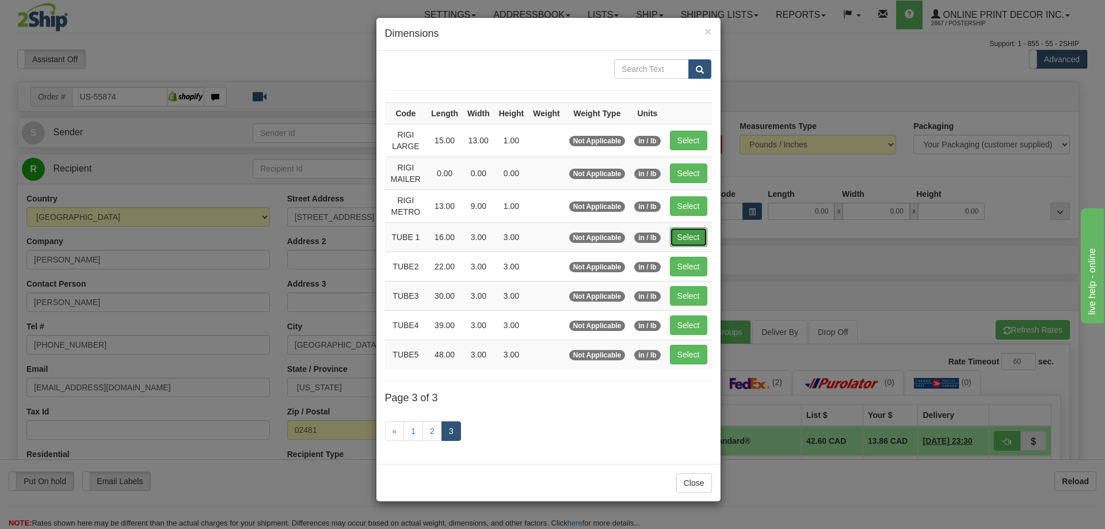
click at [685, 238] on button "Select" at bounding box center [688, 237] width 37 height 20
type input "TUBE 1"
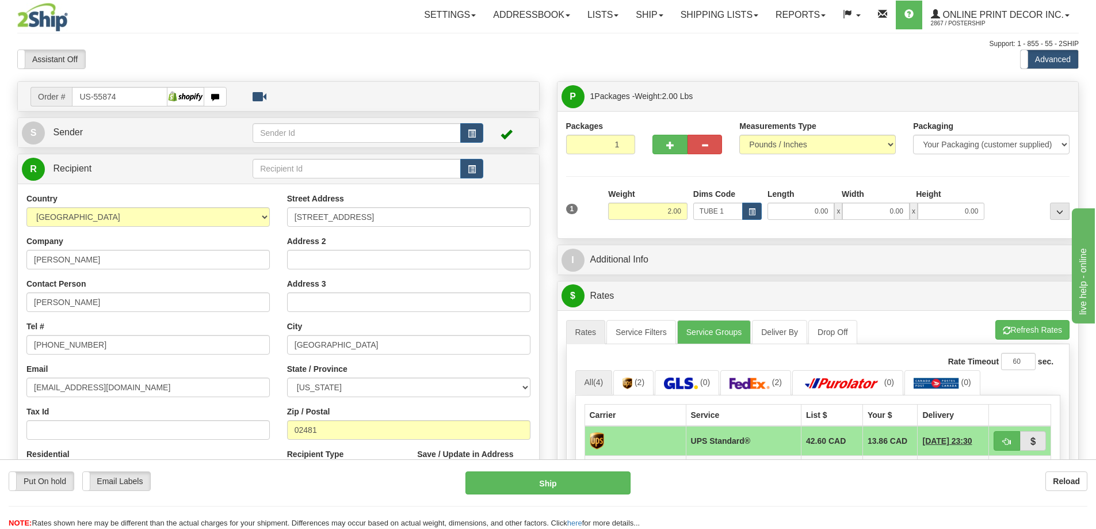
type input "16.00"
type input "3.00"
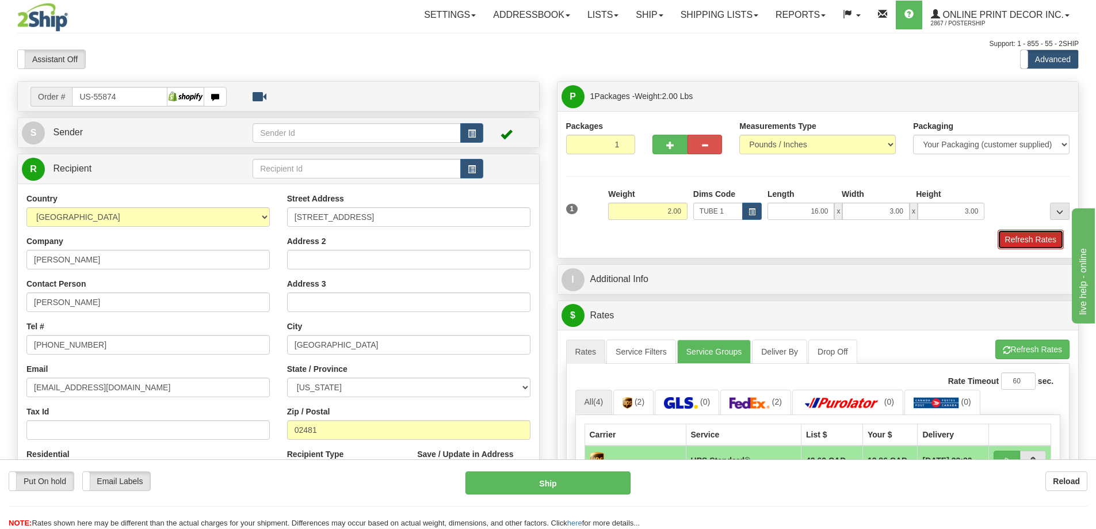
click at [1033, 234] on button "Refresh Rates" at bounding box center [1031, 240] width 66 height 20
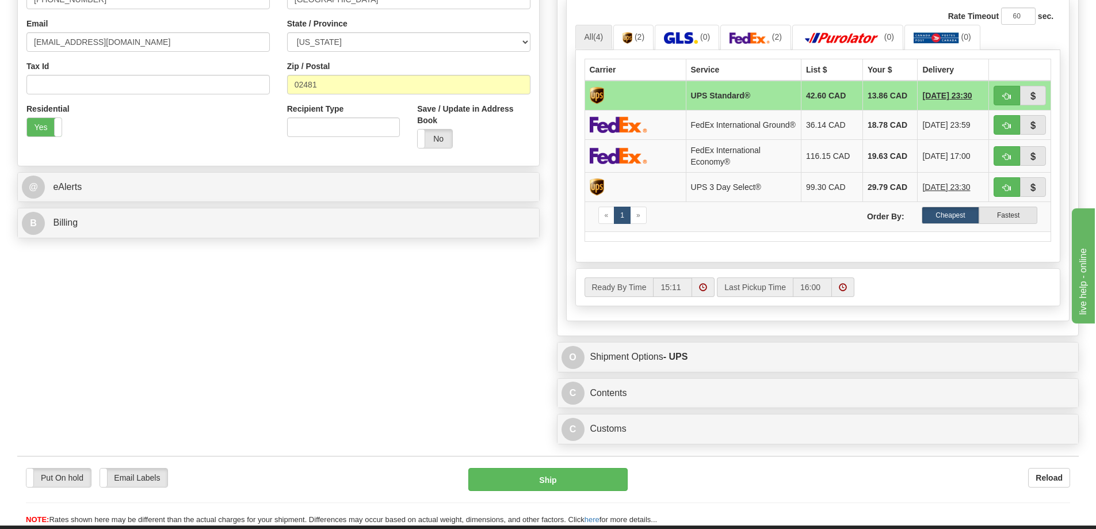
scroll to position [460, 0]
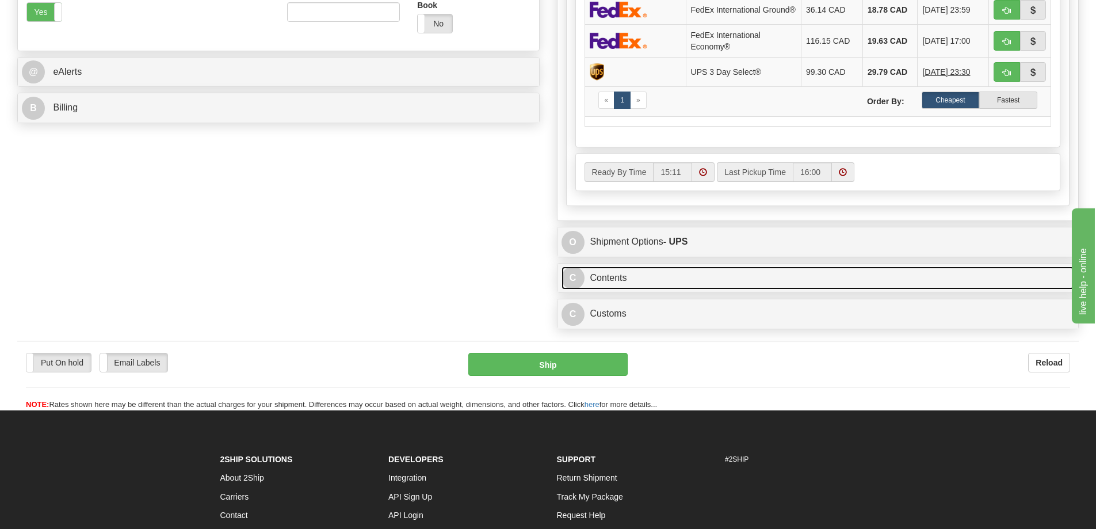
click at [796, 288] on link "C Contents" at bounding box center [818, 278] width 513 height 24
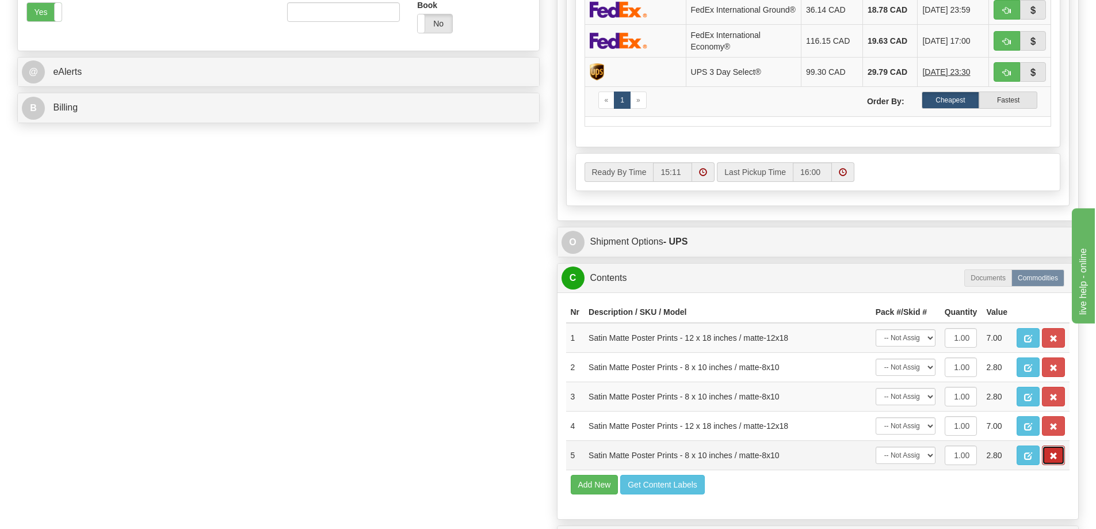
click at [1048, 460] on button "button" at bounding box center [1053, 455] width 23 height 20
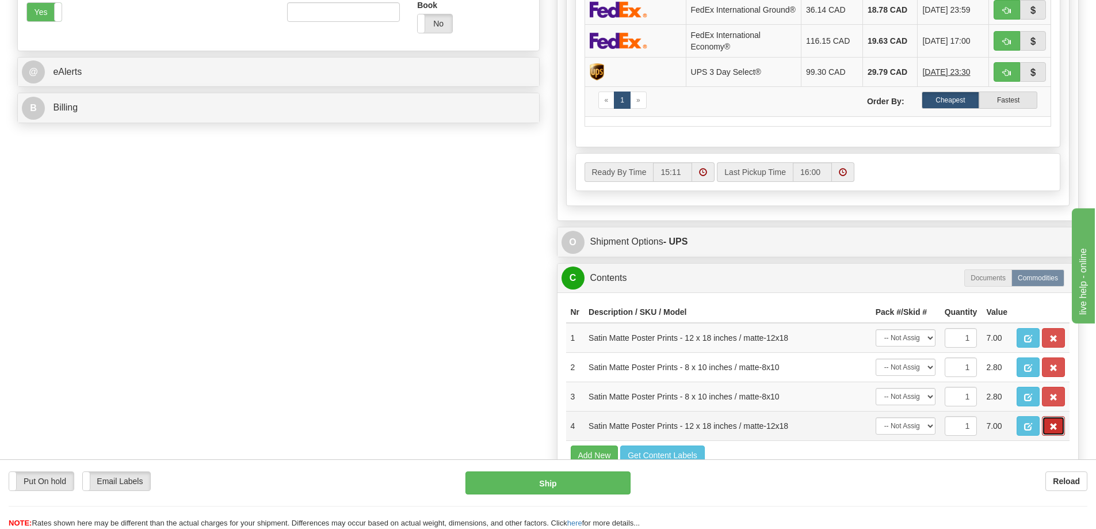
click at [1049, 430] on span "button" at bounding box center [1053, 426] width 8 height 7
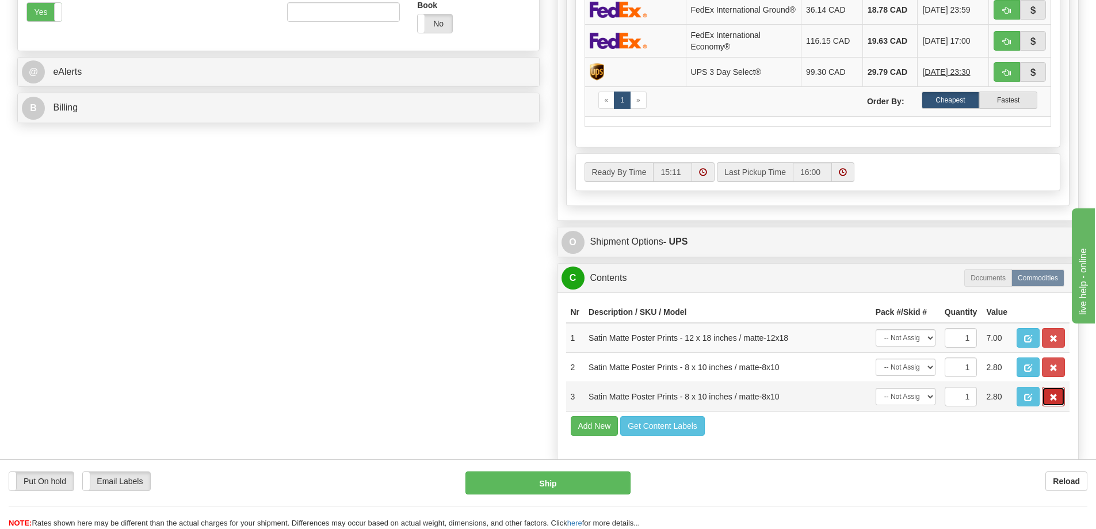
click at [1048, 406] on button "button" at bounding box center [1053, 397] width 23 height 20
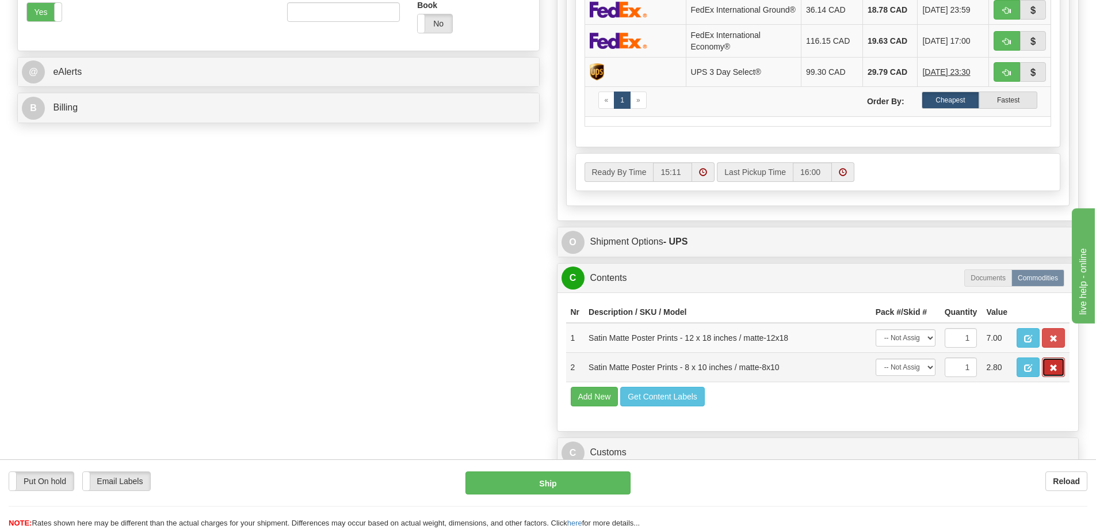
click at [1050, 377] on button "button" at bounding box center [1053, 367] width 23 height 20
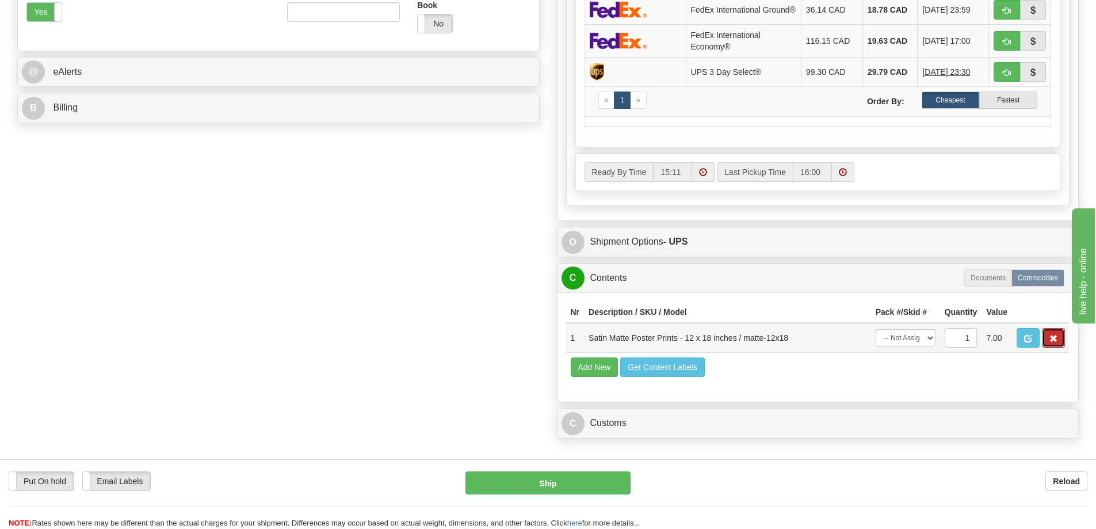
click at [1043, 345] on button "button" at bounding box center [1053, 338] width 23 height 20
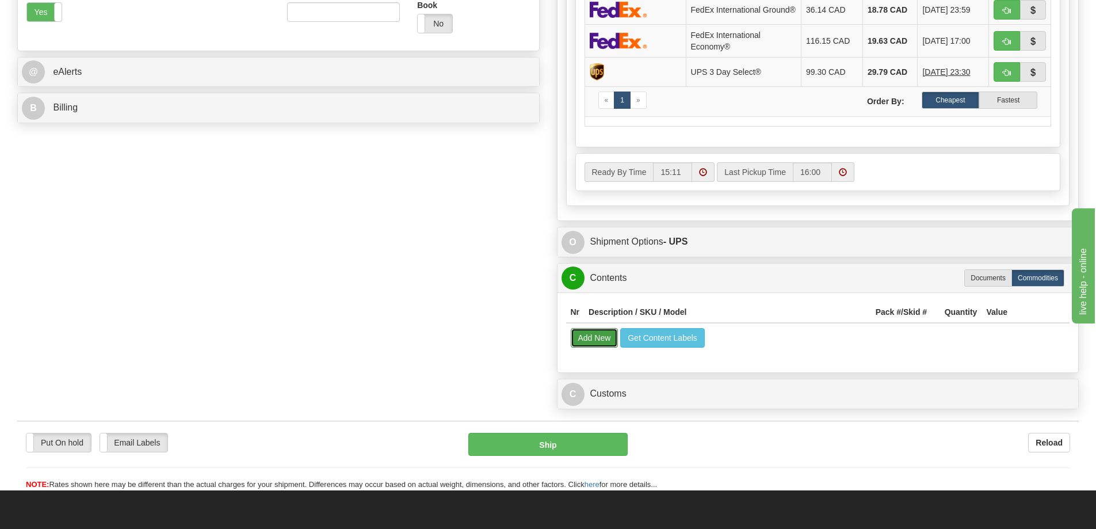
click at [608, 341] on button "Add New" at bounding box center [595, 338] width 48 height 20
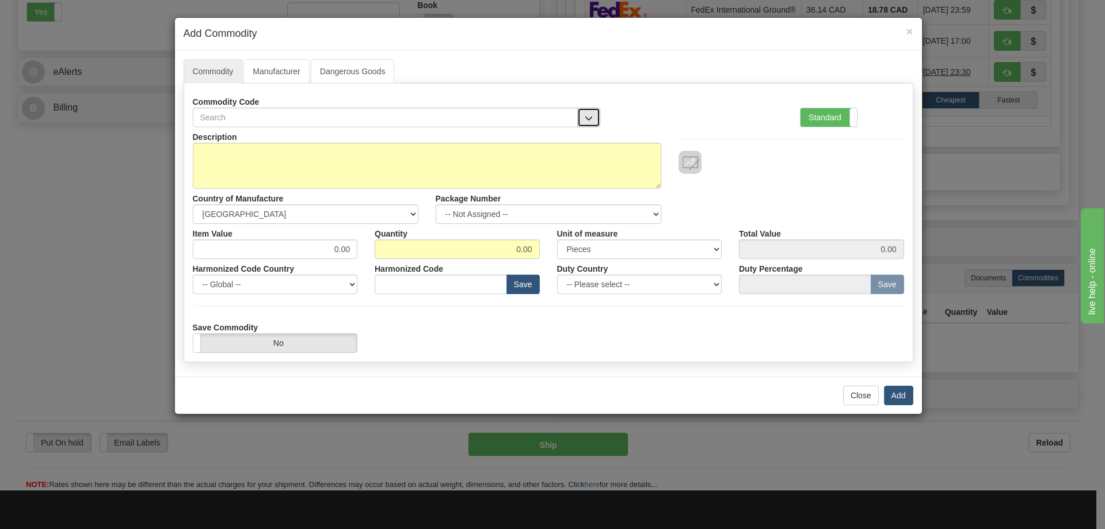
click at [594, 113] on button "button" at bounding box center [588, 118] width 23 height 20
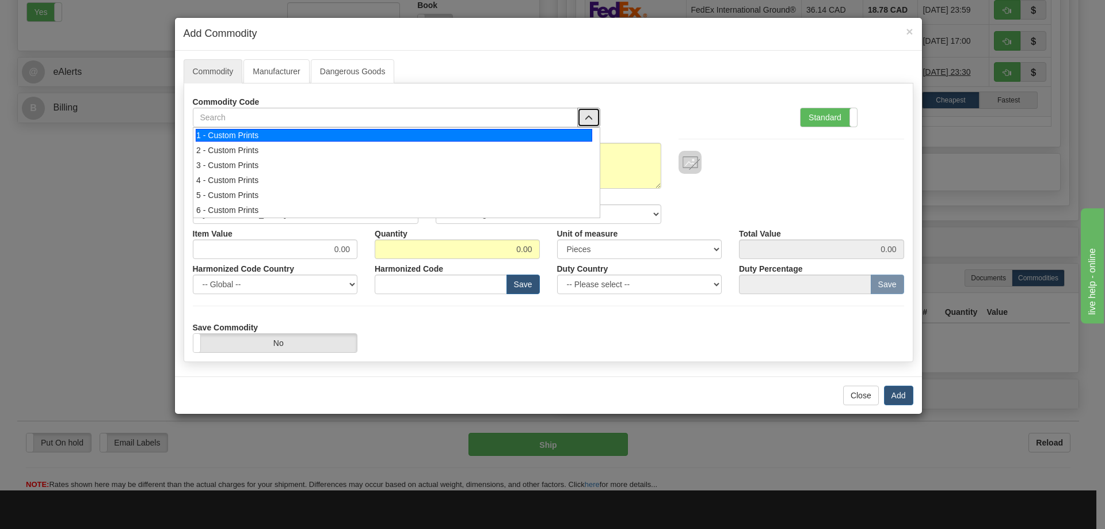
click at [574, 129] on div "1 - Custom Prints" at bounding box center [394, 135] width 396 height 13
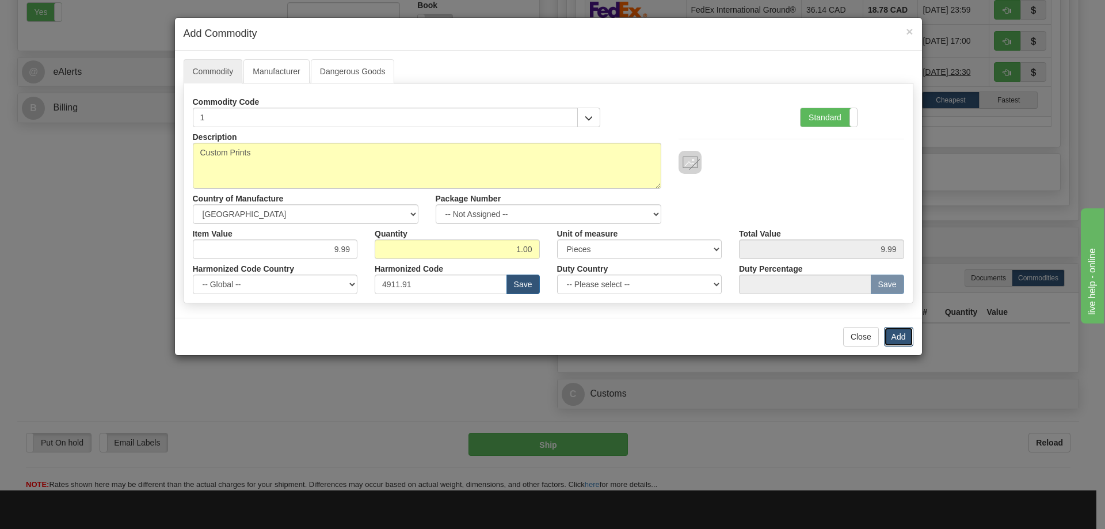
click at [895, 337] on button "Add" at bounding box center [898, 337] width 29 height 20
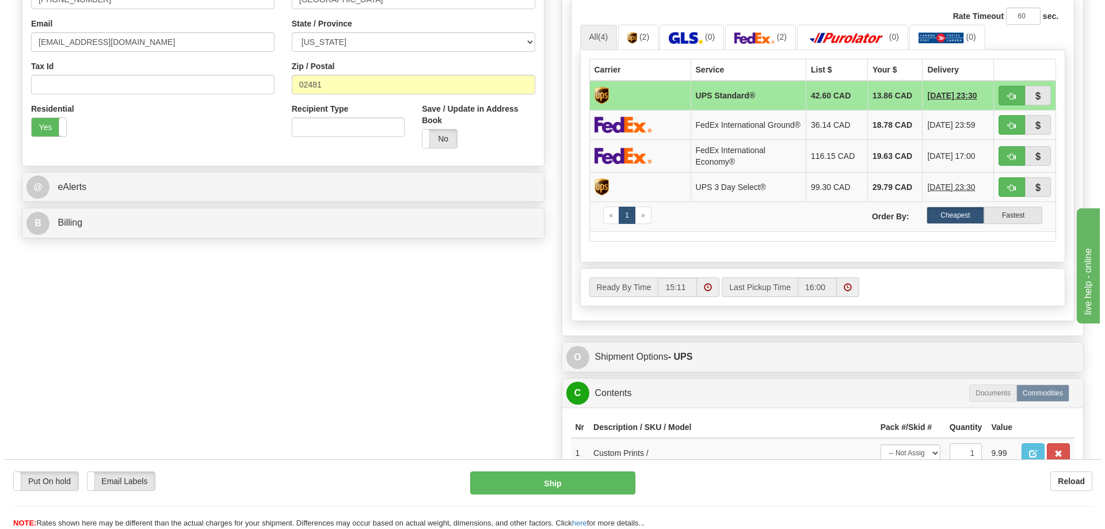
scroll to position [173, 0]
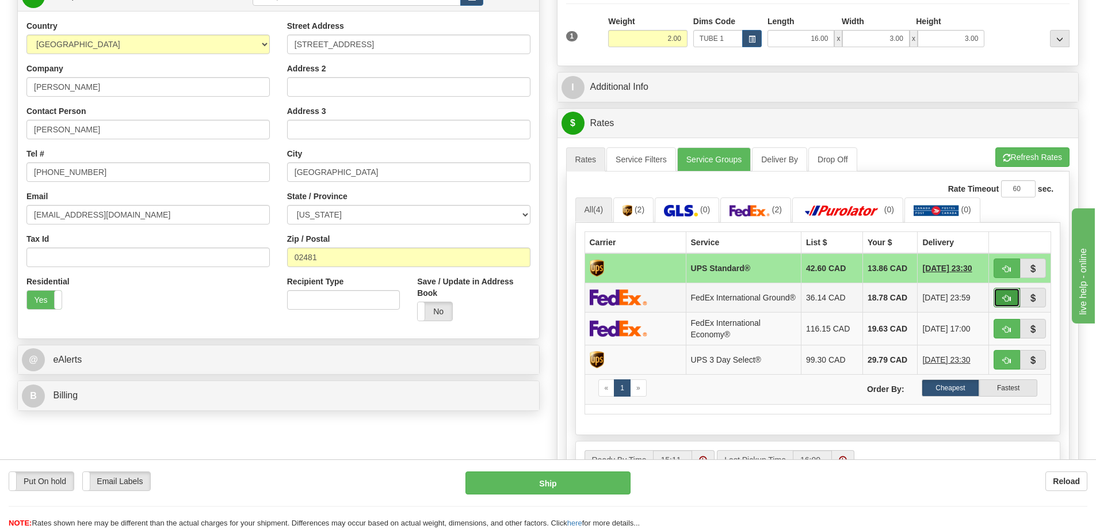
click at [1006, 299] on span "button" at bounding box center [1007, 298] width 8 height 7
type input "92"
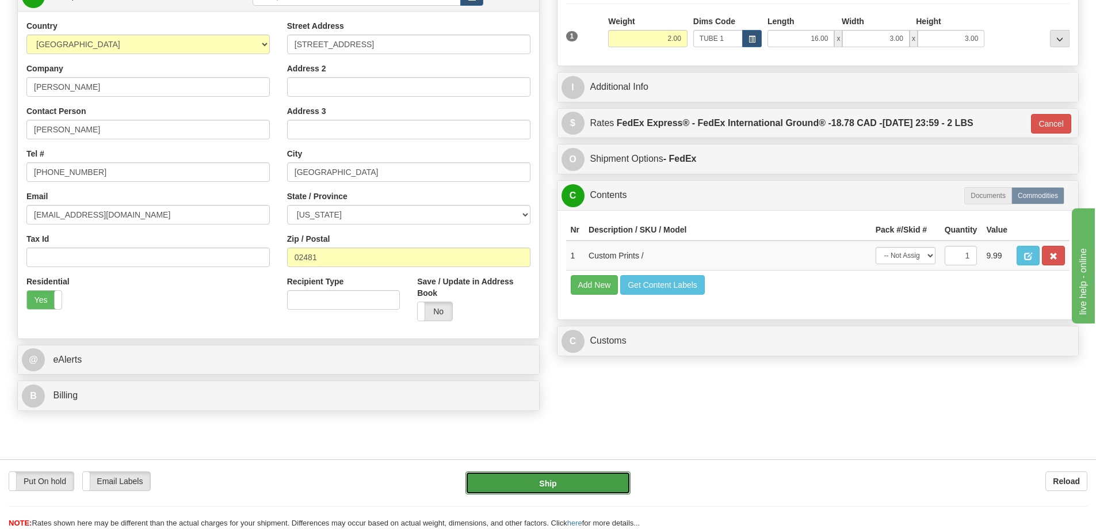
click at [595, 483] on button "Ship" at bounding box center [547, 482] width 165 height 23
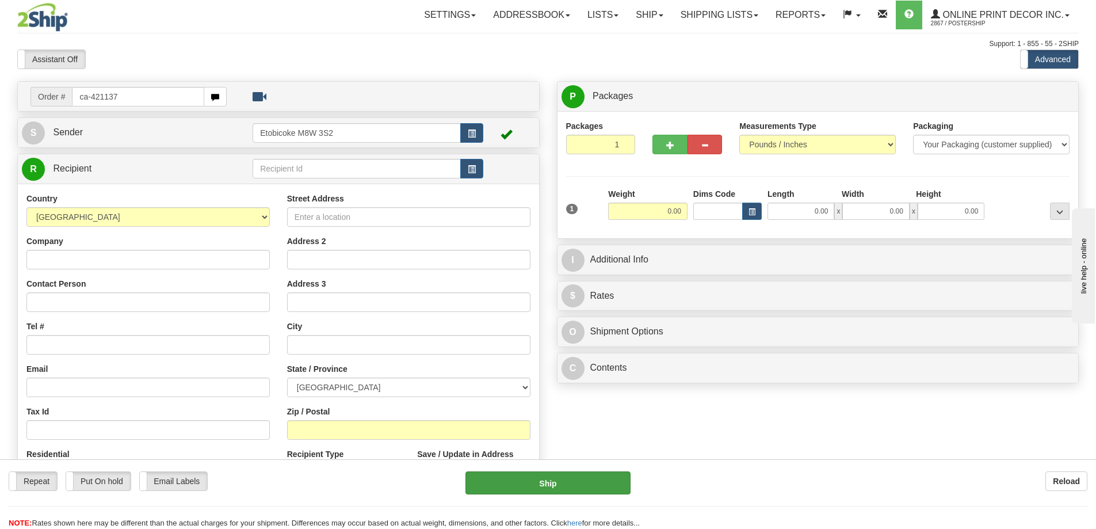
type input "ca-421137"
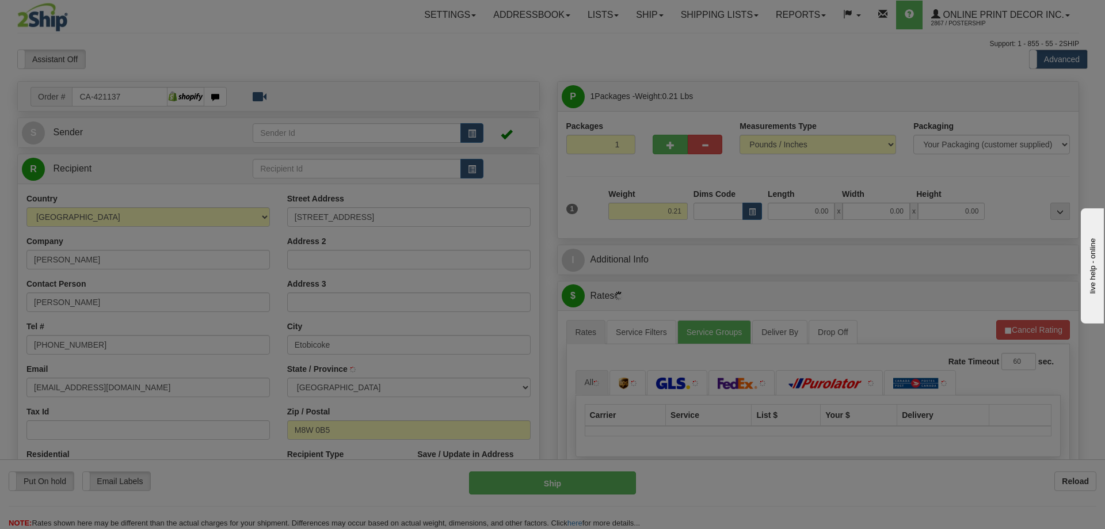
type input "ETOBICOKE"
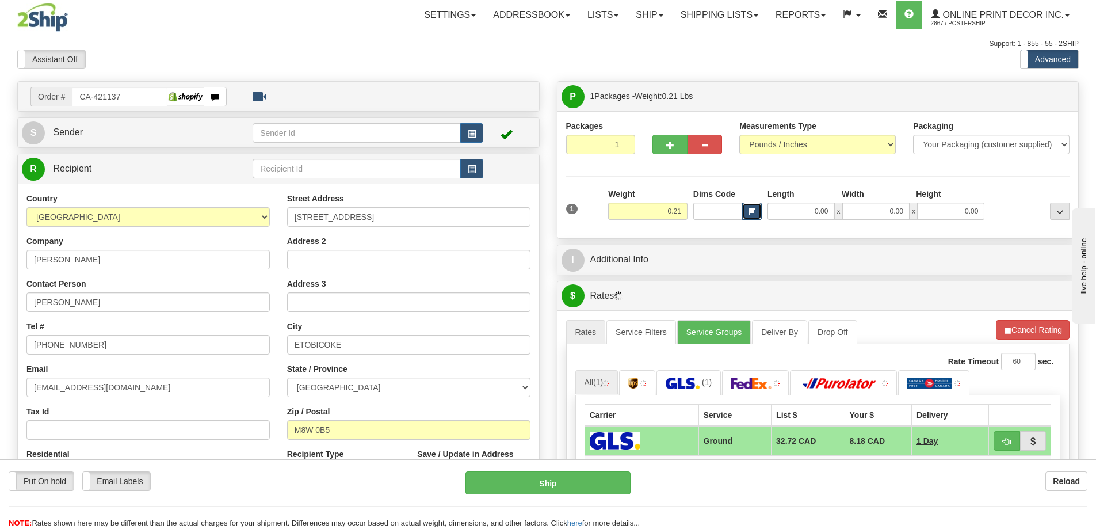
click at [755, 210] on span "button" at bounding box center [752, 212] width 7 height 6
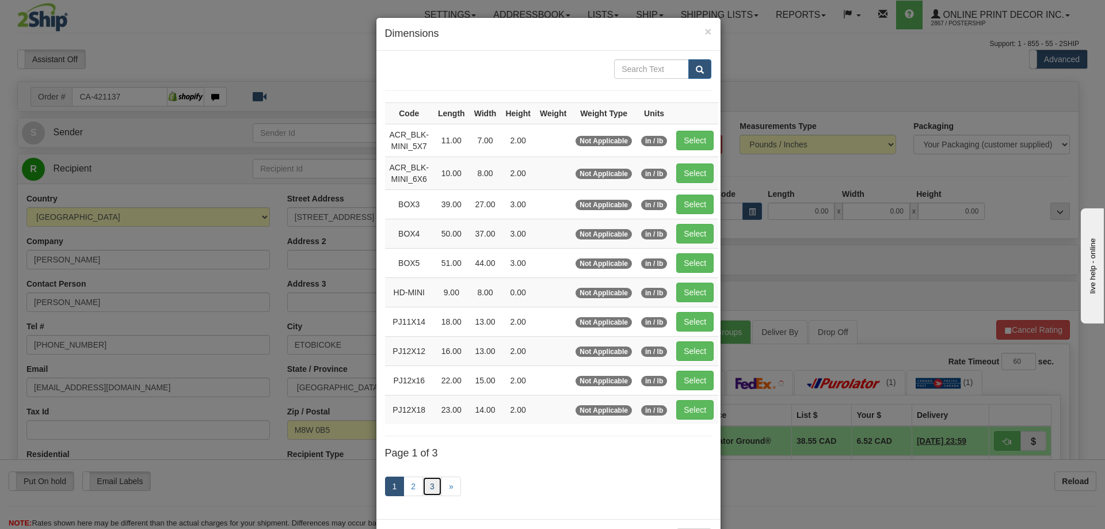
click at [428, 486] on link "3" at bounding box center [432, 486] width 20 height 20
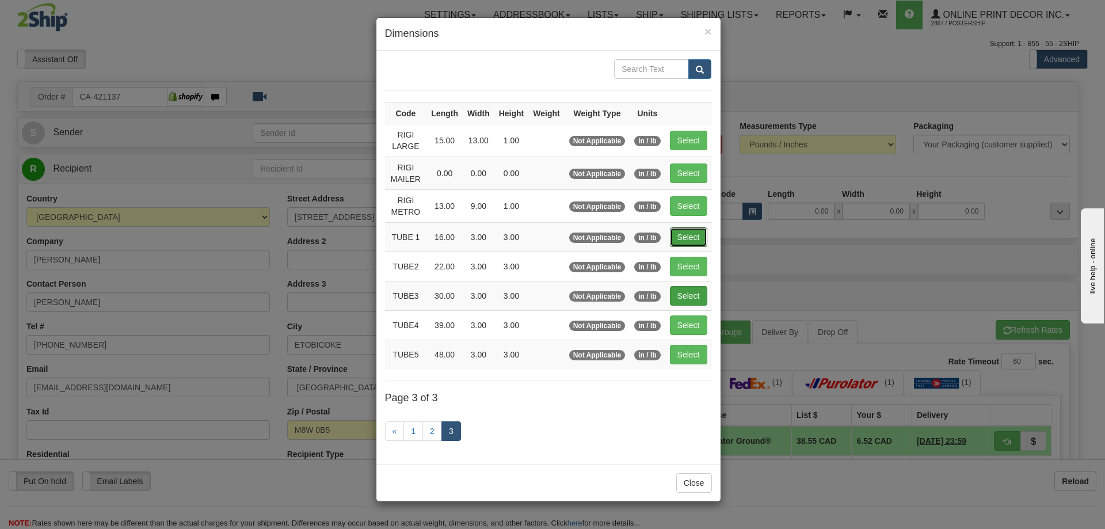
drag, startPoint x: 698, startPoint y: 232, endPoint x: 692, endPoint y: 239, distance: 9.0
click at [699, 233] on button "Select" at bounding box center [688, 237] width 37 height 20
type input "TUBE 1"
type input "16.00"
type input "3.00"
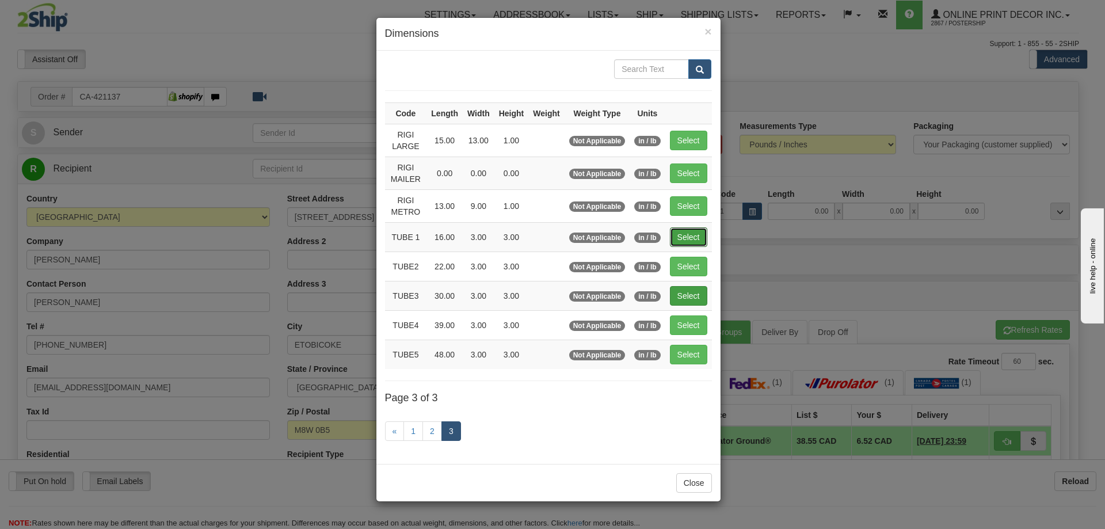
type input "3.00"
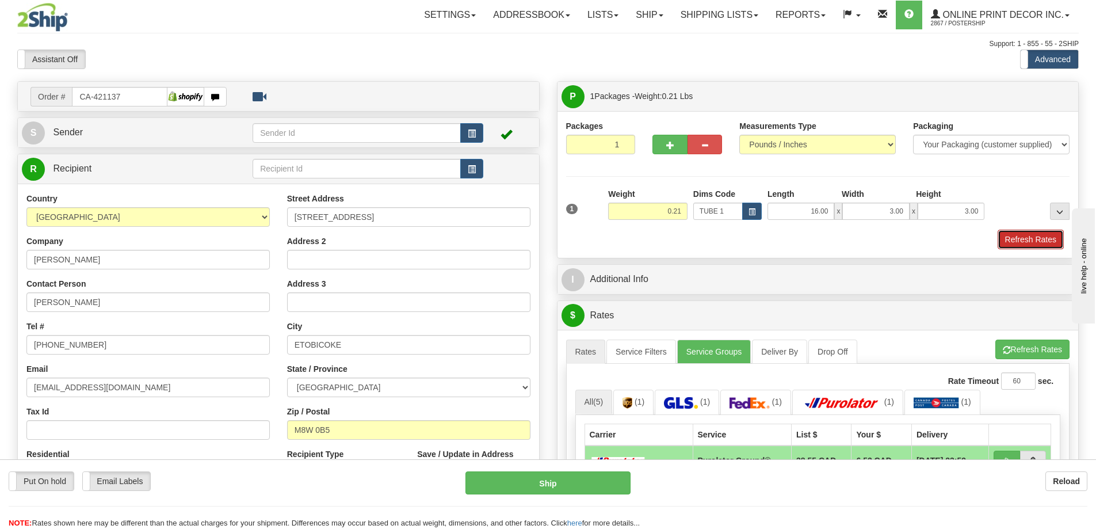
click at [1041, 238] on button "Refresh Rates" at bounding box center [1031, 240] width 66 height 20
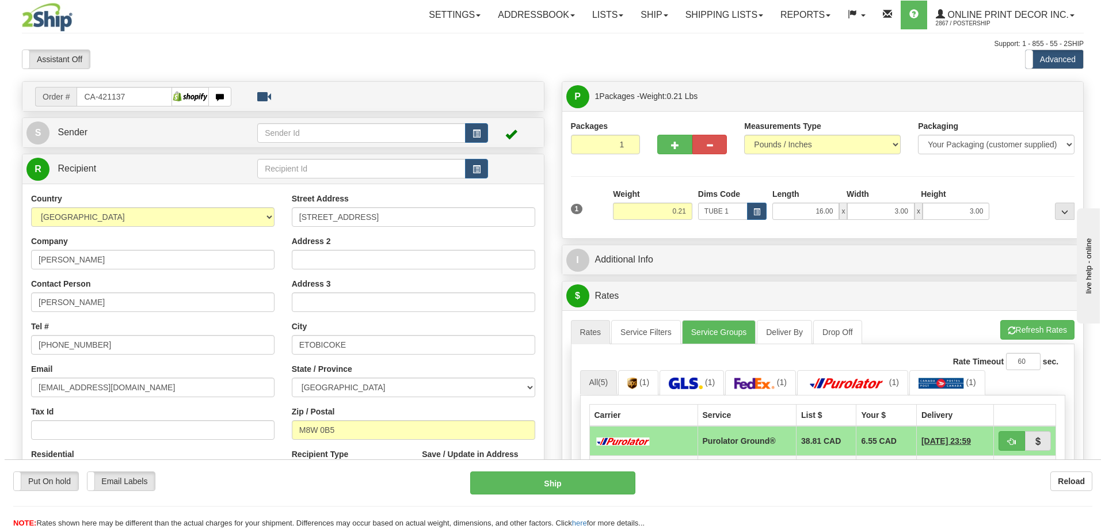
scroll to position [115, 0]
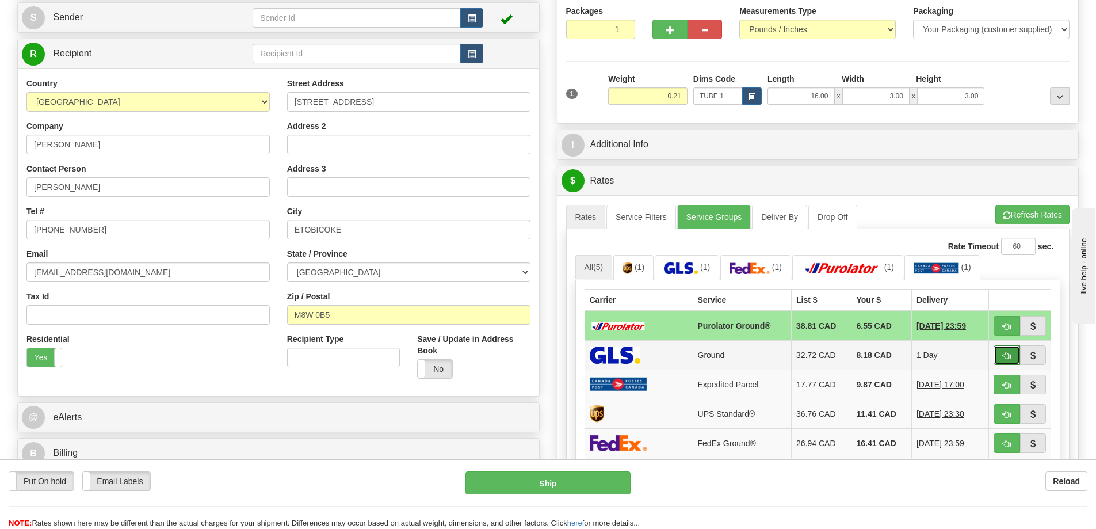
click at [1007, 352] on button "button" at bounding box center [1007, 355] width 26 height 20
type input "1"
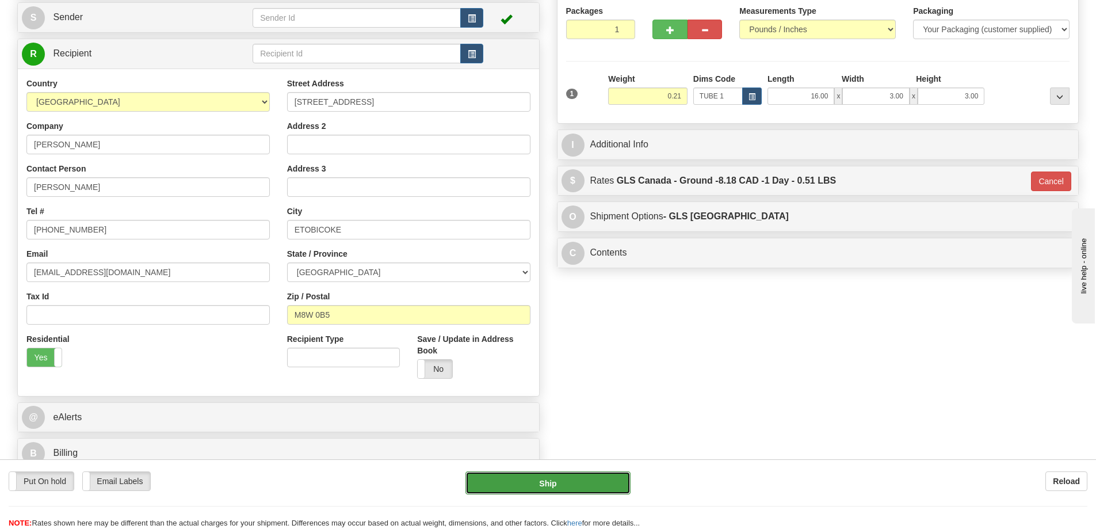
click at [601, 488] on button "Ship" at bounding box center [547, 482] width 165 height 23
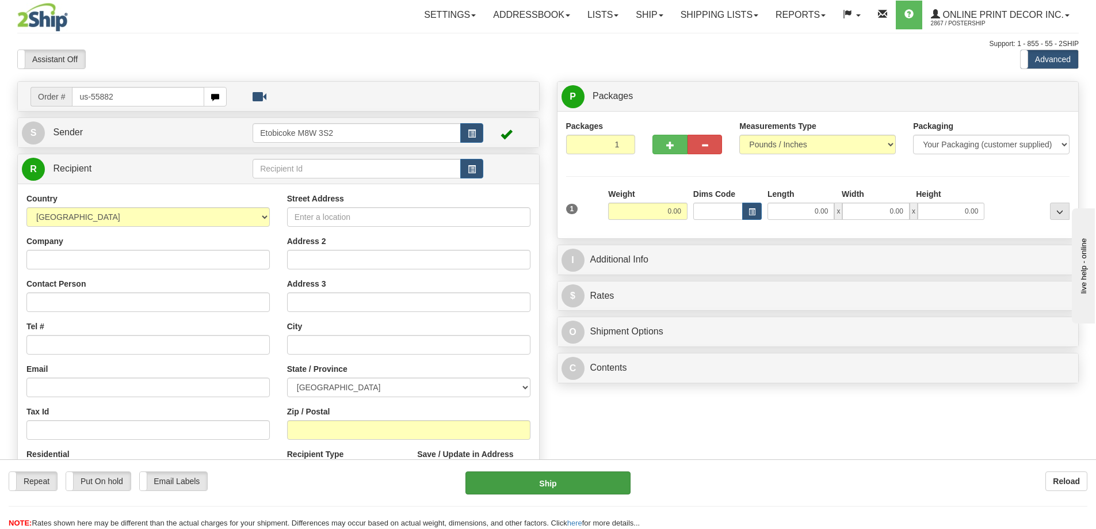
type input "us-55882"
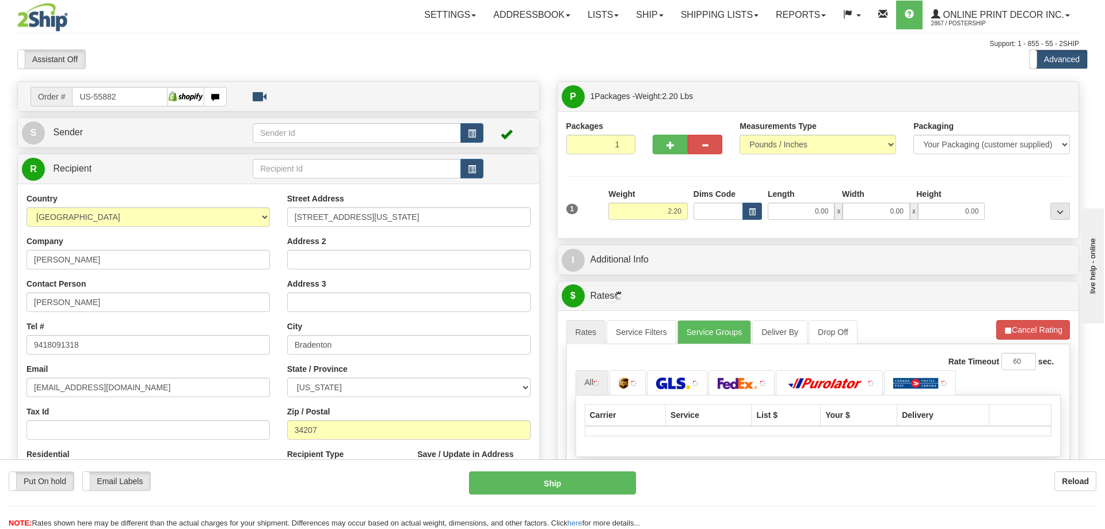
type input "BRADENTON"
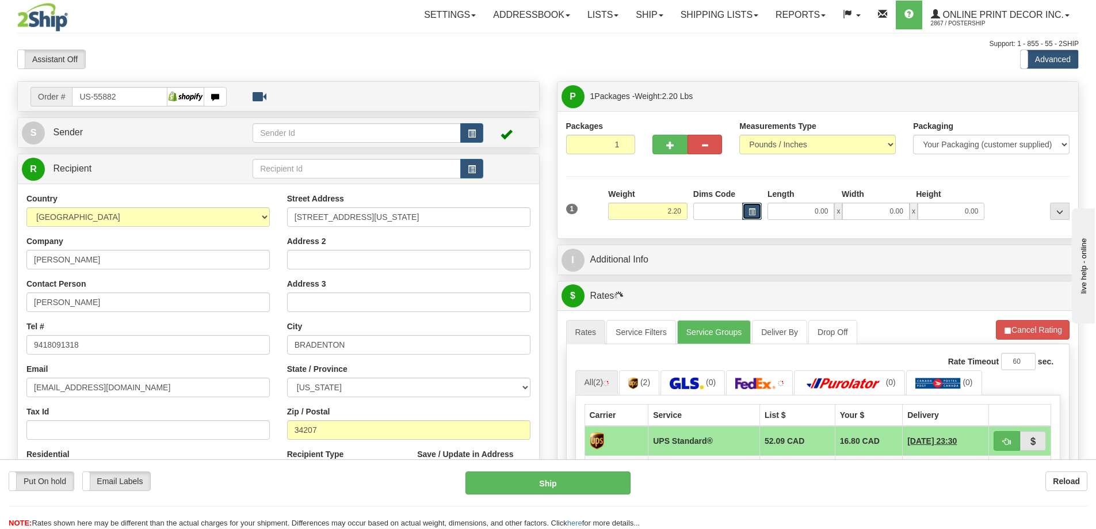
click at [752, 211] on span "button" at bounding box center [752, 212] width 7 height 6
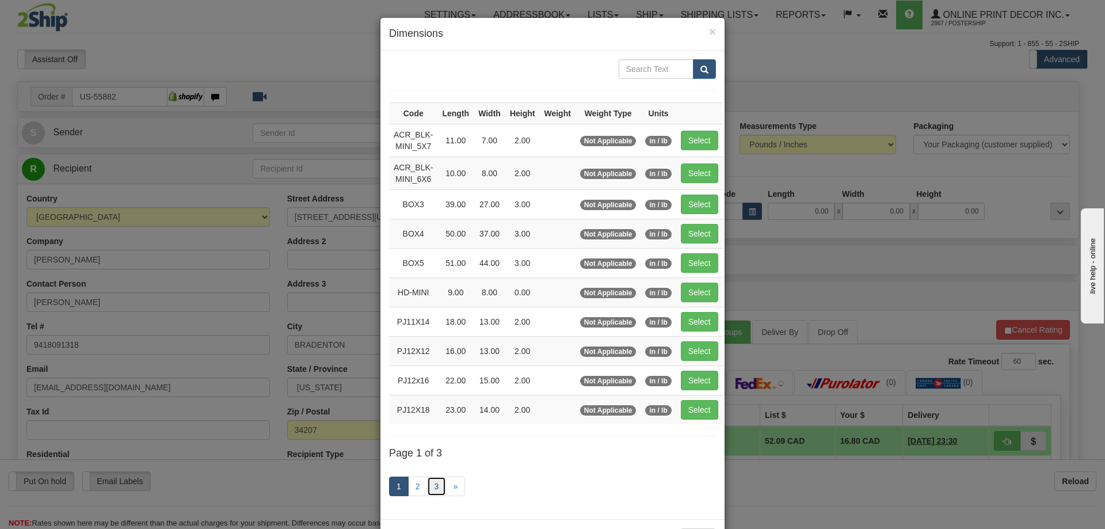
click at [434, 482] on link "3" at bounding box center [437, 486] width 20 height 20
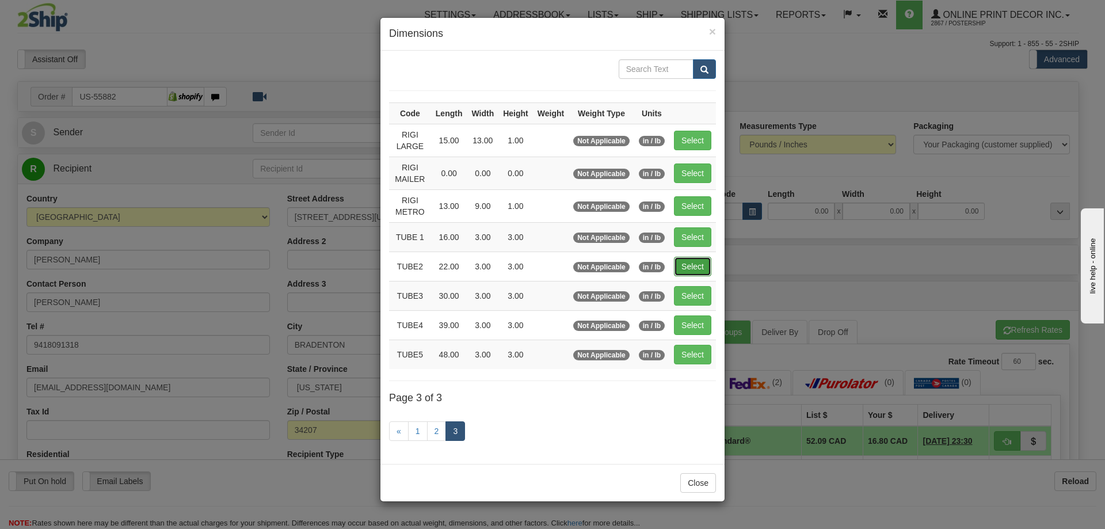
click at [696, 263] on button "Select" at bounding box center [692, 267] width 37 height 20
type input "TUBE2"
type input "22.00"
type input "3.00"
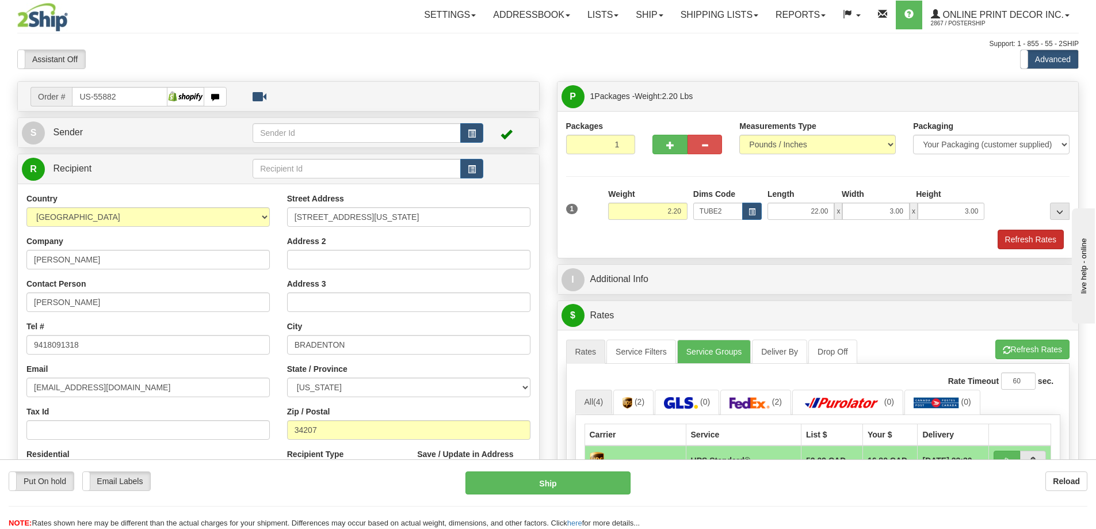
click at [1037, 235] on div "1 Weight 2.20 Dims Code TUBE2" at bounding box center [818, 218] width 504 height 61
click at [1028, 242] on button "Refresh Rates" at bounding box center [1031, 240] width 66 height 20
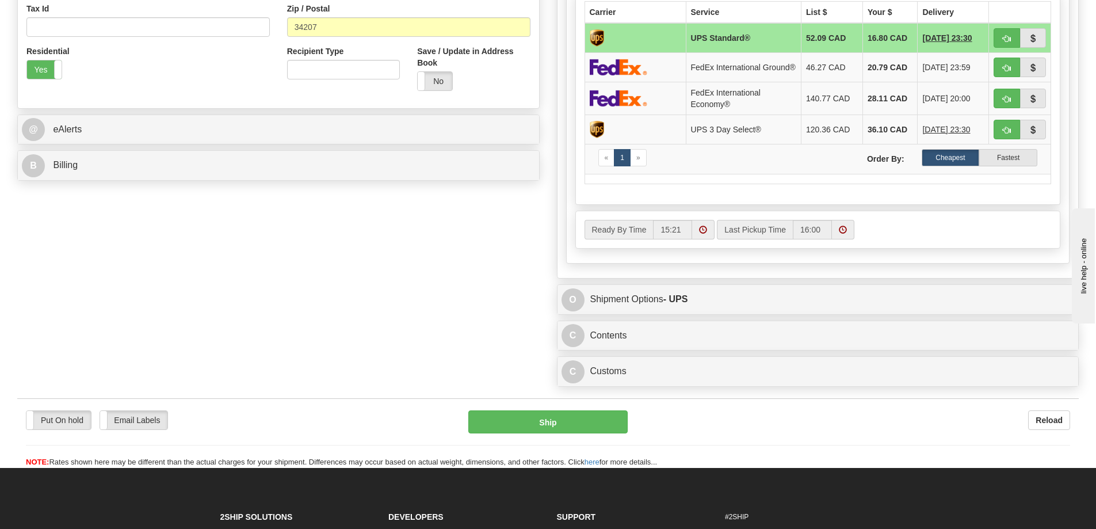
scroll to position [518, 0]
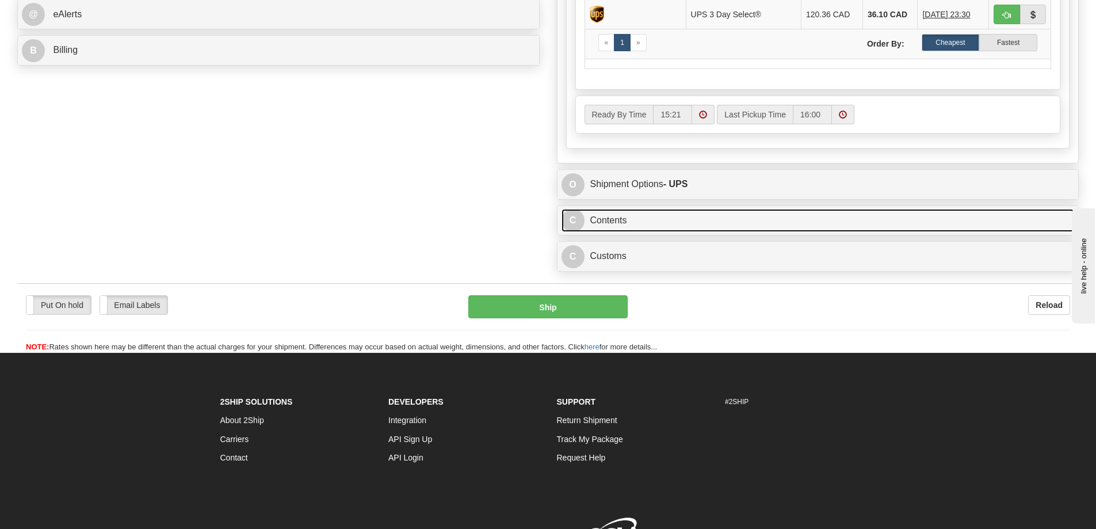
click at [835, 226] on link "C Contents" at bounding box center [818, 221] width 513 height 24
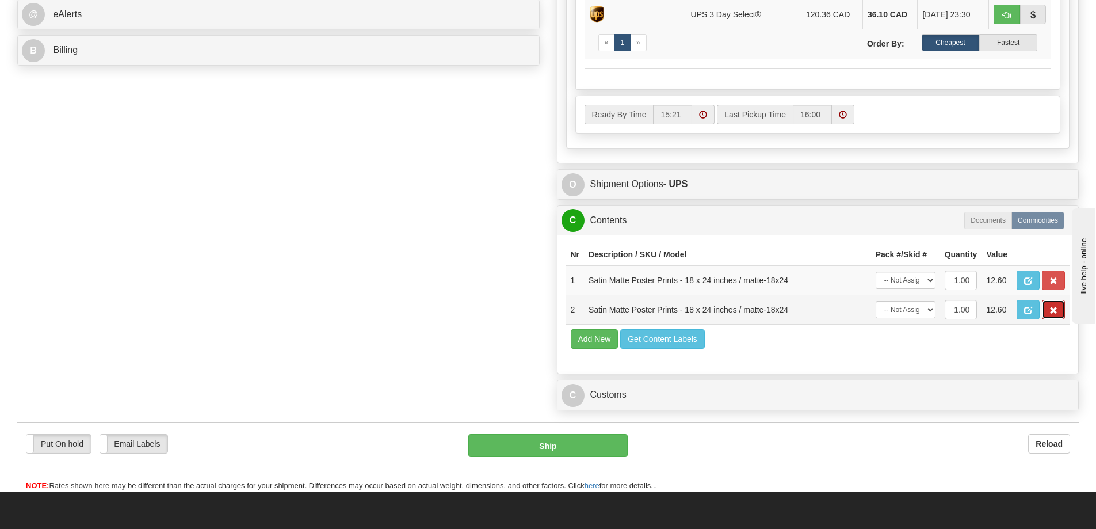
drag, startPoint x: 1058, startPoint y: 316, endPoint x: 1053, endPoint y: 312, distance: 6.1
click at [1058, 314] on button "button" at bounding box center [1053, 310] width 23 height 20
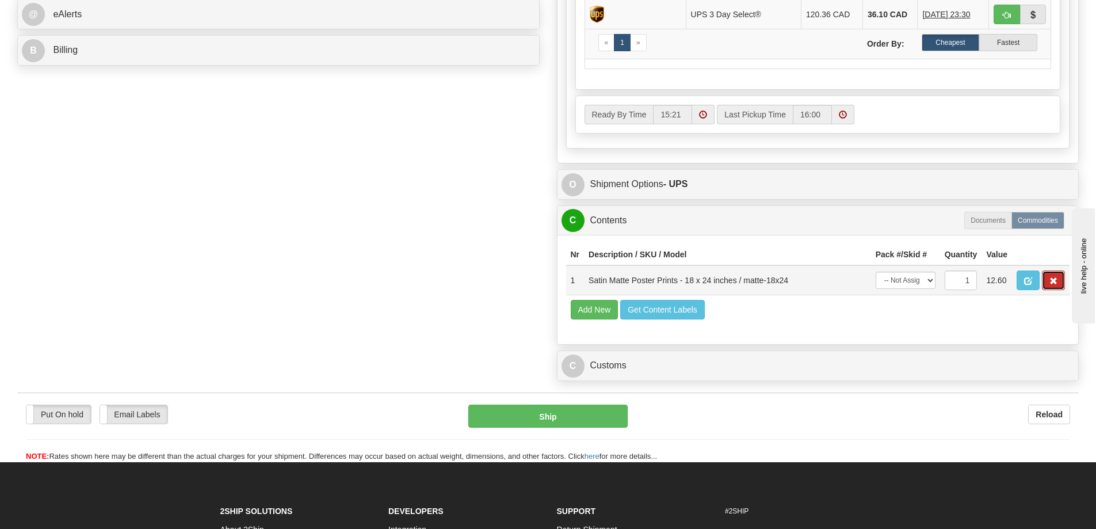
click at [1044, 289] on button "button" at bounding box center [1053, 280] width 23 height 20
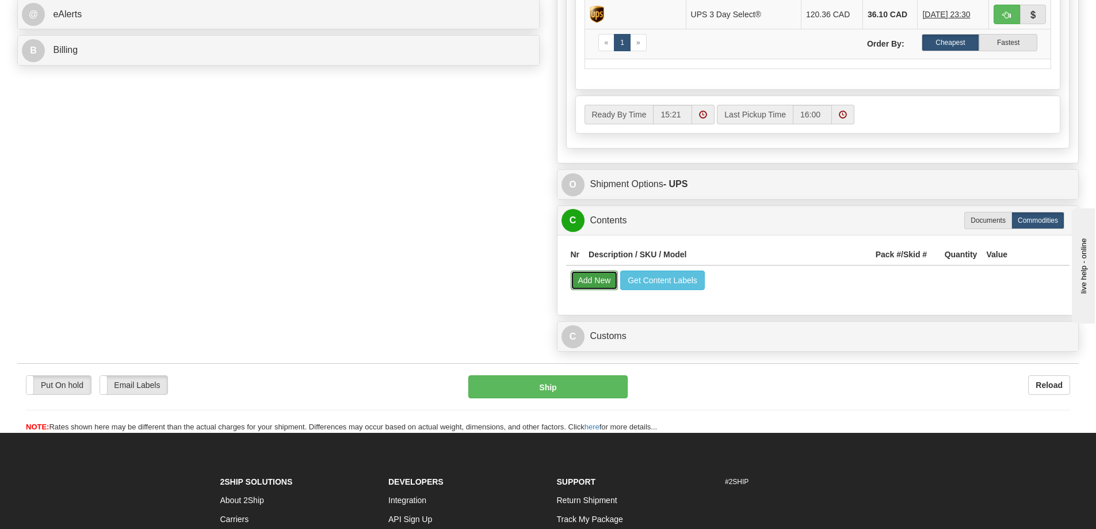
click at [597, 282] on button "Add New" at bounding box center [595, 280] width 48 height 20
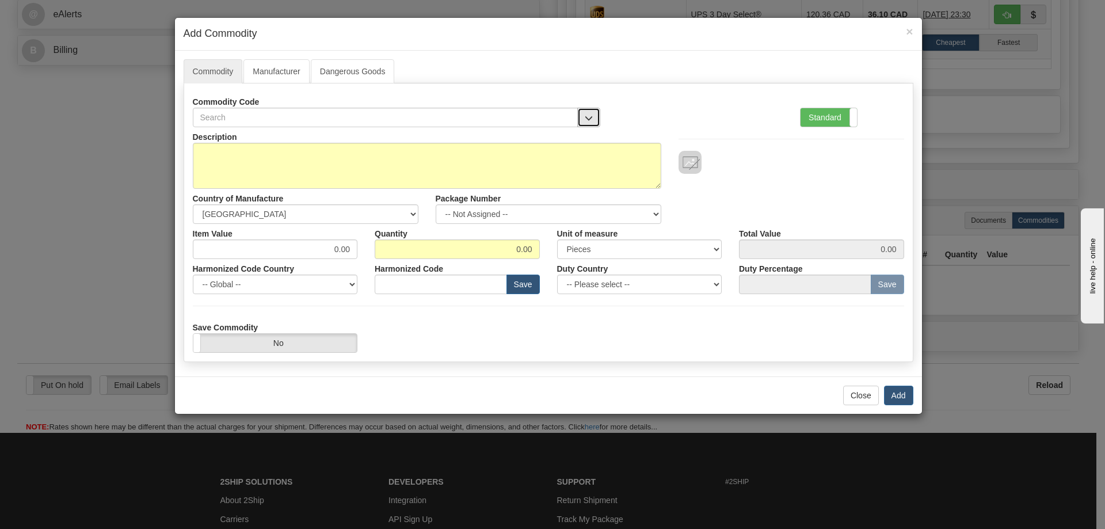
click at [591, 111] on button "button" at bounding box center [588, 118] width 23 height 20
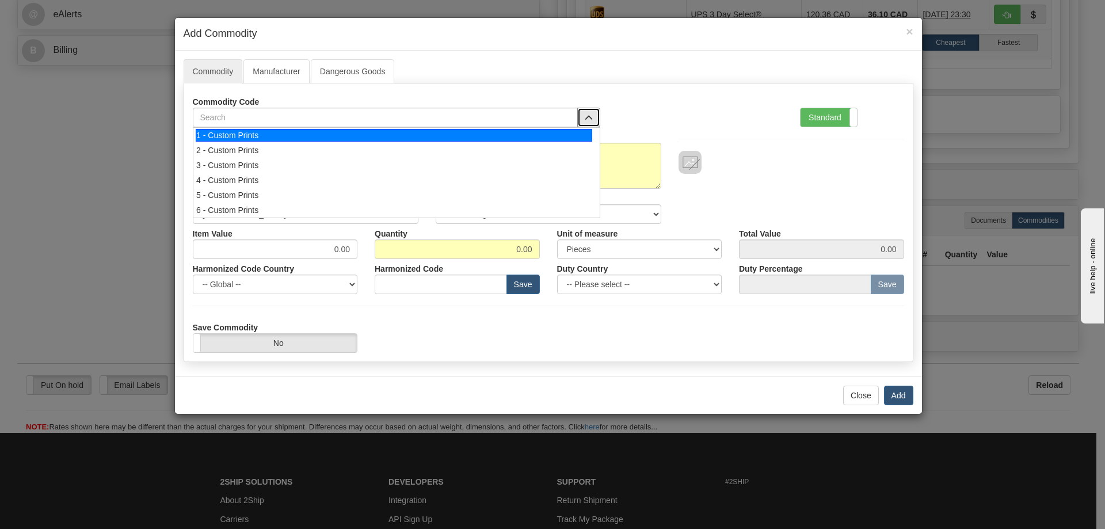
click at [573, 131] on div "1 - Custom Prints" at bounding box center [394, 135] width 396 height 13
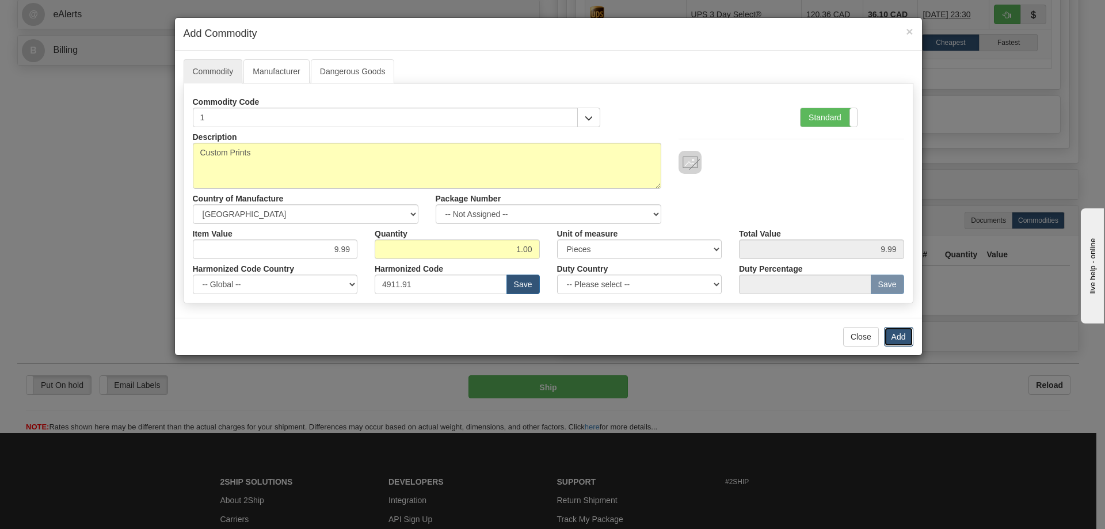
click at [900, 338] on button "Add" at bounding box center [898, 337] width 29 height 20
click at [899, 335] on button "Add" at bounding box center [898, 337] width 29 height 20
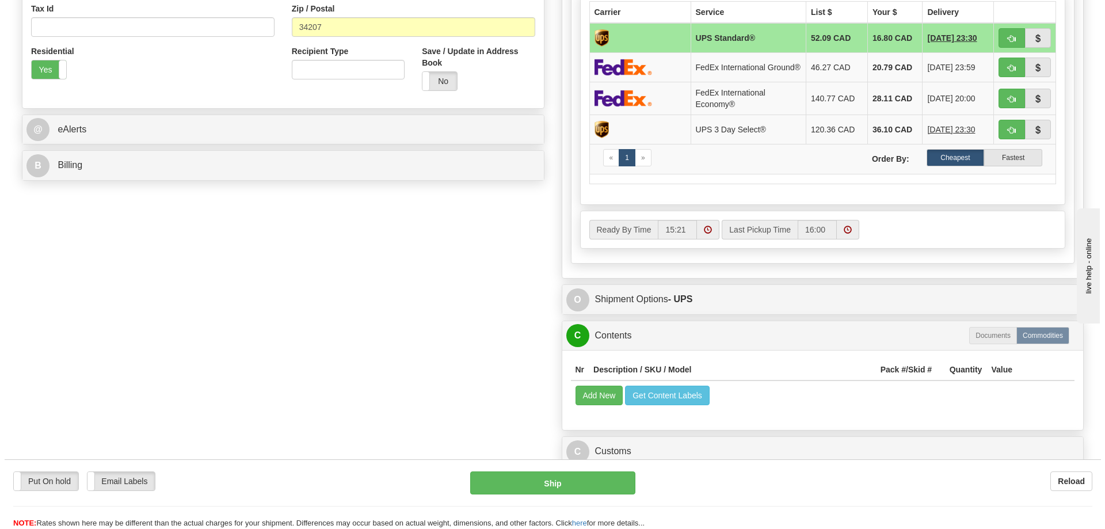
scroll to position [230, 0]
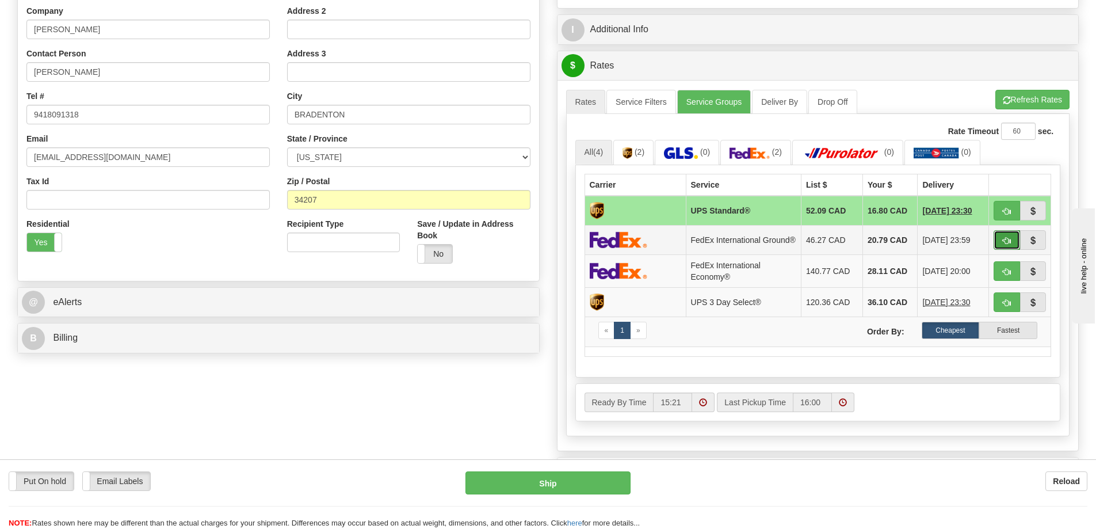
click at [1003, 240] on span "button" at bounding box center [1007, 240] width 8 height 7
type input "92"
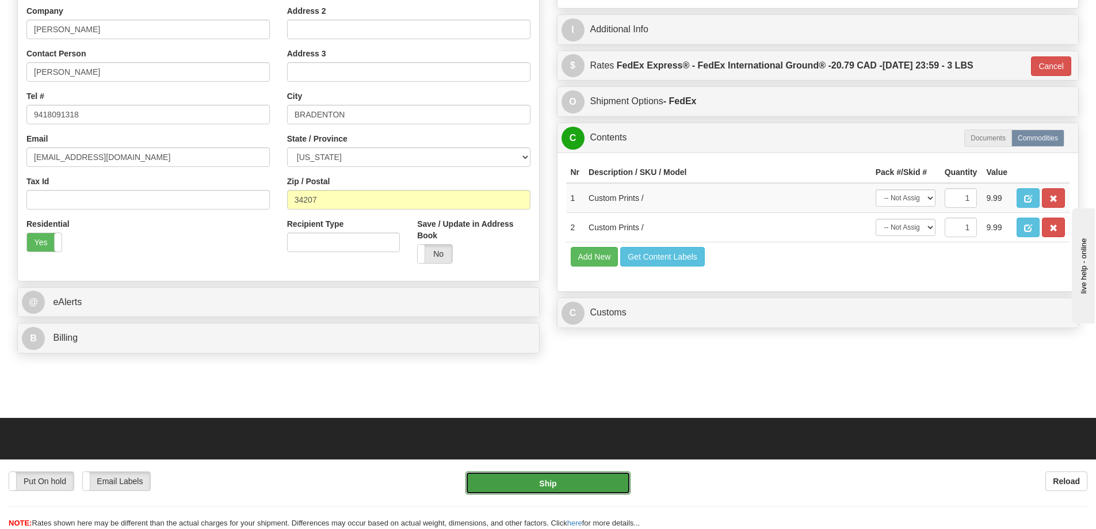
click at [598, 481] on button "Ship" at bounding box center [547, 482] width 165 height 23
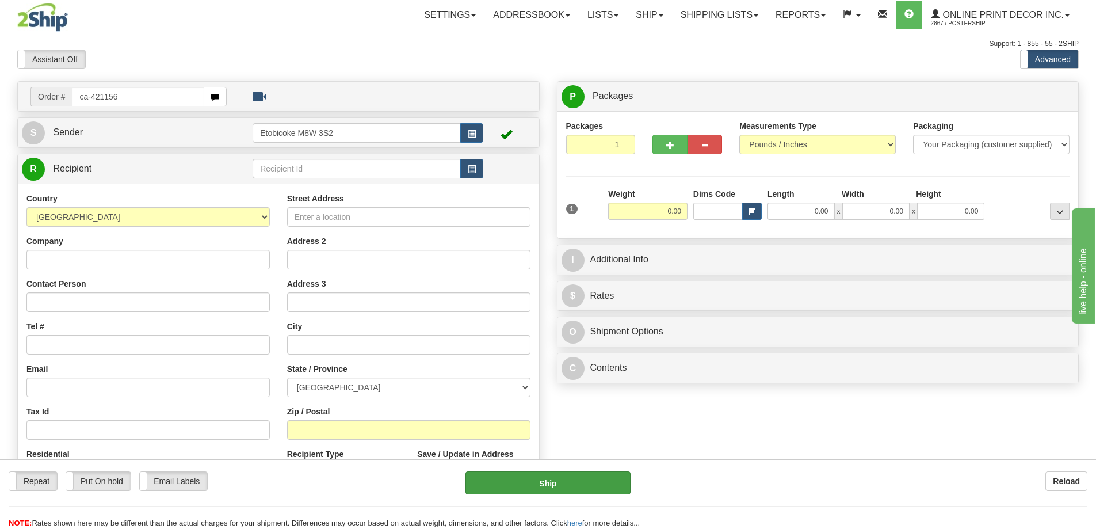
type input "ca-421156"
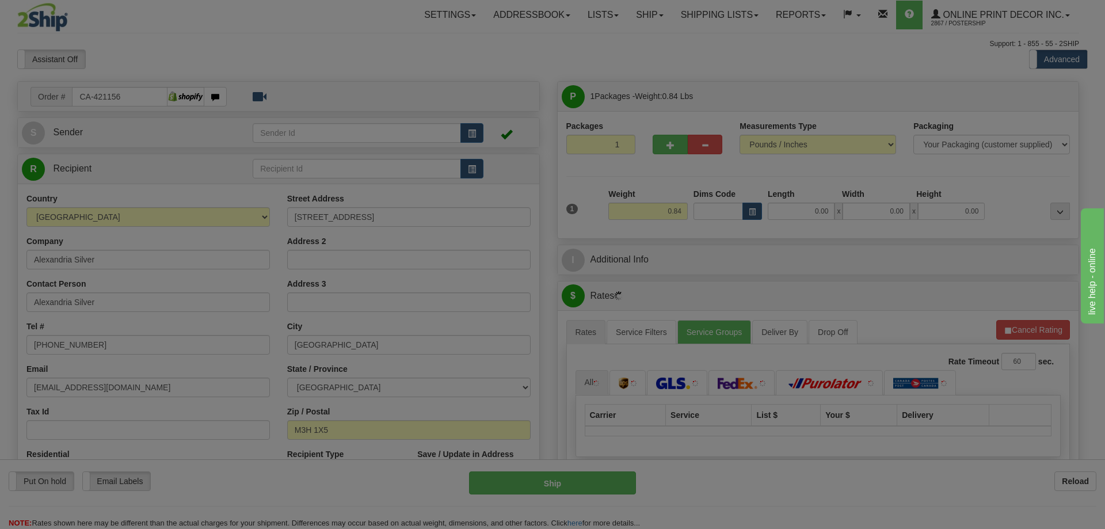
type input "NORTH YORK"
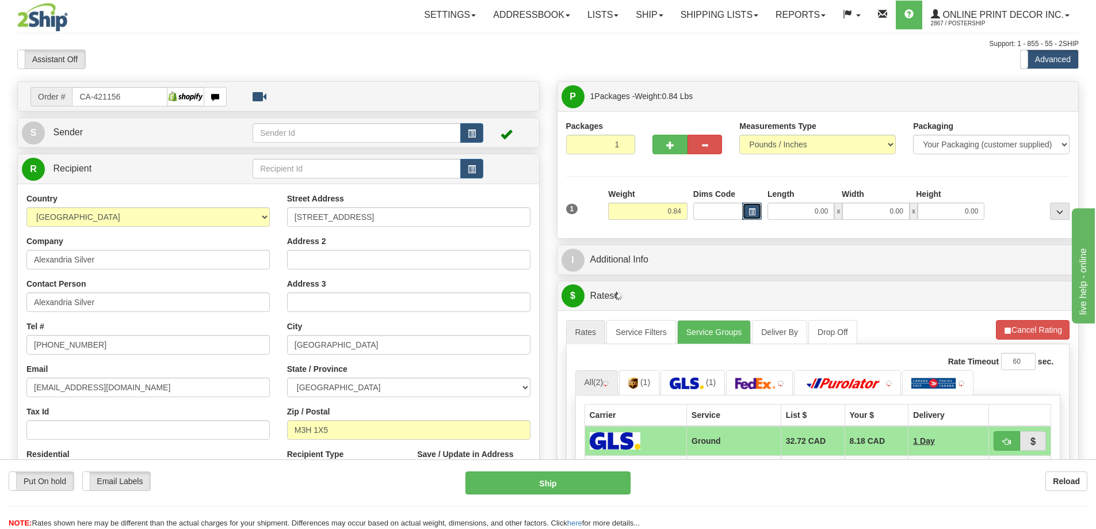
click at [754, 215] on span "button" at bounding box center [752, 212] width 7 height 6
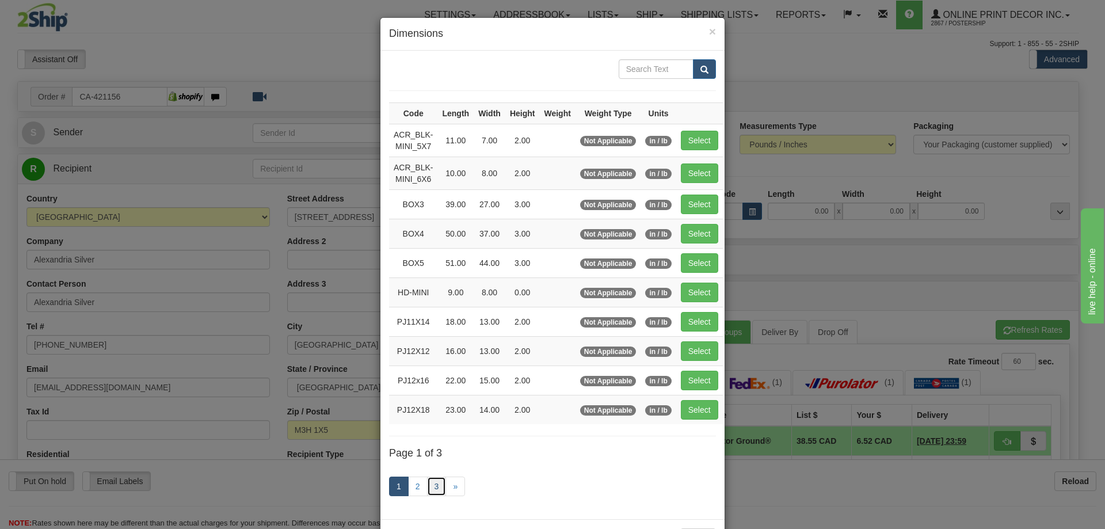
click at [436, 483] on link "3" at bounding box center [437, 486] width 20 height 20
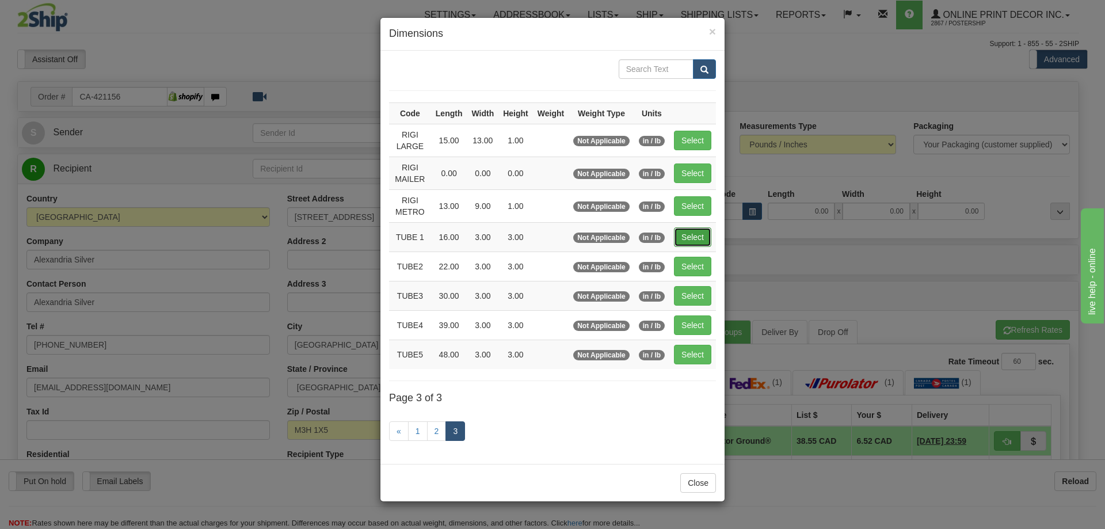
click at [698, 236] on button "Select" at bounding box center [692, 237] width 37 height 20
type input "TUBE 1"
type input "16.00"
type input "3.00"
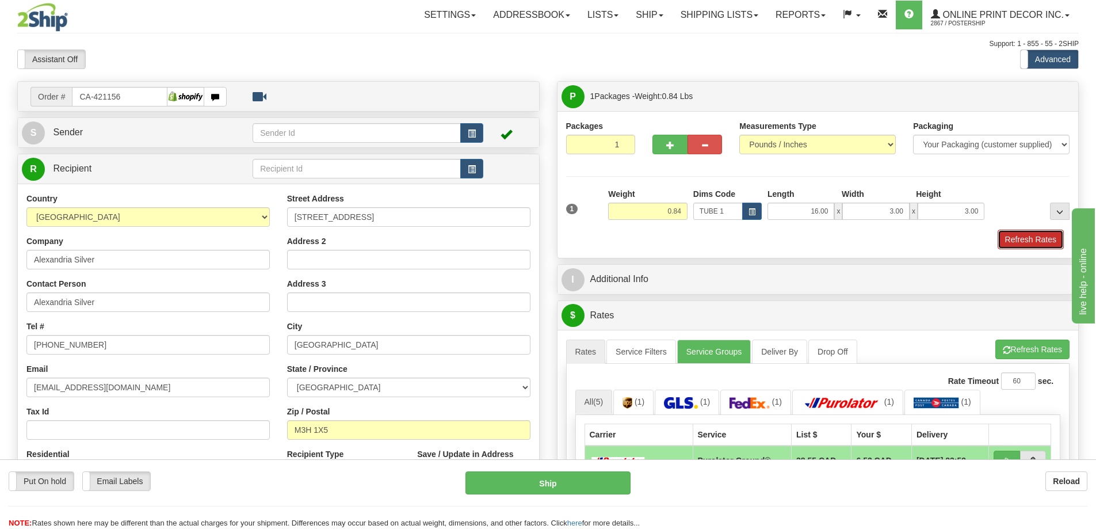
click at [1039, 238] on button "Refresh Rates" at bounding box center [1031, 240] width 66 height 20
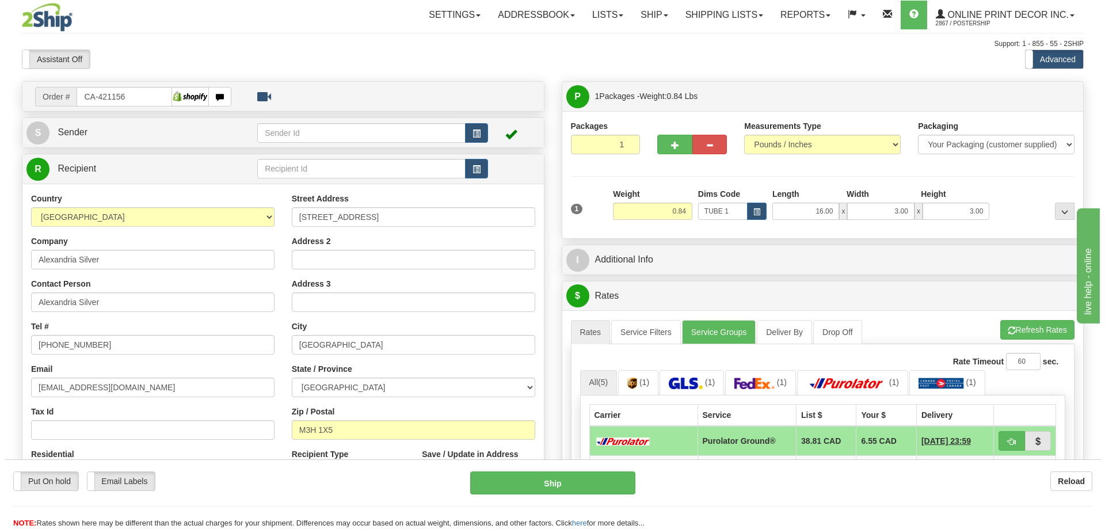
scroll to position [115, 0]
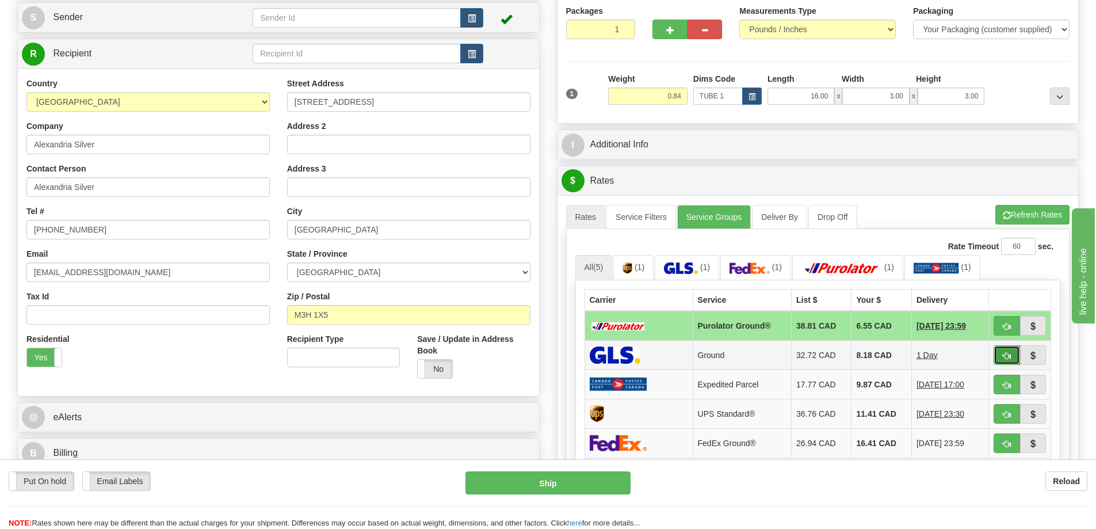
click at [999, 348] on button "button" at bounding box center [1007, 355] width 26 height 20
type input "1"
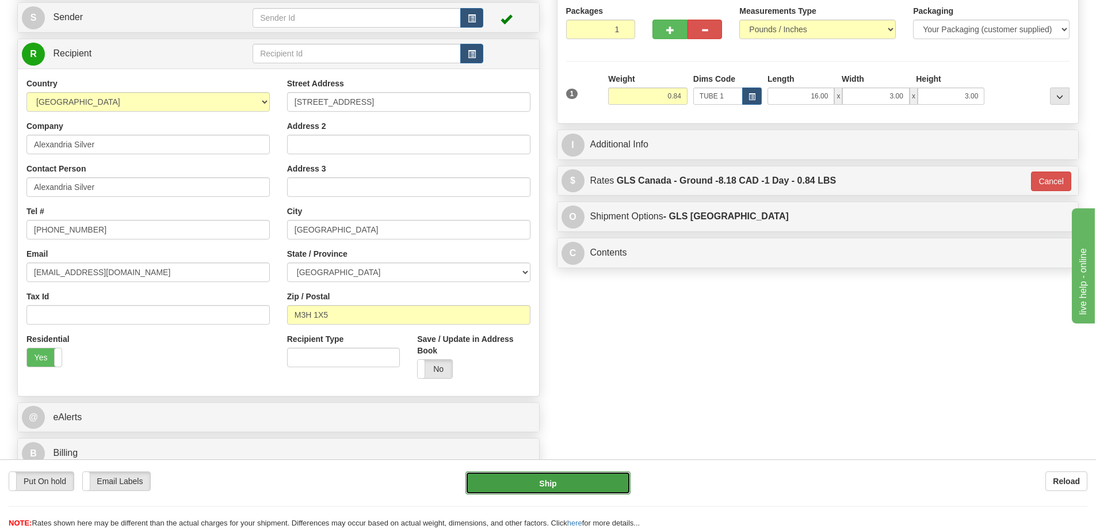
click at [604, 473] on button "Ship" at bounding box center [547, 482] width 165 height 23
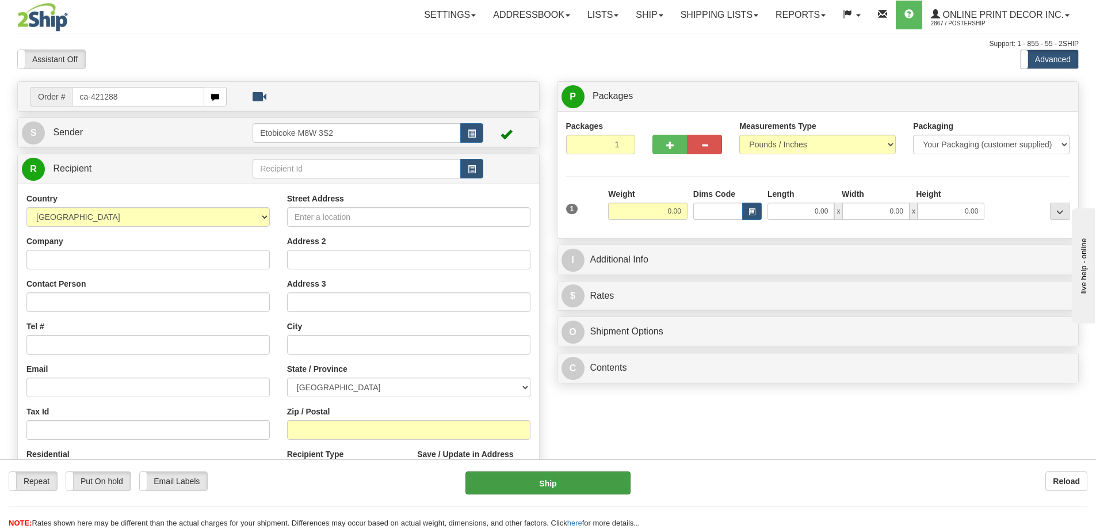
type input "ca-421288"
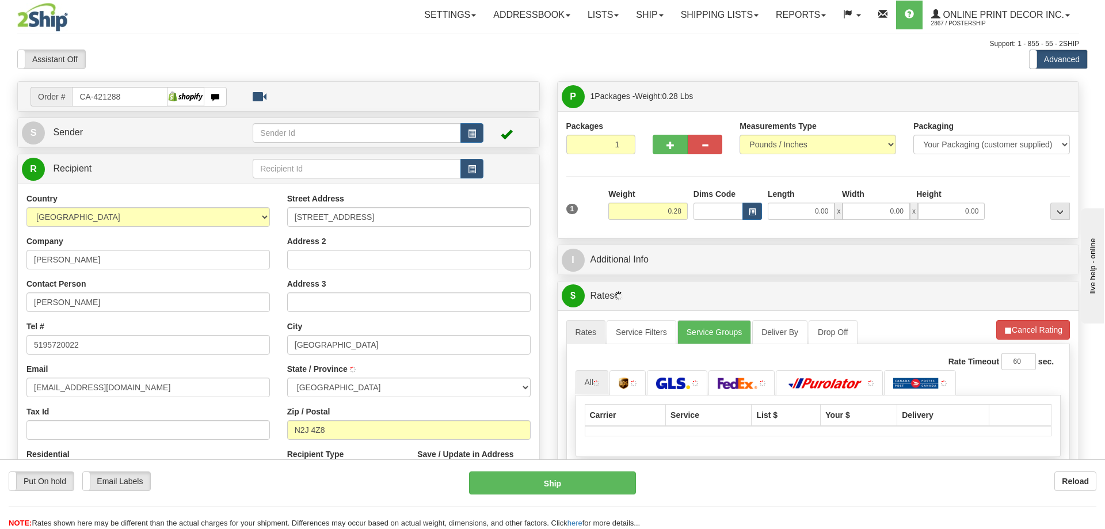
type input "WATERLOO"
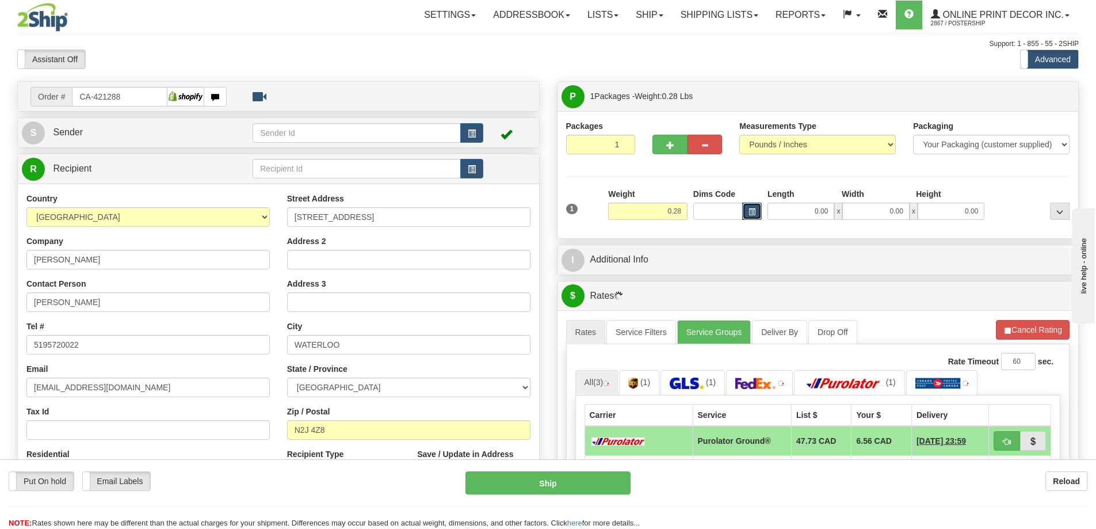
click at [746, 212] on button "button" at bounding box center [752, 211] width 20 height 17
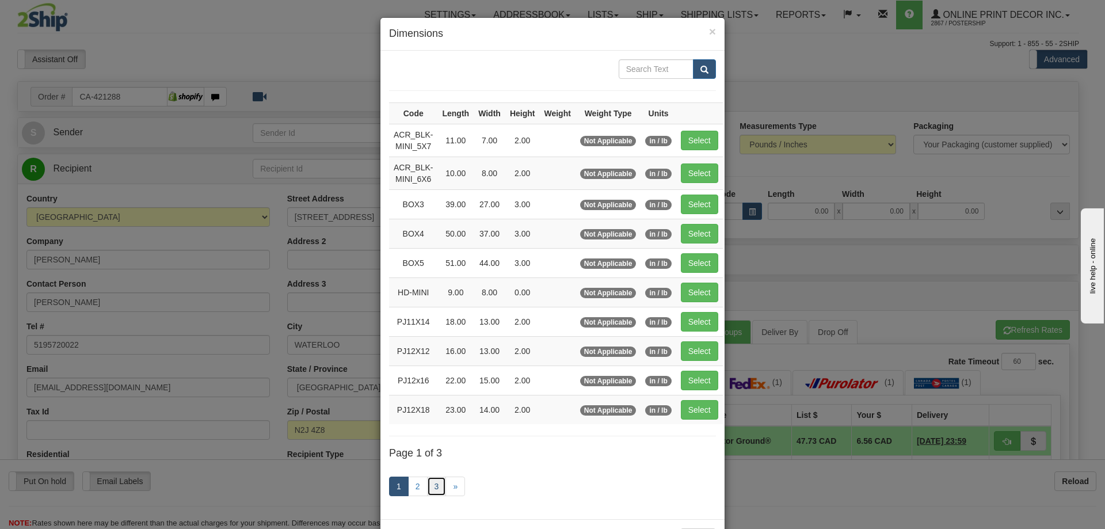
click at [436, 481] on link "3" at bounding box center [437, 486] width 20 height 20
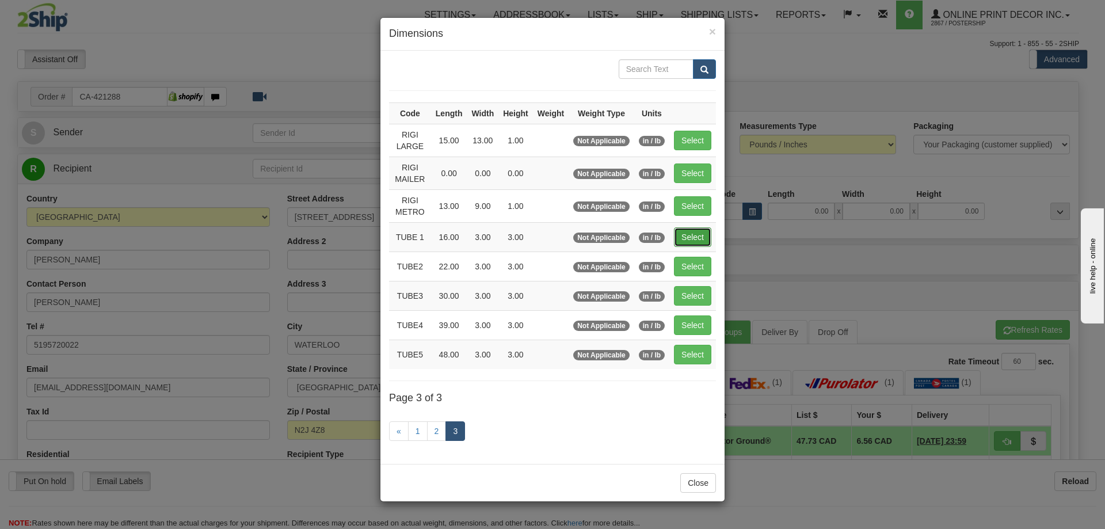
click at [678, 236] on button "Select" at bounding box center [692, 237] width 37 height 20
type input "TUBE 1"
type input "16.00"
type input "3.00"
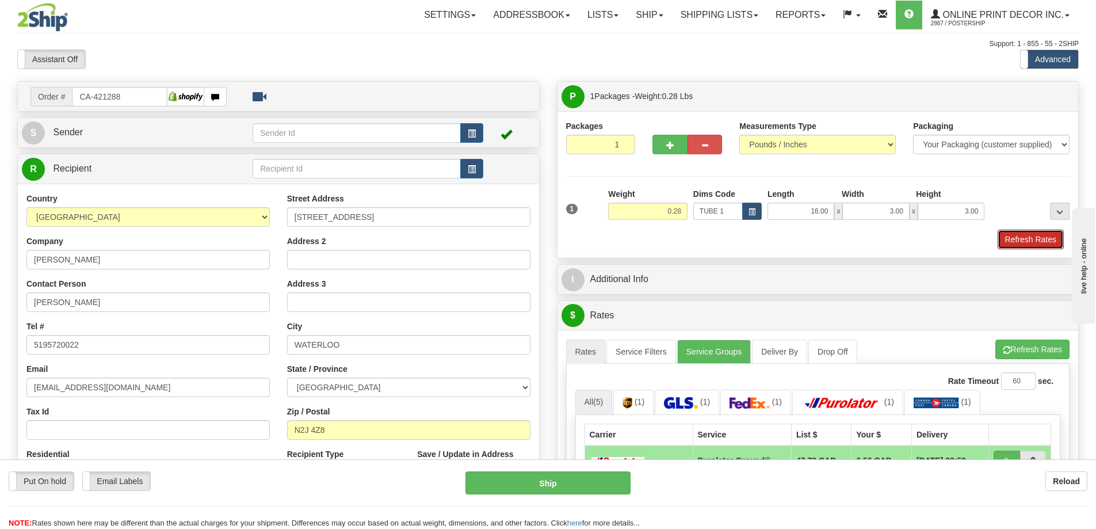
drag, startPoint x: 1024, startPoint y: 237, endPoint x: 988, endPoint y: 251, distance: 37.9
click at [1024, 242] on button "Refresh Rates" at bounding box center [1031, 240] width 66 height 20
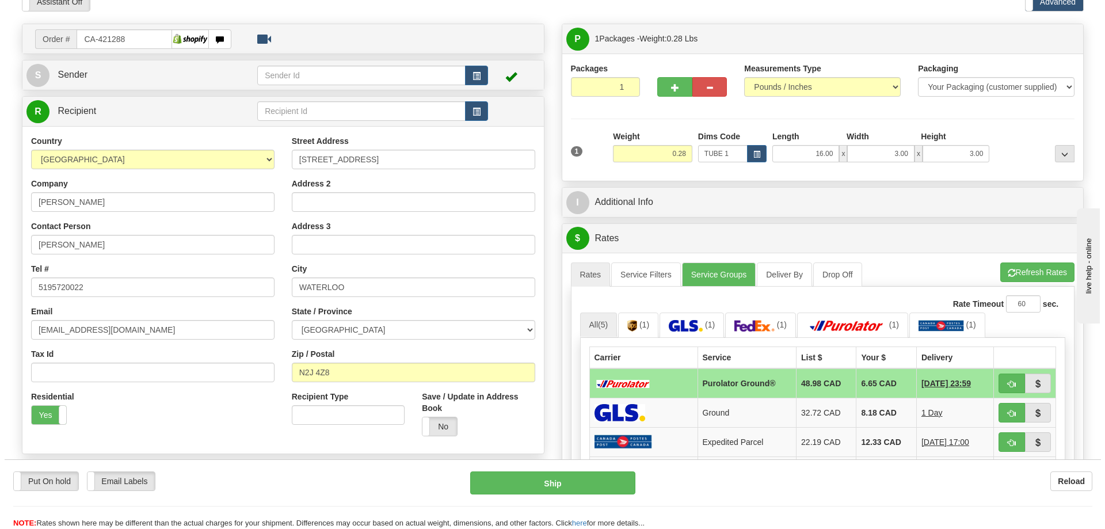
scroll to position [173, 0]
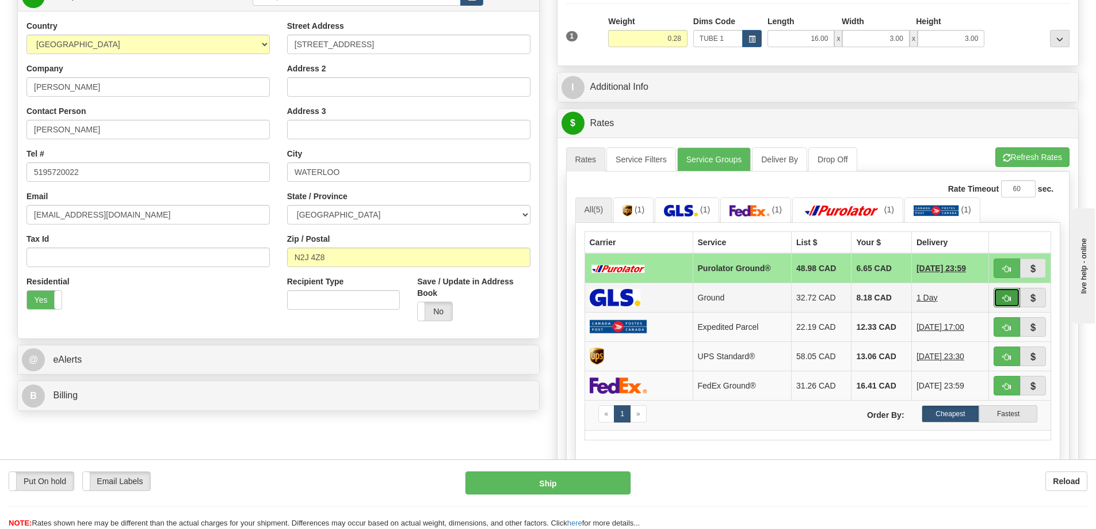
click at [1010, 297] on span "button" at bounding box center [1007, 298] width 8 height 7
type input "1"
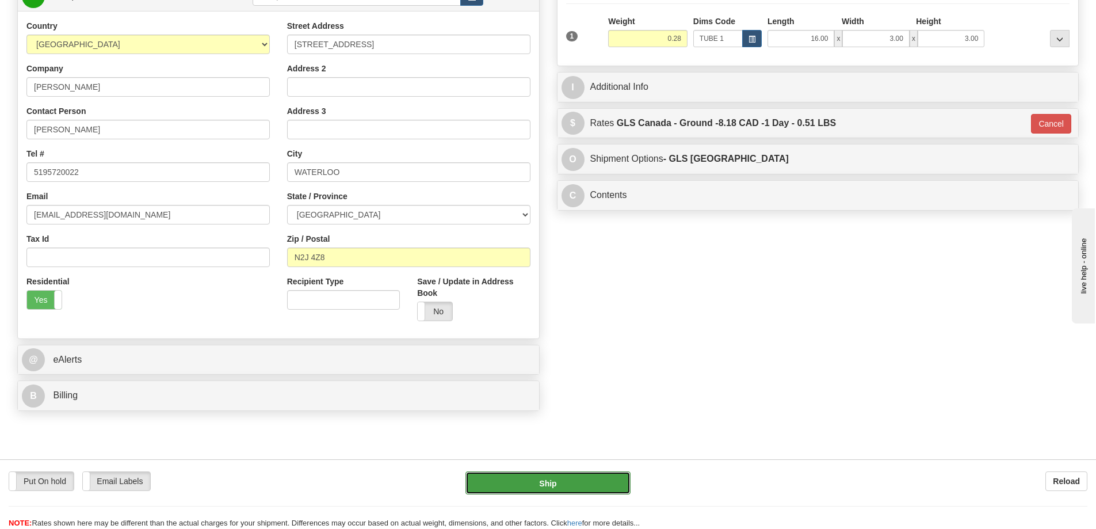
click at [567, 479] on button "Ship" at bounding box center [547, 482] width 165 height 23
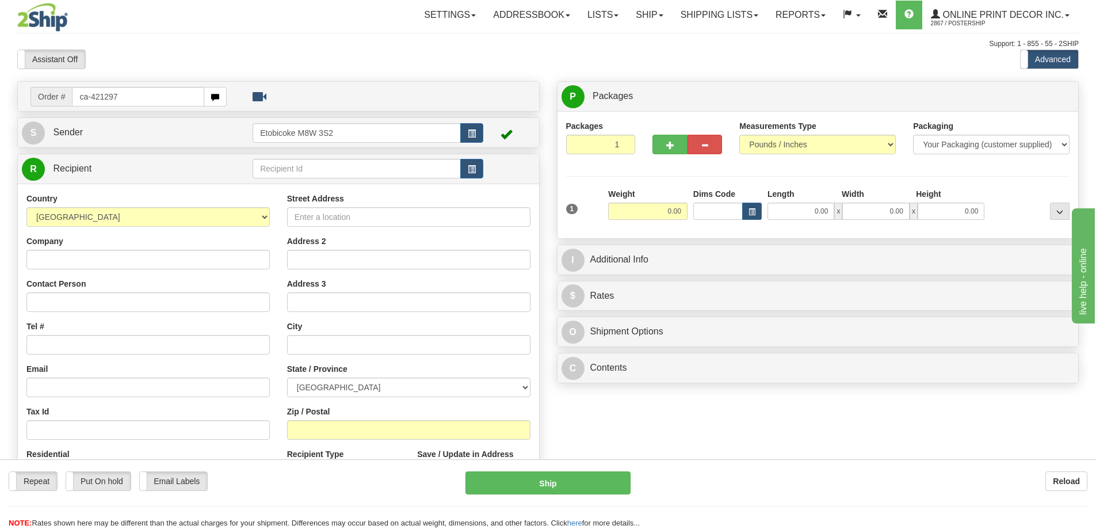
type input "ca-421297"
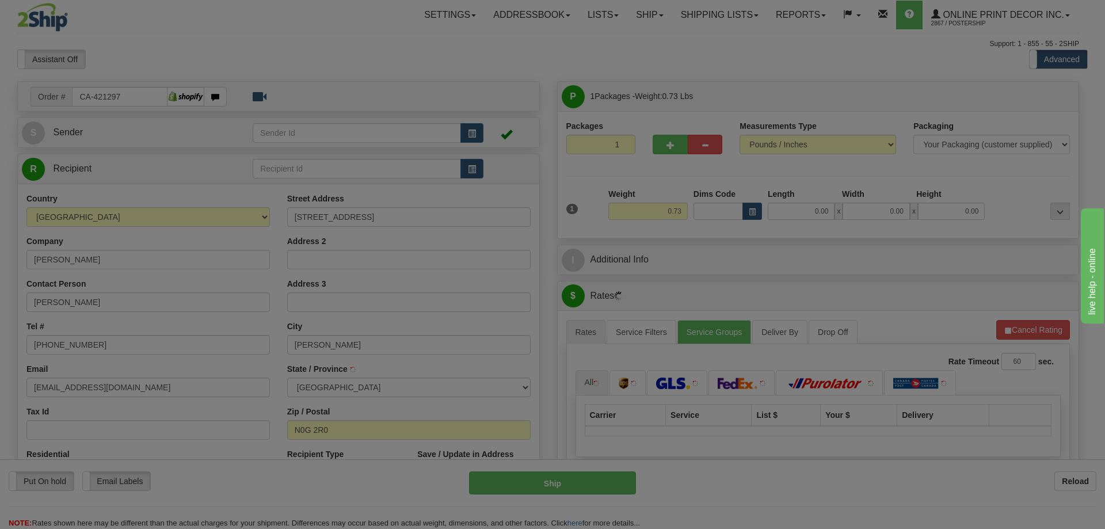
type input "[PERSON_NAME]"
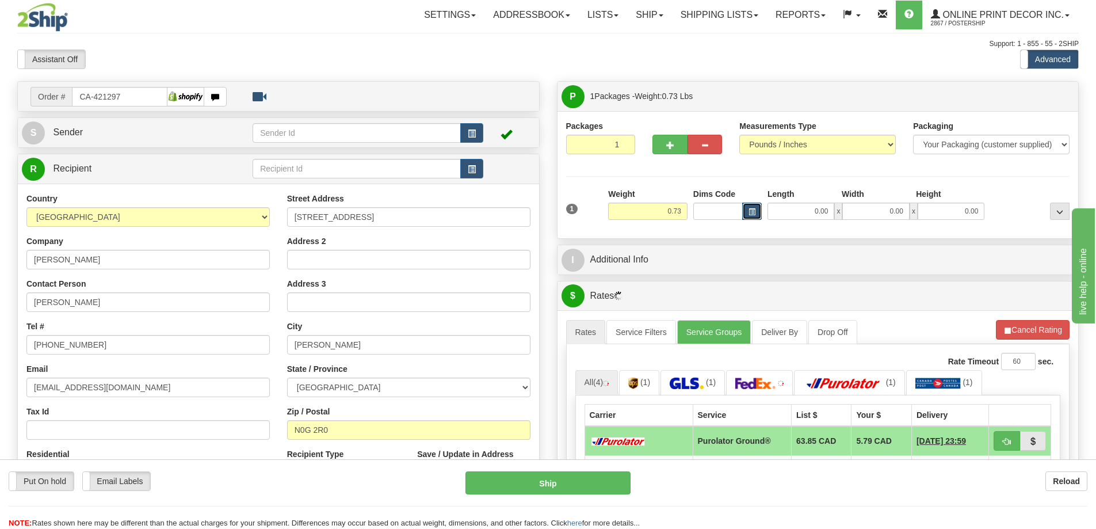
click at [749, 209] on span "button" at bounding box center [752, 212] width 7 height 6
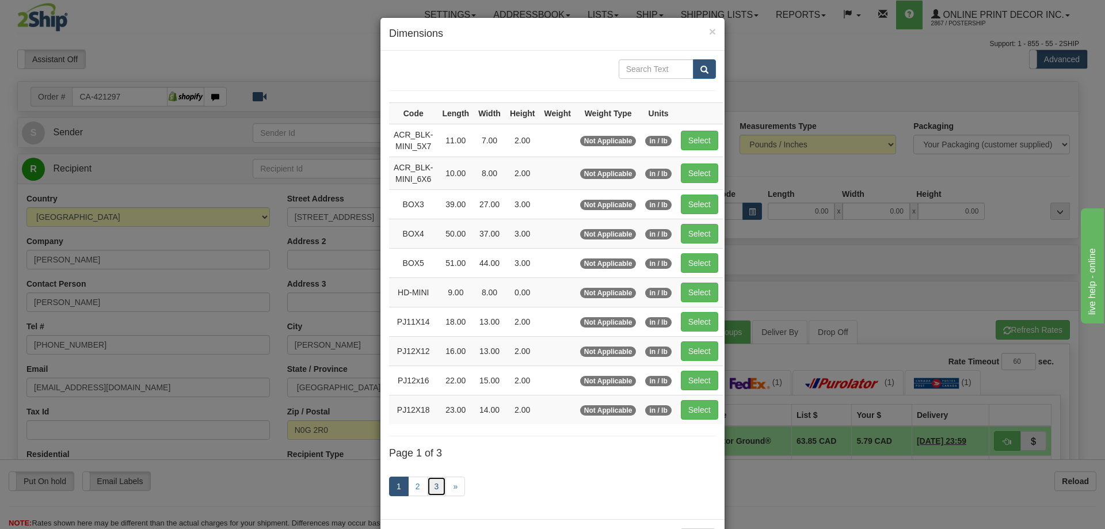
click at [434, 483] on link "3" at bounding box center [437, 486] width 20 height 20
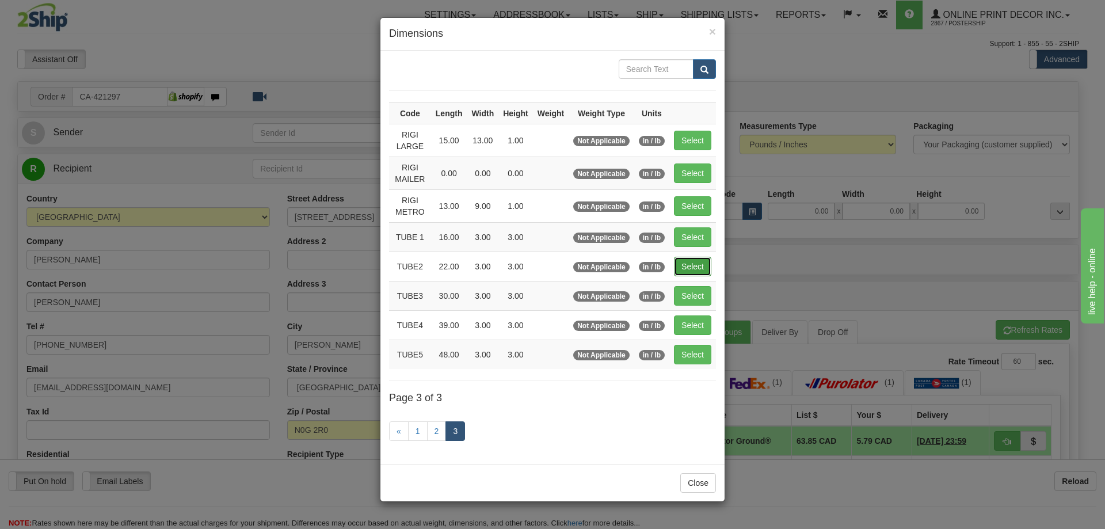
click at [690, 268] on button "Select" at bounding box center [692, 267] width 37 height 20
type input "TUBE2"
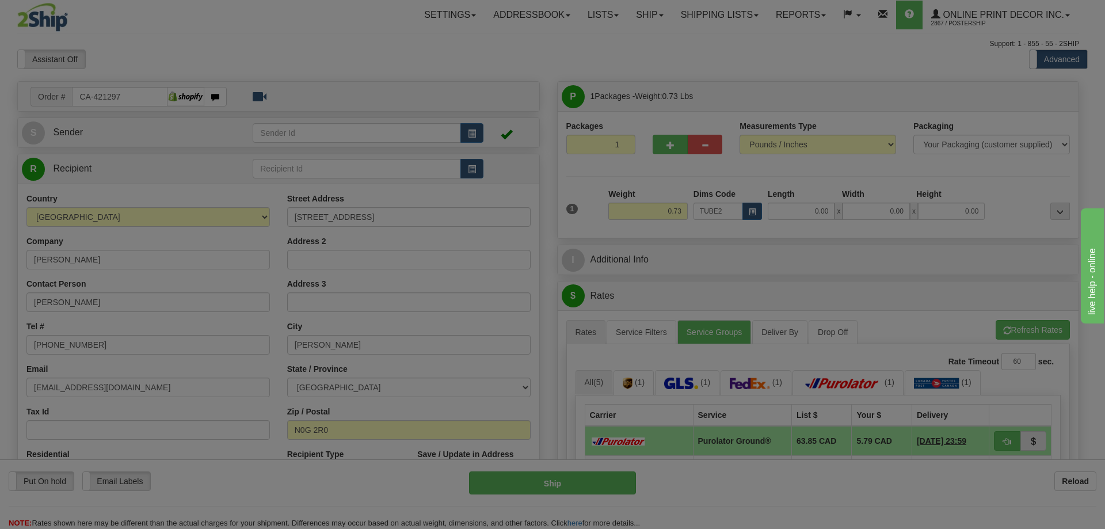
type input "22.00"
type input "3.00"
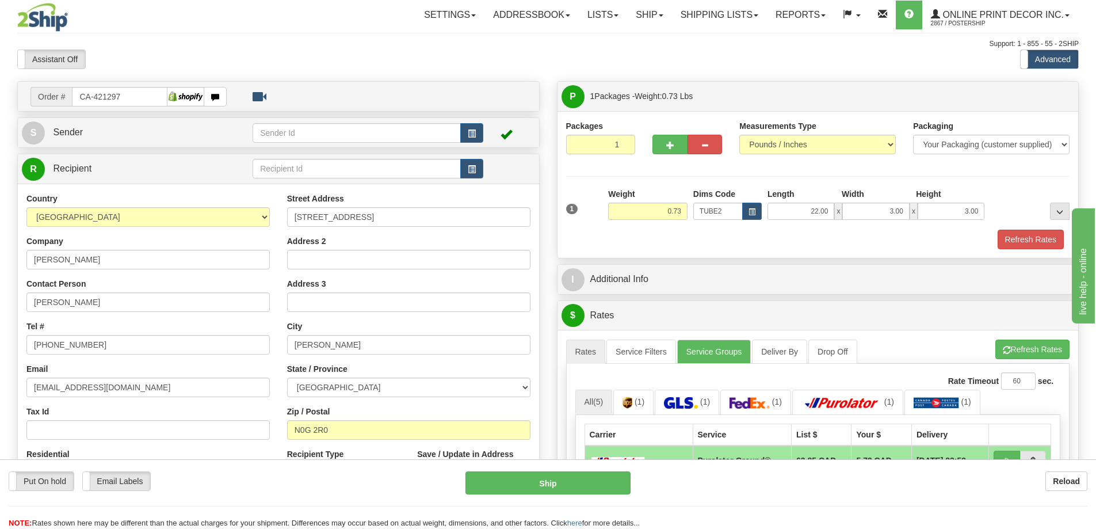
click at [1014, 230] on div "Packaging Your Packaging (customer supplied) Envelope (carrier supplied) Pack (…" at bounding box center [838, 229] width 467 height 1
click at [1020, 236] on button "Refresh Rates" at bounding box center [1031, 240] width 66 height 20
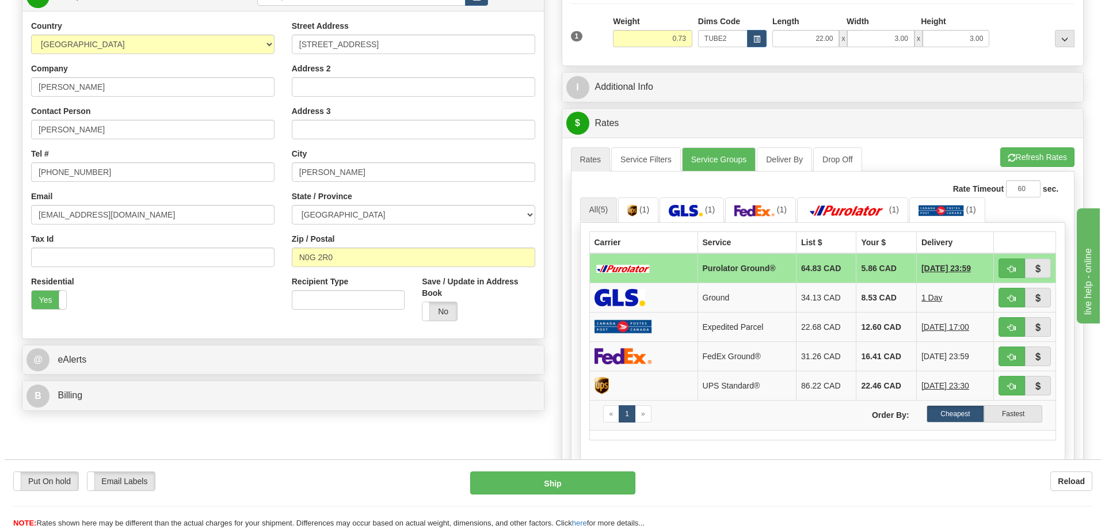
scroll to position [230, 0]
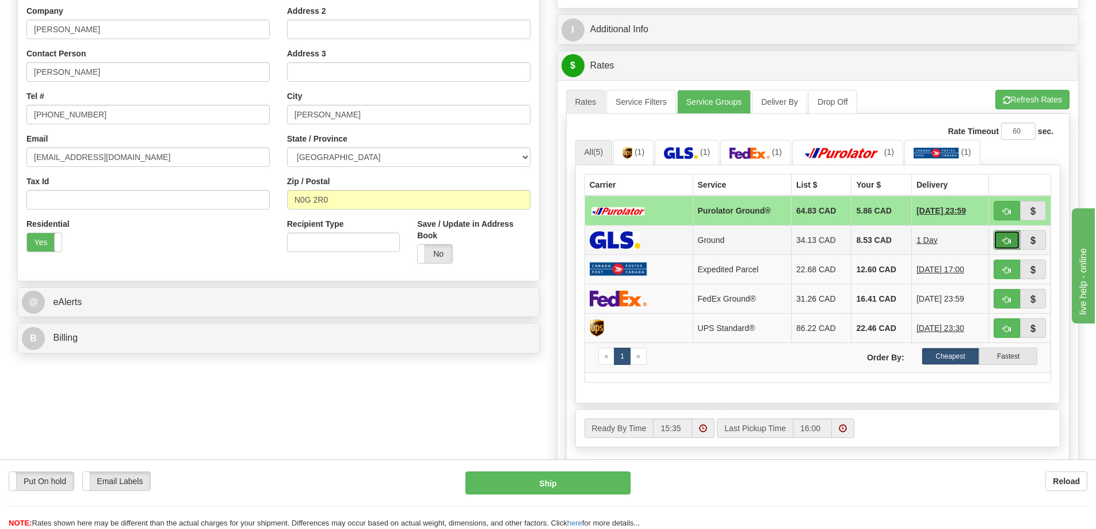
click at [1006, 234] on button "button" at bounding box center [1007, 240] width 26 height 20
type input "1"
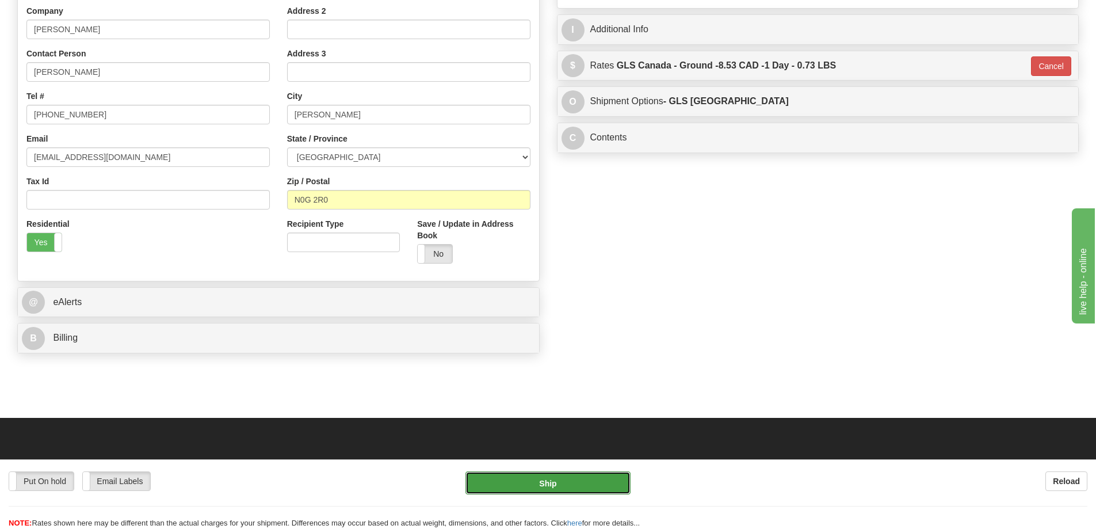
click at [620, 476] on button "Ship" at bounding box center [547, 482] width 165 height 23
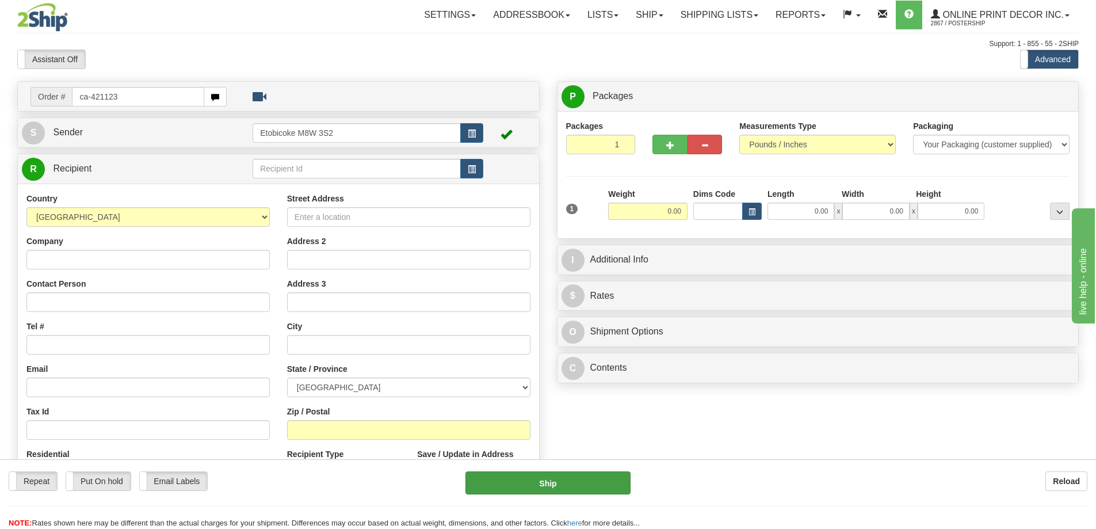
type input "ca-421123"
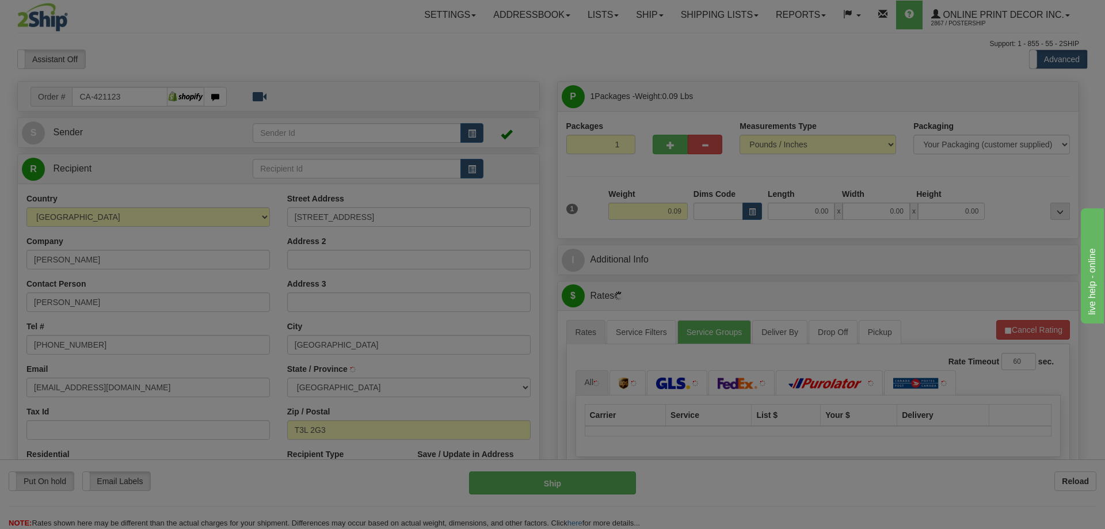
type input "CALGARY"
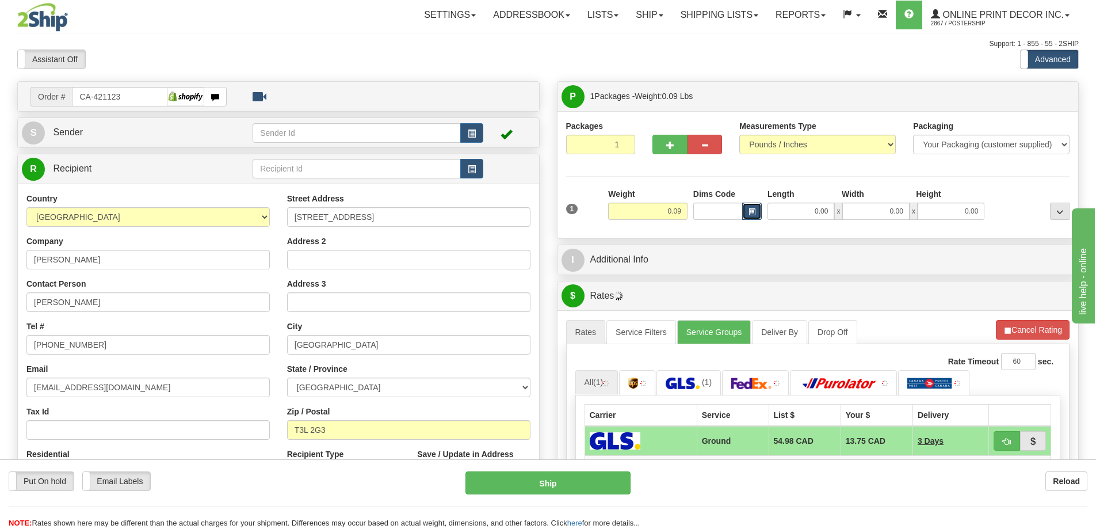
click at [751, 209] on span "button" at bounding box center [752, 212] width 7 height 6
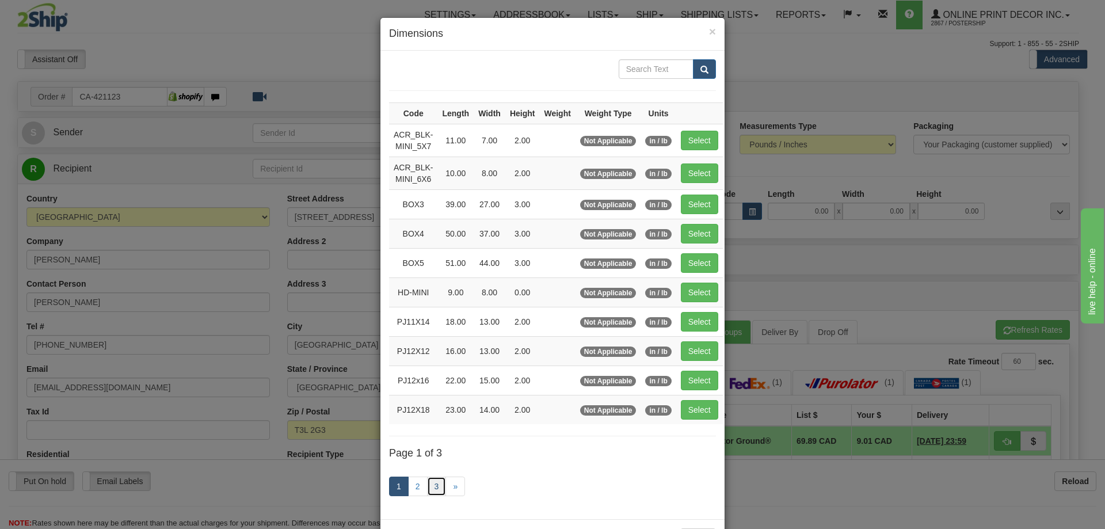
click at [436, 481] on link "3" at bounding box center [437, 486] width 20 height 20
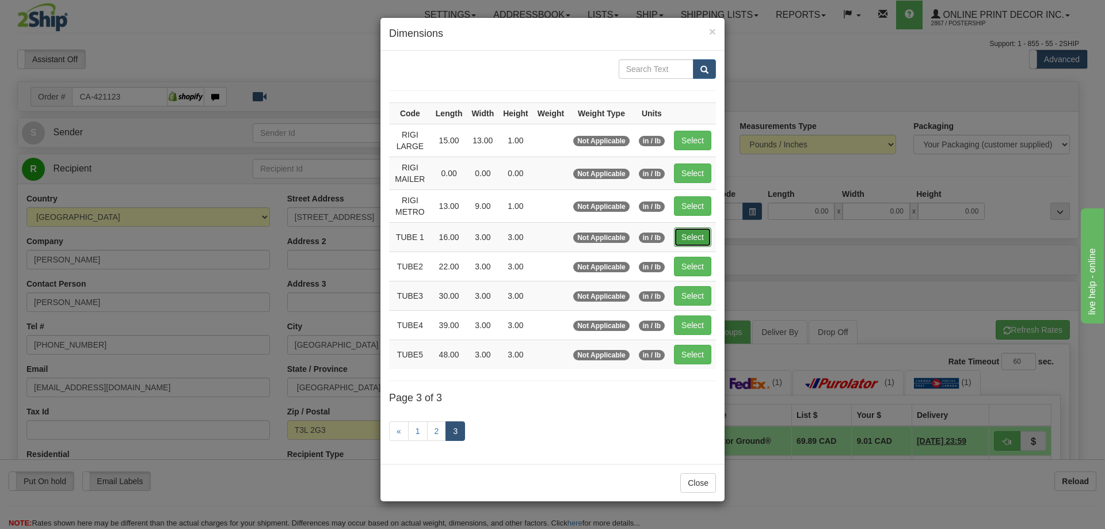
click at [679, 237] on button "Select" at bounding box center [692, 237] width 37 height 20
type input "TUBE 1"
type input "16.00"
type input "3.00"
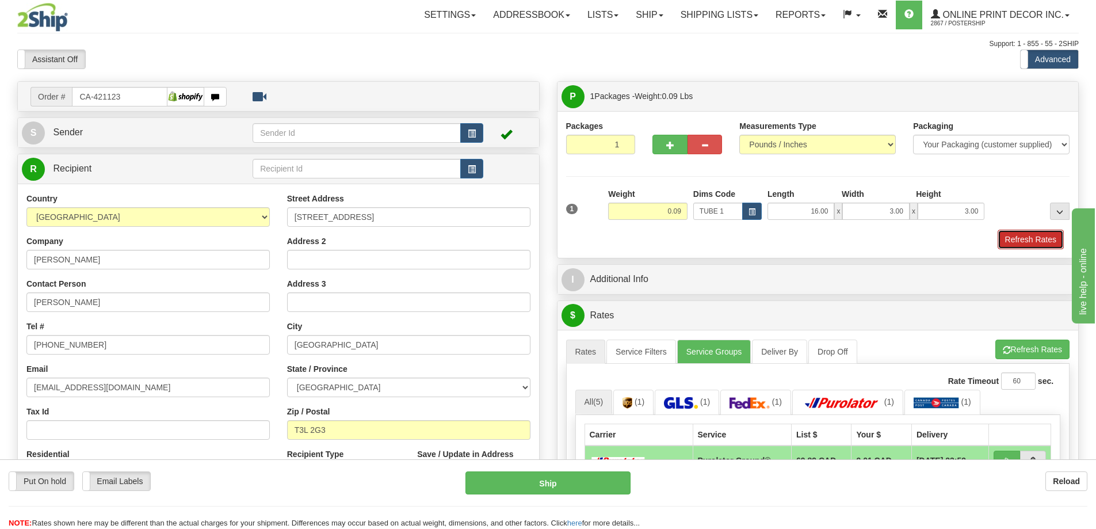
click at [1017, 235] on button "Refresh Rates" at bounding box center [1031, 240] width 66 height 20
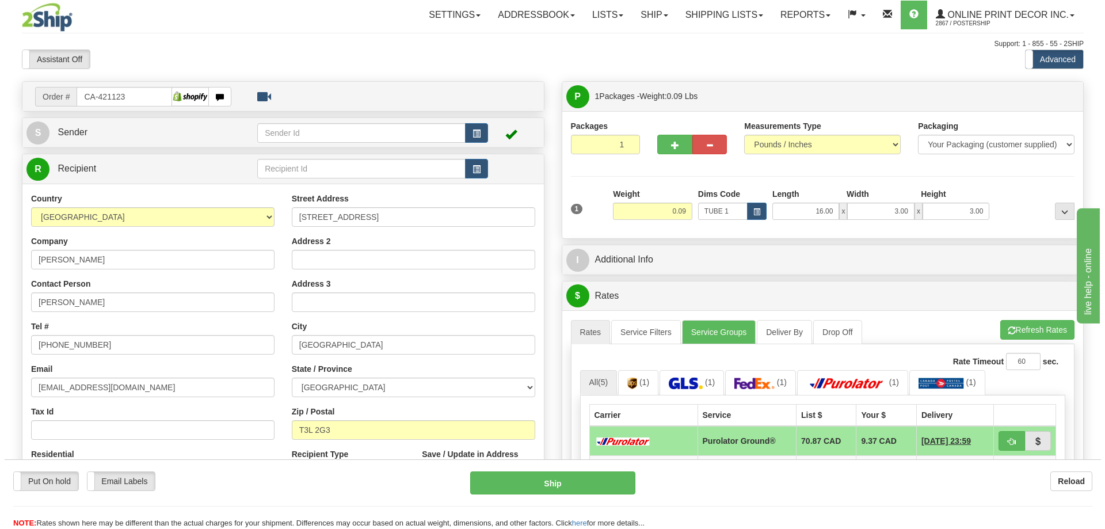
scroll to position [115, 0]
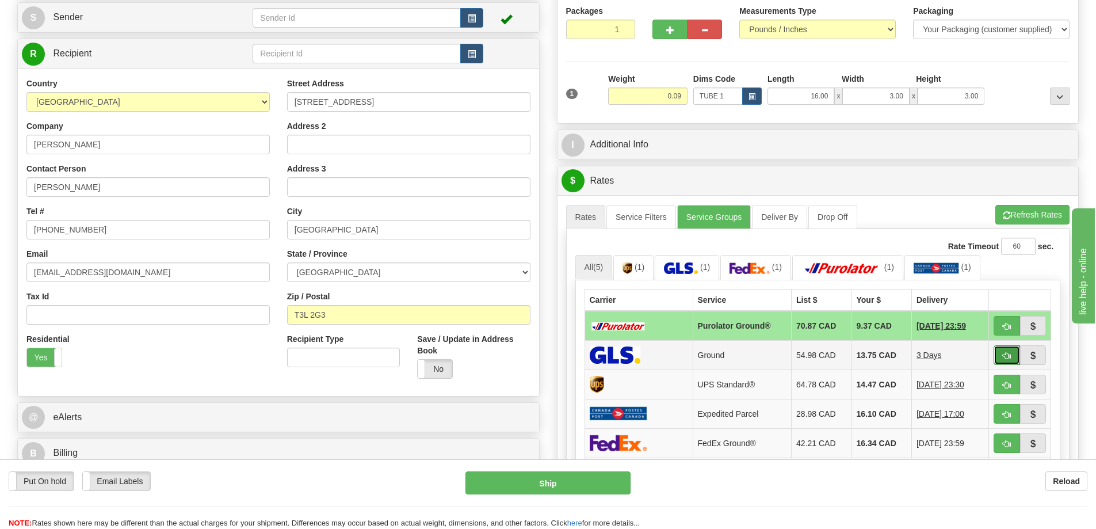
click at [1000, 354] on button "button" at bounding box center [1007, 355] width 26 height 20
type input "1"
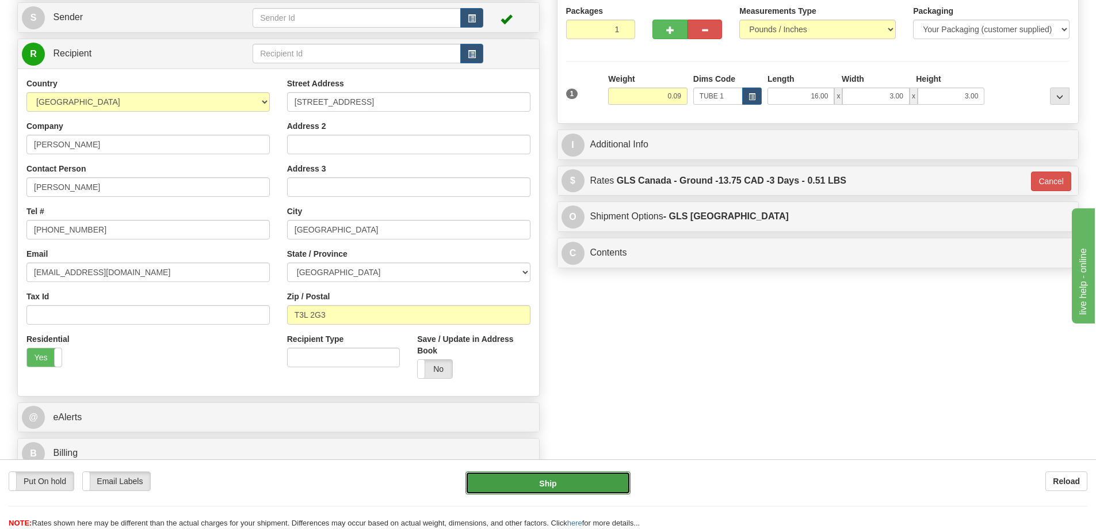
click at [600, 471] on button "Ship" at bounding box center [547, 482] width 165 height 23
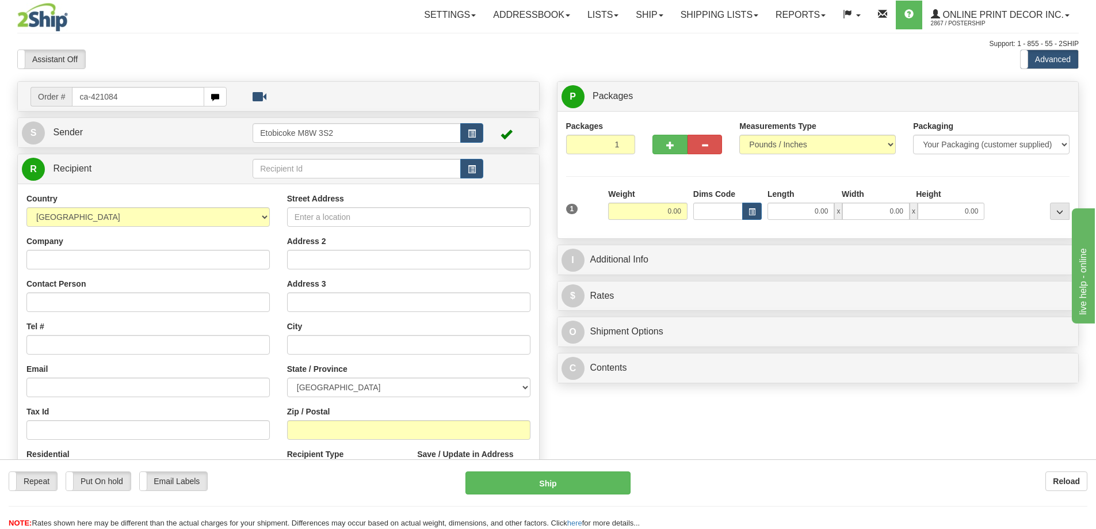
type input "ca-421084"
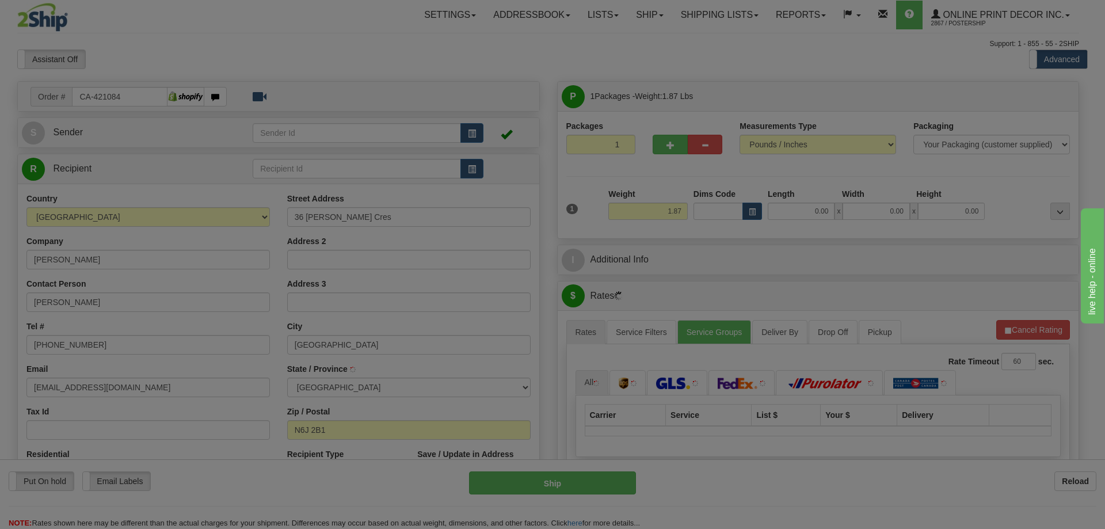
type input "[GEOGRAPHIC_DATA]"
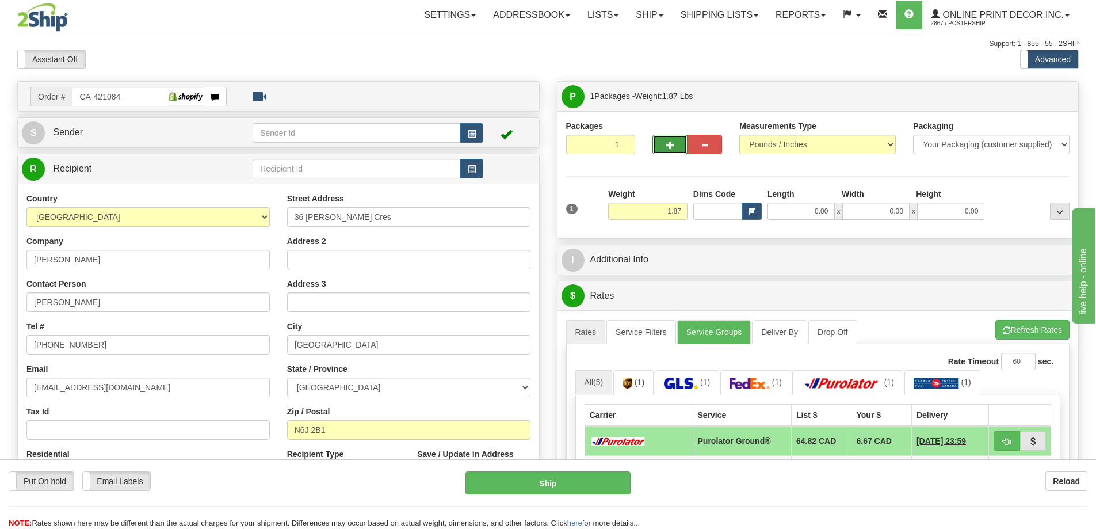
click at [667, 142] on span "button" at bounding box center [670, 145] width 8 height 7
radio input "true"
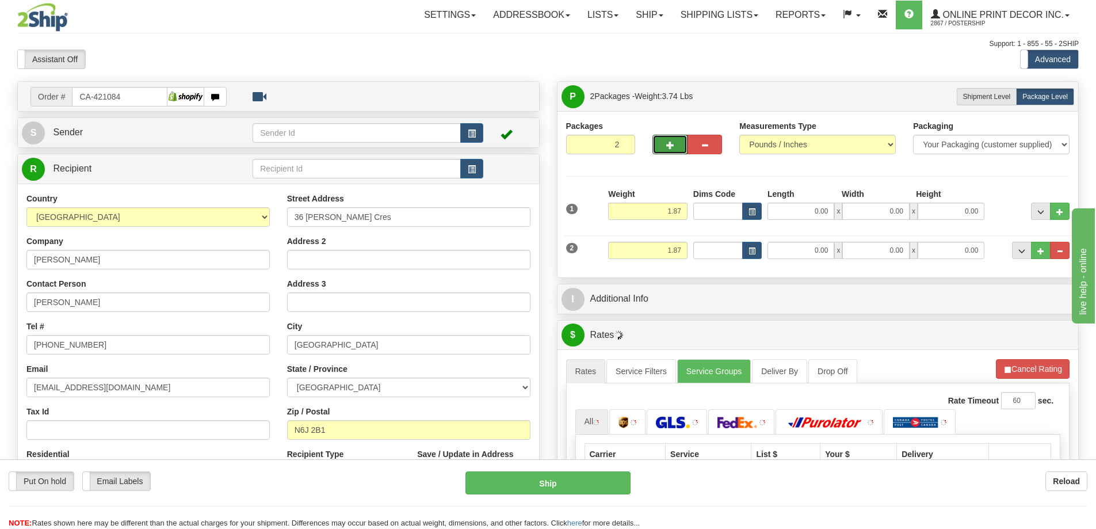
click at [667, 142] on span "button" at bounding box center [670, 145] width 8 height 7
type input "3"
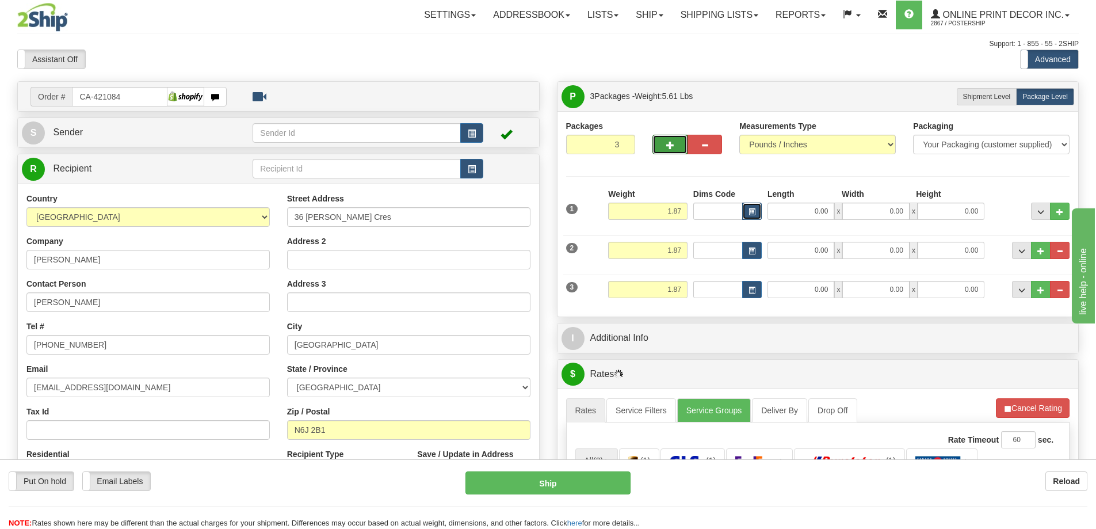
click at [760, 209] on button "button" at bounding box center [752, 211] width 20 height 17
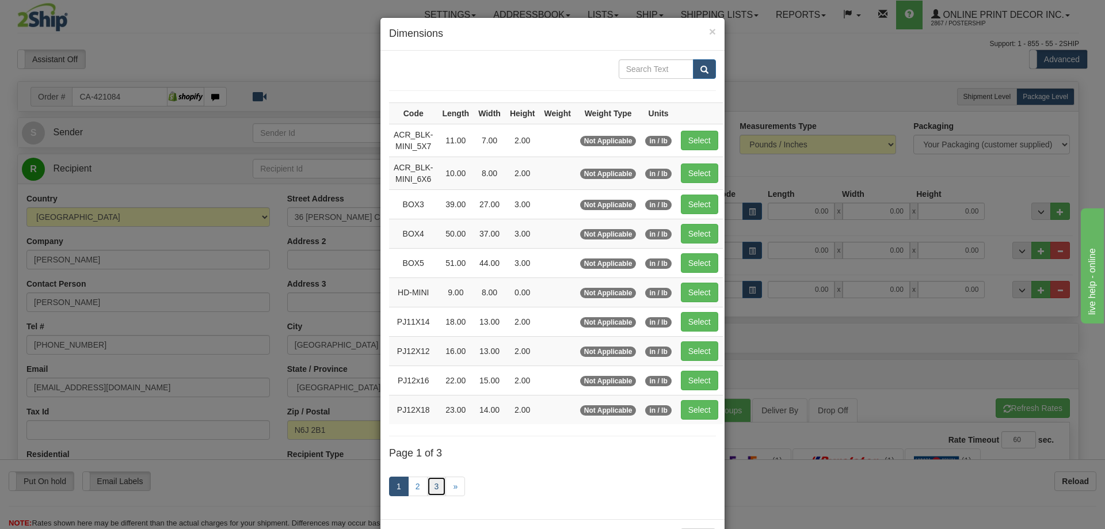
click at [434, 476] on link "3" at bounding box center [437, 486] width 20 height 20
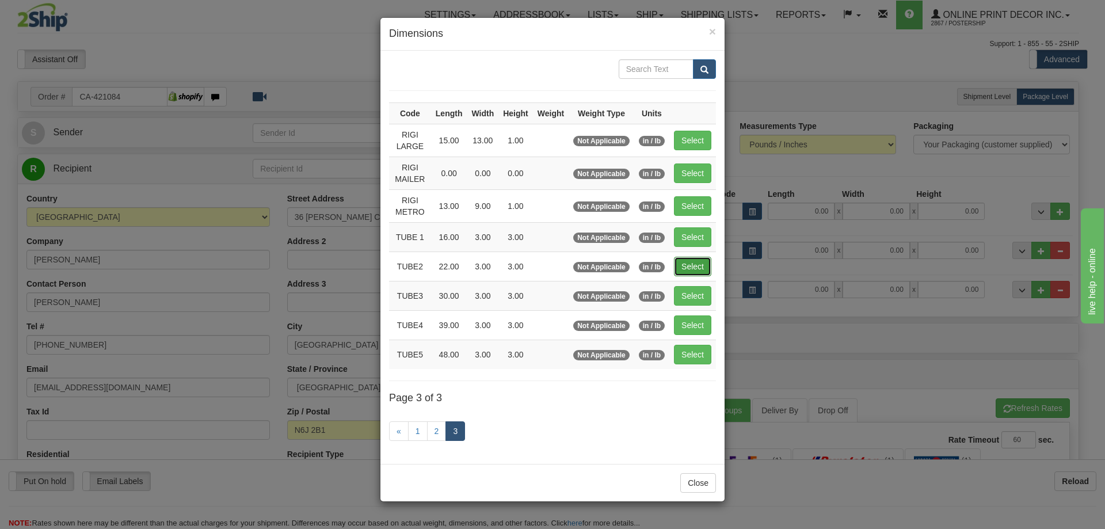
click at [695, 262] on button "Select" at bounding box center [692, 267] width 37 height 20
type input "TUBE2"
type input "22.00"
type input "3.00"
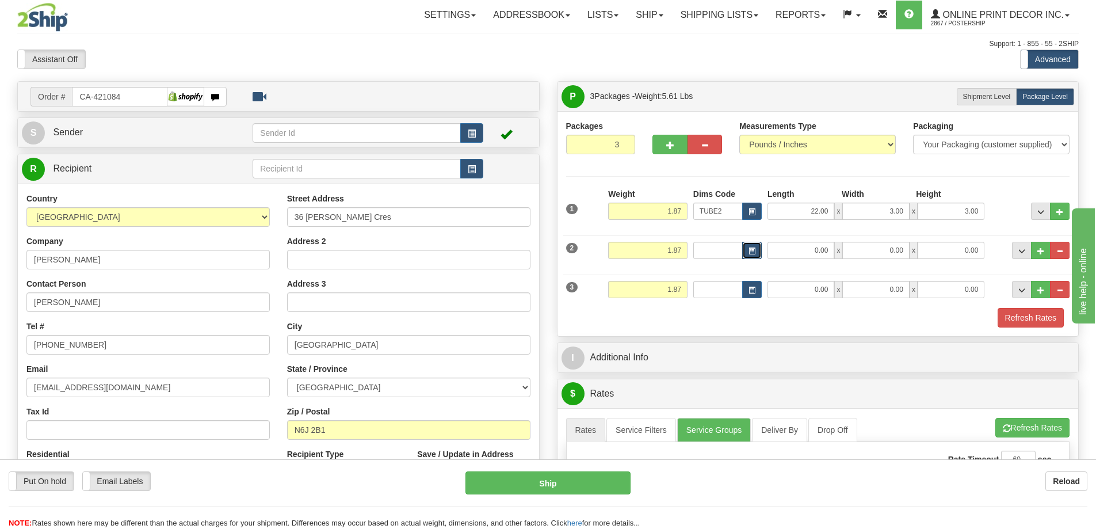
click at [749, 251] on span "button" at bounding box center [752, 251] width 7 height 6
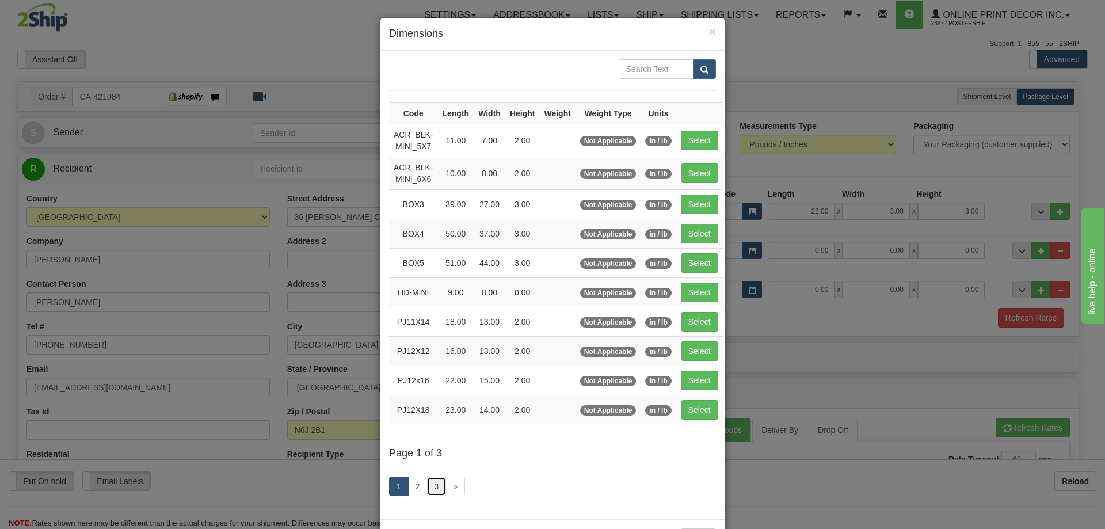
click at [434, 483] on link "3" at bounding box center [437, 486] width 20 height 20
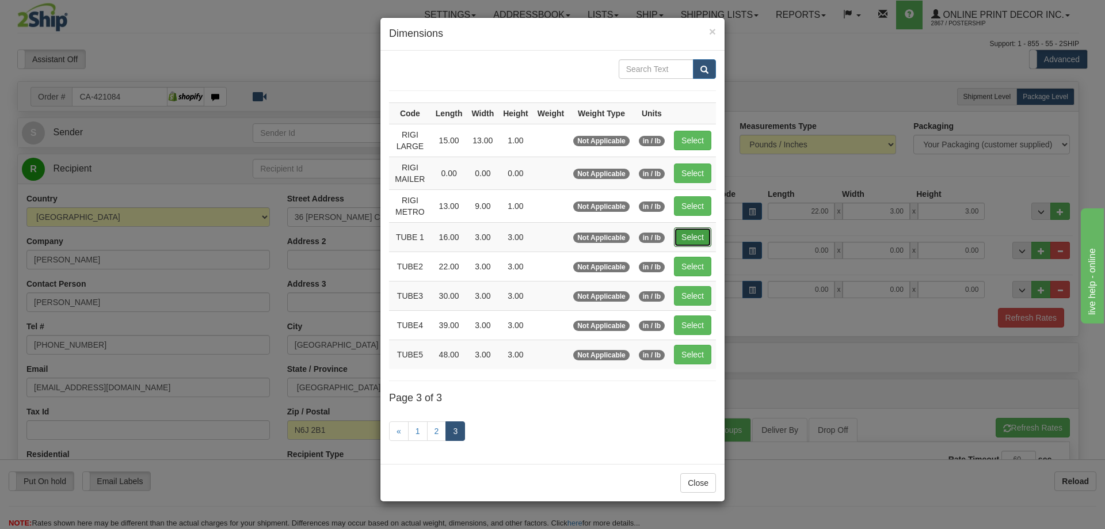
click at [699, 232] on button "Select" at bounding box center [692, 237] width 37 height 20
type input "TUBE 1"
type input "16.00"
type input "3.00"
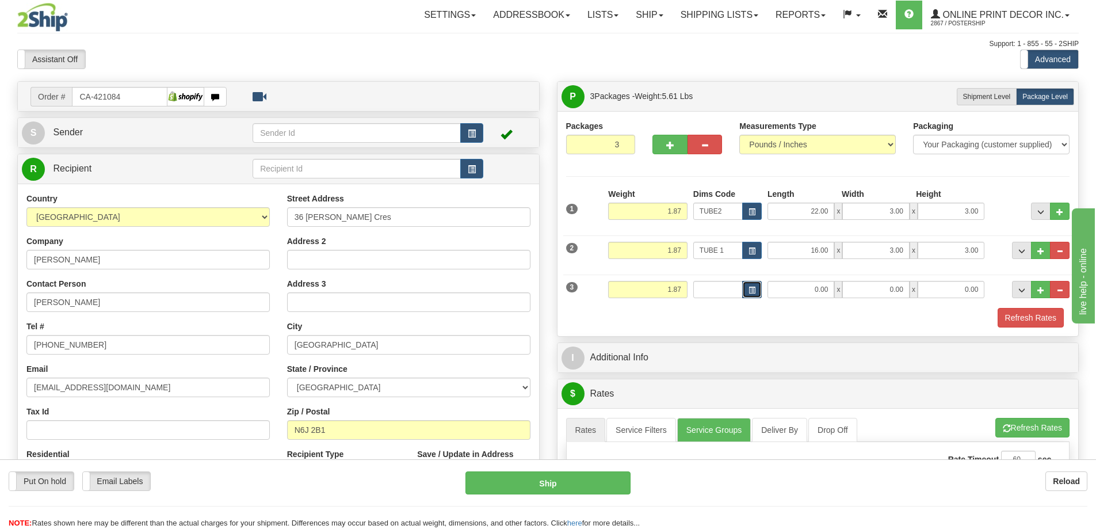
click at [755, 292] on span "button" at bounding box center [752, 290] width 7 height 6
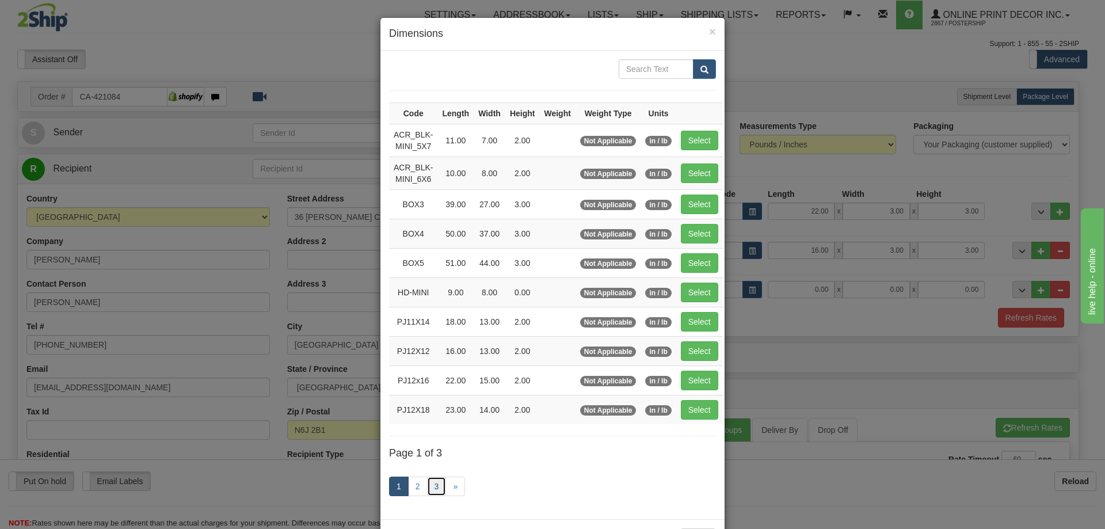
click at [436, 486] on link "3" at bounding box center [437, 486] width 20 height 20
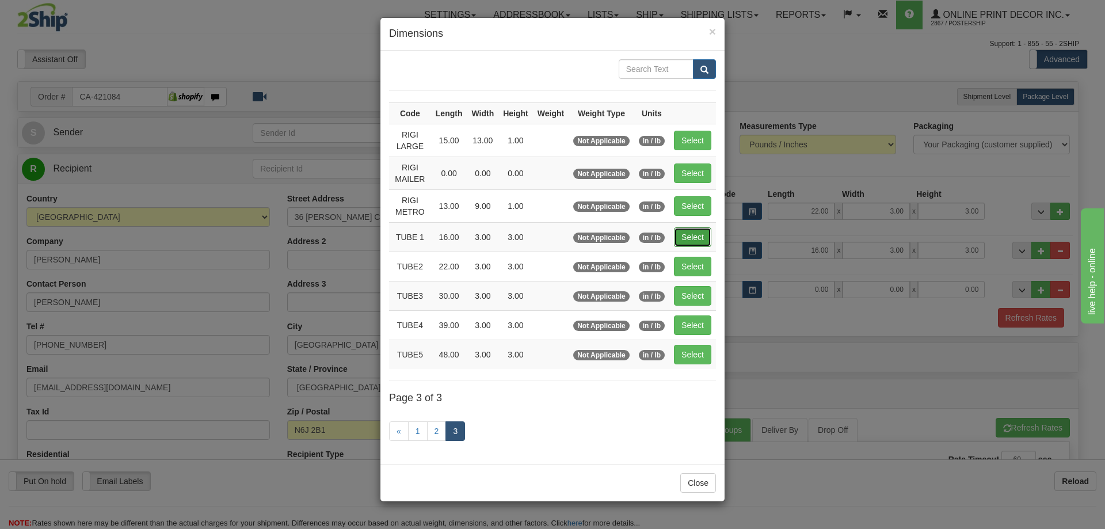
click at [692, 237] on button "Select" at bounding box center [692, 237] width 37 height 20
type input "TUBE 1"
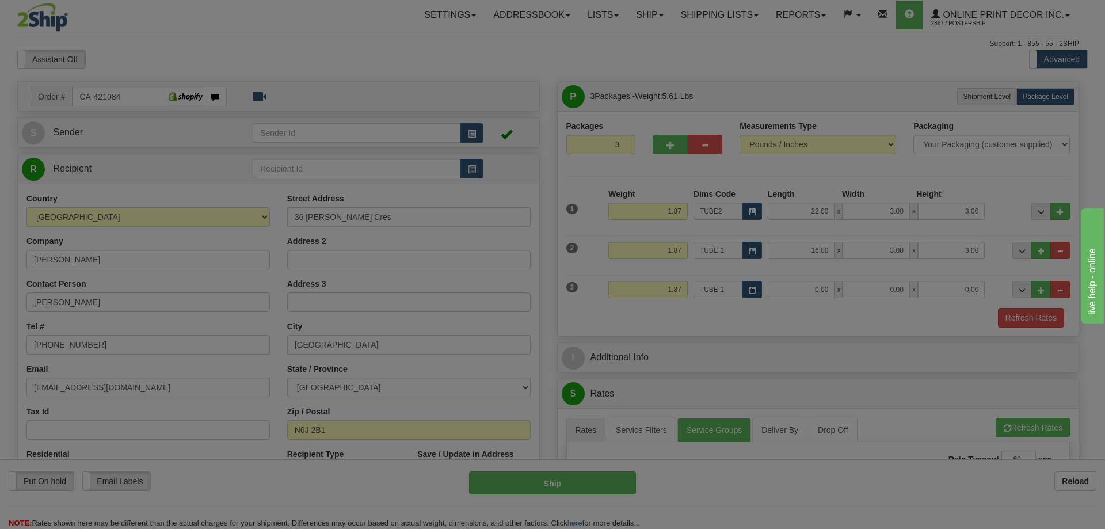
type input "16.00"
type input "3.00"
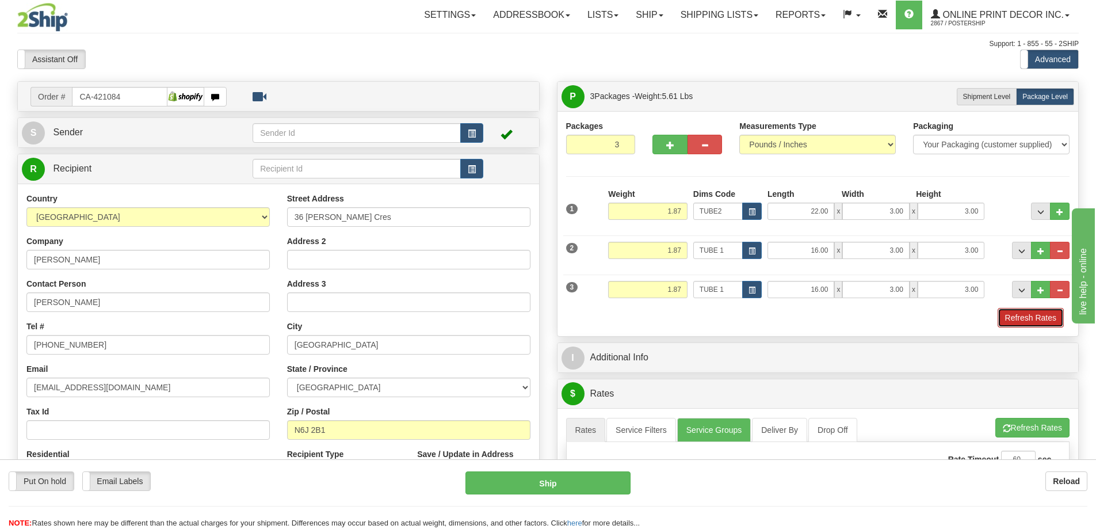
click at [1032, 323] on button "Refresh Rates" at bounding box center [1031, 318] width 66 height 20
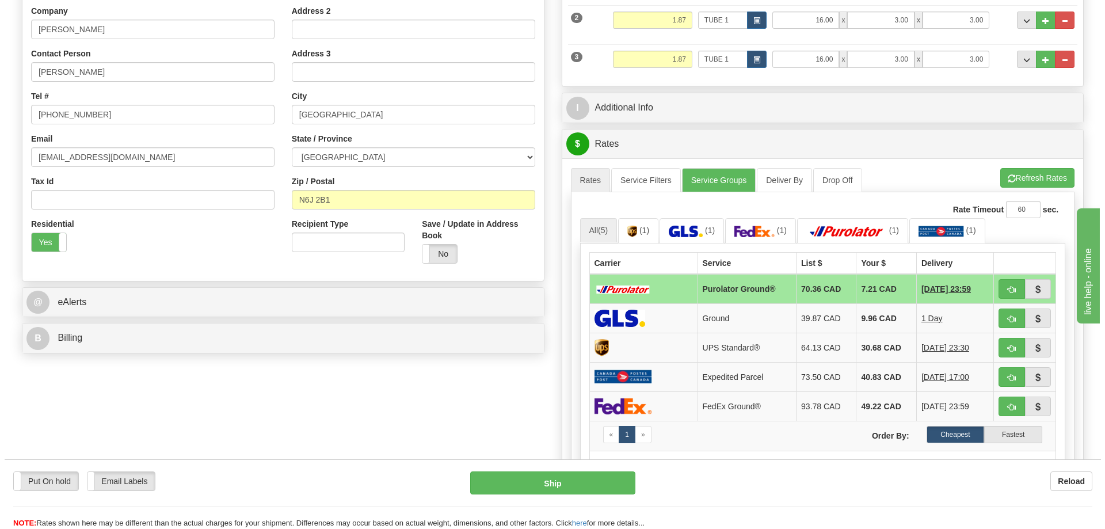
scroll to position [288, 0]
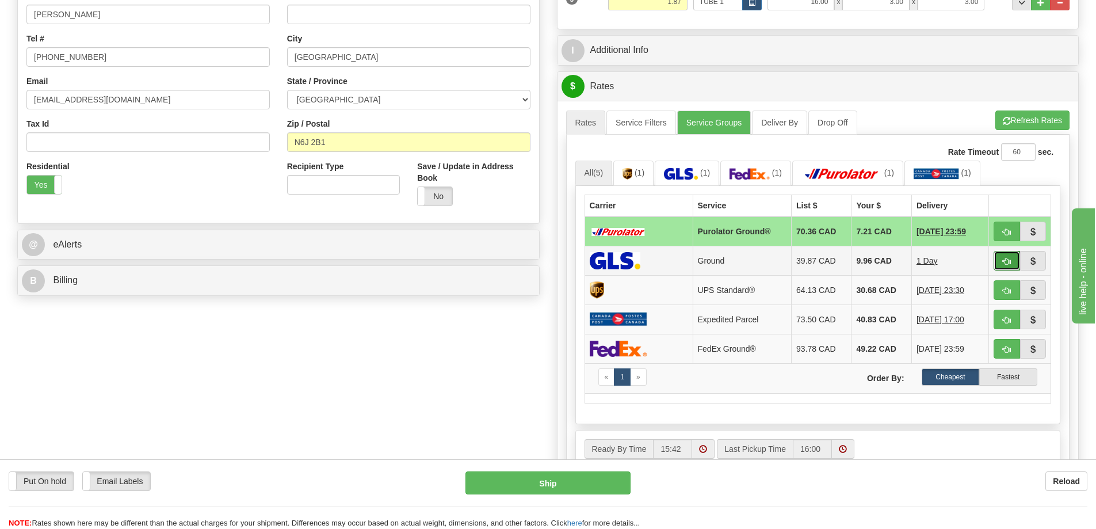
click at [1007, 258] on button "button" at bounding box center [1007, 261] width 26 height 20
type input "1"
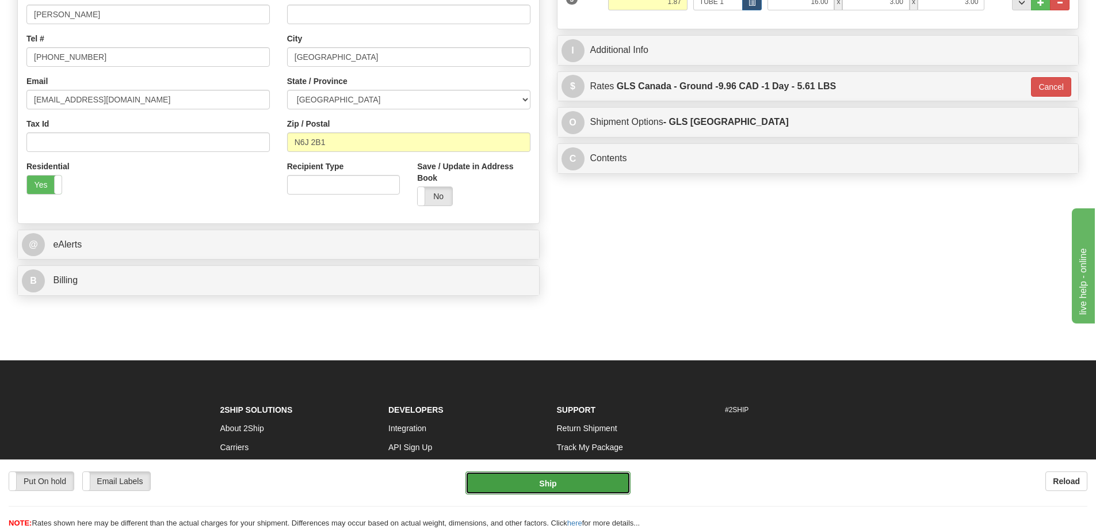
click at [601, 477] on button "Ship" at bounding box center [547, 482] width 165 height 23
